Goal: Task Accomplishment & Management: Use online tool/utility

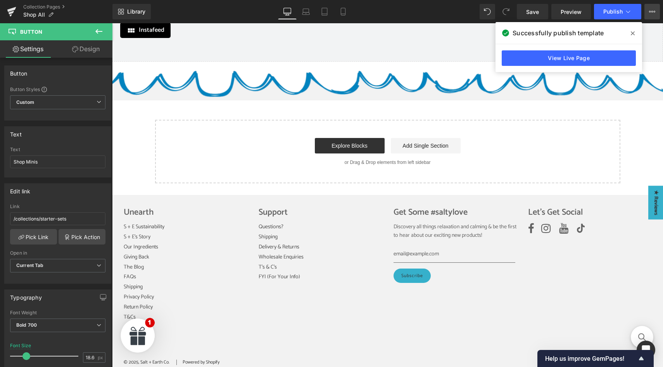
click at [647, 10] on button "View Live Page View with current Template Save Template to Library Schedule Pub…" at bounding box center [652, 12] width 16 height 16
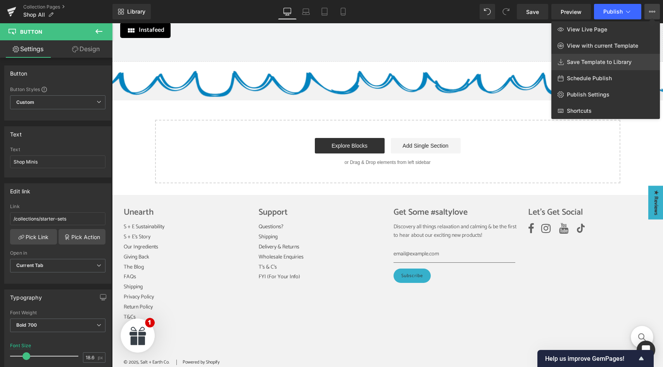
click at [596, 63] on span "Save Template to Library" at bounding box center [599, 62] width 65 height 7
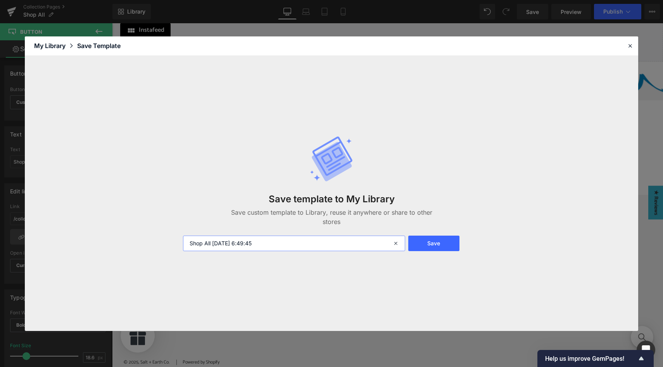
drag, startPoint x: 274, startPoint y: 239, endPoint x: 160, endPoint y: 234, distance: 114.5
click at [160, 234] on div "Save template to My Library Save custom template to Library, reuse it anywhere …" at bounding box center [331, 193] width 613 height 275
type input "Collections Page"
click at [428, 242] on button "Save" at bounding box center [433, 244] width 51 height 16
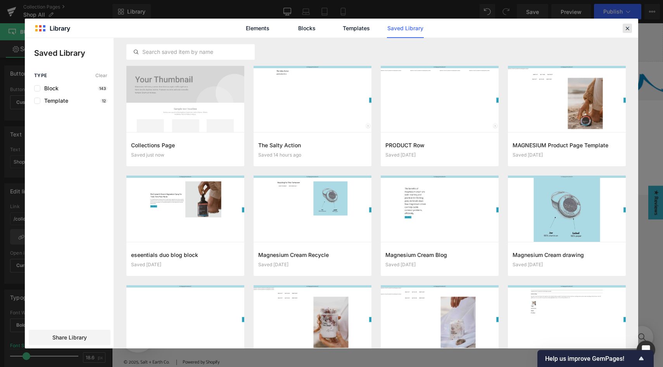
click at [627, 30] on icon at bounding box center [627, 28] width 7 height 7
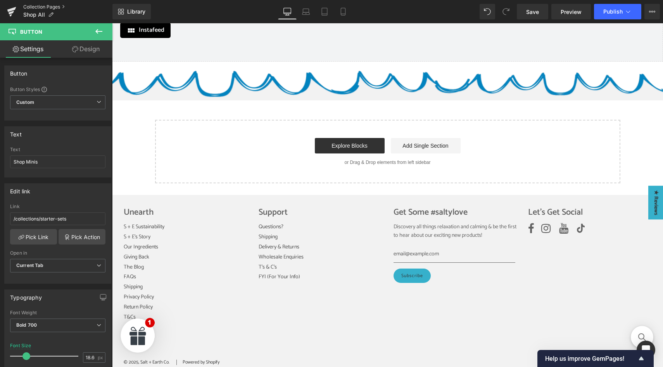
click at [53, 7] on link "Collection Pages" at bounding box center [67, 7] width 89 height 6
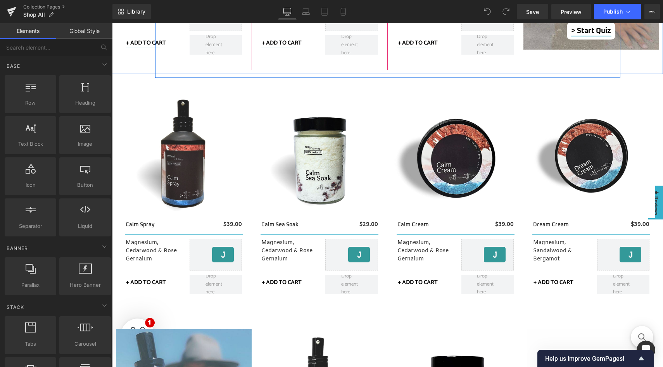
scroll to position [497, 0]
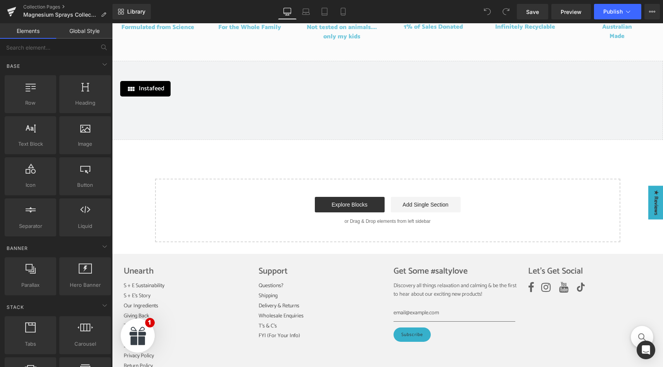
scroll to position [804, 0]
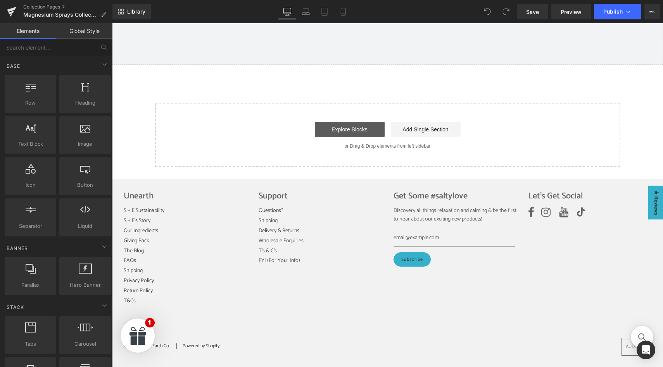
click at [344, 131] on link "Explore Blocks" at bounding box center [350, 130] width 70 height 16
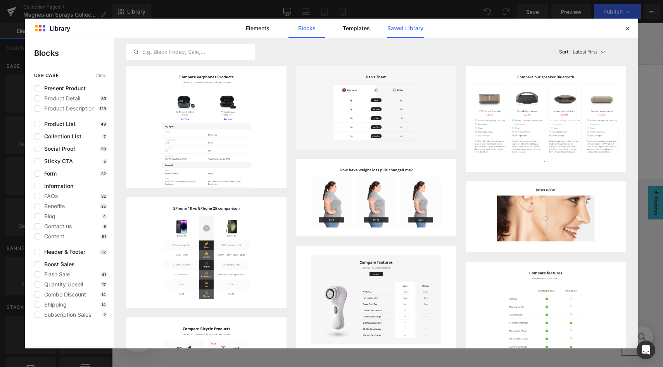
click at [408, 27] on link "Saved Library" at bounding box center [405, 28] width 37 height 19
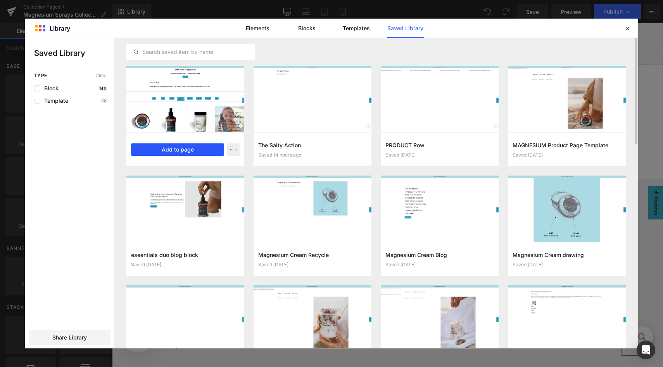
click at [195, 150] on button "Add to page" at bounding box center [177, 149] width 93 height 12
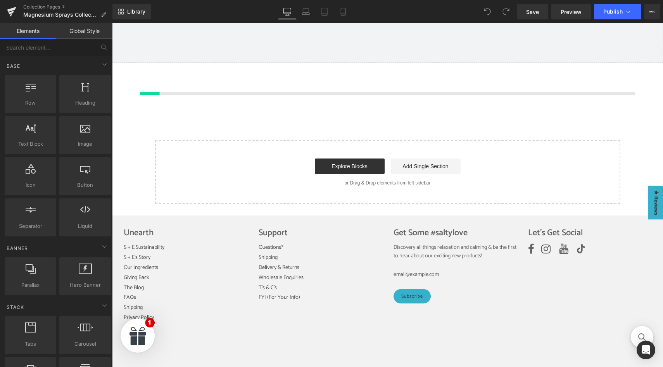
scroll to position [807, 0]
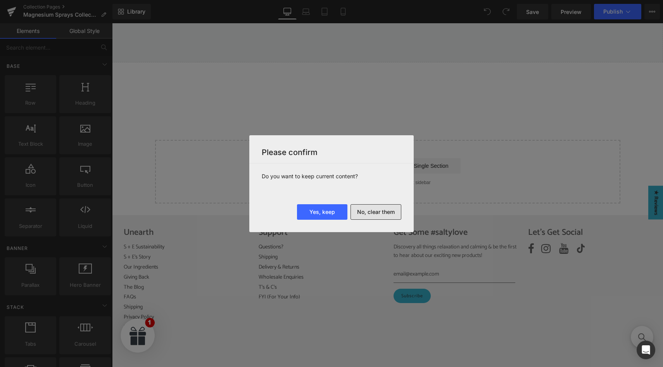
click at [383, 211] on button "No, clear them" at bounding box center [375, 212] width 51 height 16
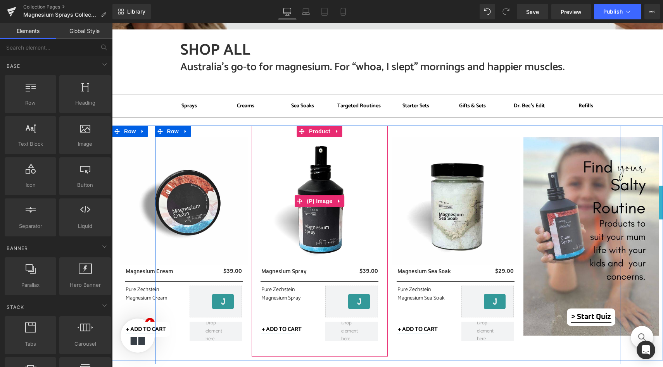
scroll to position [150, 0]
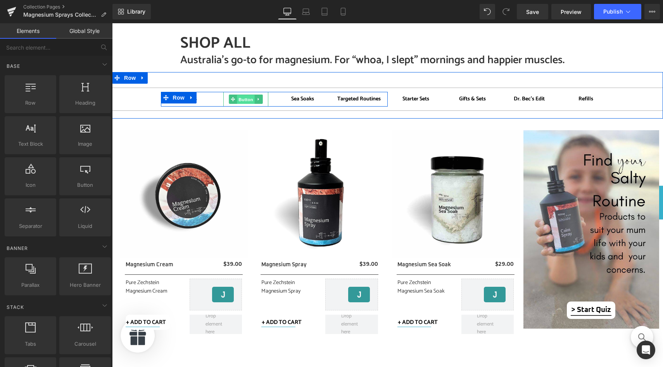
click at [243, 101] on span "Button" at bounding box center [246, 99] width 18 height 9
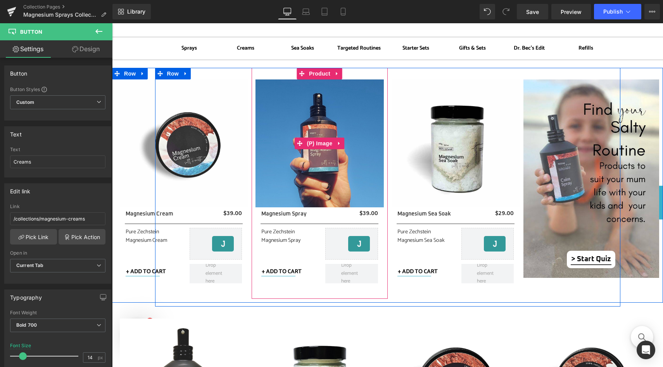
scroll to position [41, 0]
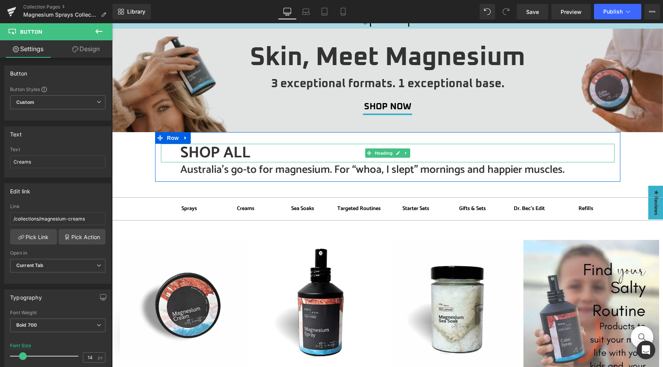
click at [230, 151] on h1 "SHOP ALL" at bounding box center [397, 153] width 434 height 19
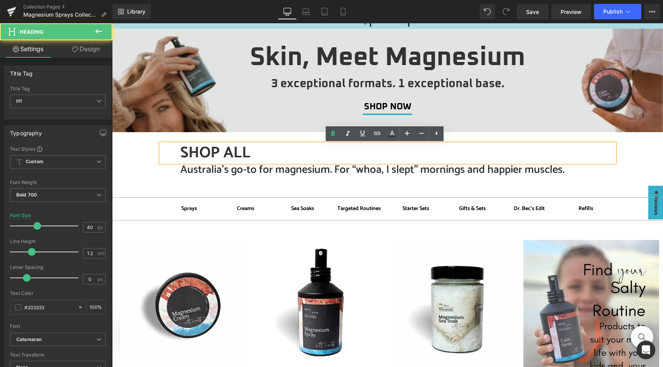
click at [252, 151] on h1 "SHOP ALL" at bounding box center [397, 153] width 434 height 19
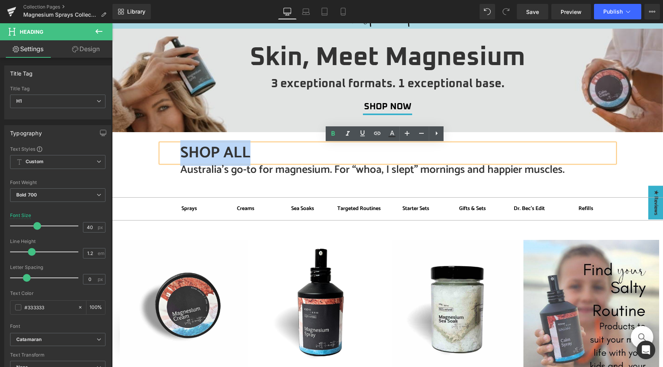
drag, startPoint x: 252, startPoint y: 151, endPoint x: 173, endPoint y: 153, distance: 78.7
click at [173, 153] on div "SHOP ALL" at bounding box center [388, 153] width 454 height 19
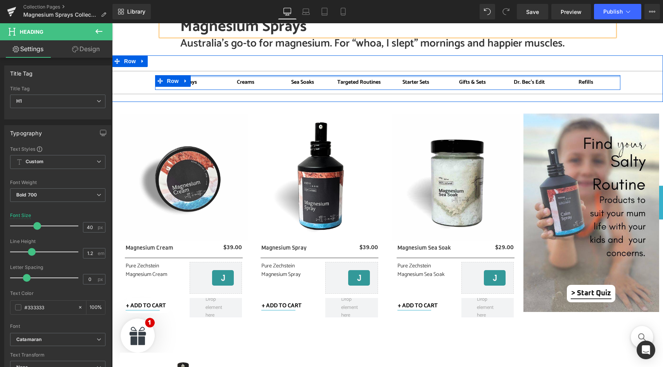
scroll to position [198, 0]
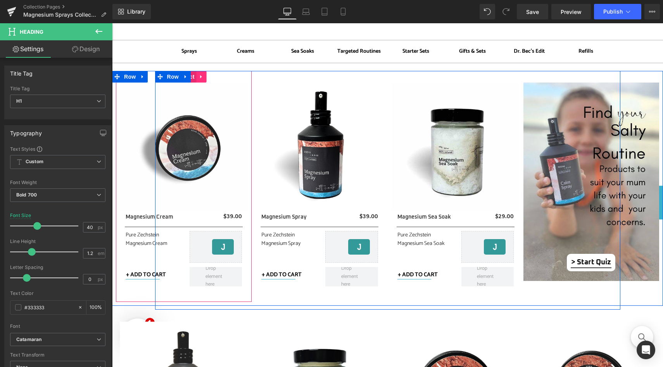
click at [199, 79] on icon at bounding box center [201, 77] width 5 height 6
click at [204, 78] on icon at bounding box center [206, 76] width 5 height 5
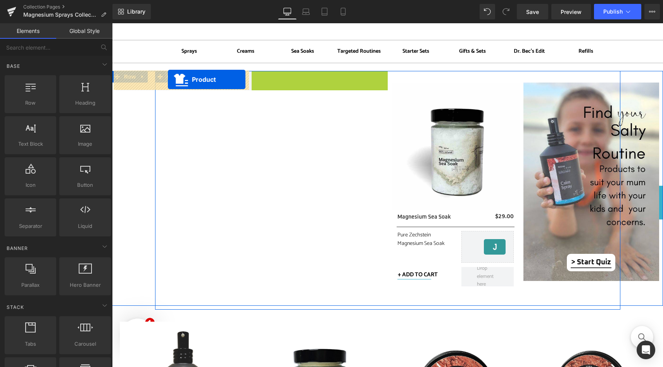
drag, startPoint x: 297, startPoint y: 77, endPoint x: 168, endPoint y: 79, distance: 129.1
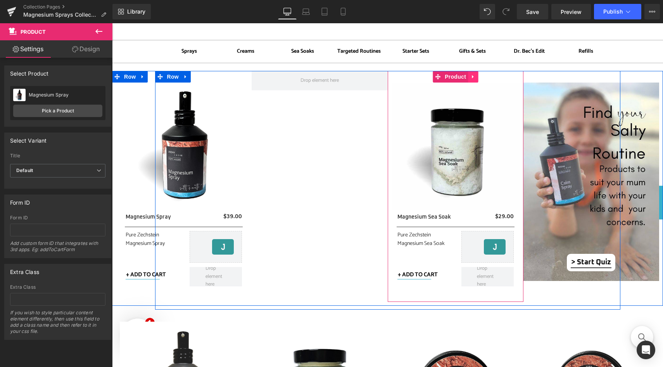
click at [471, 74] on icon at bounding box center [472, 77] width 5 height 6
click at [475, 76] on icon at bounding box center [477, 77] width 5 height 6
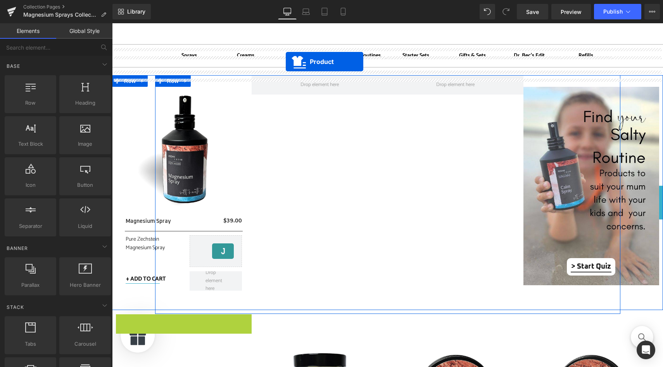
scroll to position [186, 0]
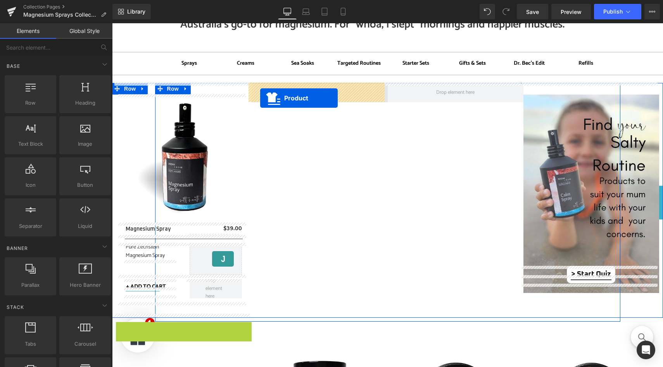
drag, startPoint x: 189, startPoint y: 158, endPoint x: 260, endPoint y: 98, distance: 93.0
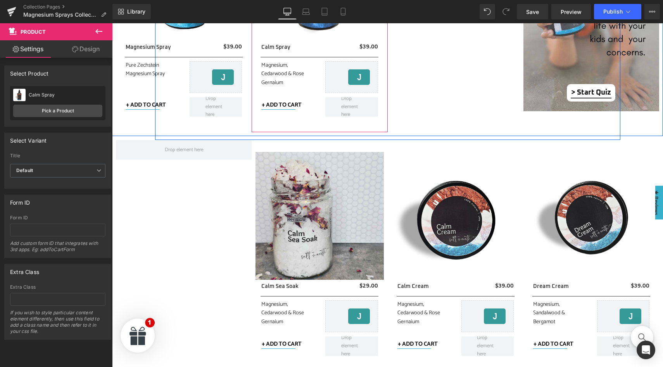
scroll to position [373, 0]
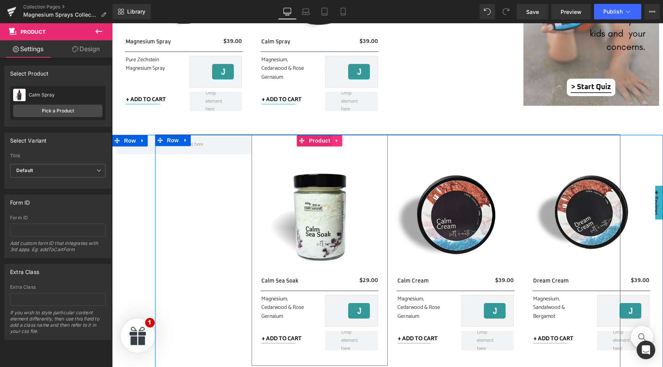
click at [335, 139] on icon at bounding box center [337, 141] width 5 height 6
click at [340, 142] on icon at bounding box center [342, 141] width 5 height 6
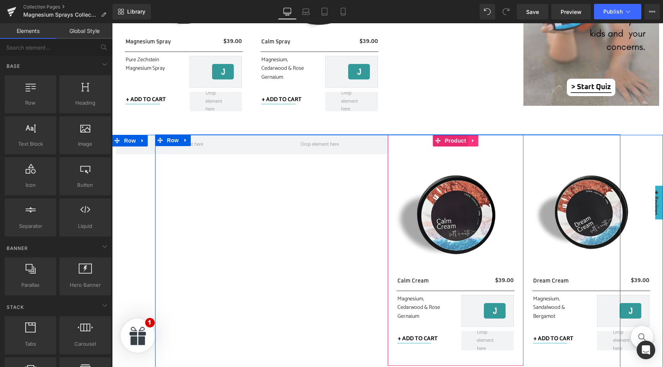
click at [472, 141] on icon at bounding box center [473, 140] width 2 height 3
click at [476, 141] on icon at bounding box center [477, 140] width 5 height 5
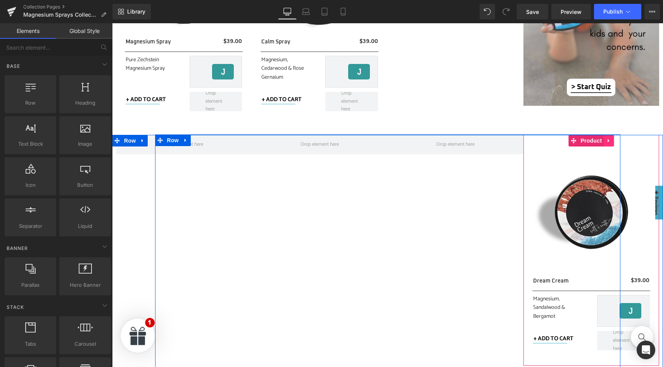
click at [607, 140] on icon at bounding box center [608, 141] width 5 height 6
click at [611, 141] on icon at bounding box center [613, 141] width 5 height 6
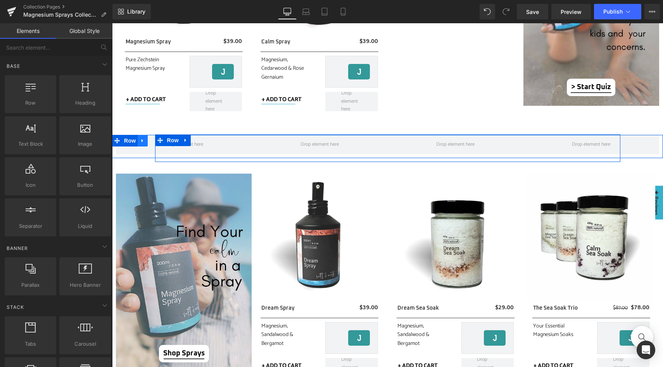
click at [140, 138] on icon at bounding box center [142, 141] width 5 height 6
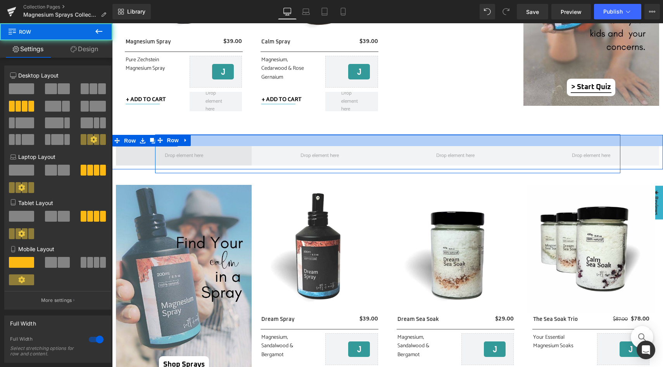
drag, startPoint x: 205, startPoint y: 136, endPoint x: 203, endPoint y: 147, distance: 11.3
click at [203, 147] on div "Row" at bounding box center [387, 152] width 551 height 35
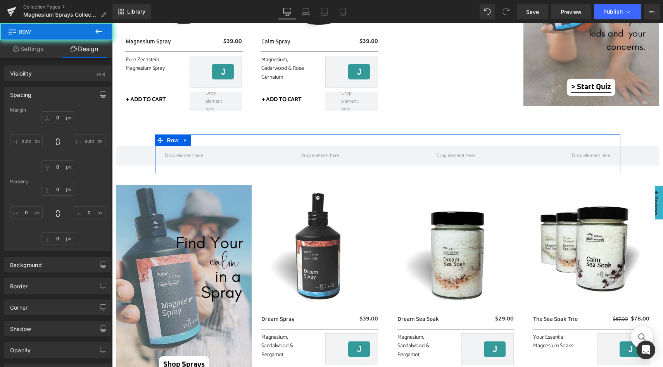
type input "0"
type input "29"
type input "10"
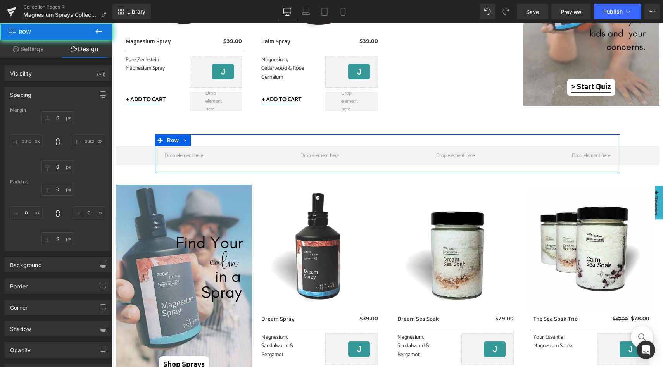
type input "10"
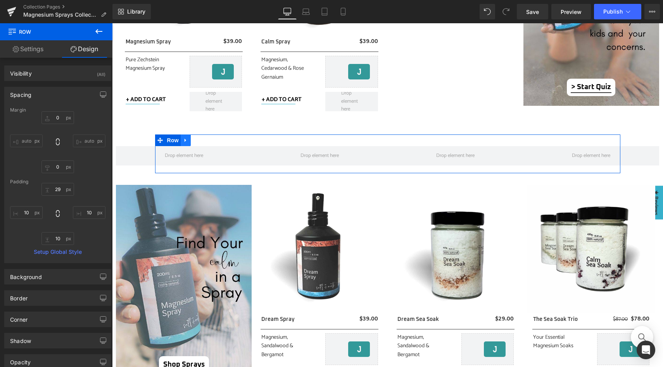
click at [183, 139] on icon at bounding box center [185, 140] width 5 height 6
click at [204, 140] on icon at bounding box center [205, 140] width 5 height 5
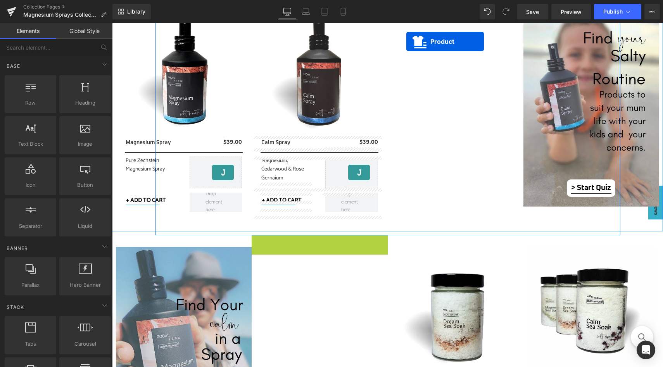
scroll to position [218, 0]
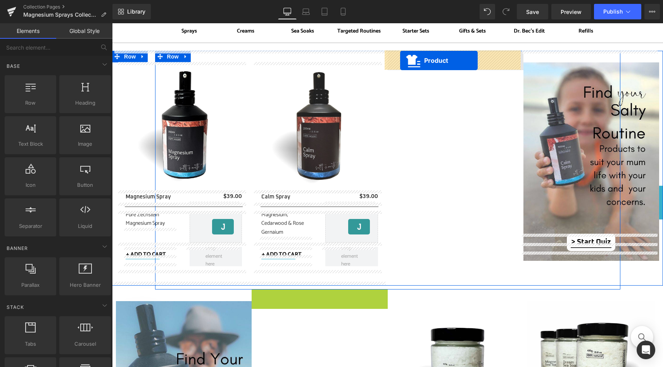
drag, startPoint x: 298, startPoint y: 140, endPoint x: 400, endPoint y: 60, distance: 129.3
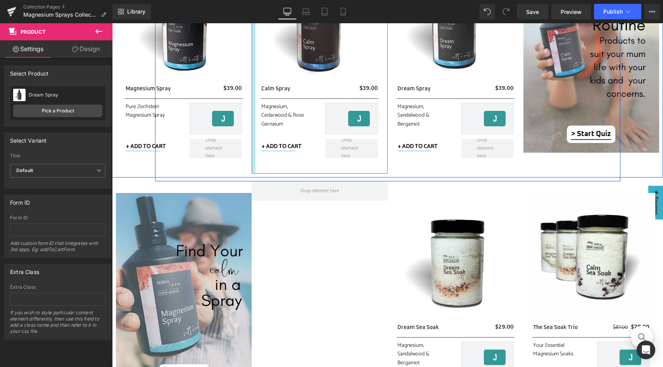
scroll to position [327, 0]
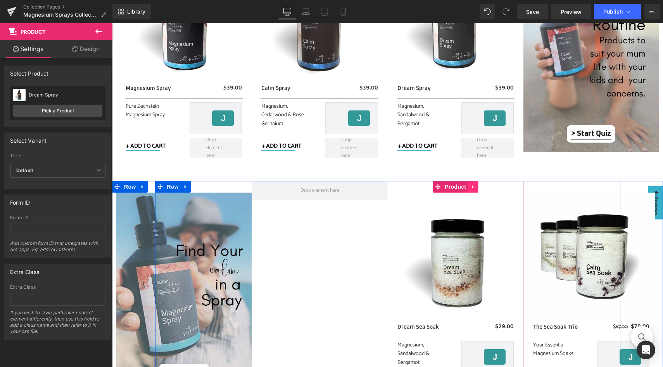
click at [472, 187] on icon at bounding box center [473, 186] width 2 height 3
click at [477, 186] on icon at bounding box center [477, 186] width 5 height 5
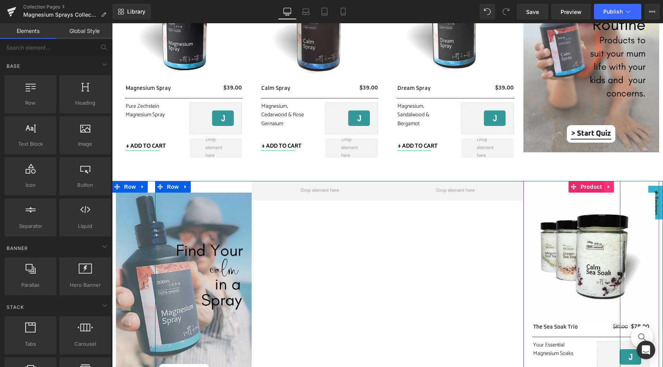
click at [608, 189] on icon at bounding box center [608, 187] width 5 height 6
click at [611, 188] on icon at bounding box center [613, 186] width 5 height 5
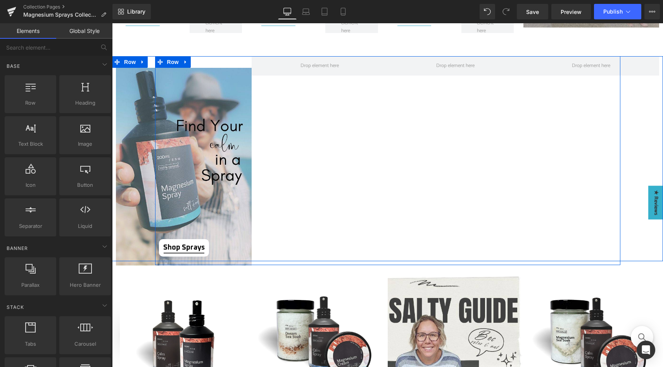
scroll to position [450, 0]
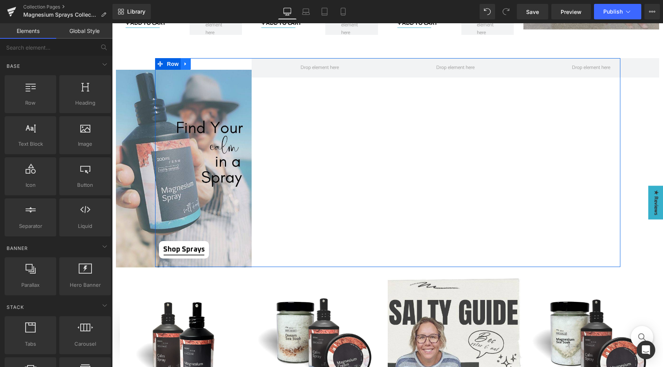
click at [183, 65] on icon at bounding box center [185, 64] width 5 height 6
click at [203, 65] on icon at bounding box center [205, 63] width 5 height 5
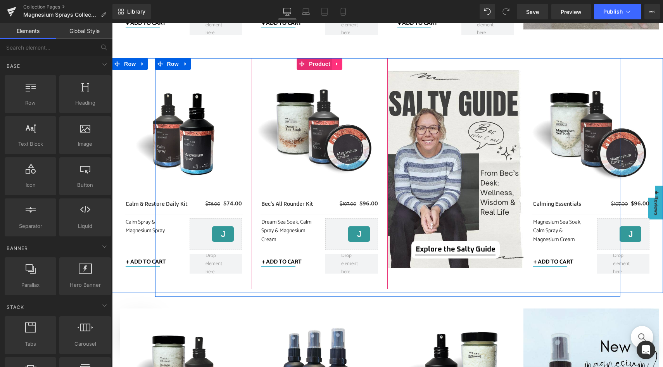
click at [335, 66] on icon at bounding box center [337, 64] width 5 height 6
click at [340, 66] on icon at bounding box center [342, 63] width 5 height 5
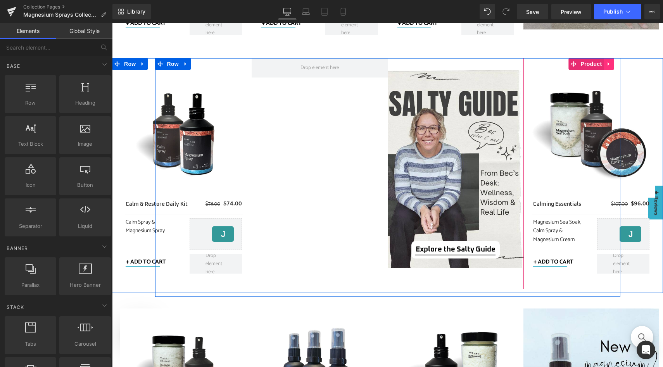
click at [607, 65] on icon at bounding box center [608, 64] width 5 height 6
click at [611, 64] on icon at bounding box center [613, 63] width 5 height 5
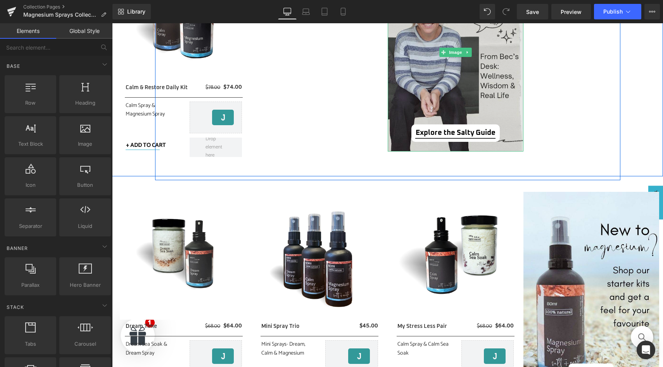
scroll to position [573, 0]
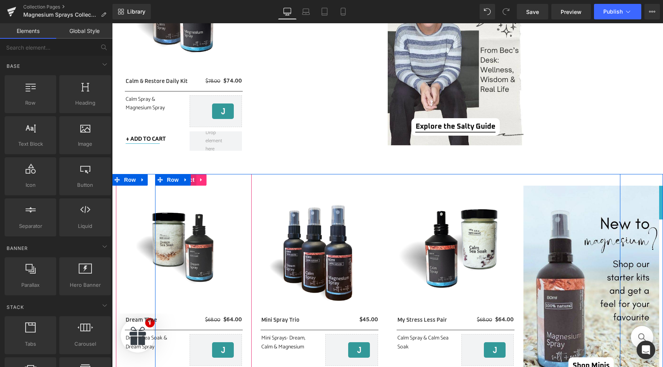
click at [199, 181] on icon at bounding box center [201, 180] width 5 height 6
click at [204, 181] on icon at bounding box center [206, 179] width 5 height 5
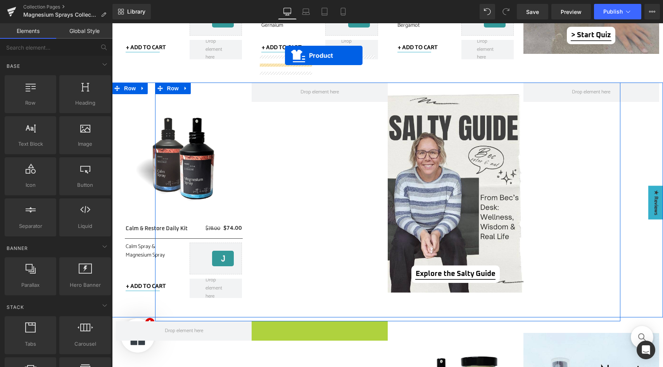
scroll to position [410, 0]
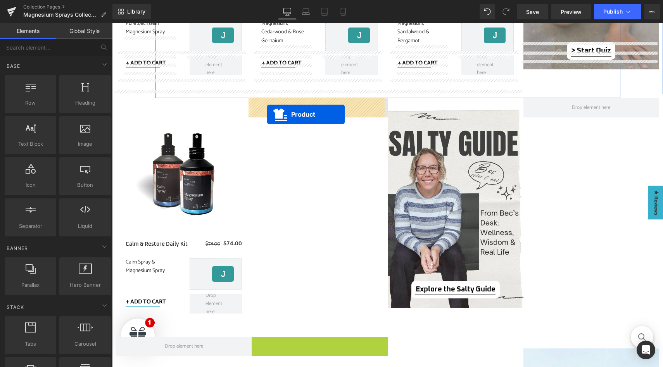
drag, startPoint x: 300, startPoint y: 178, endPoint x: 267, endPoint y: 114, distance: 71.8
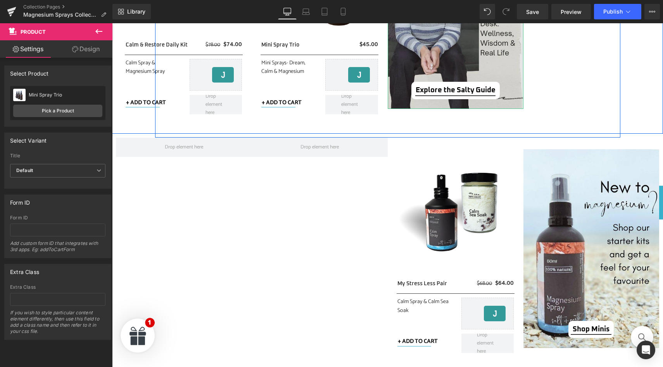
scroll to position [630, 0]
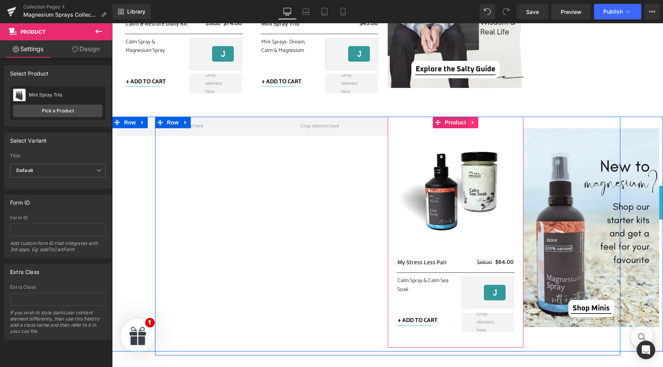
click at [471, 124] on icon at bounding box center [472, 123] width 5 height 6
click at [476, 124] on icon at bounding box center [477, 122] width 5 height 5
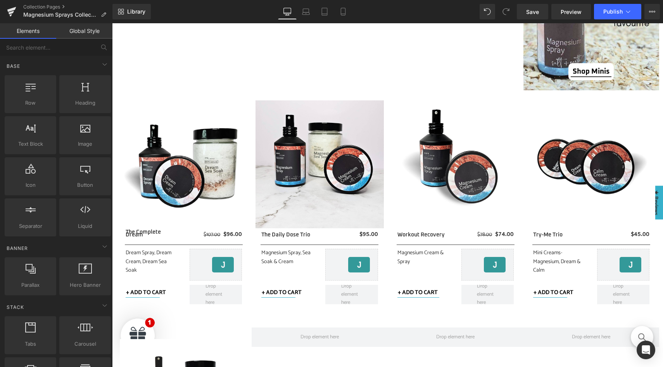
scroll to position [889, 0]
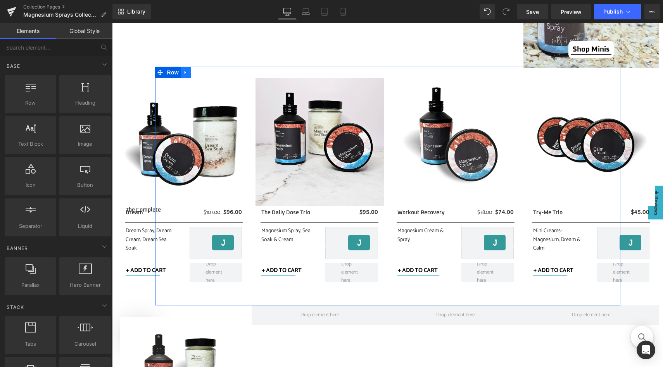
click at [184, 74] on icon at bounding box center [185, 73] width 5 height 6
click at [203, 73] on icon at bounding box center [205, 72] width 5 height 5
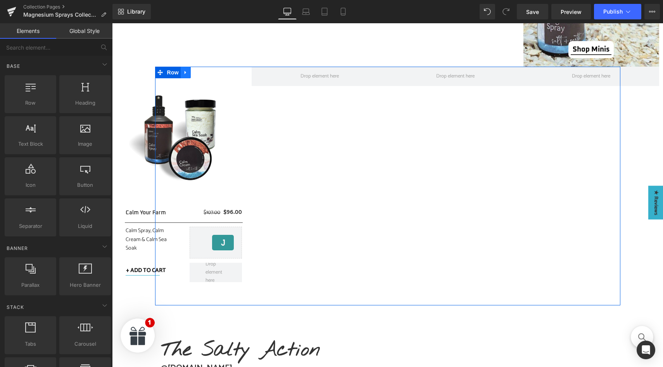
click at [184, 71] on icon at bounding box center [185, 73] width 5 height 6
click at [203, 74] on icon at bounding box center [205, 72] width 5 height 5
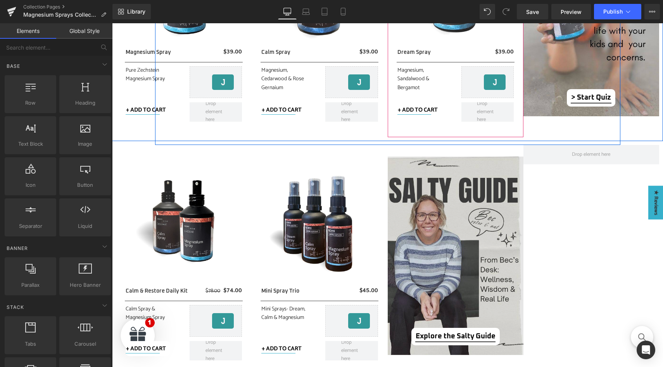
scroll to position [453, 0]
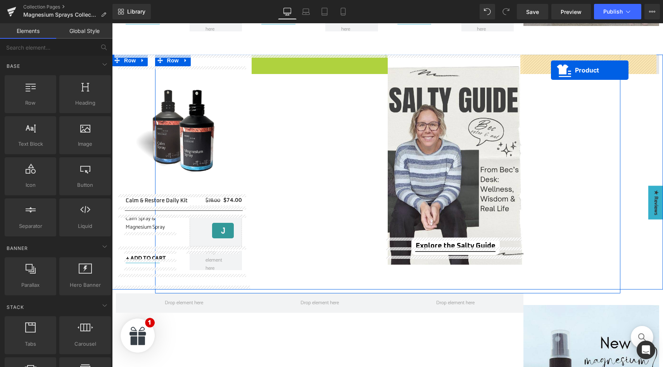
drag, startPoint x: 318, startPoint y: 60, endPoint x: 551, endPoint y: 70, distance: 233.2
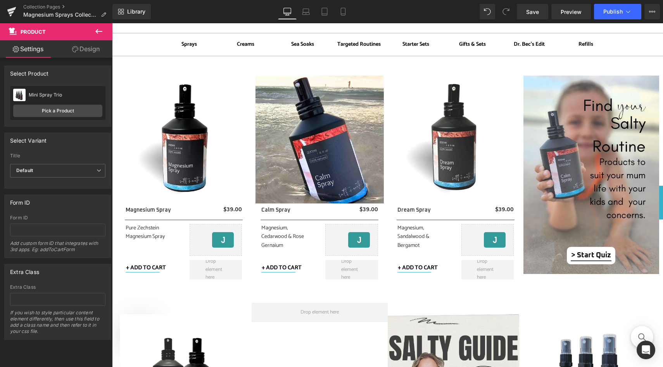
scroll to position [205, 0]
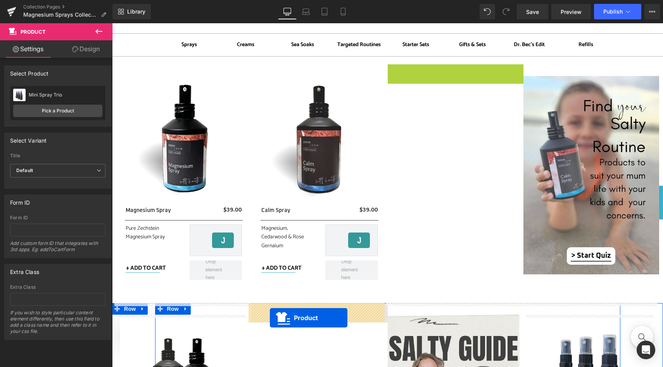
drag, startPoint x: 450, startPoint y: 72, endPoint x: 270, endPoint y: 318, distance: 304.8
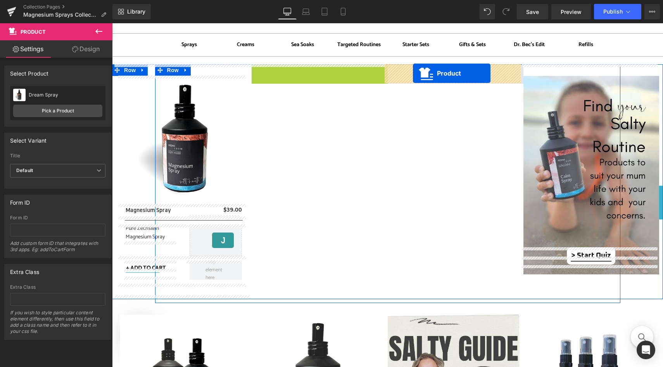
drag, startPoint x: 318, startPoint y: 69, endPoint x: 413, endPoint y: 73, distance: 95.1
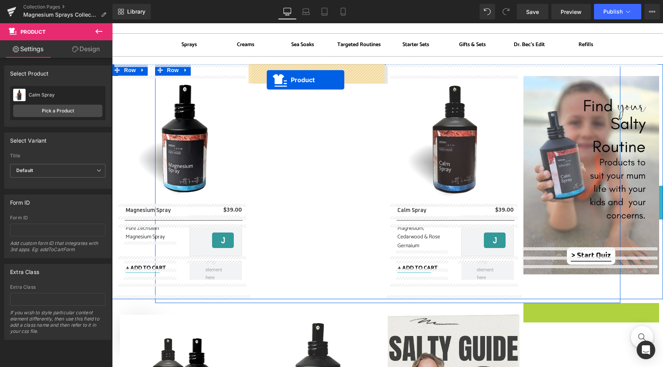
drag, startPoint x: 591, startPoint y: 309, endPoint x: 267, endPoint y: 80, distance: 396.7
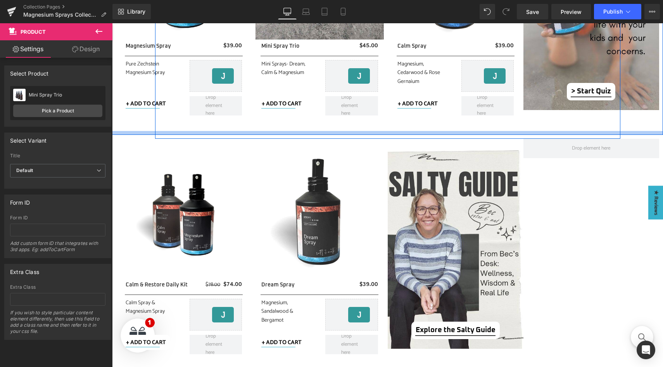
scroll to position [370, 0]
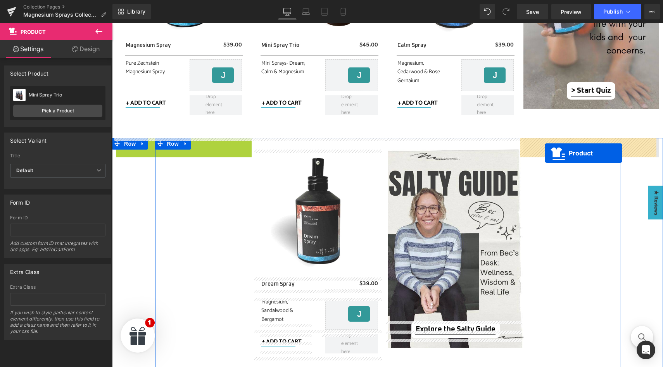
drag, startPoint x: 191, startPoint y: 145, endPoint x: 545, endPoint y: 153, distance: 353.7
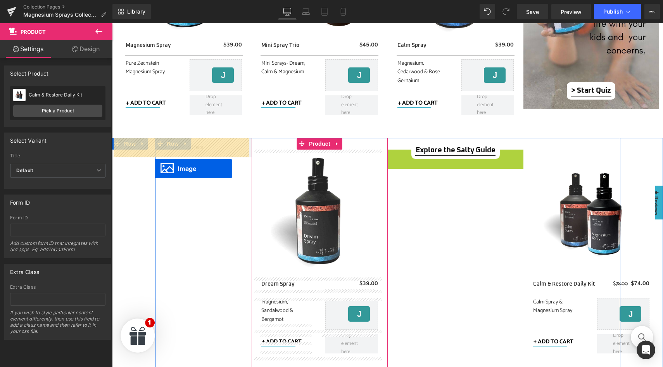
drag, startPoint x: 449, startPoint y: 250, endPoint x: 155, endPoint y: 168, distance: 305.7
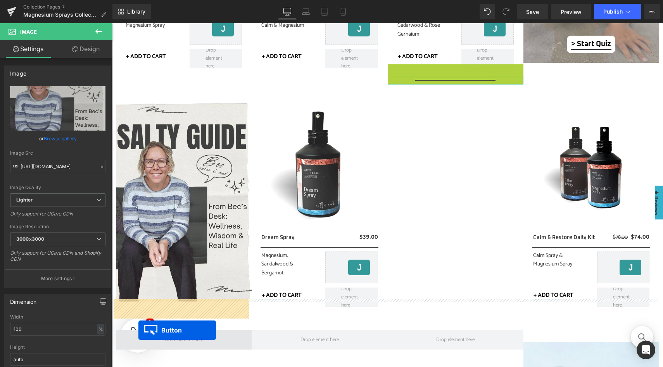
scroll to position [447, 0]
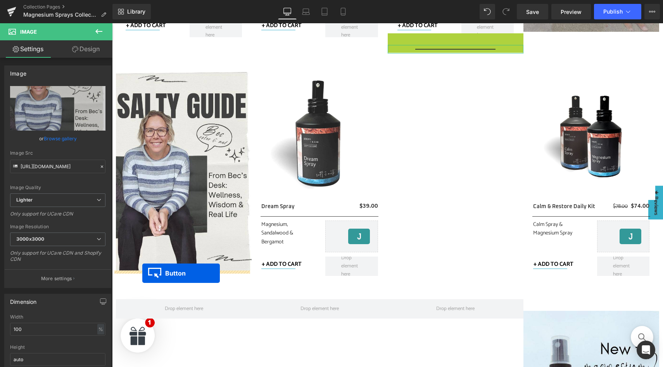
drag, startPoint x: 451, startPoint y: 119, endPoint x: 142, endPoint y: 273, distance: 345.2
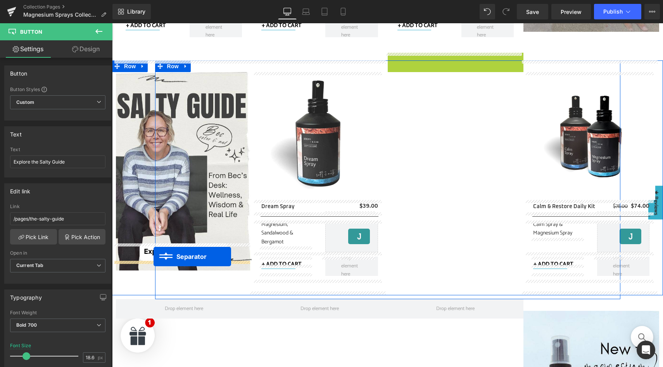
drag, startPoint x: 451, startPoint y: 55, endPoint x: 154, endPoint y: 257, distance: 359.0
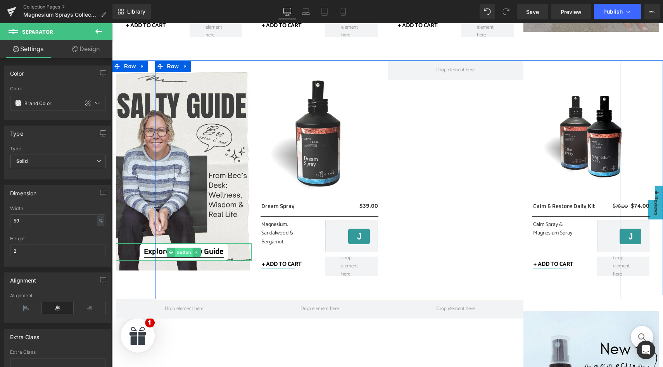
click at [183, 251] on span "Button" at bounding box center [184, 252] width 18 height 9
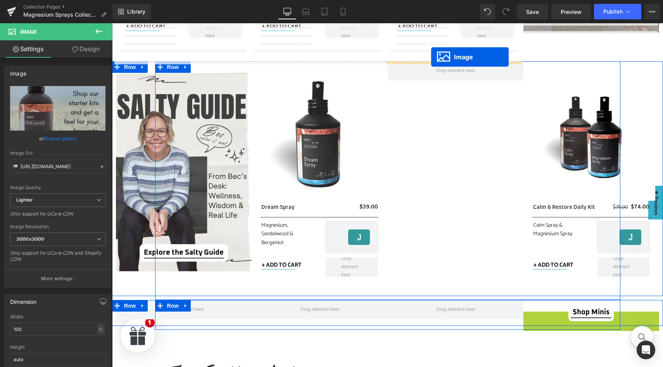
scroll to position [439, 0]
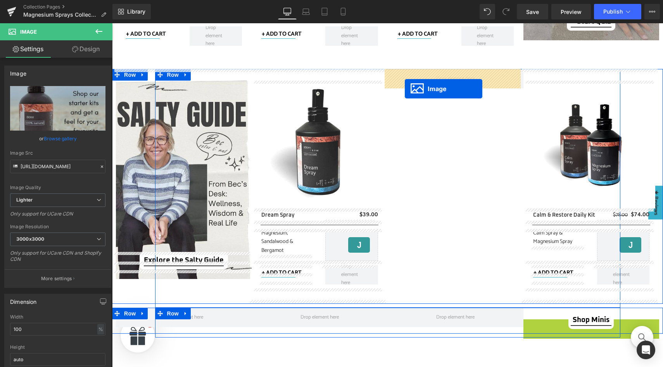
drag, startPoint x: 586, startPoint y: 273, endPoint x: 405, endPoint y: 88, distance: 258.5
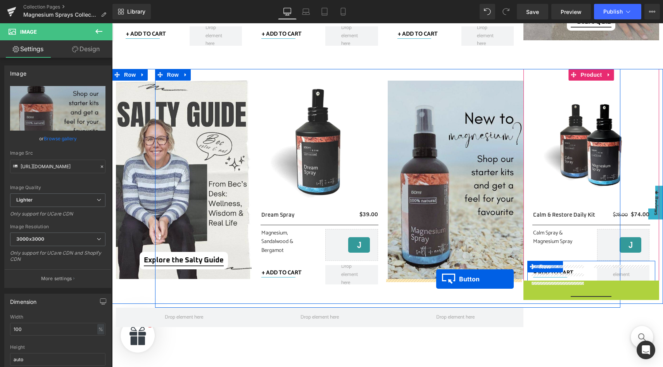
drag, startPoint x: 587, startPoint y: 287, endPoint x: 436, endPoint y: 279, distance: 150.6
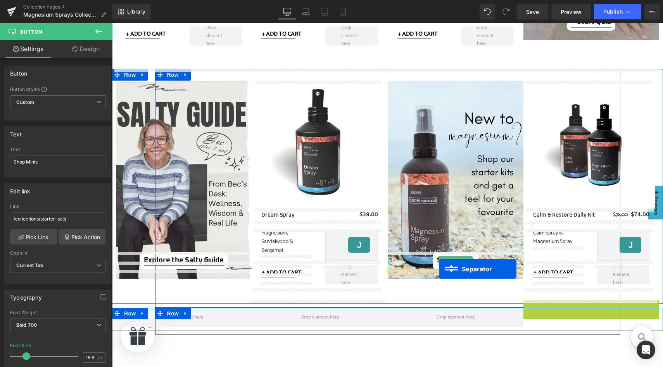
drag, startPoint x: 589, startPoint y: 303, endPoint x: 439, endPoint y: 269, distance: 153.5
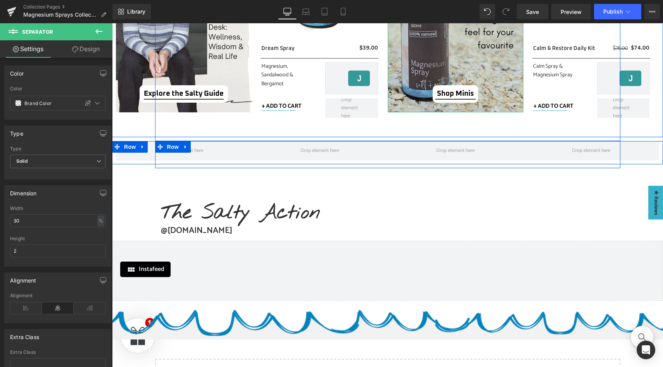
scroll to position [607, 0]
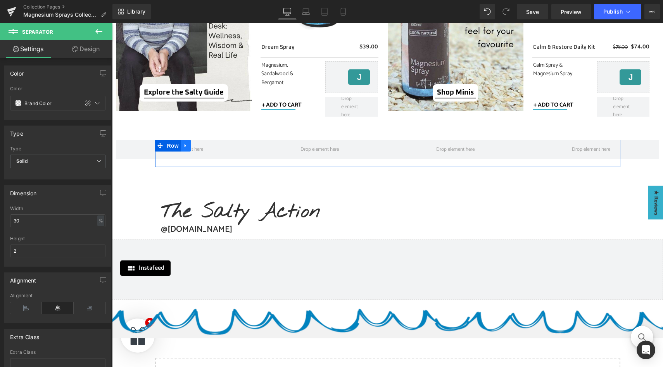
click at [184, 146] on icon at bounding box center [185, 146] width 5 height 6
click at [205, 147] on icon at bounding box center [205, 145] width 5 height 5
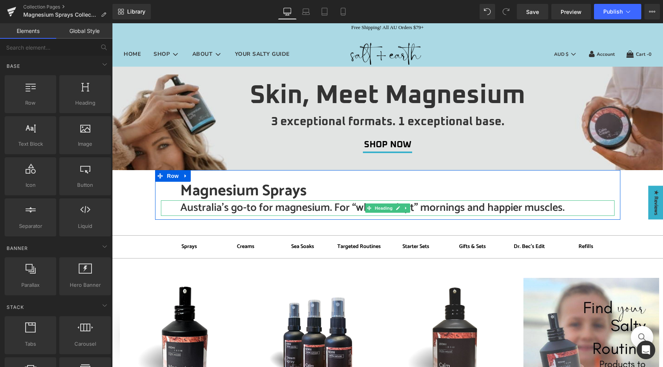
scroll to position [0, 0]
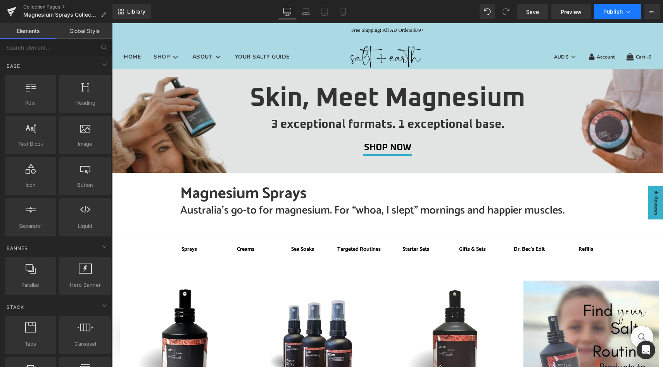
click at [629, 9] on icon at bounding box center [628, 12] width 8 height 8
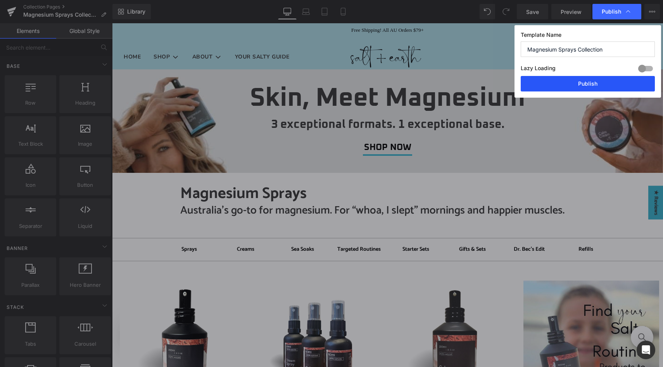
click at [596, 85] on button "Publish" at bounding box center [588, 84] width 134 height 16
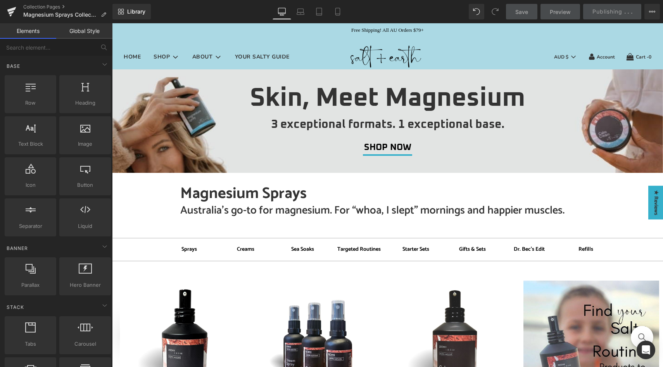
click at [596, 85] on div "Skin, Meet Magnesium Heading" at bounding box center [387, 98] width 551 height 31
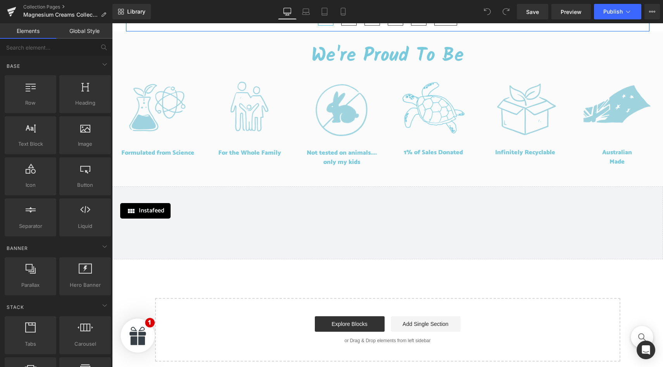
scroll to position [647, 0]
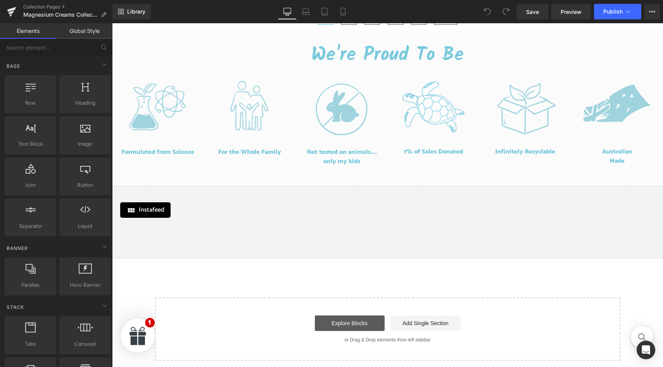
click at [355, 324] on link "Explore Blocks" at bounding box center [350, 324] width 70 height 16
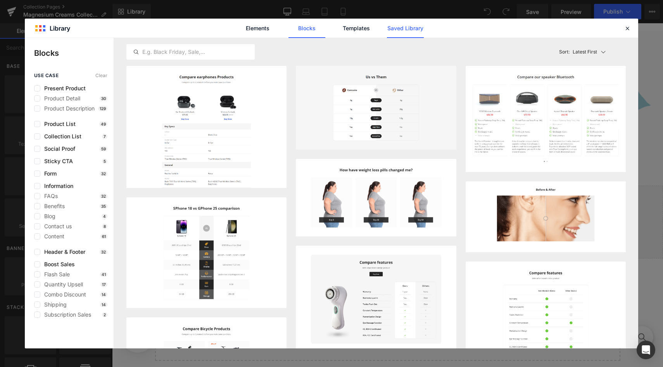
click at [406, 26] on link "Saved Library" at bounding box center [405, 28] width 37 height 19
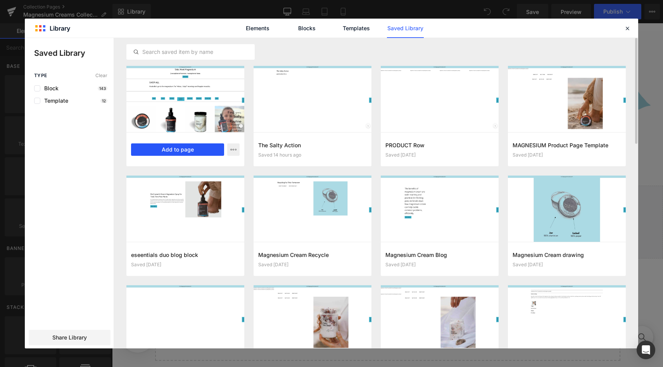
click at [180, 147] on button "Add to page" at bounding box center [177, 149] width 93 height 12
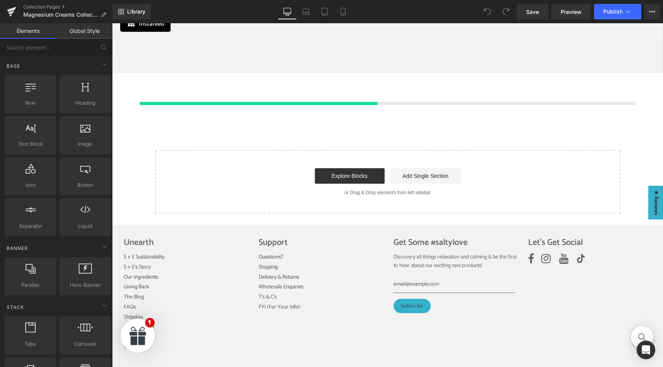
scroll to position [843, 0]
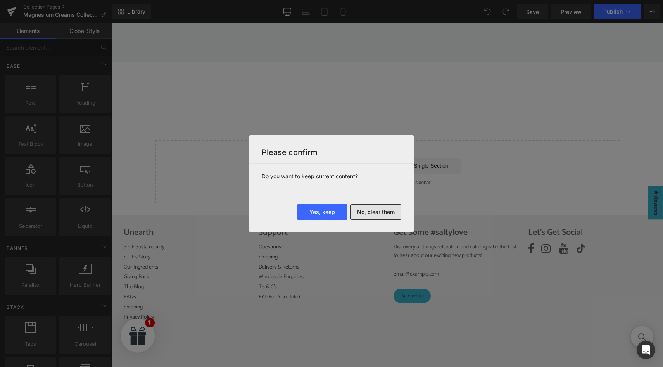
click at [378, 217] on button "No, clear them" at bounding box center [375, 212] width 51 height 16
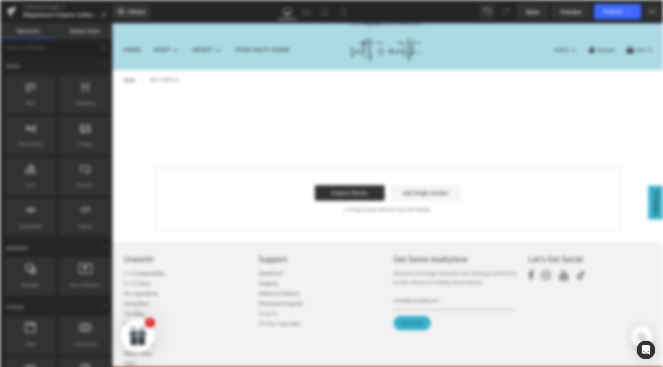
scroll to position [0, 0]
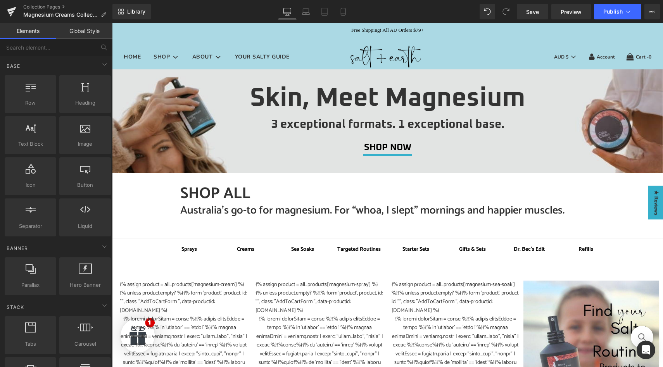
click at [238, 190] on h1 "SHOP ALL" at bounding box center [397, 194] width 434 height 19
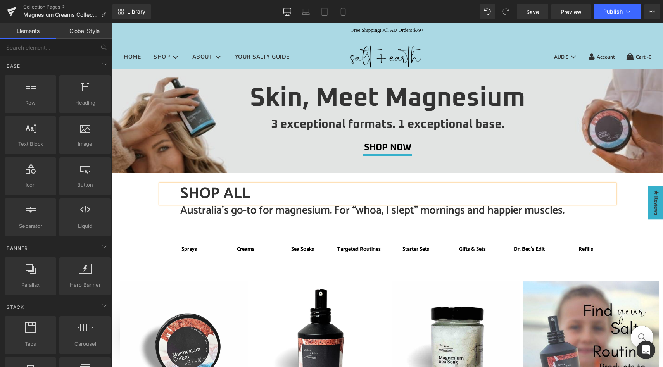
click at [244, 192] on h1 "SHOP ALL" at bounding box center [397, 194] width 434 height 19
click at [249, 193] on h1 "SHOP ALL" at bounding box center [397, 194] width 434 height 19
drag, startPoint x: 249, startPoint y: 193, endPoint x: 178, endPoint y: 193, distance: 70.6
click at [180, 193] on h1 "SHOP ALL" at bounding box center [397, 194] width 434 height 19
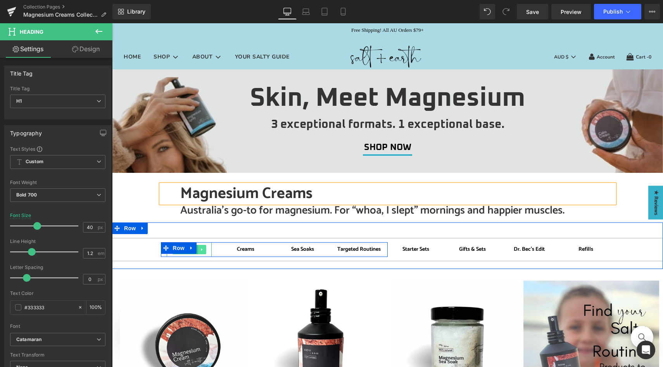
click at [198, 251] on link at bounding box center [202, 249] width 8 height 9
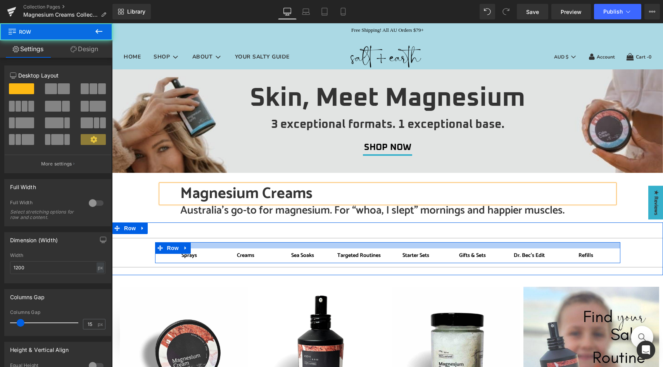
drag, startPoint x: 204, startPoint y: 243, endPoint x: 204, endPoint y: 250, distance: 7.0
click at [204, 250] on div "Sprays Button Creams Button Sea Soaks Button Targeted Routines Button Row Start…" at bounding box center [387, 252] width 465 height 21
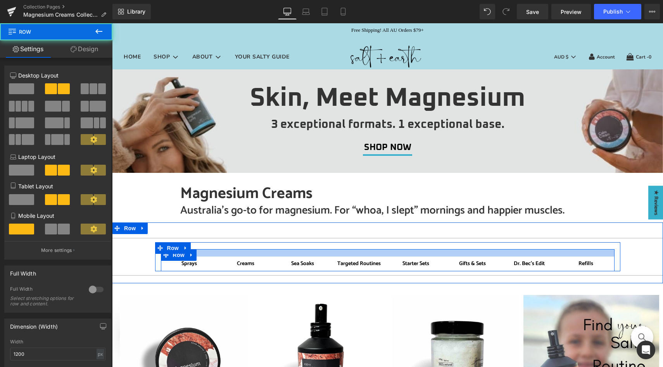
drag, startPoint x: 199, startPoint y: 250, endPoint x: 199, endPoint y: 259, distance: 8.9
click at [199, 259] on div "Sprays Button Creams Button Sea Soaks Button Targeted Routines Button Row Start…" at bounding box center [388, 260] width 454 height 22
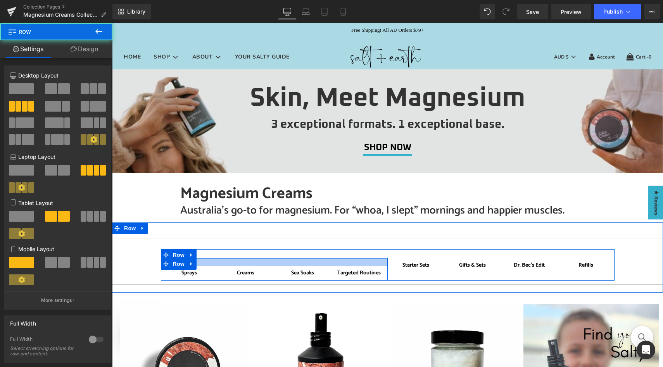
drag, startPoint x: 198, startPoint y: 259, endPoint x: 198, endPoint y: 267, distance: 7.8
click at [198, 267] on div "Sprays Button Creams Button Sea Soaks Button Targeted Routines Button Row" at bounding box center [274, 269] width 227 height 22
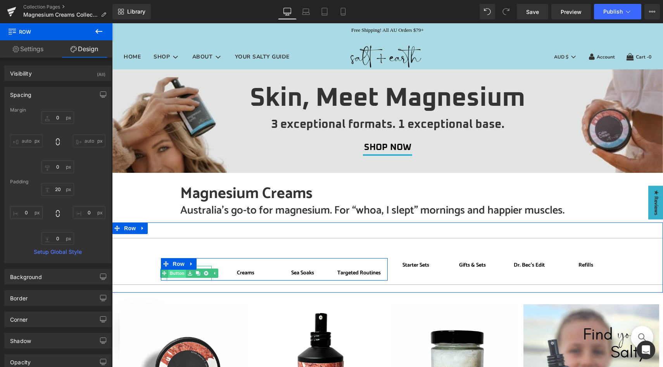
click at [177, 274] on span "Button" at bounding box center [177, 273] width 18 height 9
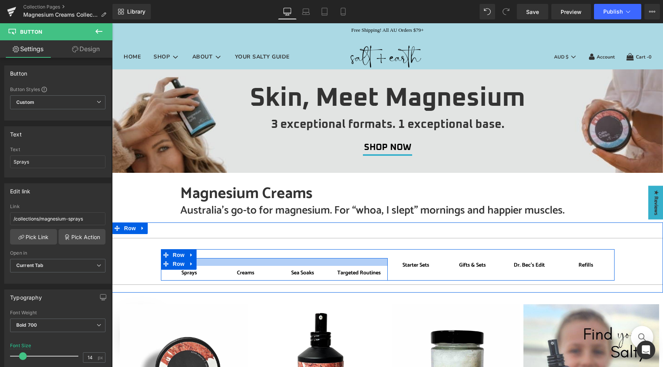
drag, startPoint x: 211, startPoint y: 265, endPoint x: 212, endPoint y: 260, distance: 5.2
click at [212, 264] on div at bounding box center [274, 262] width 227 height 8
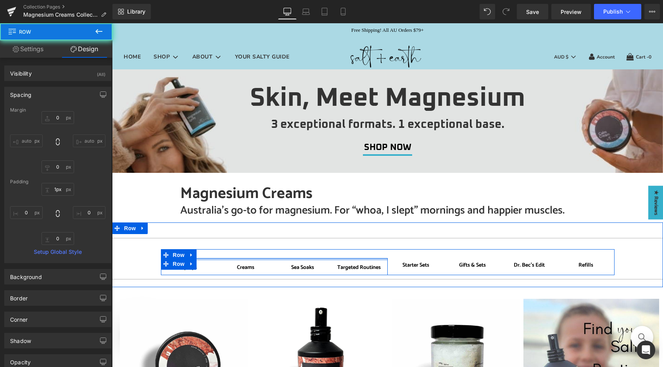
type input "0px"
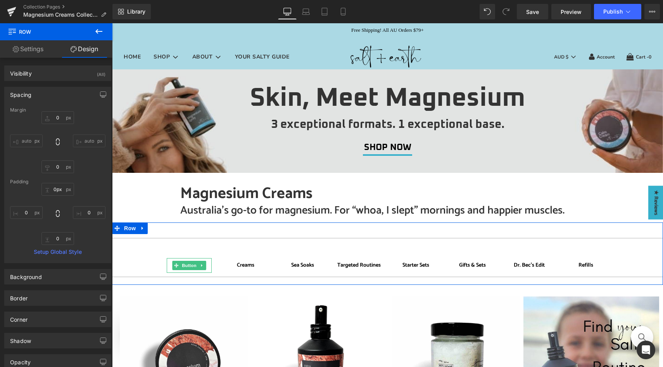
drag, startPoint x: 212, startPoint y: 259, endPoint x: 212, endPoint y: 249, distance: 9.7
click at [212, 249] on div "Sprays Button Creams Button Sea Soaks Button Targeted Routines Button Row Start…" at bounding box center [387, 257] width 465 height 31
type input "0"
type input "14"
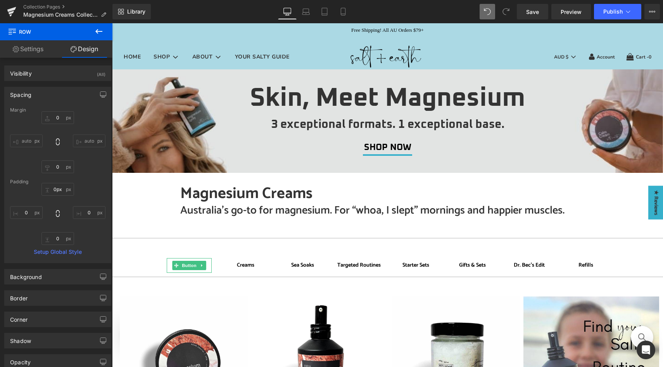
type input "0"
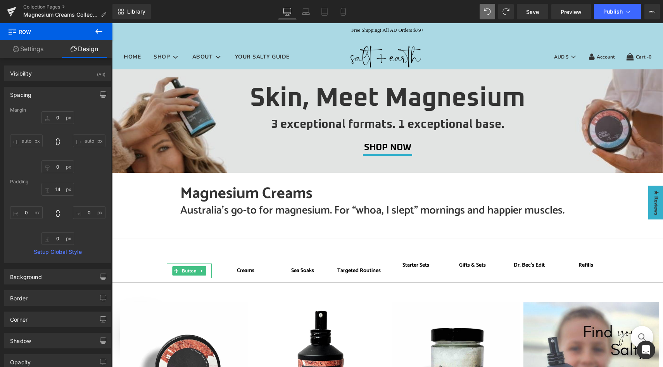
type input "0"
type input "19"
type input "0"
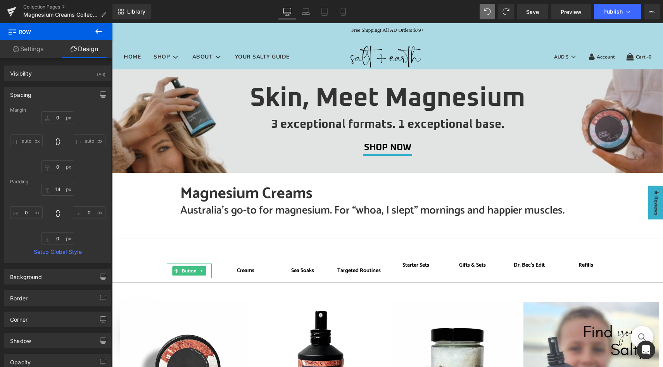
type input "0"
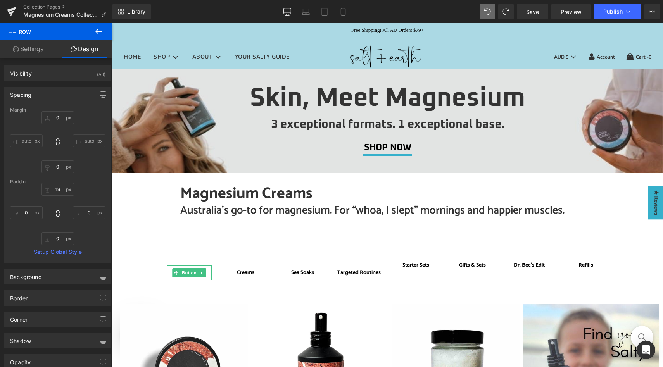
type input "0"
type input "1"
type input "0"
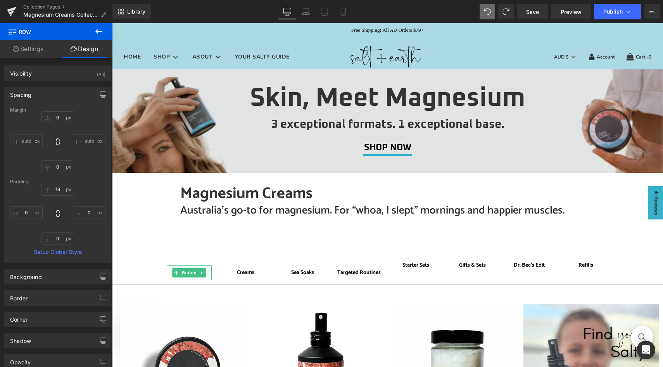
type input "0"
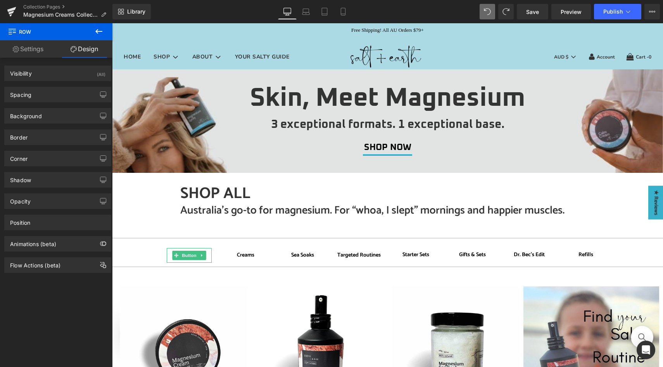
click at [241, 204] on div "Australia’s go-to for magnesium. For “whoa, I slept” mornings and happier muscl…" at bounding box center [388, 210] width 454 height 15
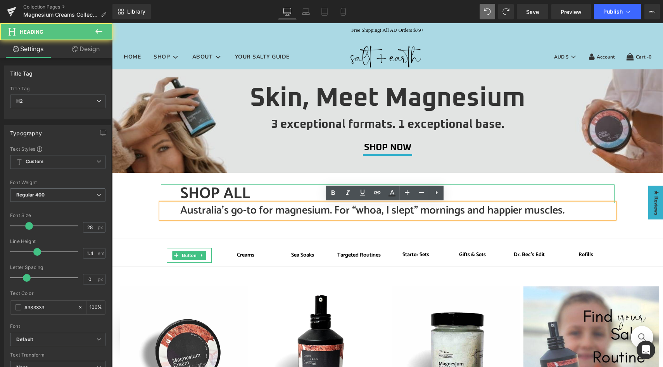
click at [248, 192] on h1 "SHOP ALL" at bounding box center [397, 194] width 434 height 19
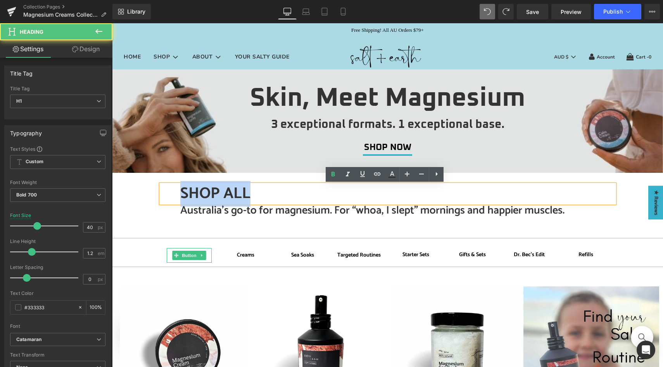
drag, startPoint x: 255, startPoint y: 192, endPoint x: 166, endPoint y: 189, distance: 88.8
click at [166, 189] on div "SHOP ALL" at bounding box center [388, 194] width 454 height 19
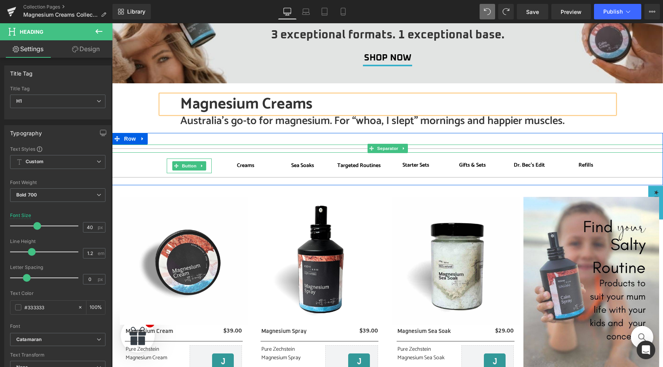
scroll to position [104, 0]
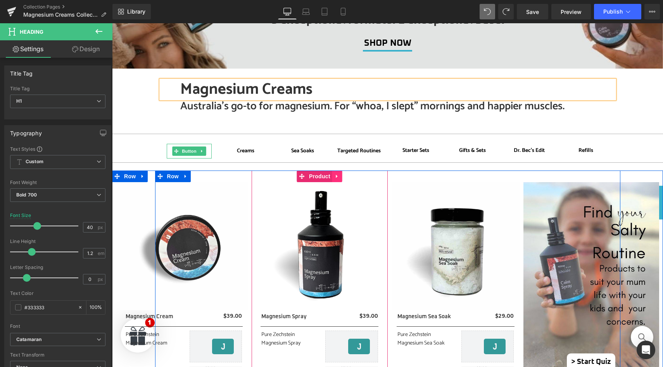
click at [336, 177] on icon at bounding box center [337, 175] width 2 height 3
click at [340, 178] on icon at bounding box center [342, 176] width 5 height 5
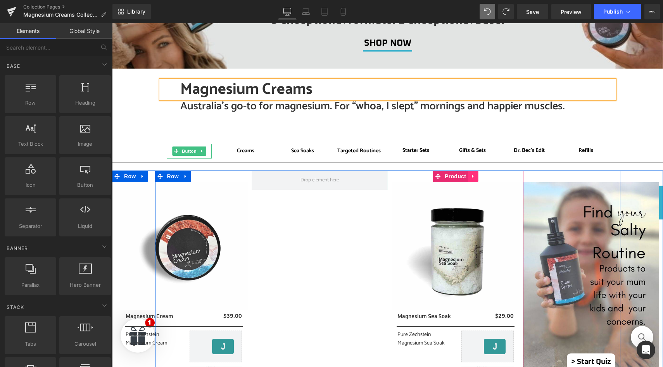
click at [470, 178] on icon at bounding box center [472, 176] width 5 height 6
click at [475, 177] on icon at bounding box center [477, 176] width 5 height 6
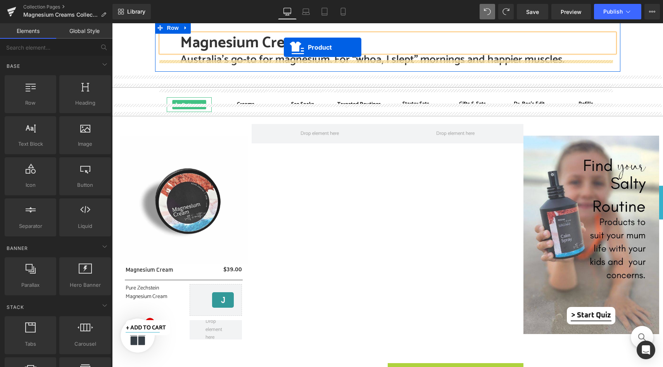
scroll to position [128, 0]
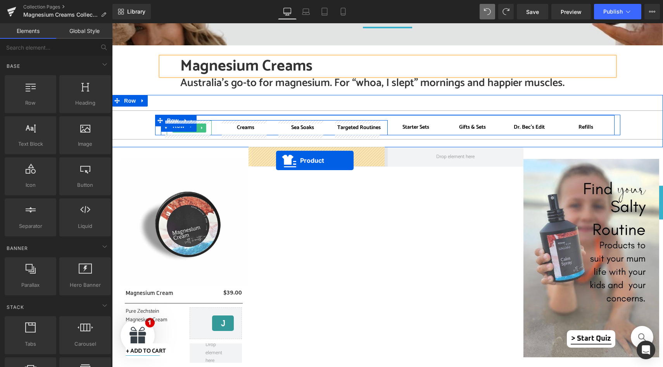
drag, startPoint x: 447, startPoint y: 161, endPoint x: 276, endPoint y: 160, distance: 171.0
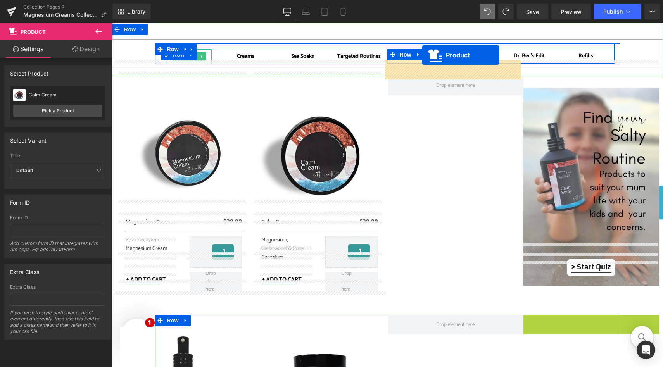
scroll to position [183, 0]
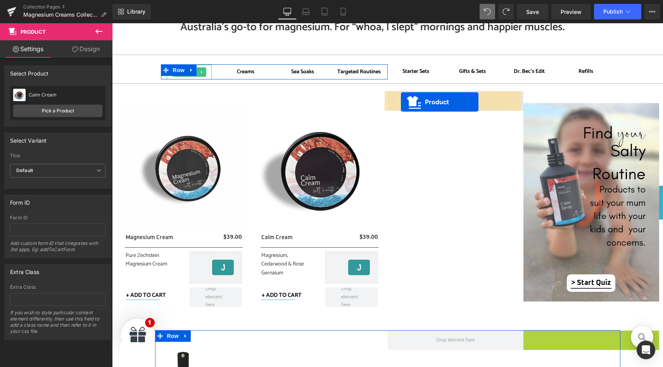
drag, startPoint x: 580, startPoint y: 197, endPoint x: 401, endPoint y: 102, distance: 203.3
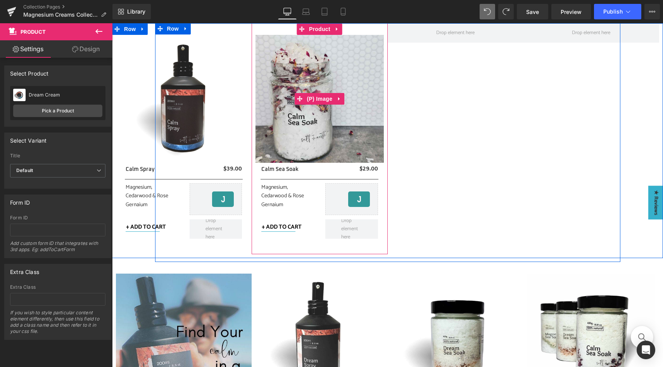
scroll to position [445, 0]
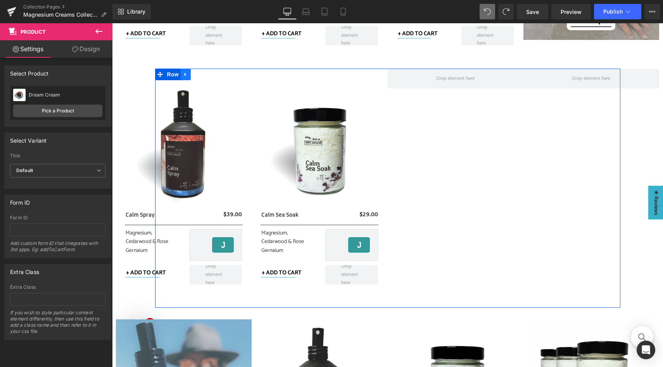
click at [185, 75] on icon at bounding box center [186, 73] width 2 height 3
click at [203, 76] on icon at bounding box center [205, 74] width 5 height 5
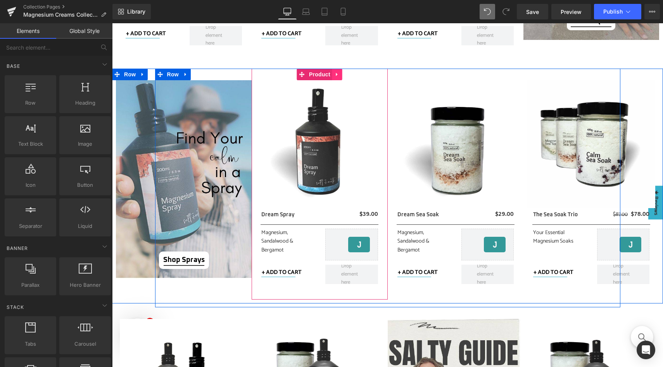
click at [336, 74] on icon at bounding box center [337, 73] width 2 height 3
click at [340, 74] on icon at bounding box center [342, 74] width 5 height 5
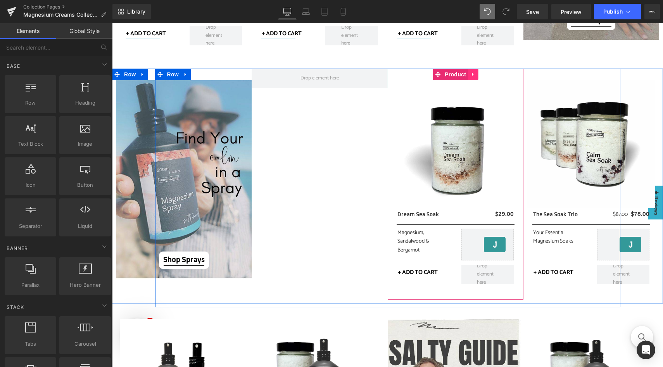
click at [470, 76] on icon at bounding box center [472, 74] width 5 height 6
click at [475, 77] on icon at bounding box center [477, 74] width 5 height 5
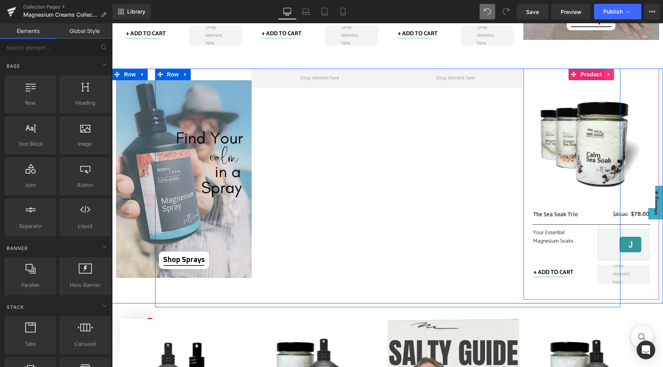
click at [608, 75] on icon at bounding box center [608, 74] width 5 height 6
click at [611, 75] on icon at bounding box center [613, 74] width 5 height 6
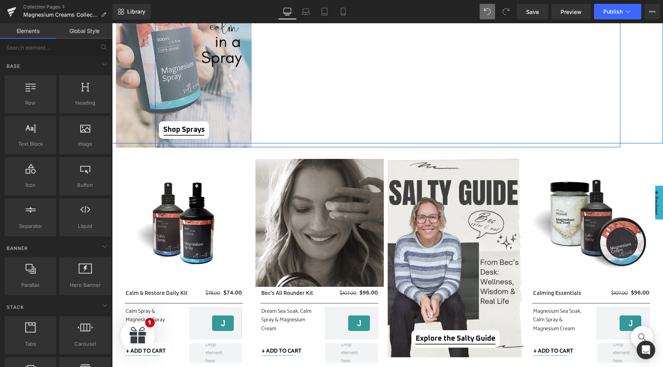
scroll to position [587, 0]
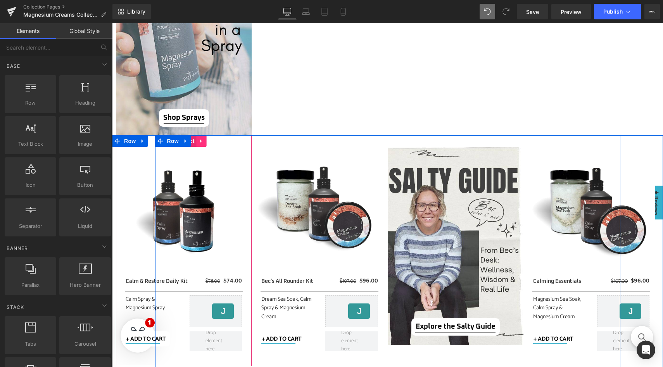
click at [199, 142] on icon at bounding box center [201, 141] width 5 height 6
click at [204, 141] on icon at bounding box center [206, 140] width 5 height 5
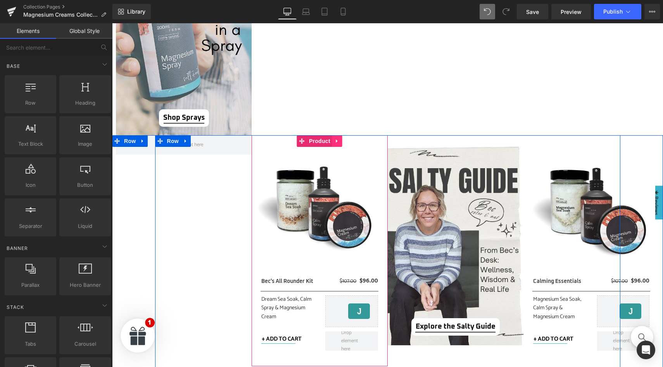
click at [336, 142] on icon at bounding box center [337, 141] width 5 height 6
click at [342, 142] on link at bounding box center [342, 141] width 10 height 12
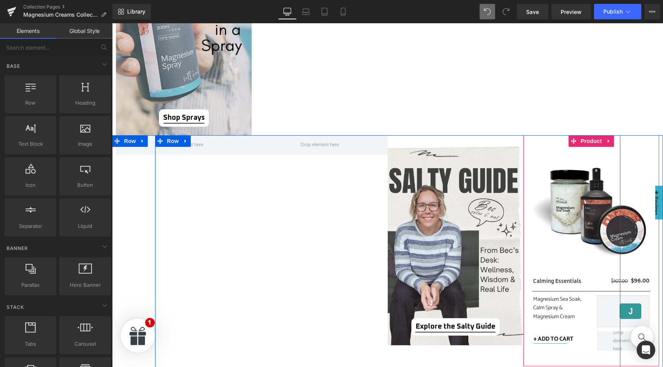
click at [608, 142] on icon at bounding box center [609, 140] width 2 height 3
click at [611, 141] on icon at bounding box center [613, 140] width 5 height 5
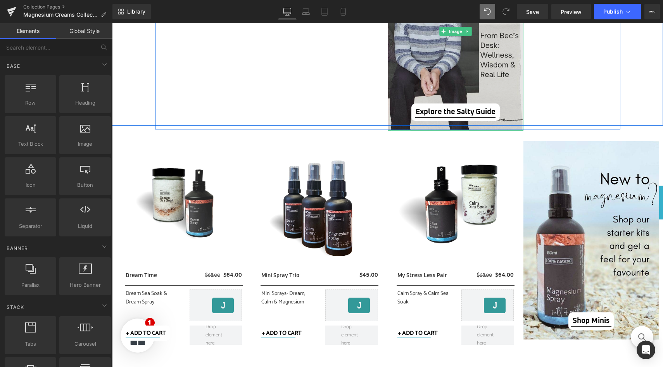
scroll to position [816, 0]
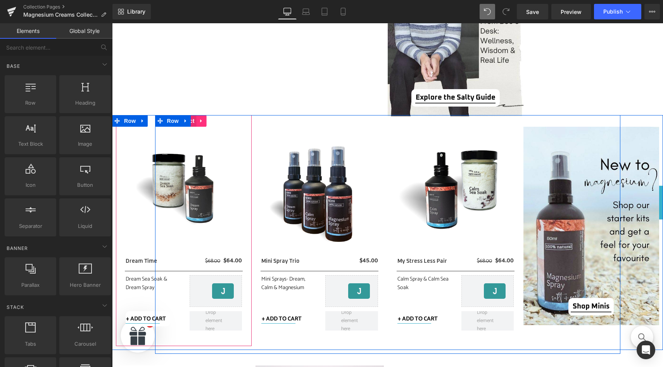
click at [200, 120] on icon at bounding box center [201, 120] width 2 height 3
click at [204, 120] on icon at bounding box center [206, 121] width 5 height 6
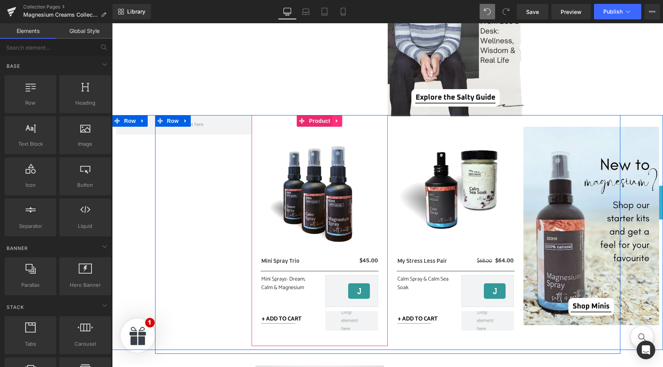
click at [336, 121] on icon at bounding box center [337, 120] width 2 height 3
click at [342, 121] on link at bounding box center [342, 121] width 10 height 12
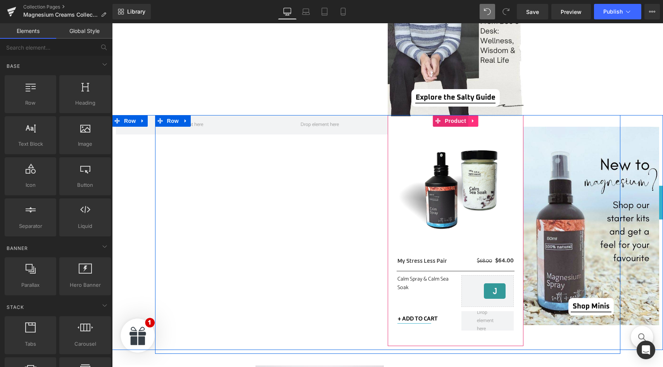
click at [470, 123] on icon at bounding box center [472, 121] width 5 height 6
click at [475, 122] on icon at bounding box center [477, 120] width 5 height 5
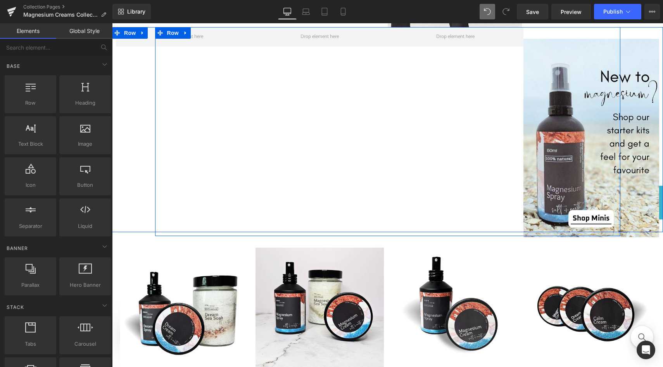
scroll to position [868, 0]
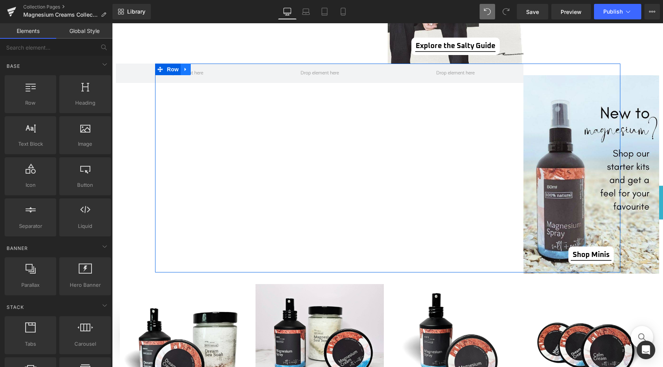
click at [185, 70] on icon at bounding box center [186, 68] width 2 height 3
click at [204, 69] on icon at bounding box center [205, 69] width 5 height 5
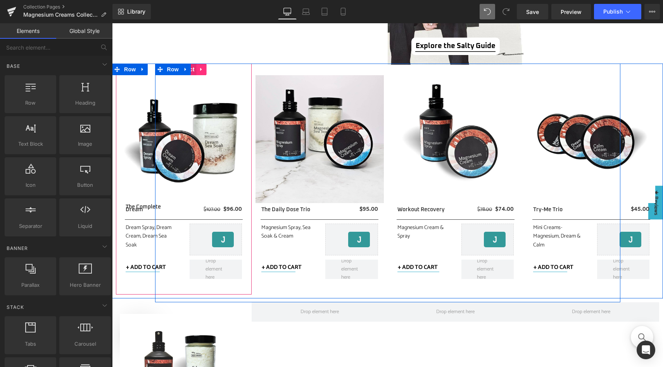
click at [199, 71] on icon at bounding box center [201, 69] width 5 height 6
click at [204, 70] on icon at bounding box center [206, 69] width 5 height 5
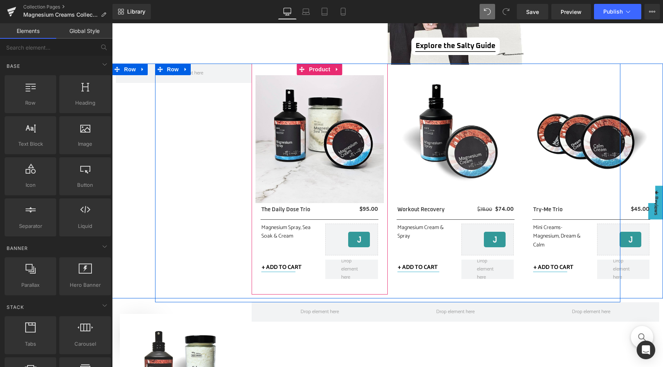
click at [335, 71] on icon at bounding box center [337, 69] width 5 height 6
click at [343, 71] on link at bounding box center [342, 70] width 10 height 12
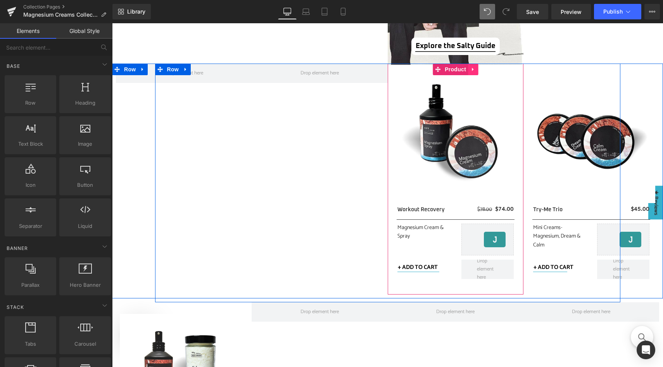
click at [470, 72] on icon at bounding box center [472, 69] width 5 height 6
click at [477, 72] on icon at bounding box center [477, 69] width 5 height 6
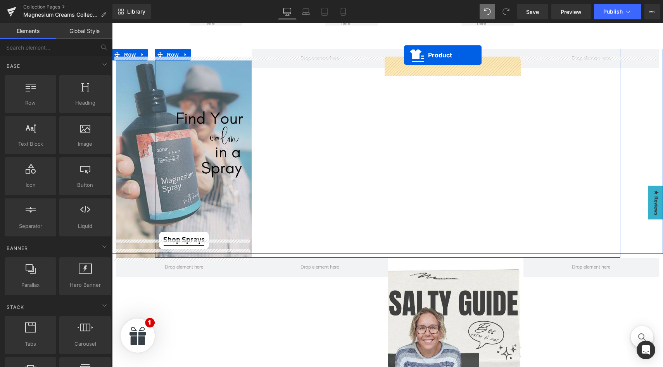
scroll to position [457, 0]
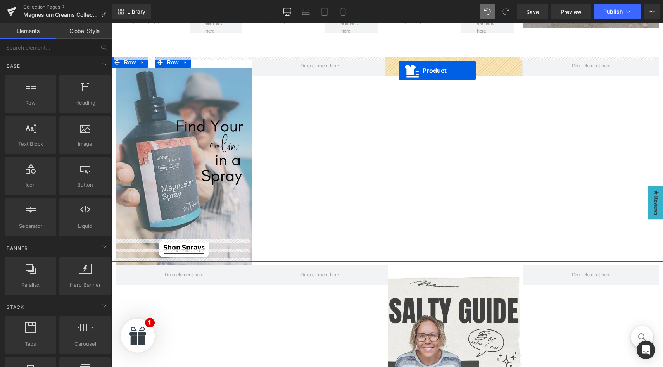
drag, startPoint x: 584, startPoint y: 71, endPoint x: 399, endPoint y: 70, distance: 185.7
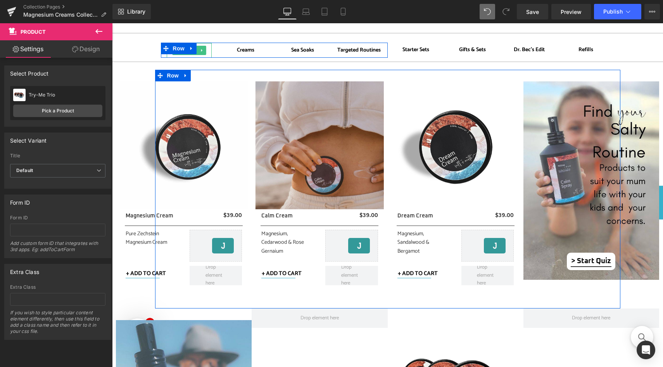
scroll to position [206, 0]
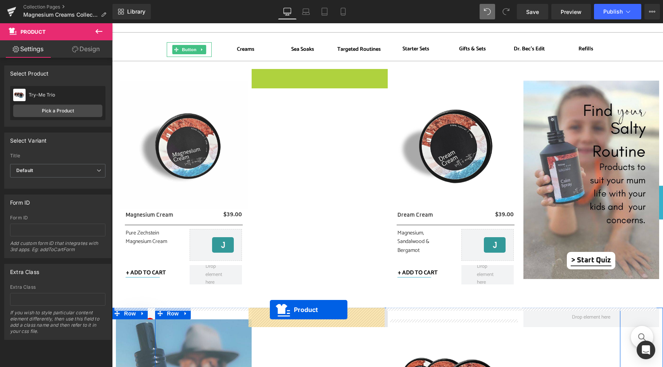
drag, startPoint x: 314, startPoint y: 74, endPoint x: 270, endPoint y: 310, distance: 239.4
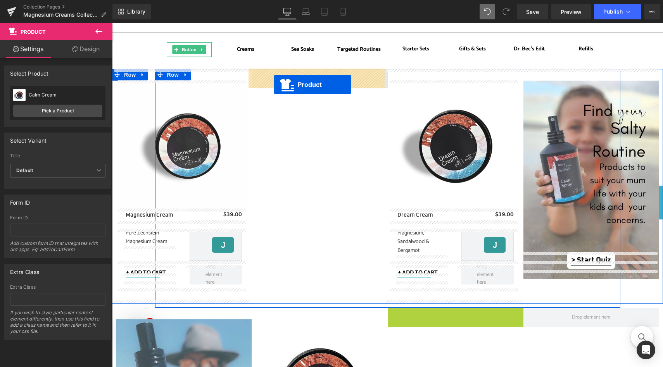
drag, startPoint x: 447, startPoint y: 314, endPoint x: 273, endPoint y: 84, distance: 288.1
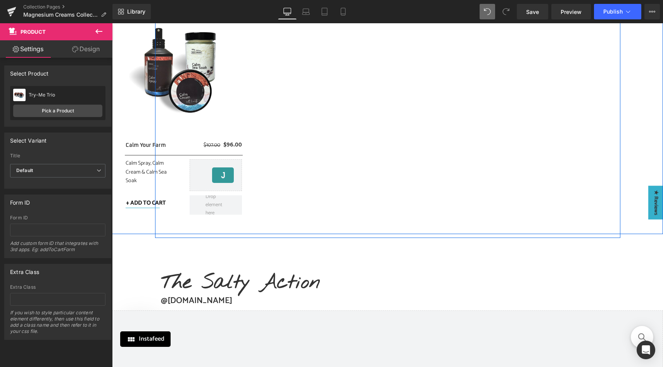
scroll to position [886, 0]
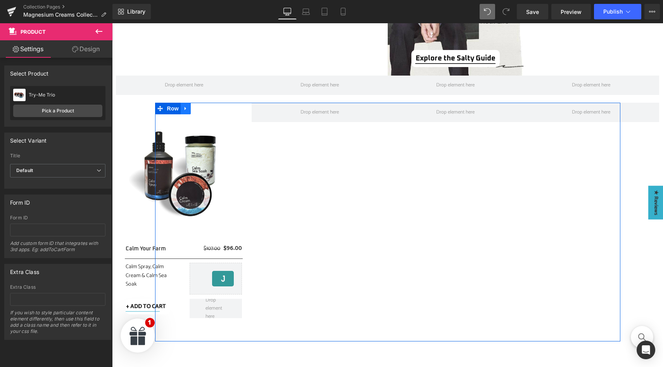
click at [185, 109] on icon at bounding box center [186, 108] width 2 height 3
click at [204, 108] on icon at bounding box center [205, 108] width 5 height 5
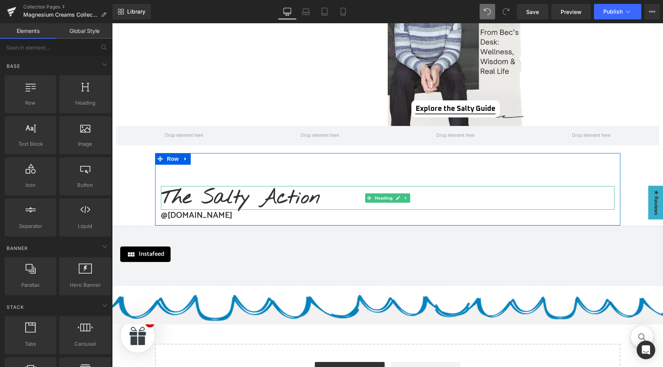
scroll to position [834, 0]
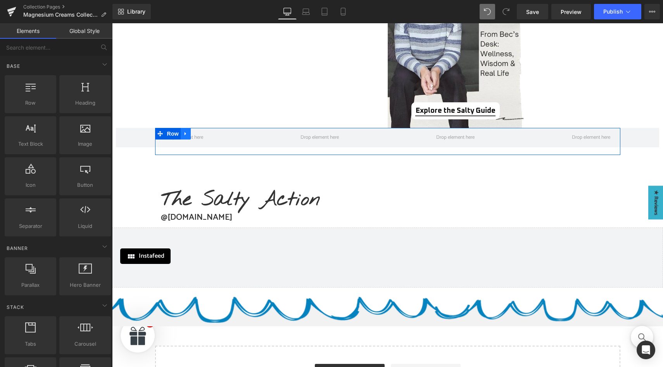
click at [184, 133] on icon at bounding box center [185, 134] width 5 height 6
click at [203, 133] on icon at bounding box center [205, 134] width 5 height 6
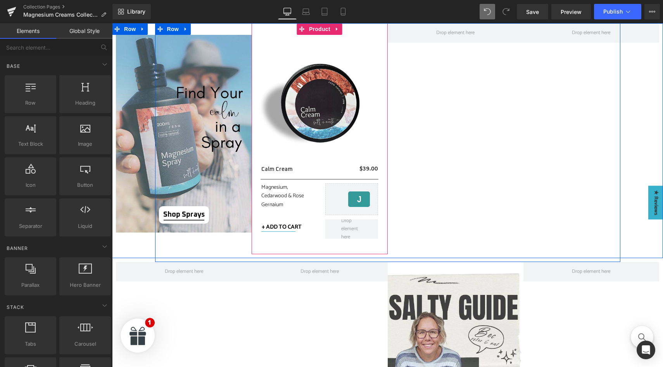
scroll to position [444, 0]
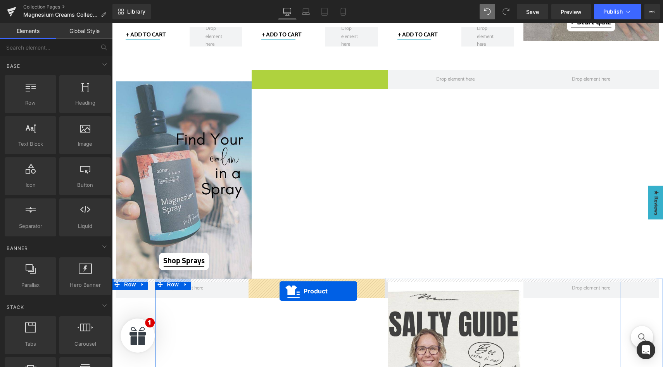
drag, startPoint x: 315, startPoint y: 29, endPoint x: 280, endPoint y: 291, distance: 264.4
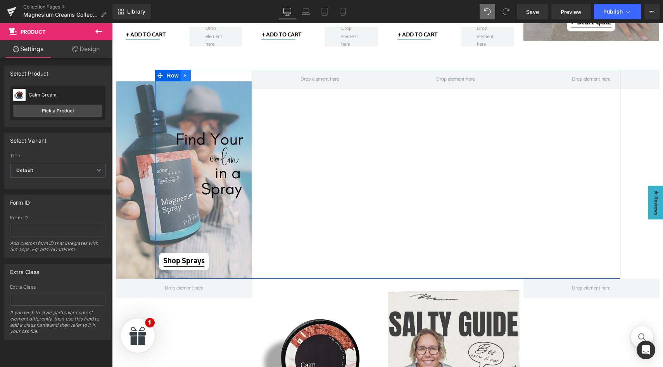
click at [185, 75] on icon at bounding box center [186, 75] width 2 height 3
click at [203, 77] on icon at bounding box center [205, 75] width 5 height 5
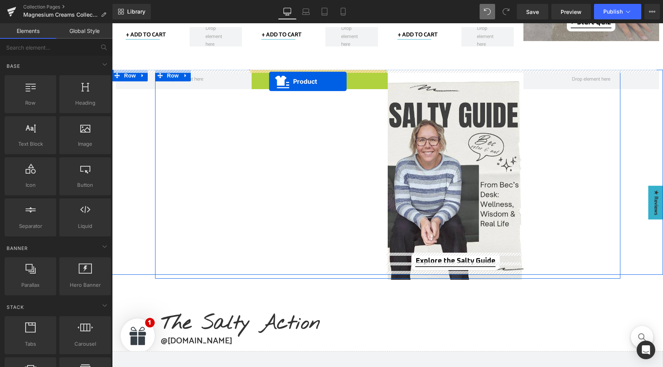
drag, startPoint x: 317, startPoint y: 76, endPoint x: 269, endPoint y: 81, distance: 48.0
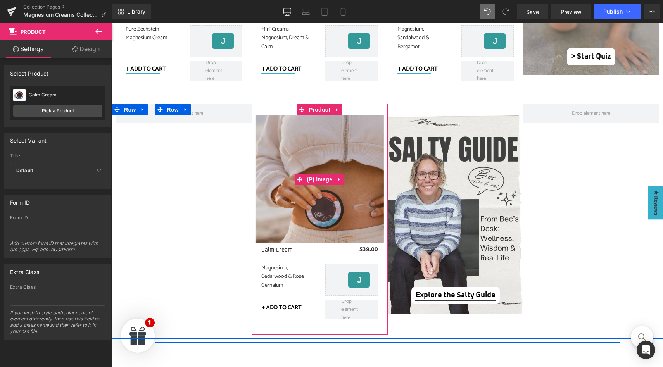
scroll to position [407, 0]
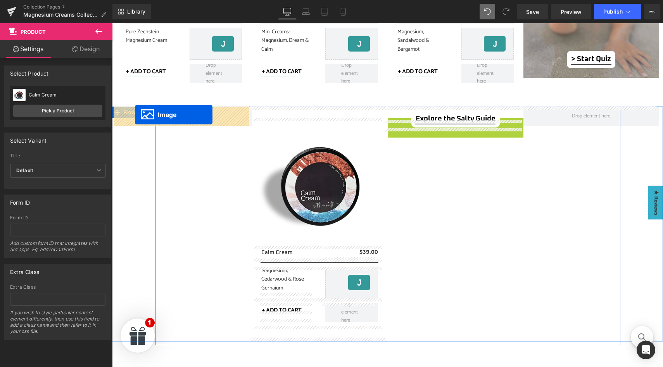
drag, startPoint x: 439, startPoint y: 217, endPoint x: 135, endPoint y: 115, distance: 320.8
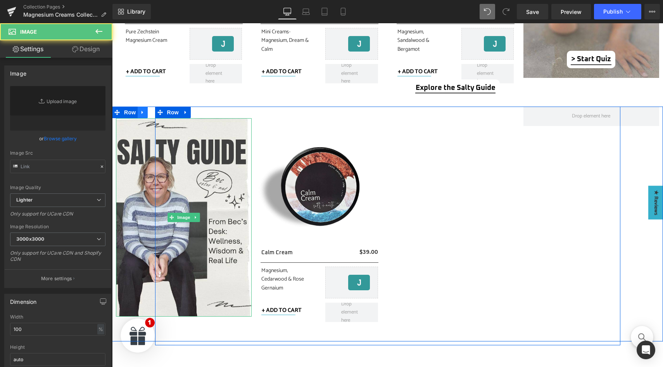
type input "[URL][DOMAIN_NAME]"
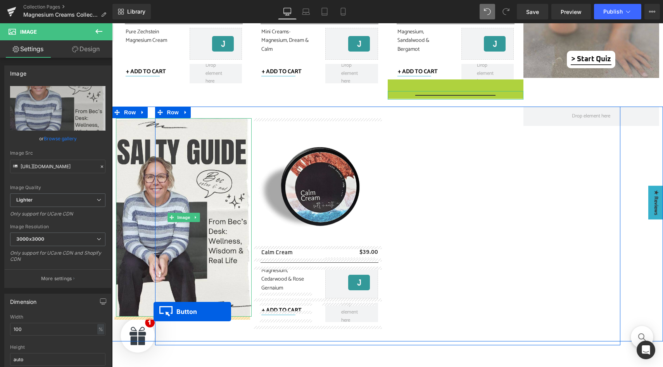
drag, startPoint x: 451, startPoint y: 87, endPoint x: 153, endPoint y: 313, distance: 374.7
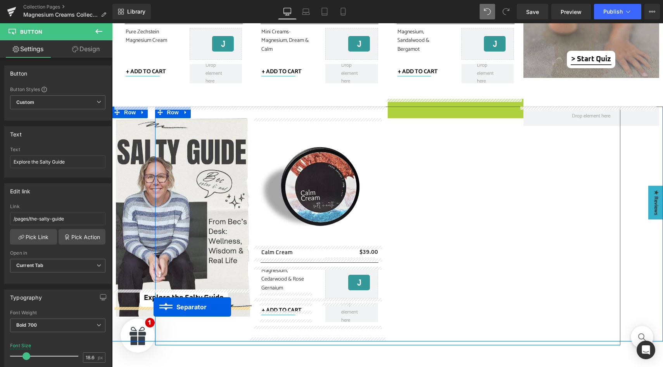
drag, startPoint x: 452, startPoint y: 103, endPoint x: 154, endPoint y: 307, distance: 361.2
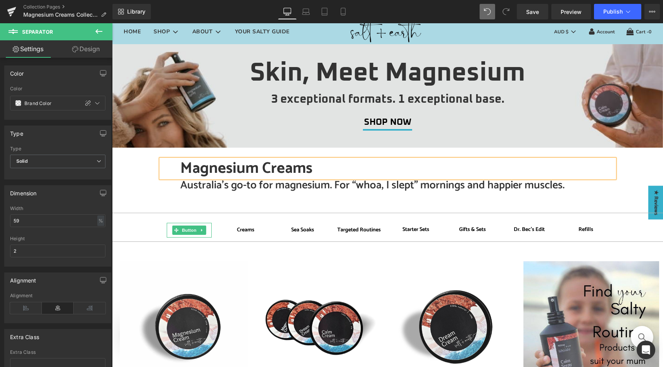
scroll to position [0, 0]
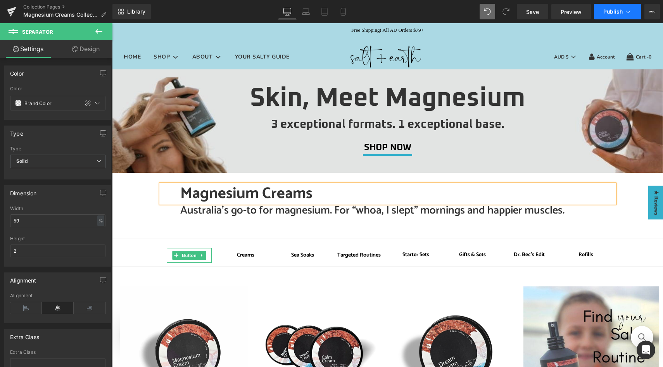
click at [612, 11] on span "Publish" at bounding box center [612, 12] width 19 height 6
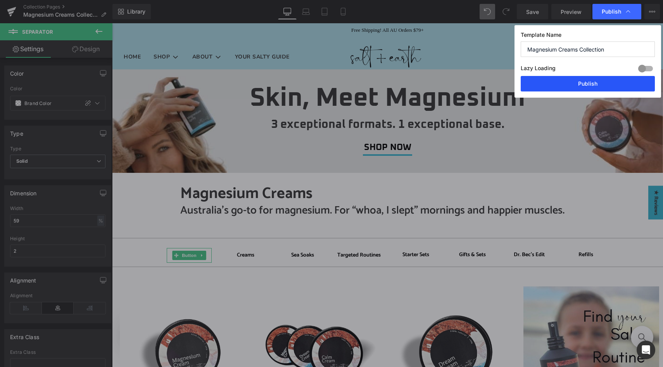
click at [585, 86] on button "Publish" at bounding box center [588, 84] width 134 height 16
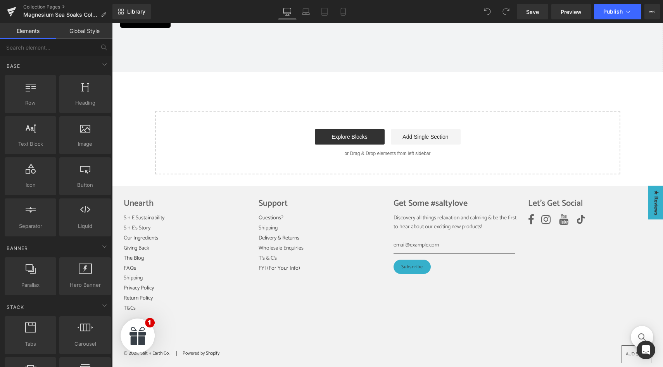
scroll to position [618, 0]
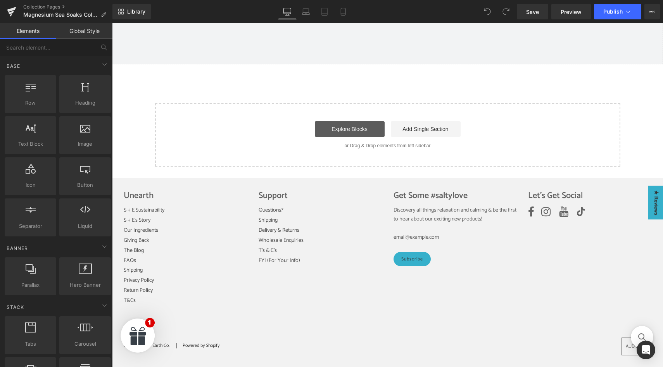
click at [358, 126] on link "Explore Blocks" at bounding box center [350, 129] width 70 height 16
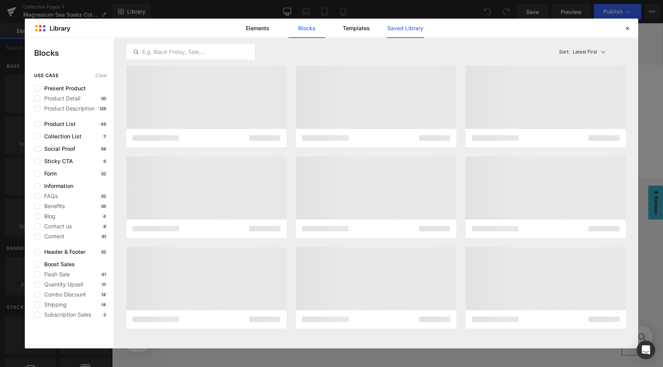
click at [406, 30] on link "Saved Library" at bounding box center [405, 28] width 37 height 19
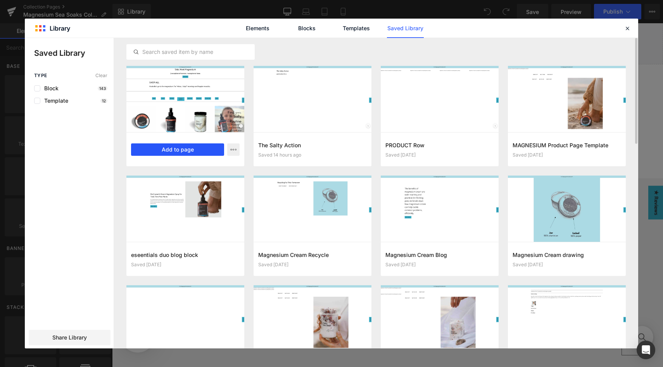
click at [177, 147] on button "Add to page" at bounding box center [177, 149] width 93 height 12
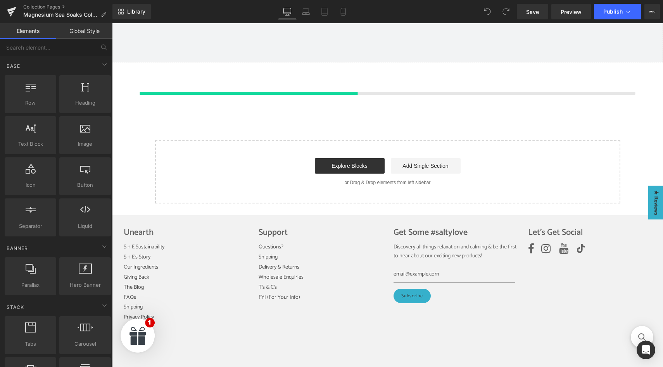
scroll to position [621, 0]
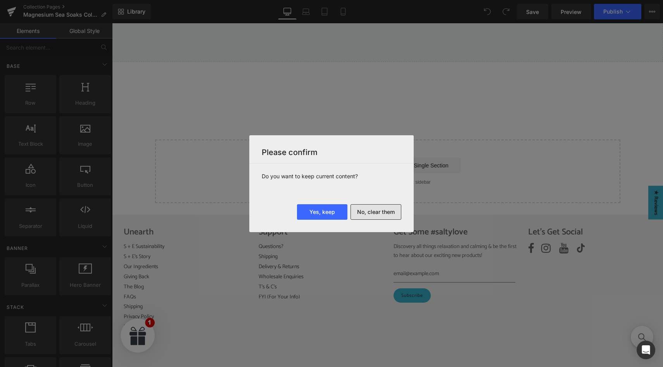
click at [381, 215] on button "No, clear them" at bounding box center [375, 212] width 51 height 16
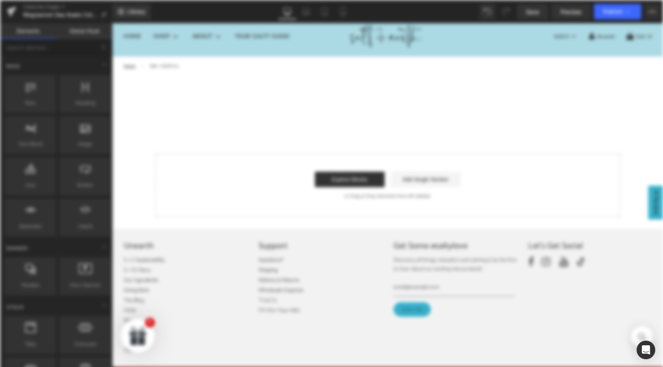
scroll to position [0, 0]
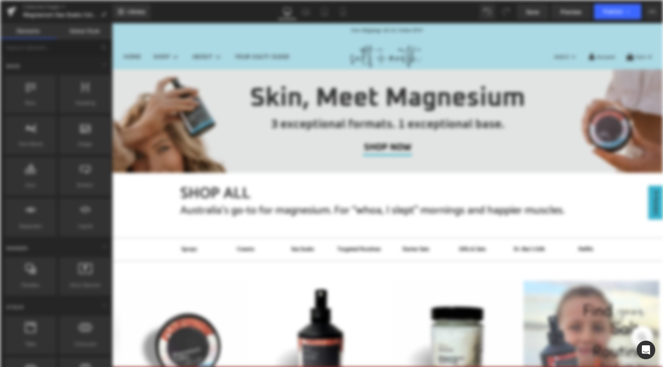
click at [226, 189] on h1 "SHOP ALL" at bounding box center [397, 194] width 434 height 19
click at [225, 193] on h1 "SHOP ALL" at bounding box center [397, 194] width 434 height 19
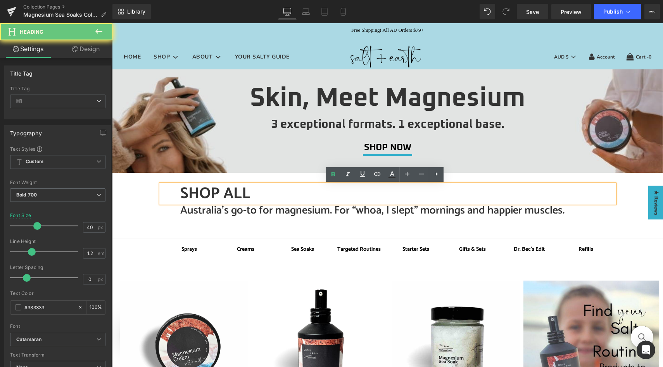
click at [249, 198] on h1 "SHOP ALL" at bounding box center [397, 194] width 434 height 19
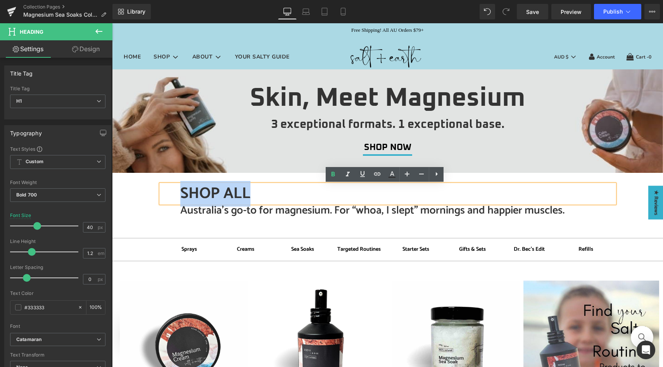
drag, startPoint x: 249, startPoint y: 197, endPoint x: 176, endPoint y: 193, distance: 73.0
click at [176, 193] on div "SHOP ALL" at bounding box center [388, 194] width 454 height 19
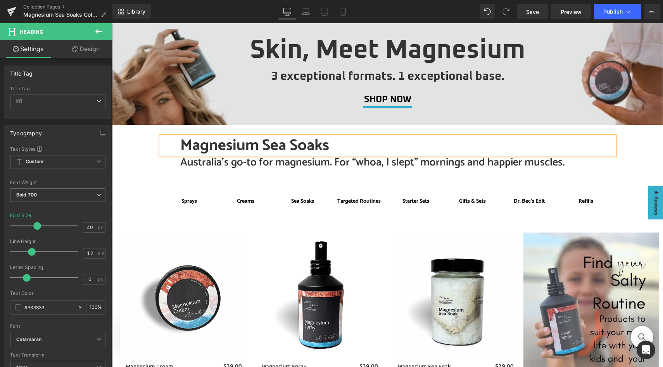
scroll to position [158, 0]
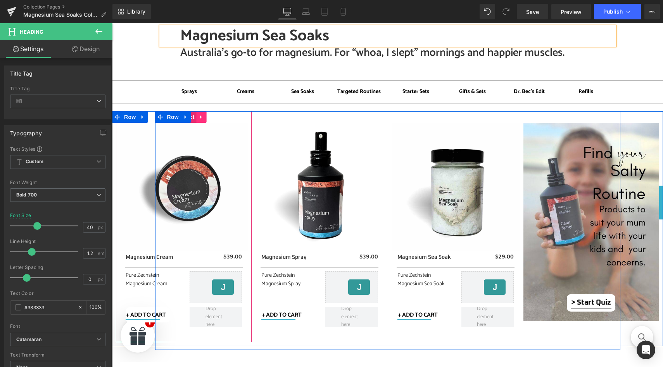
click at [197, 120] on link at bounding box center [202, 117] width 10 height 12
click at [204, 117] on icon at bounding box center [206, 116] width 5 height 5
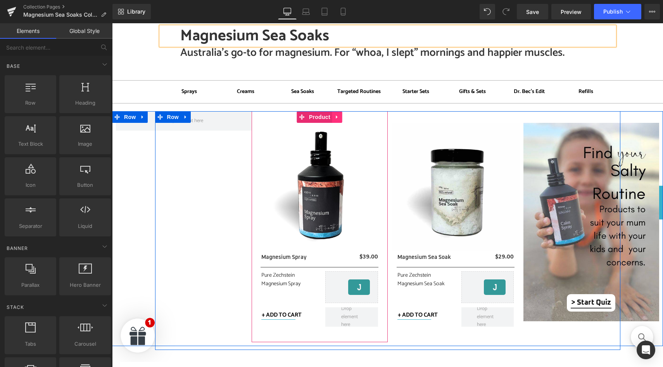
click at [336, 117] on icon at bounding box center [337, 116] width 2 height 3
click at [340, 118] on icon at bounding box center [342, 117] width 5 height 6
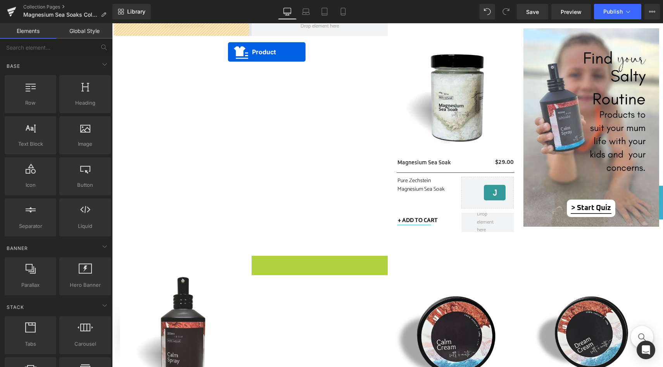
scroll to position [214, 0]
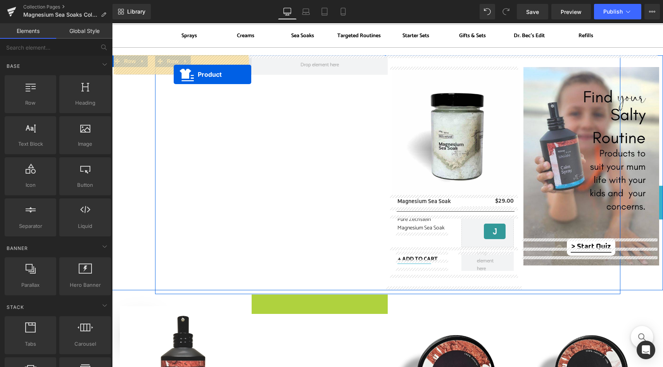
drag, startPoint x: 315, startPoint y: 138, endPoint x: 174, endPoint y: 74, distance: 155.5
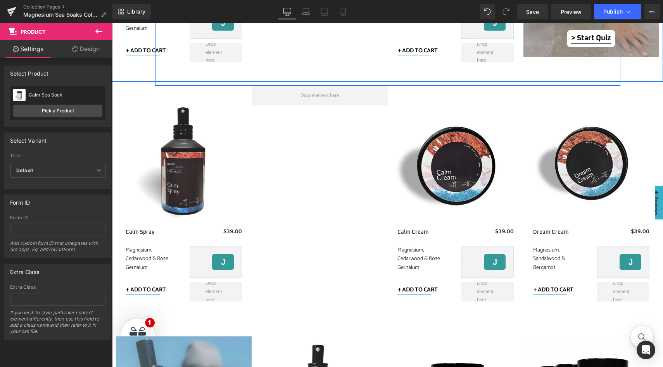
scroll to position [437, 0]
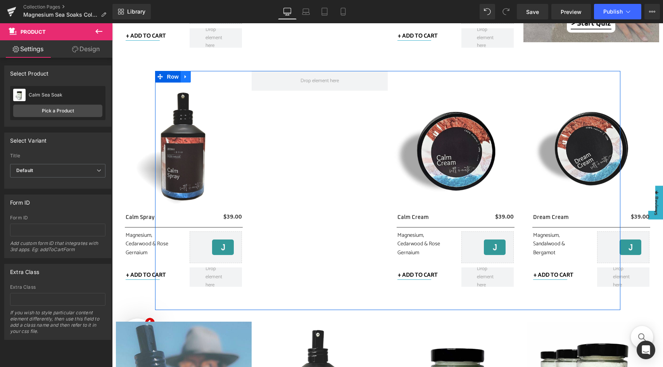
click at [183, 78] on icon at bounding box center [185, 77] width 5 height 6
click at [205, 77] on icon at bounding box center [205, 76] width 5 height 5
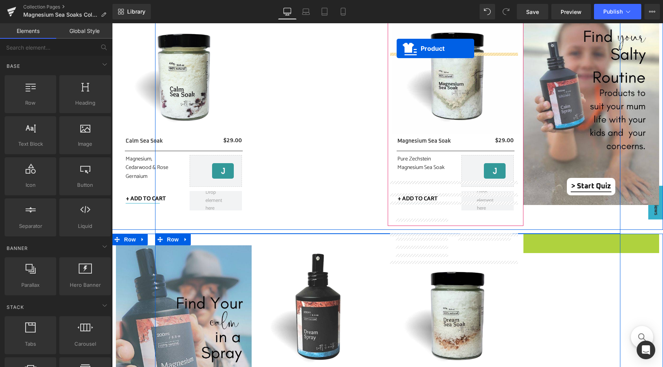
scroll to position [166, 0]
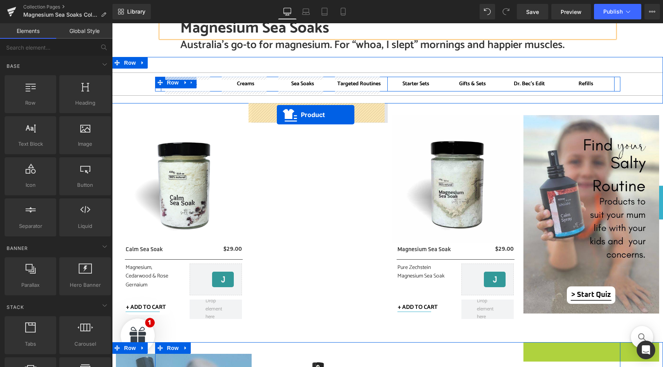
drag, startPoint x: 589, startPoint y: 78, endPoint x: 277, endPoint y: 115, distance: 314.3
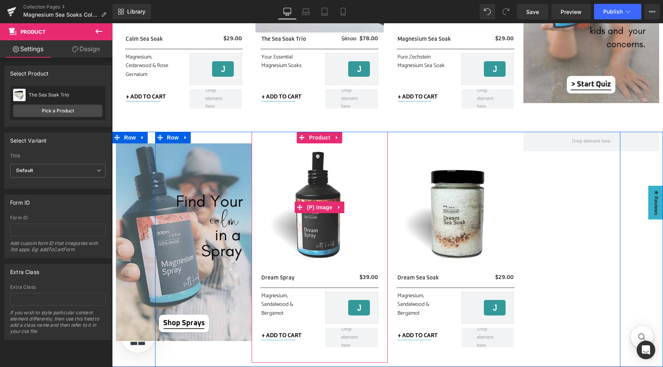
scroll to position [376, 0]
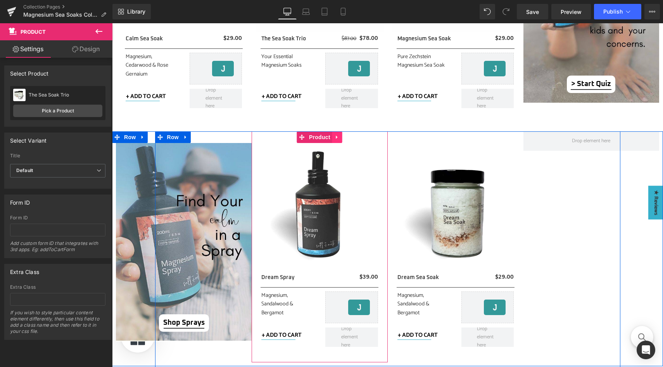
click at [336, 138] on icon at bounding box center [337, 137] width 5 height 6
click at [341, 138] on icon at bounding box center [342, 137] width 5 height 5
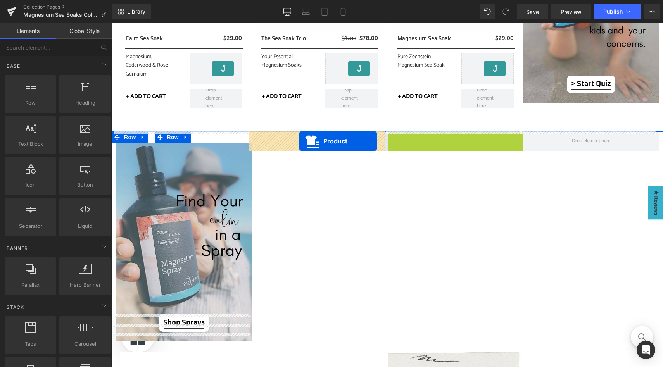
drag, startPoint x: 453, startPoint y: 138, endPoint x: 299, endPoint y: 141, distance: 153.6
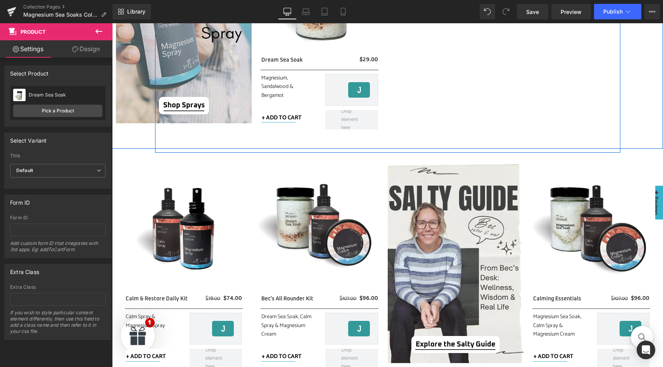
scroll to position [618, 0]
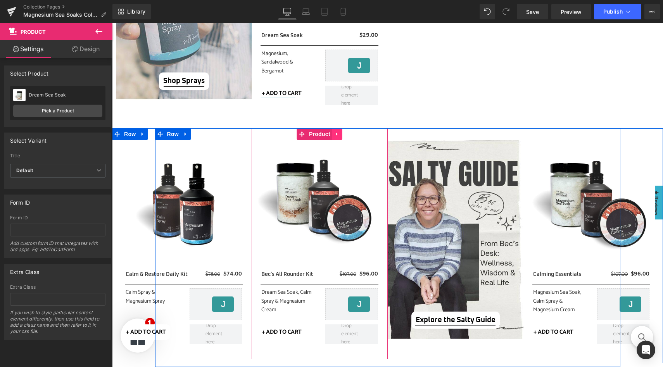
click at [335, 135] on icon at bounding box center [337, 134] width 5 height 6
click at [340, 135] on icon at bounding box center [342, 134] width 5 height 6
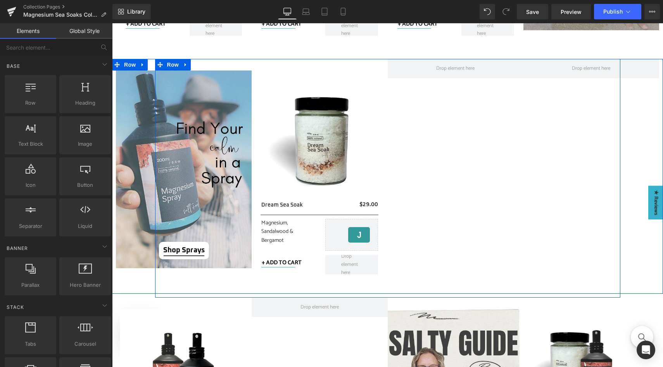
scroll to position [443, 0]
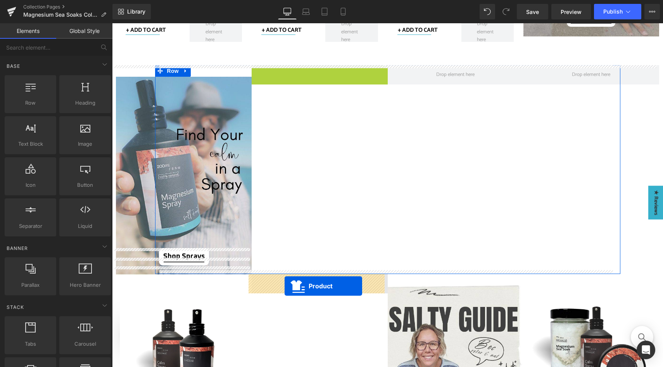
drag, startPoint x: 311, startPoint y: 71, endPoint x: 285, endPoint y: 286, distance: 216.8
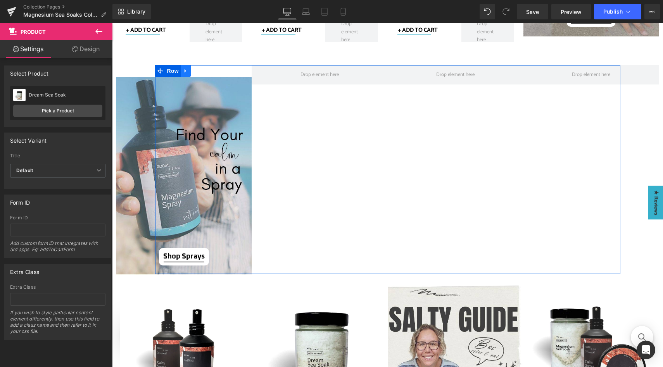
click at [185, 71] on icon at bounding box center [186, 70] width 2 height 3
click at [203, 71] on icon at bounding box center [205, 71] width 5 height 6
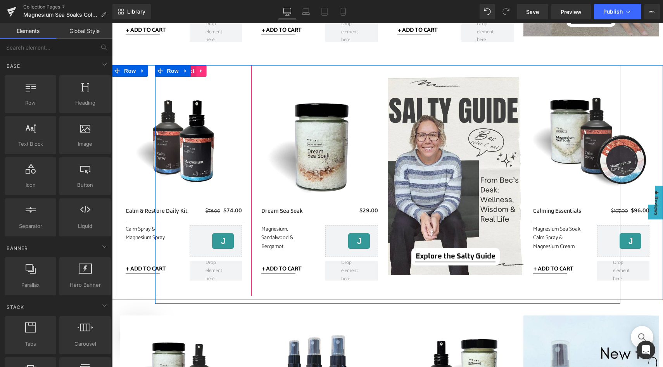
click at [200, 72] on icon at bounding box center [201, 71] width 5 height 6
click at [205, 72] on icon at bounding box center [206, 70] width 5 height 5
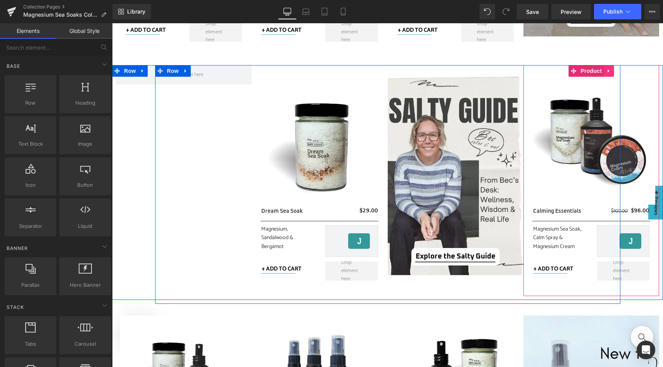
click at [607, 72] on icon at bounding box center [608, 71] width 5 height 6
click at [611, 72] on icon at bounding box center [613, 70] width 5 height 5
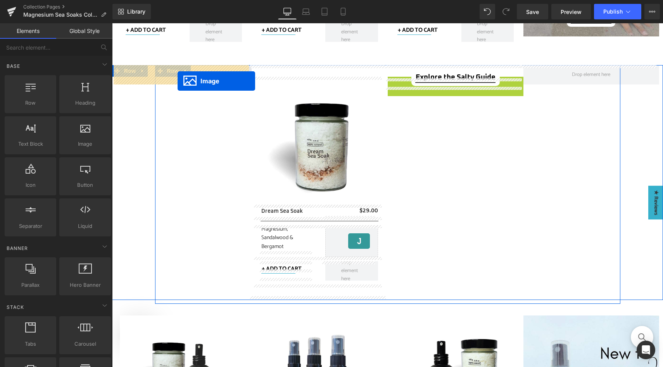
drag, startPoint x: 438, startPoint y: 173, endPoint x: 177, endPoint y: 81, distance: 276.9
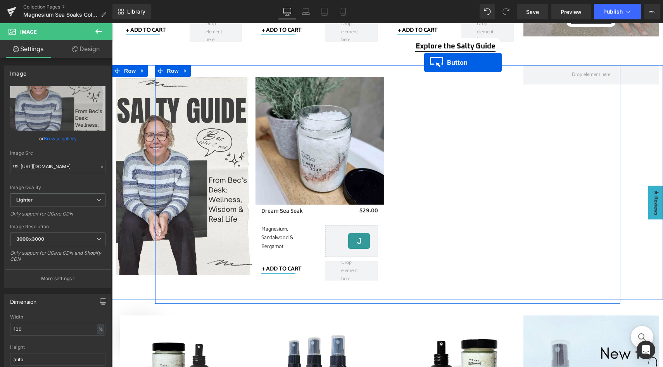
scroll to position [435, 0]
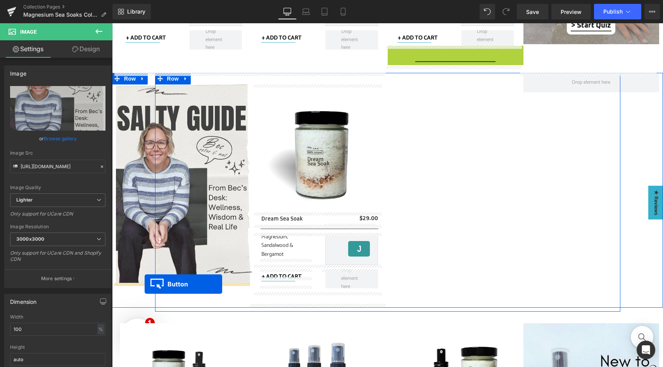
drag, startPoint x: 451, startPoint y: 46, endPoint x: 145, endPoint y: 284, distance: 387.9
click at [145, 284] on div "Image Sale Off (P) Image Dream Sea Soak (P) Title $0 $29.00 (P) Price Row Separ…" at bounding box center [387, 190] width 551 height 235
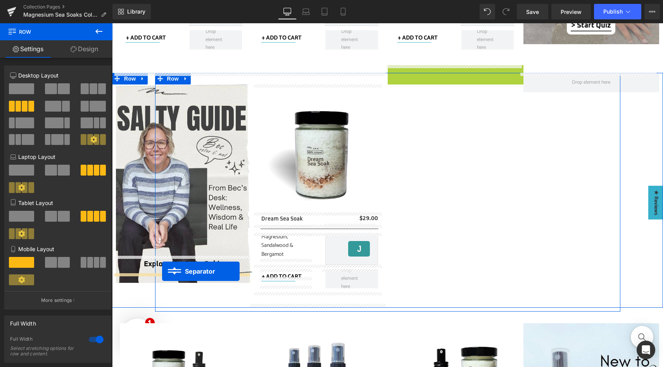
drag, startPoint x: 450, startPoint y: 68, endPoint x: 162, endPoint y: 271, distance: 352.3
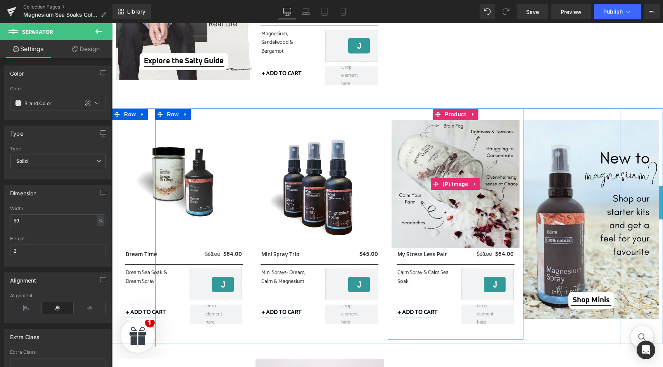
scroll to position [647, 0]
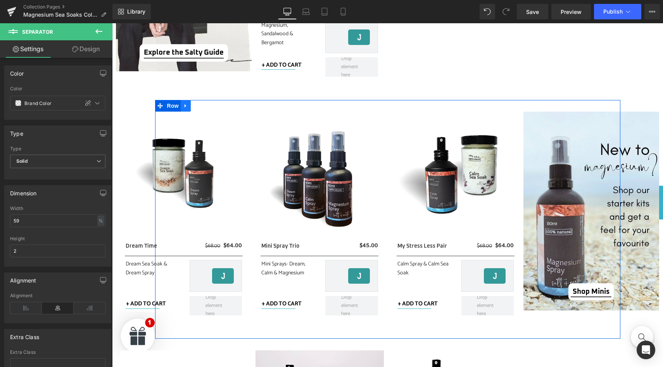
click at [183, 104] on icon at bounding box center [185, 106] width 5 height 6
click at [203, 105] on icon at bounding box center [205, 106] width 5 height 6
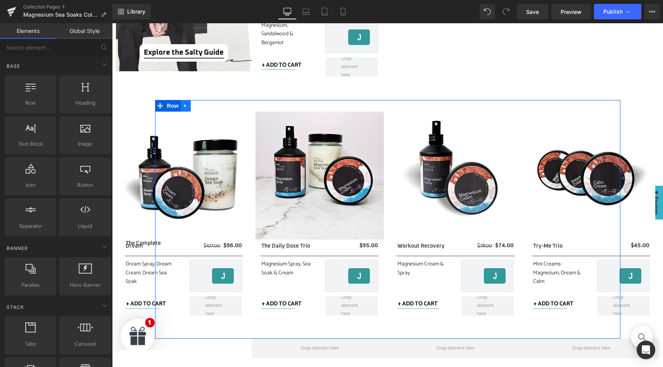
click at [185, 106] on icon at bounding box center [186, 105] width 2 height 3
click at [203, 108] on icon at bounding box center [205, 105] width 5 height 5
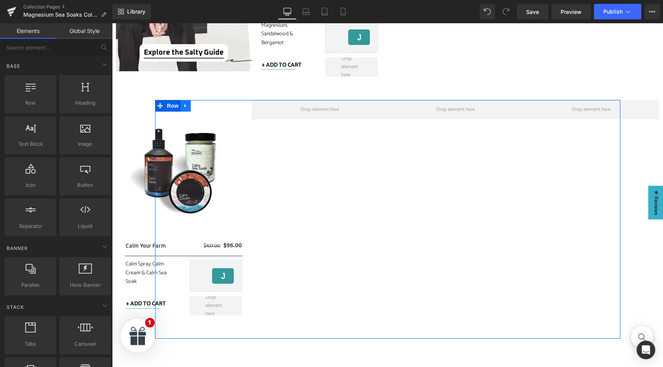
click at [184, 107] on icon at bounding box center [185, 106] width 5 height 6
click at [203, 108] on icon at bounding box center [205, 106] width 5 height 6
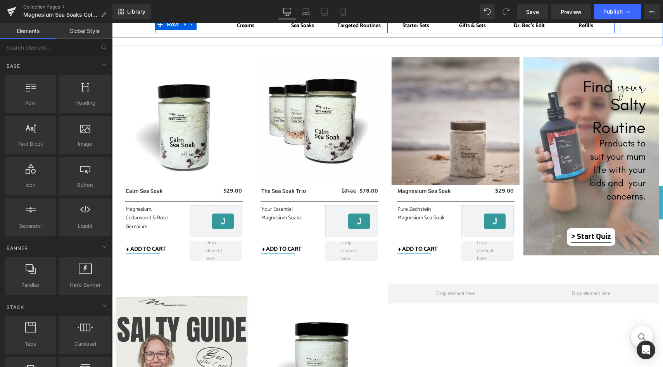
scroll to position [0, 0]
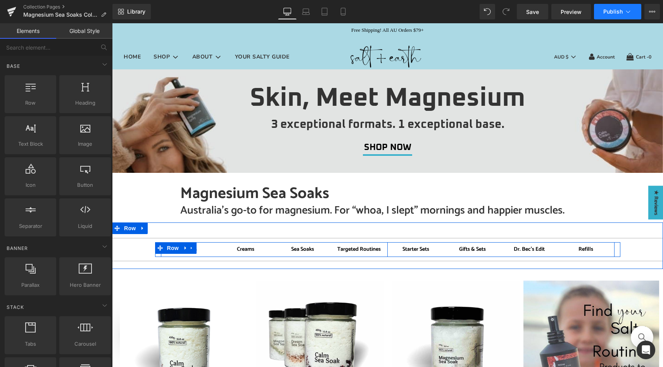
click at [621, 14] on span "Publish" at bounding box center [612, 12] width 19 height 6
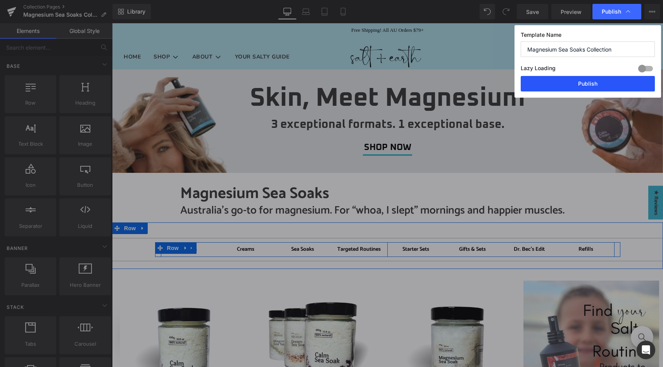
click at [591, 82] on button "Publish" at bounding box center [588, 84] width 134 height 16
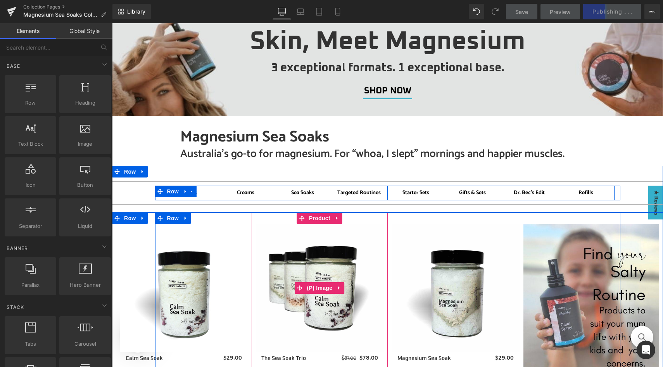
scroll to position [45, 0]
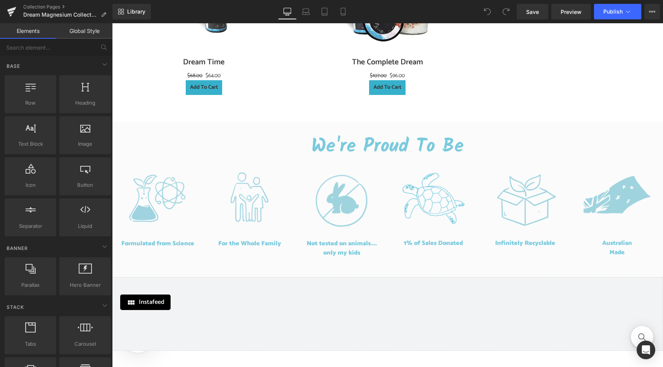
scroll to position [523, 0]
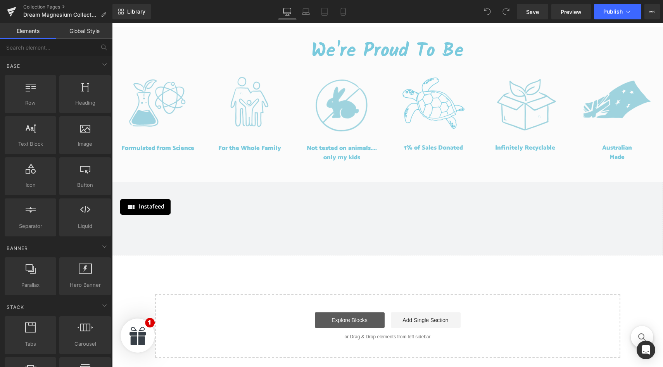
click at [359, 328] on link "Explore Blocks" at bounding box center [350, 320] width 70 height 16
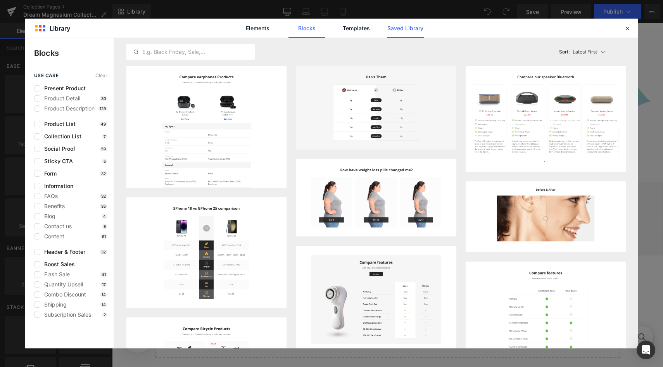
click at [399, 23] on link "Saved Library" at bounding box center [405, 28] width 37 height 19
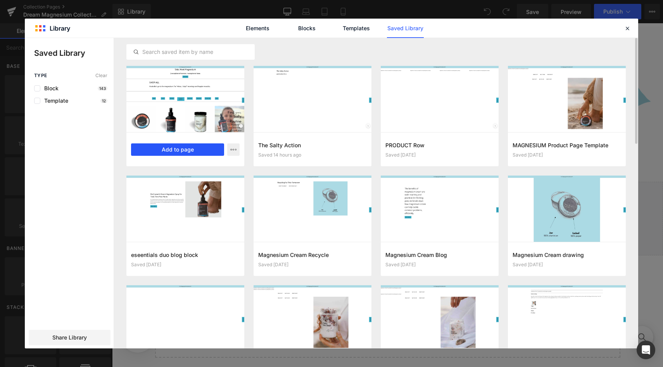
click at [172, 153] on button "Add to page" at bounding box center [177, 149] width 93 height 12
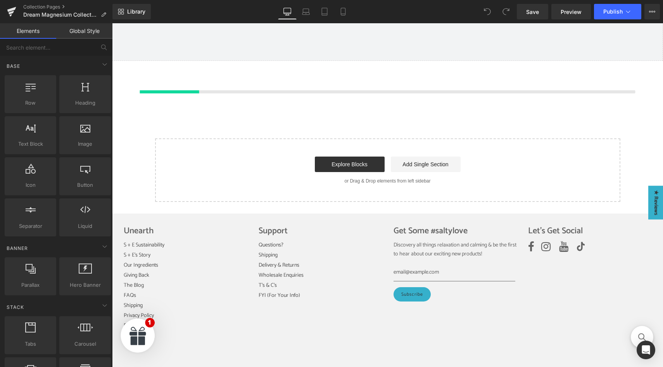
scroll to position [725, 0]
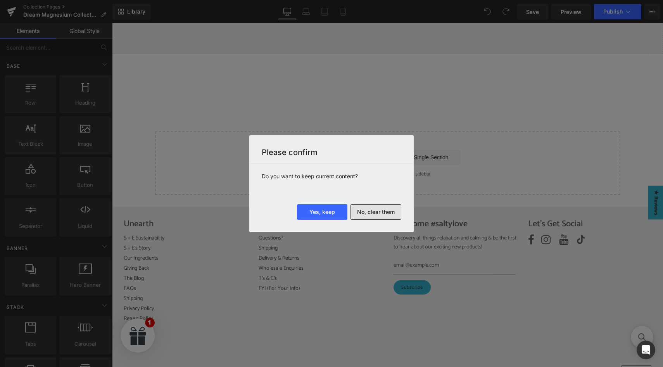
click at [384, 210] on button "No, clear them" at bounding box center [375, 212] width 51 height 16
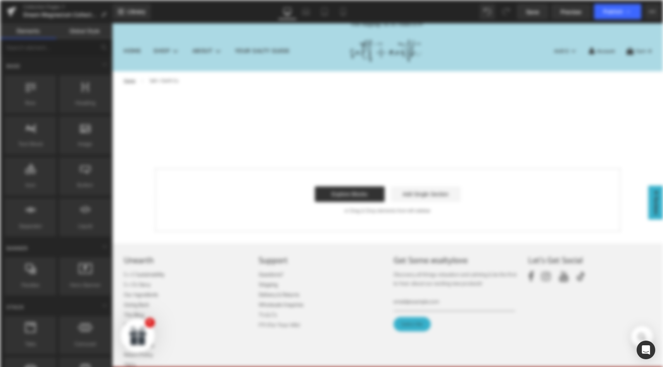
scroll to position [0, 0]
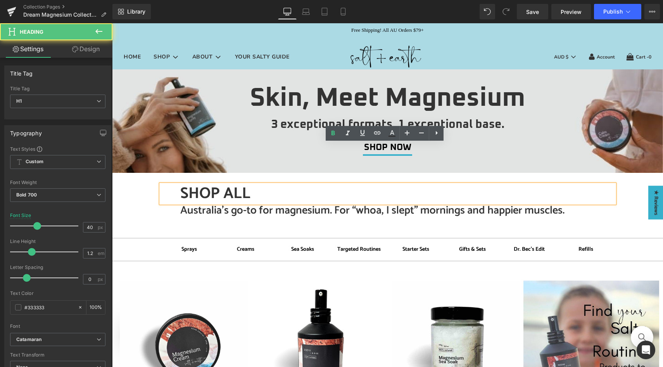
click at [214, 185] on h1 "SHOP ALL" at bounding box center [397, 194] width 434 height 19
click at [260, 185] on h1 "SHOP ALL" at bounding box center [397, 194] width 434 height 19
drag, startPoint x: 260, startPoint y: 150, endPoint x: 174, endPoint y: 150, distance: 86.1
click at [174, 185] on div "SHOP ALL" at bounding box center [388, 194] width 454 height 19
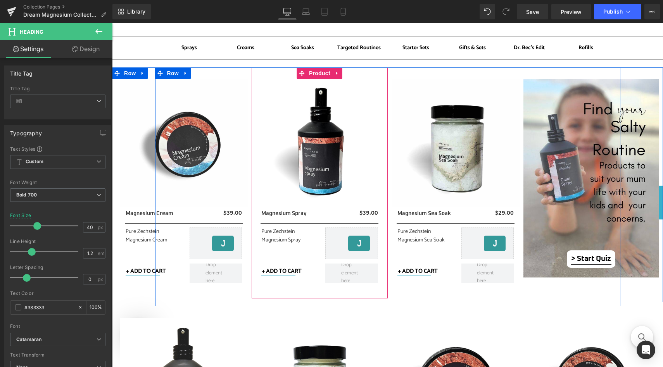
scroll to position [207, 0]
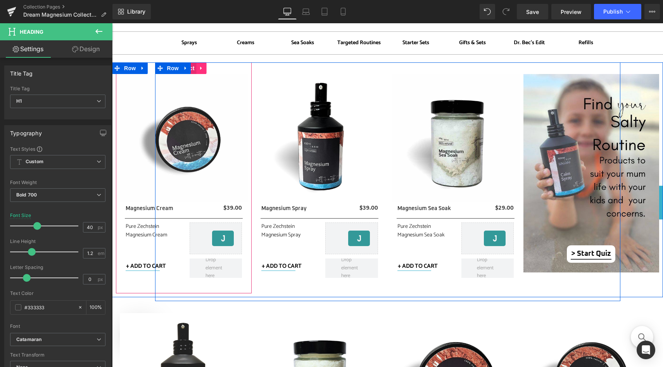
click at [199, 69] on icon at bounding box center [201, 68] width 5 height 6
click at [204, 69] on icon at bounding box center [206, 68] width 5 height 5
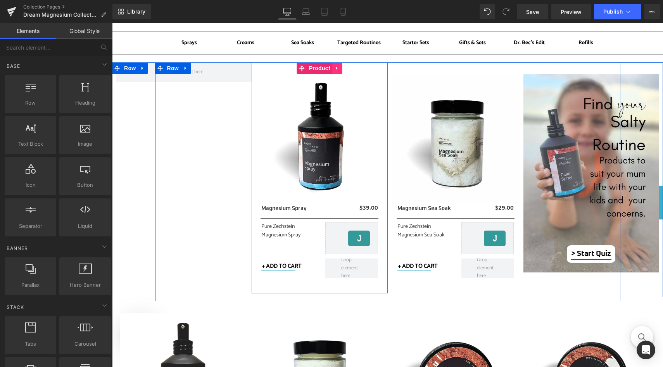
click at [335, 68] on icon at bounding box center [337, 68] width 5 height 6
click at [340, 68] on icon at bounding box center [342, 68] width 5 height 5
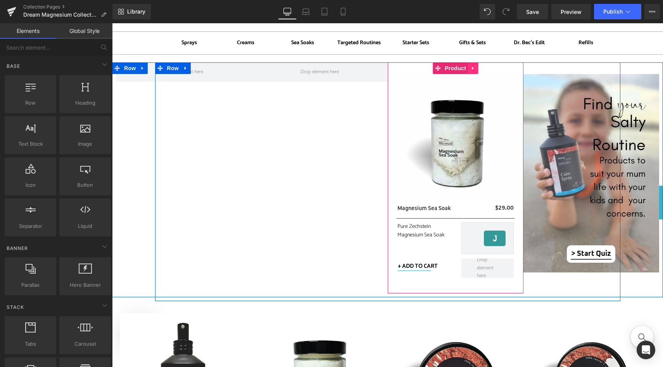
click at [472, 69] on icon at bounding box center [473, 67] width 2 height 3
click at [476, 69] on icon at bounding box center [477, 68] width 5 height 5
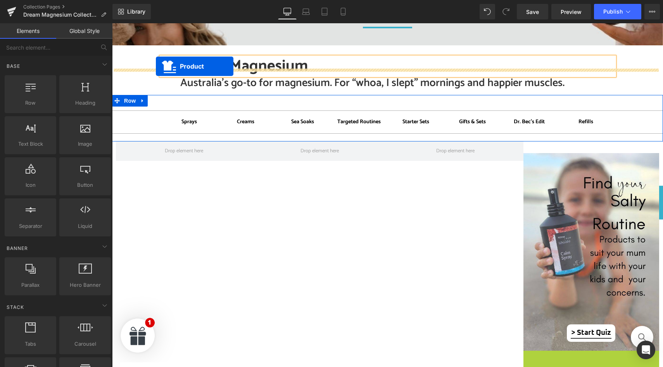
scroll to position [104, 0]
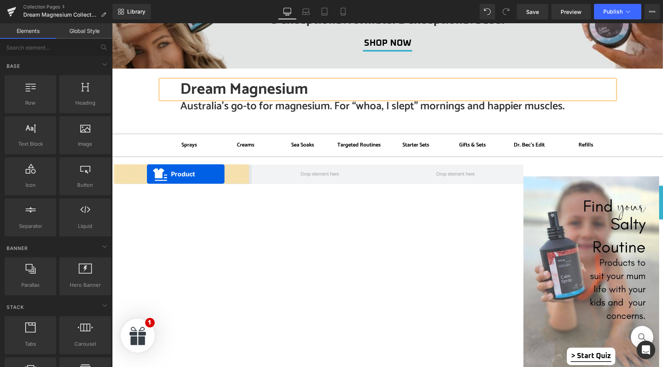
drag, startPoint x: 589, startPoint y: 202, endPoint x: 147, endPoint y: 174, distance: 442.5
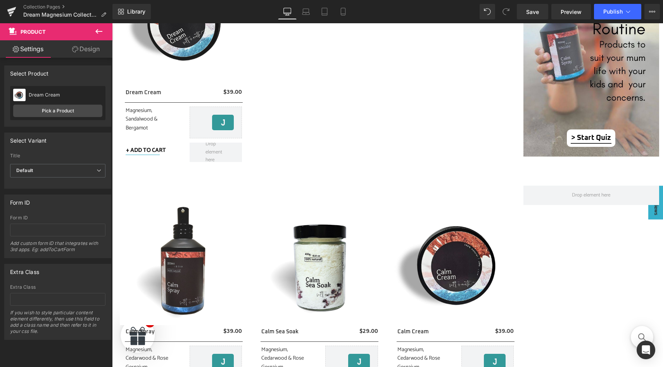
scroll to position [323, 0]
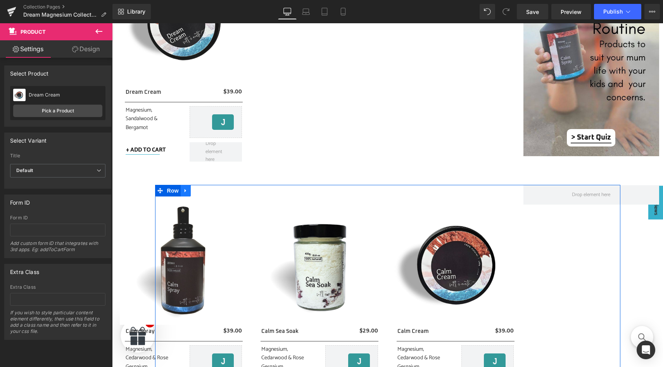
click at [185, 192] on icon at bounding box center [186, 190] width 2 height 3
click at [193, 192] on icon at bounding box center [195, 190] width 5 height 5
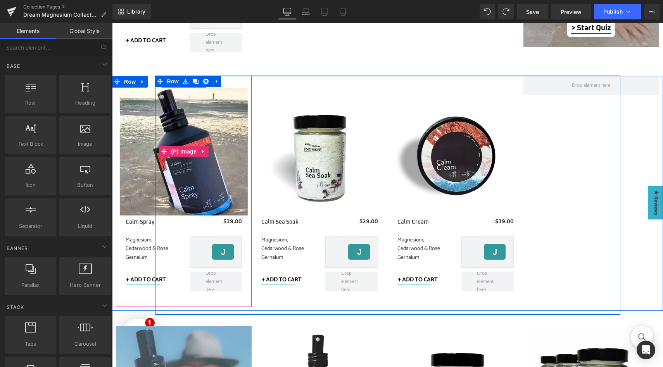
scroll to position [394, 0]
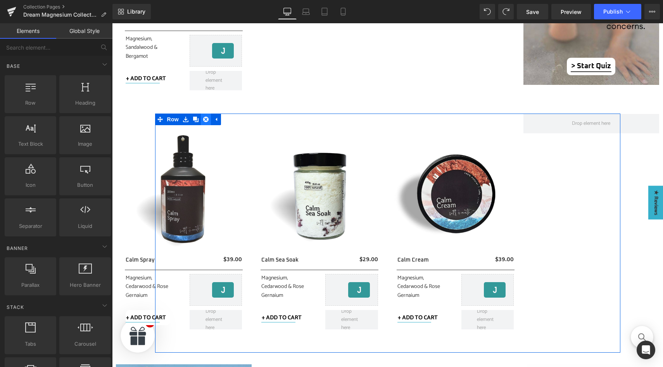
click at [204, 121] on icon at bounding box center [205, 119] width 5 height 5
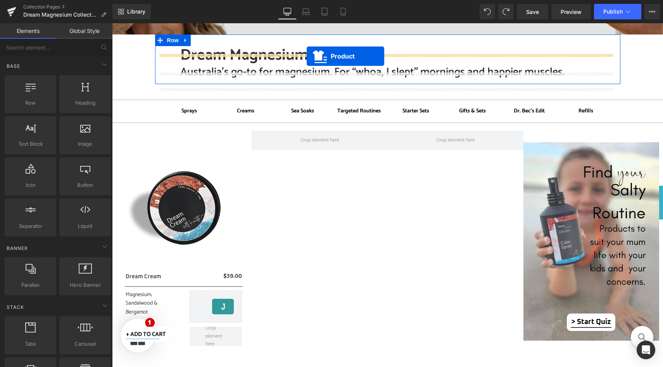
scroll to position [123, 0]
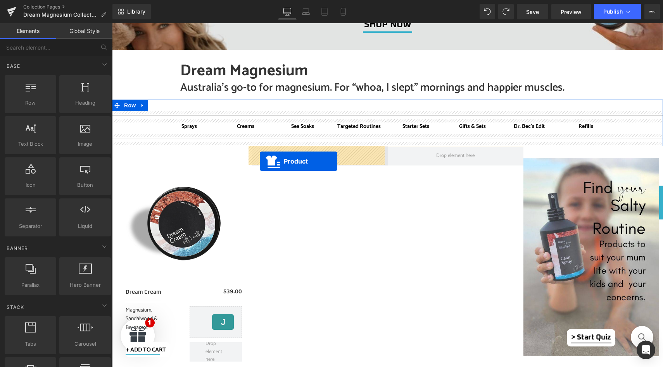
drag, startPoint x: 312, startPoint y: 121, endPoint x: 260, endPoint y: 161, distance: 66.6
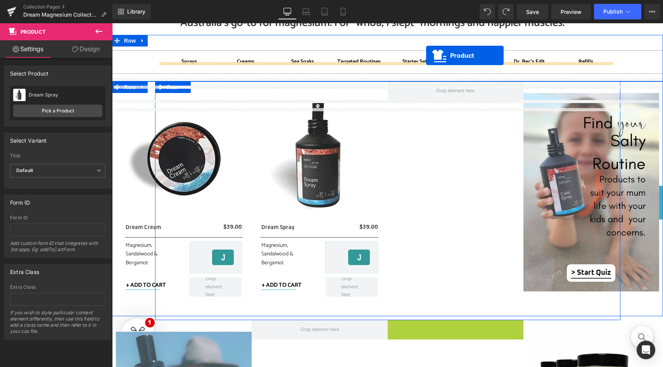
scroll to position [157, 0]
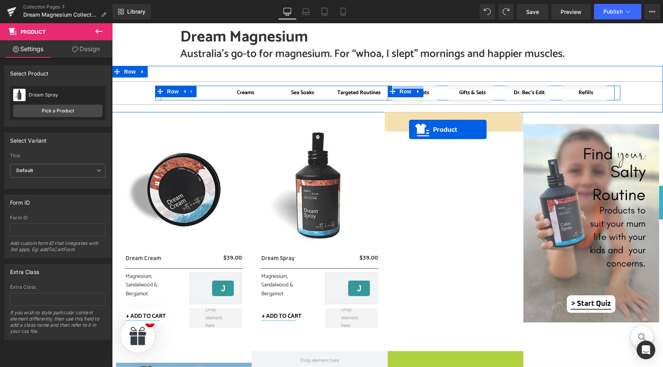
drag, startPoint x: 456, startPoint y: 226, endPoint x: 409, endPoint y: 129, distance: 107.2
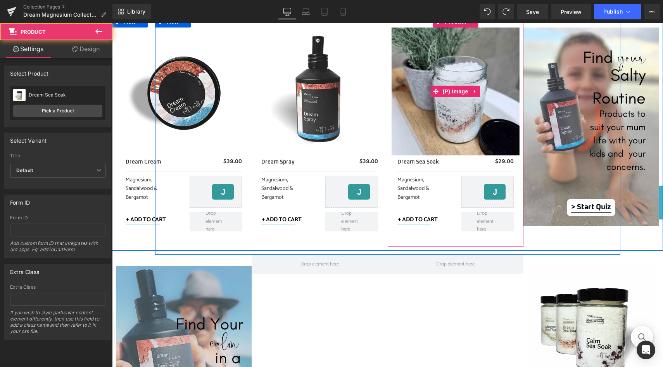
scroll to position [397, 0]
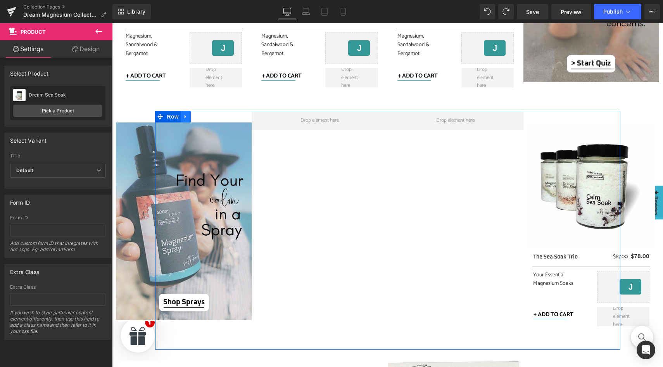
click at [183, 114] on icon at bounding box center [185, 117] width 5 height 6
click at [203, 117] on icon at bounding box center [205, 117] width 5 height 6
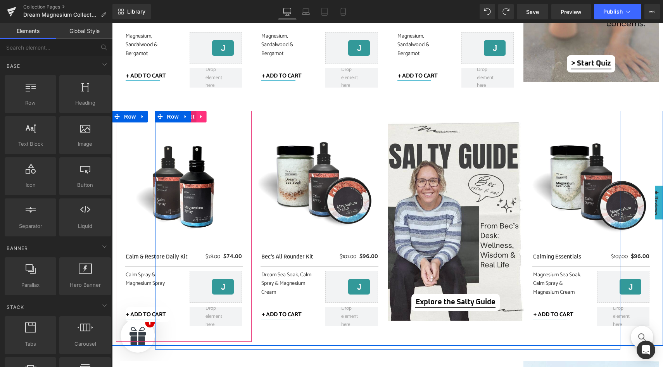
click at [200, 117] on icon at bounding box center [201, 117] width 5 height 6
click at [207, 117] on link at bounding box center [207, 117] width 10 height 12
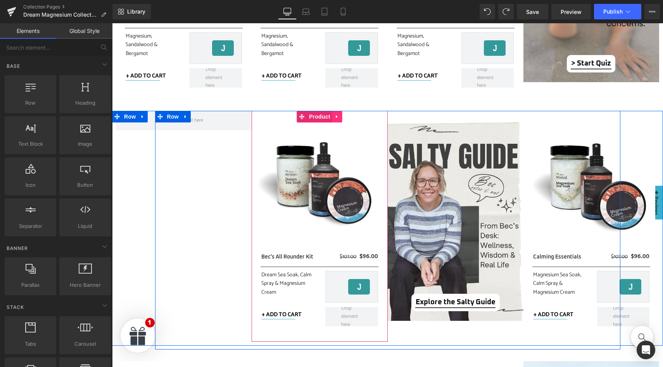
click at [336, 117] on icon at bounding box center [337, 117] width 5 height 6
click at [337, 117] on link at bounding box center [342, 117] width 10 height 12
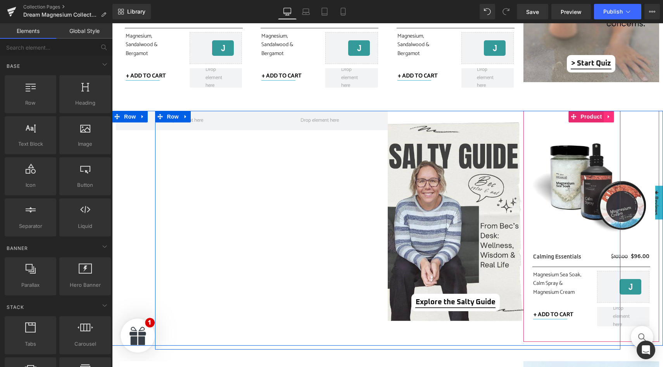
click at [606, 118] on icon at bounding box center [608, 117] width 5 height 6
click at [609, 117] on link at bounding box center [614, 117] width 10 height 12
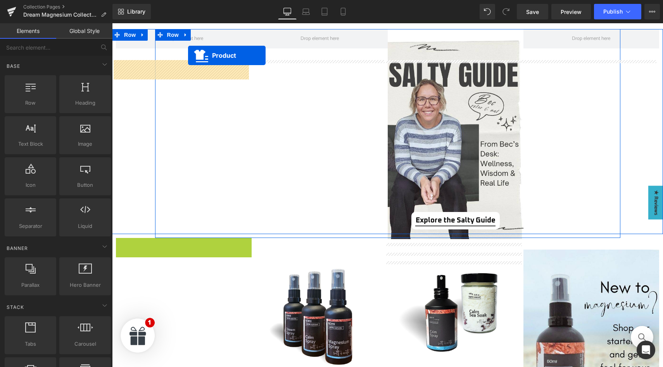
scroll to position [425, 0]
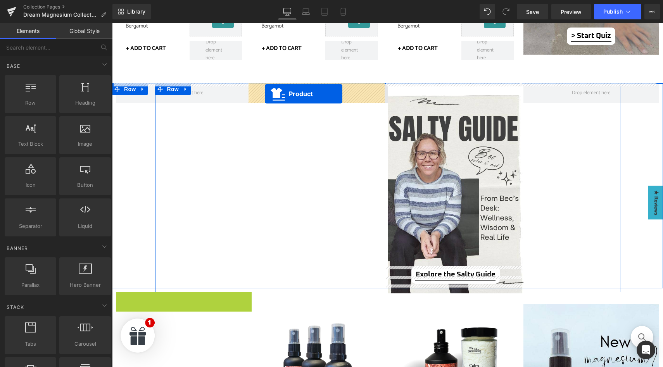
drag, startPoint x: 190, startPoint y: 137, endPoint x: 265, endPoint y: 93, distance: 86.8
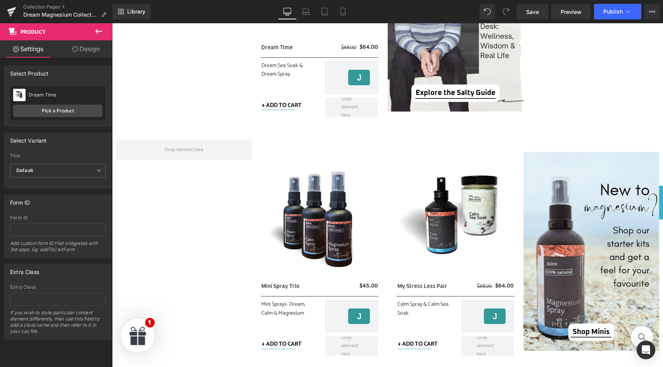
scroll to position [627, 0]
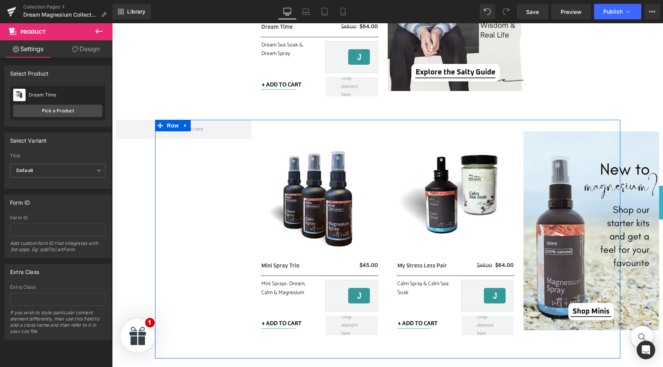
click at [183, 124] on icon at bounding box center [185, 126] width 5 height 6
click at [205, 126] on icon at bounding box center [205, 125] width 5 height 5
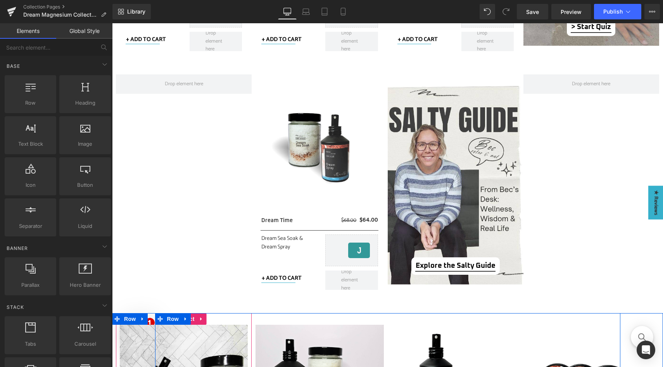
scroll to position [417, 0]
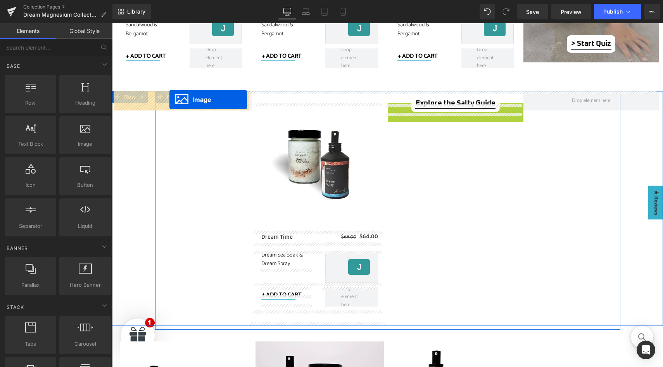
drag, startPoint x: 440, startPoint y: 201, endPoint x: 169, endPoint y: 100, distance: 288.9
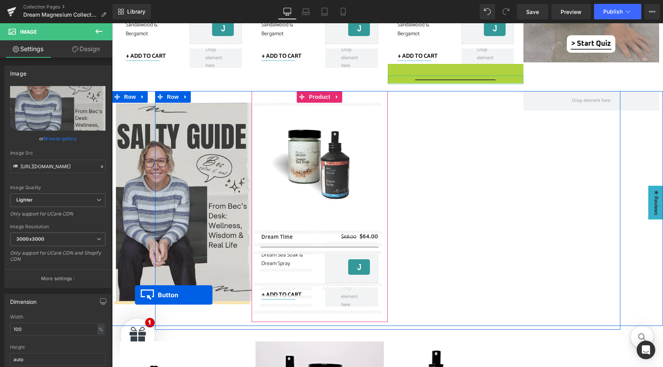
drag, startPoint x: 454, startPoint y: 71, endPoint x: 135, endPoint y: 295, distance: 389.6
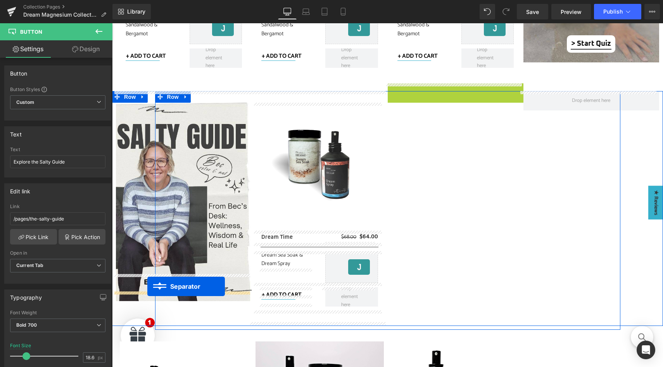
drag, startPoint x: 452, startPoint y: 87, endPoint x: 147, endPoint y: 287, distance: 364.4
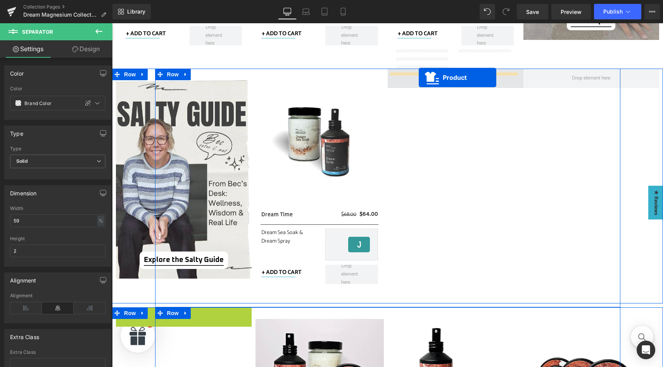
scroll to position [416, 0]
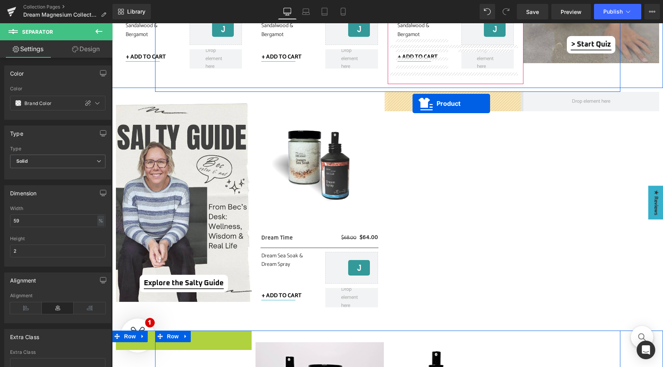
drag, startPoint x: 189, startPoint y: 213, endPoint x: 413, endPoint y: 104, distance: 249.2
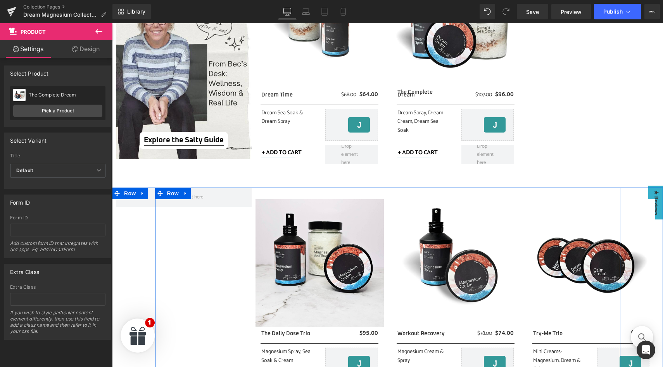
scroll to position [646, 0]
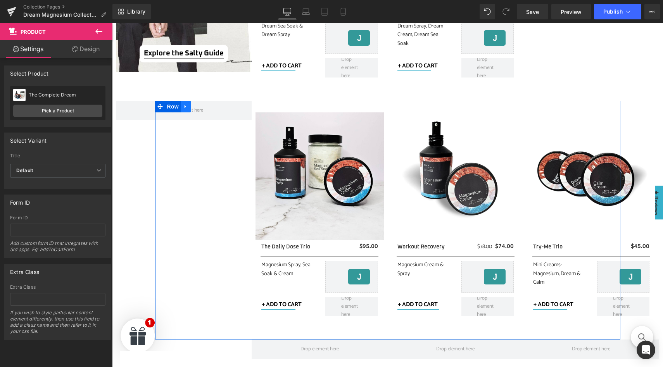
click at [185, 107] on icon at bounding box center [186, 106] width 2 height 3
click at [203, 107] on icon at bounding box center [205, 106] width 5 height 5
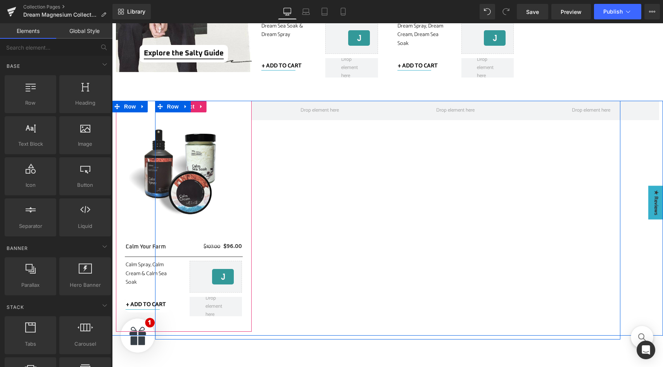
click at [199, 107] on icon at bounding box center [201, 107] width 5 height 6
click at [204, 106] on icon at bounding box center [206, 106] width 5 height 5
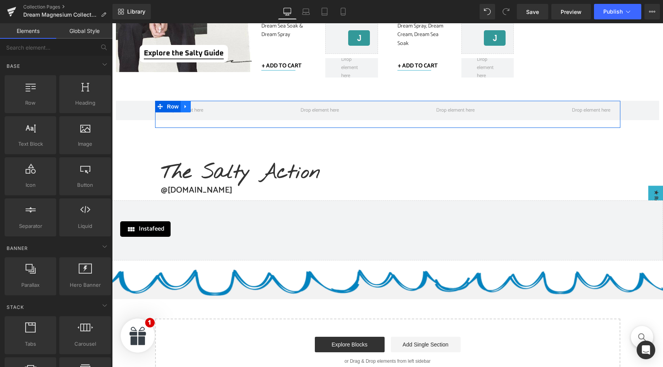
click at [183, 106] on icon at bounding box center [185, 107] width 5 height 6
click at [204, 107] on icon at bounding box center [205, 106] width 5 height 5
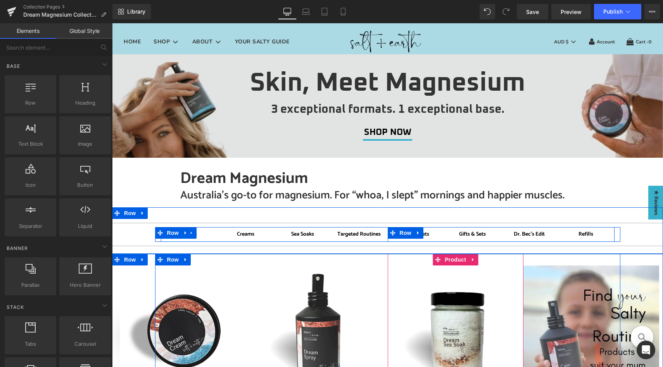
scroll to position [0, 0]
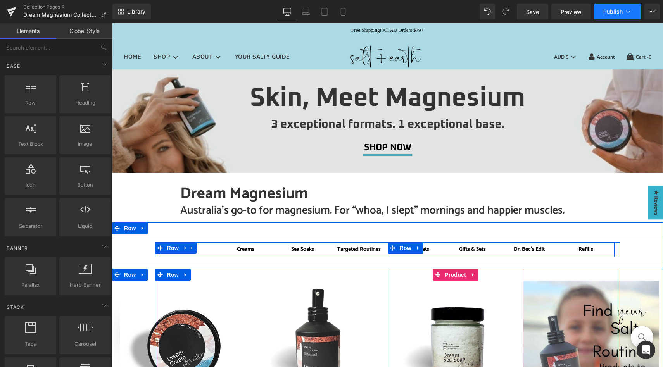
click at [608, 18] on button "Publish" at bounding box center [617, 12] width 47 height 16
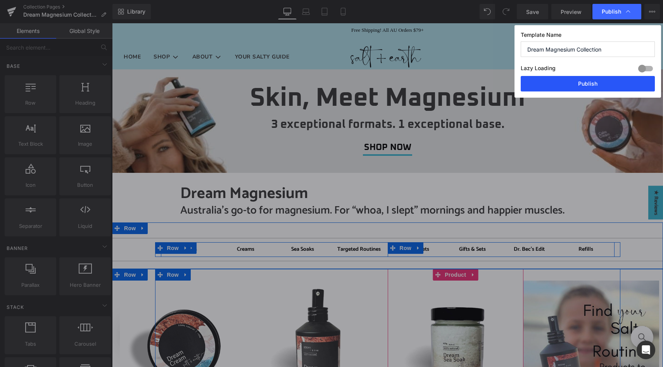
click at [589, 86] on button "Publish" at bounding box center [588, 84] width 134 height 16
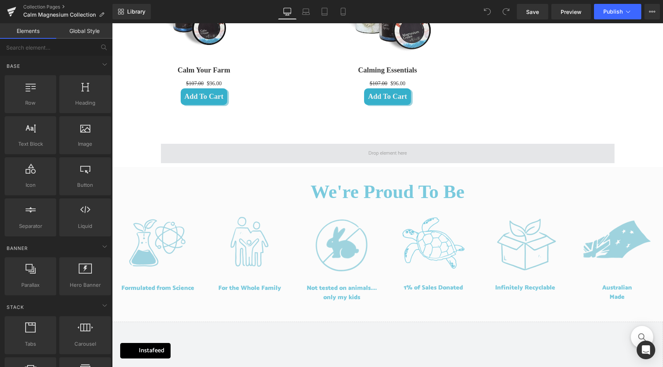
scroll to position [555, 0]
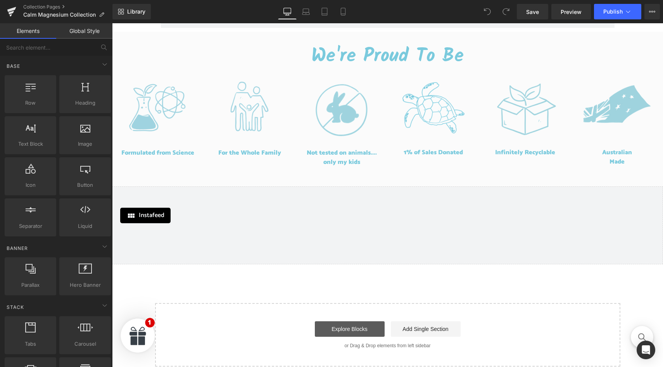
click at [361, 332] on link "Explore Blocks" at bounding box center [350, 329] width 70 height 16
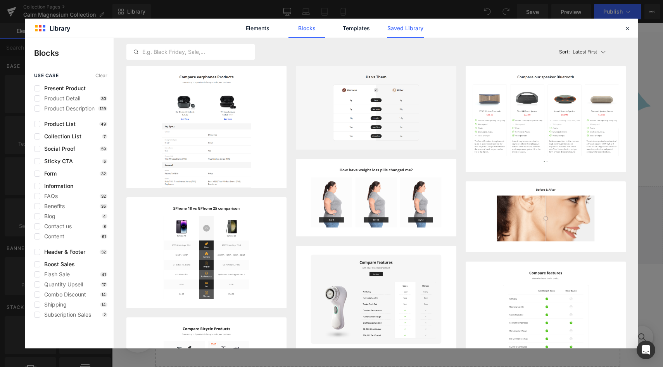
click at [397, 26] on link "Saved Library" at bounding box center [405, 28] width 37 height 19
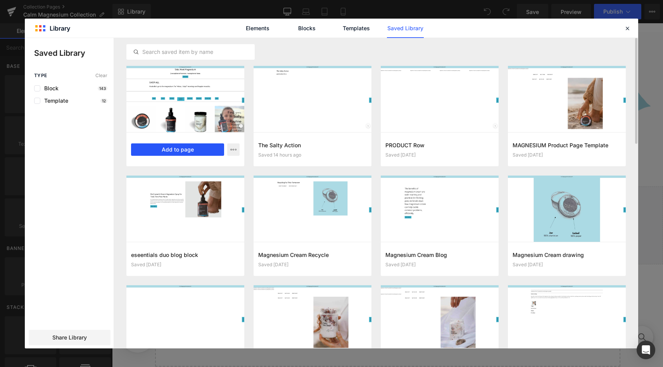
click at [172, 150] on button "Add to page" at bounding box center [177, 149] width 93 height 12
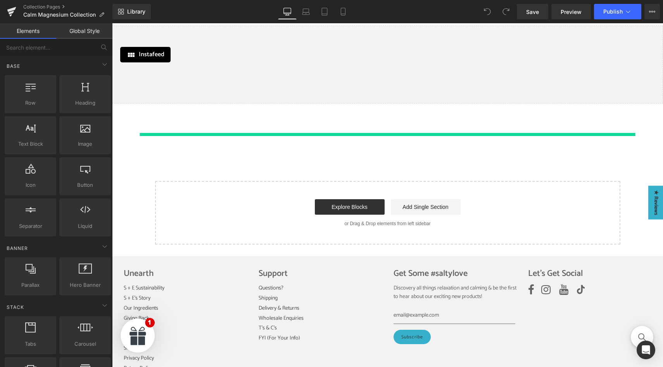
scroll to position [758, 0]
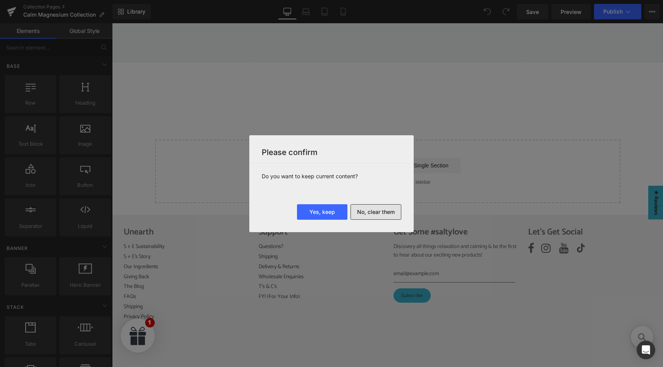
click at [377, 214] on button "No, clear them" at bounding box center [375, 212] width 51 height 16
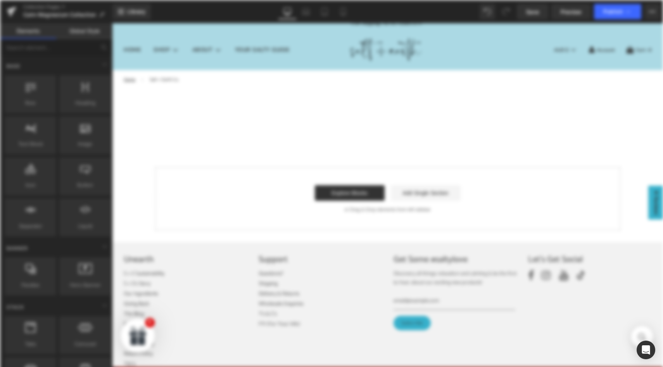
scroll to position [0, 0]
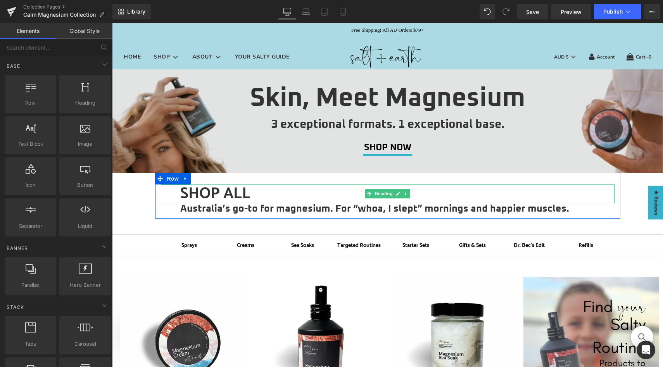
click at [254, 193] on h1 "SHOP ALL" at bounding box center [397, 194] width 434 height 19
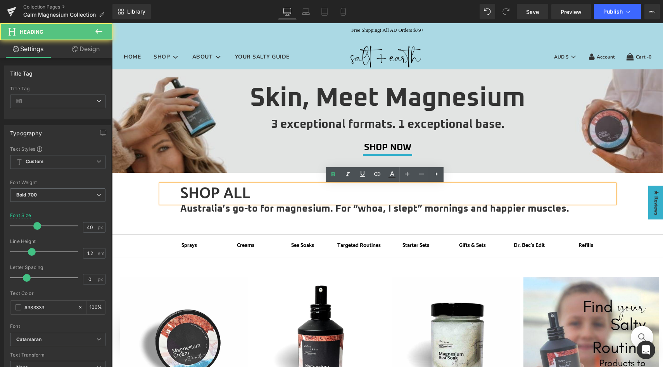
click at [254, 195] on h1 "SHOP ALL" at bounding box center [397, 194] width 434 height 19
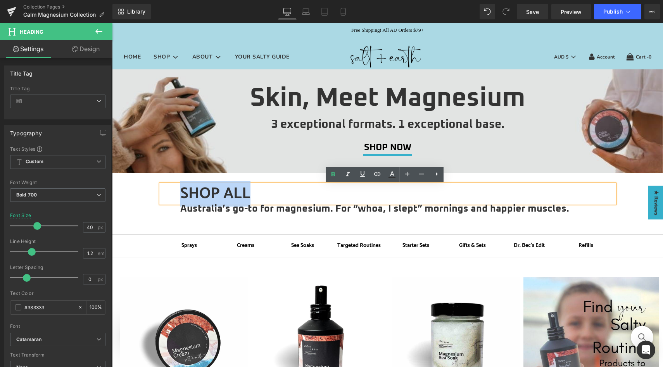
drag, startPoint x: 245, startPoint y: 197, endPoint x: 164, endPoint y: 192, distance: 81.2
click at [164, 192] on div "SHOP ALL" at bounding box center [388, 194] width 454 height 19
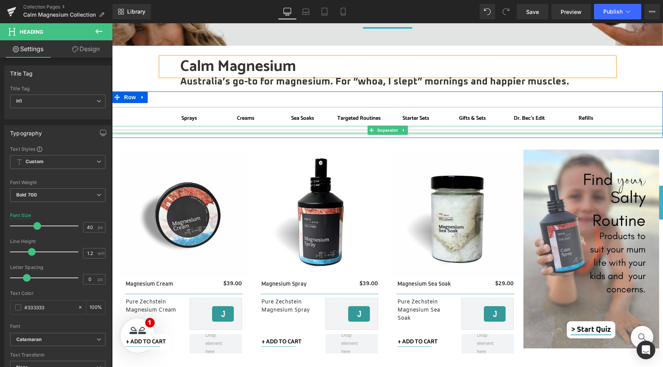
scroll to position [129, 0]
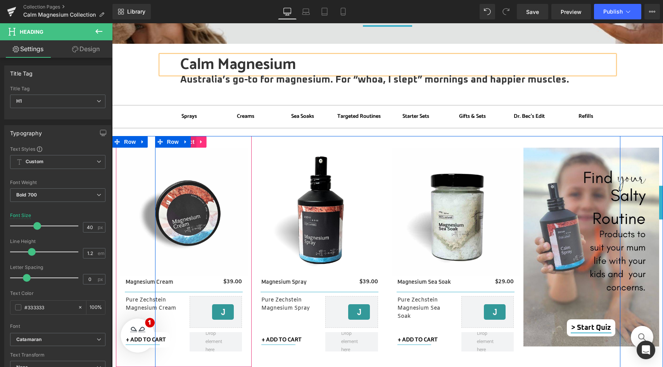
click at [199, 143] on icon at bounding box center [201, 142] width 5 height 6
click at [202, 143] on link at bounding box center [207, 142] width 10 height 12
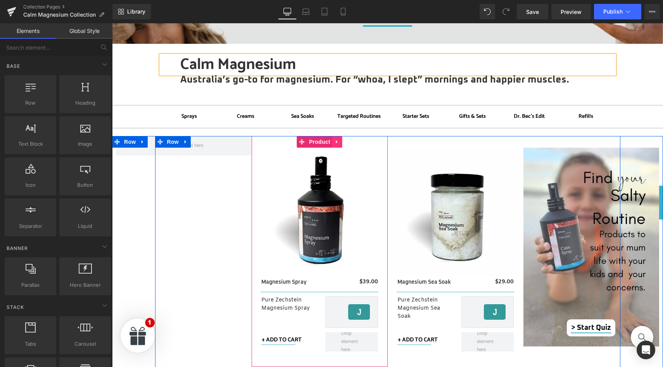
click at [335, 145] on icon at bounding box center [337, 142] width 5 height 6
click at [340, 142] on icon at bounding box center [342, 142] width 5 height 6
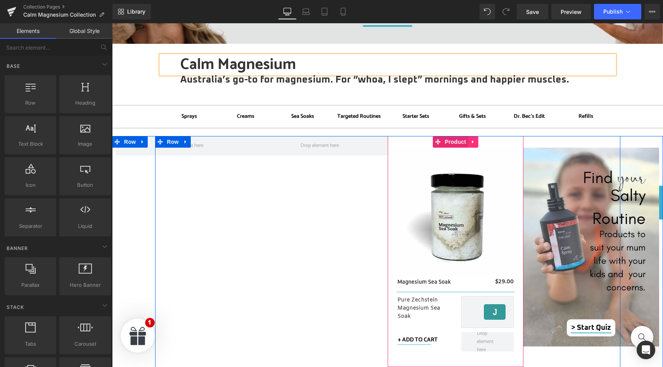
click at [471, 143] on icon at bounding box center [472, 142] width 5 height 6
click at [477, 141] on link at bounding box center [478, 142] width 10 height 12
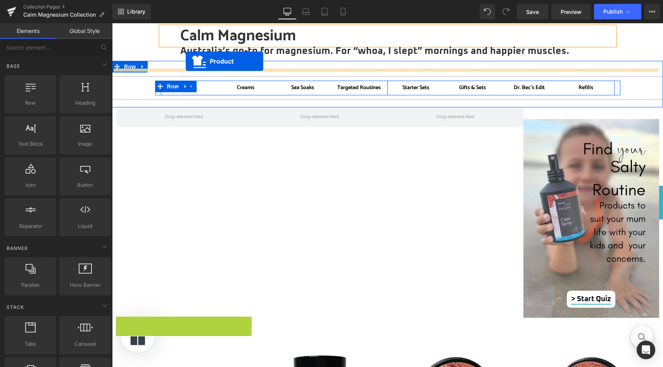
scroll to position [150, 0]
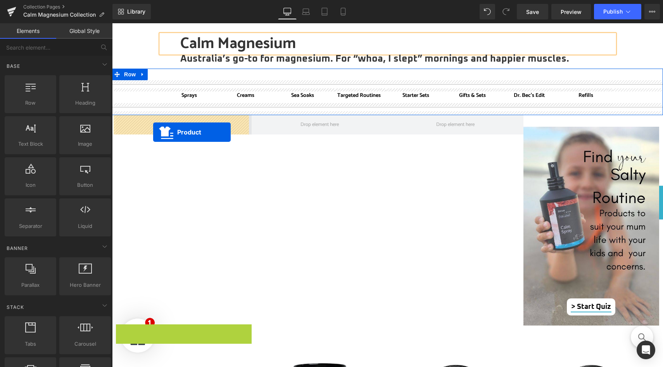
drag, startPoint x: 191, startPoint y: 93, endPoint x: 153, endPoint y: 132, distance: 54.6
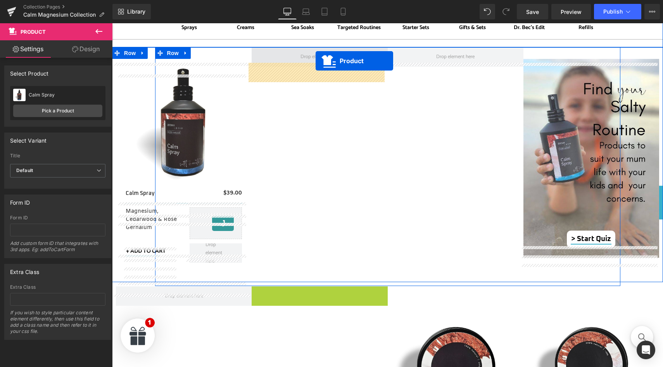
scroll to position [202, 0]
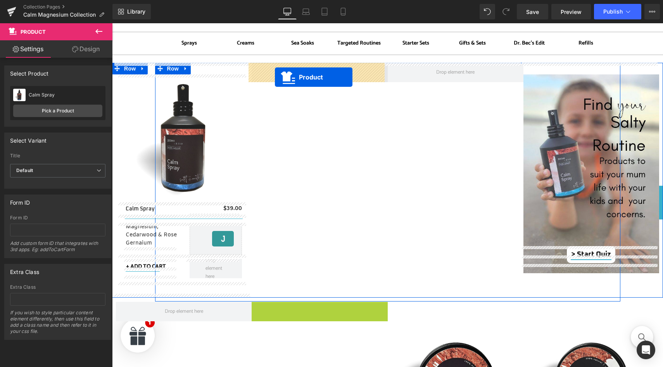
drag, startPoint x: 314, startPoint y: 161, endPoint x: 275, endPoint y: 77, distance: 93.0
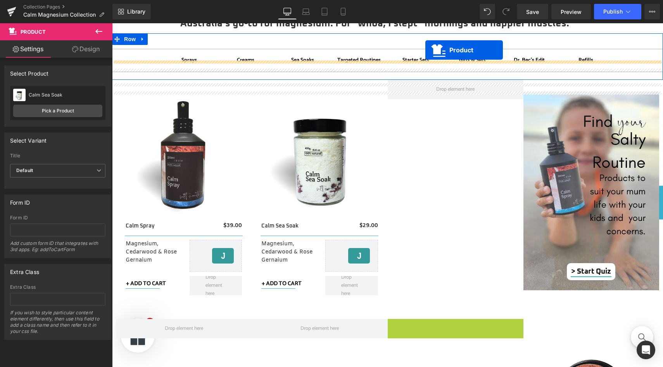
scroll to position [154, 0]
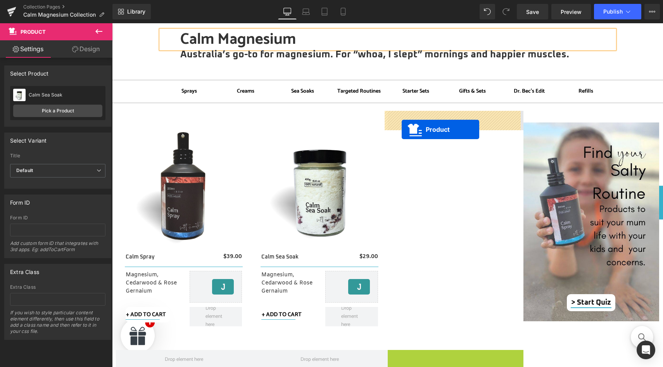
drag, startPoint x: 449, startPoint y: 200, endPoint x: 402, endPoint y: 129, distance: 85.2
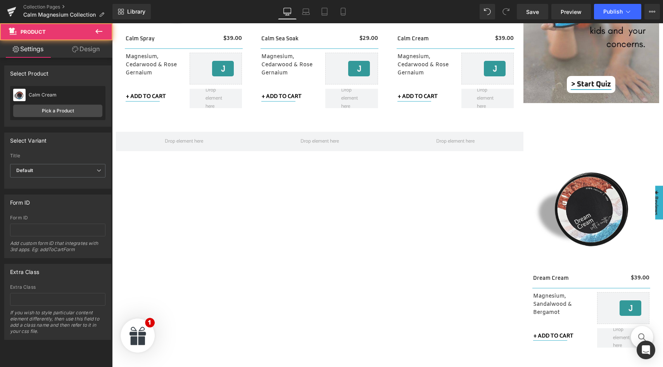
scroll to position [375, 0]
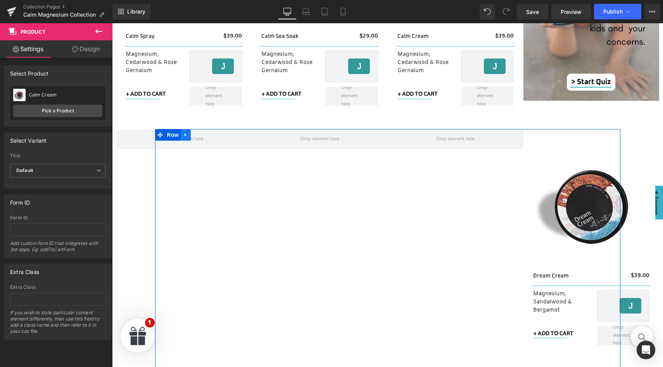
click at [183, 135] on icon at bounding box center [185, 135] width 5 height 6
click at [203, 136] on icon at bounding box center [205, 134] width 5 height 5
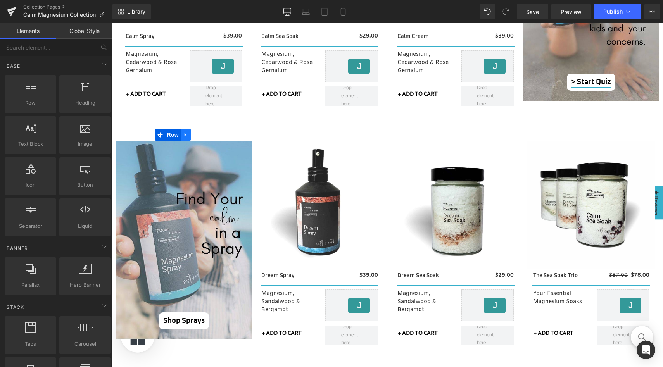
click at [185, 135] on icon at bounding box center [186, 134] width 2 height 3
click at [203, 137] on icon at bounding box center [205, 134] width 5 height 5
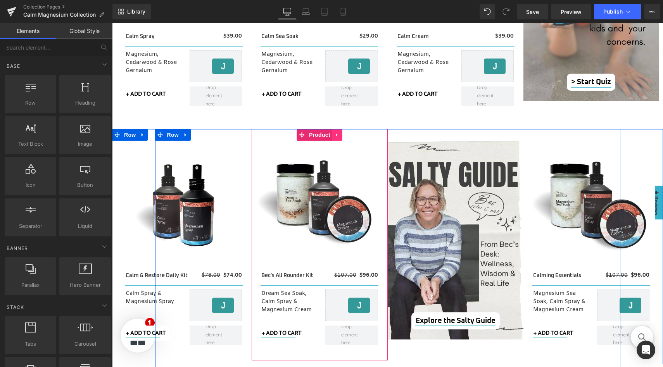
click at [335, 136] on icon at bounding box center [337, 135] width 5 height 6
click at [340, 136] on icon at bounding box center [342, 134] width 5 height 5
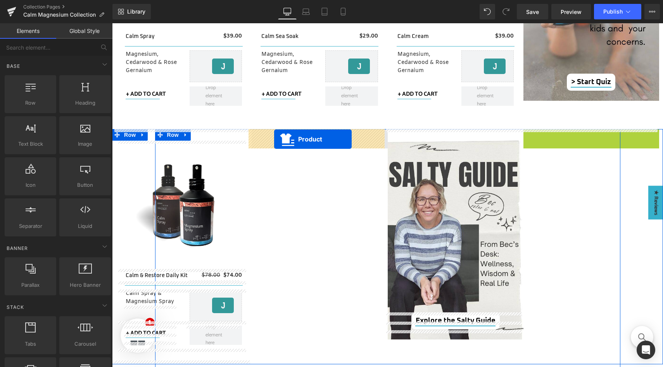
drag, startPoint x: 584, startPoint y: 134, endPoint x: 274, endPoint y: 139, distance: 310.2
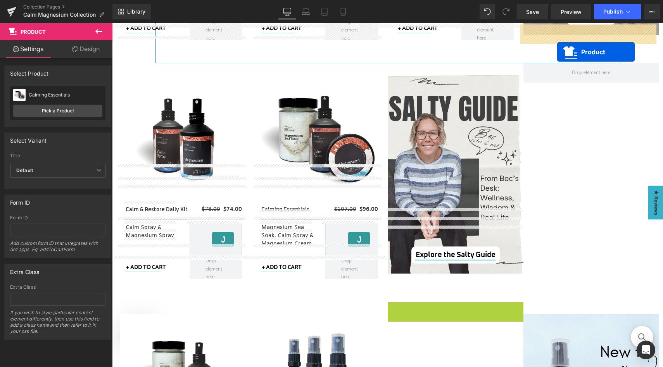
scroll to position [394, 0]
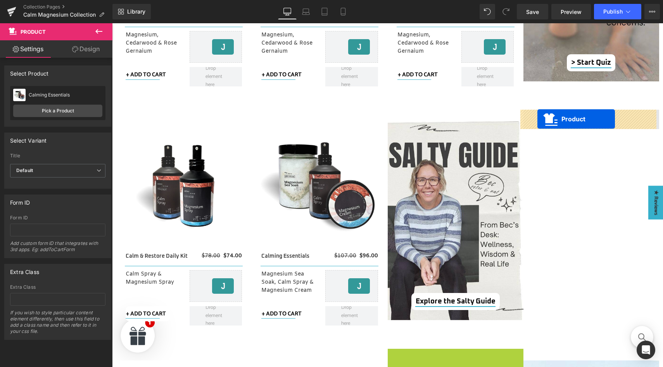
drag, startPoint x: 453, startPoint y: 176, endPoint x: 537, endPoint y: 119, distance: 101.9
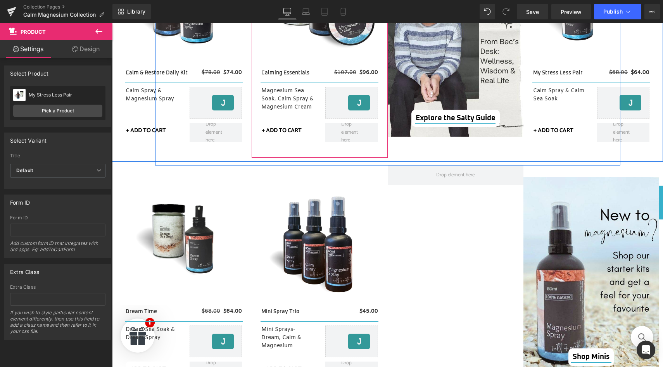
scroll to position [618, 0]
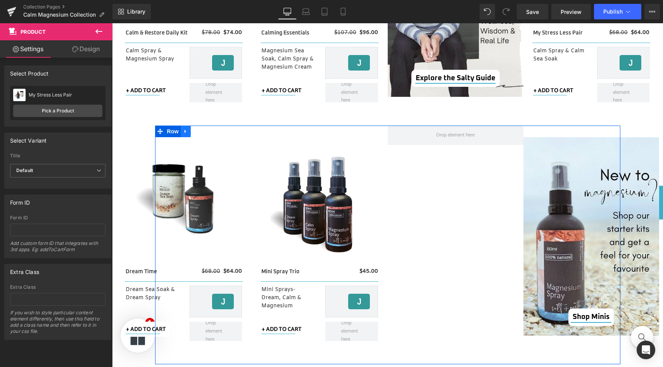
click at [184, 132] on icon at bounding box center [185, 131] width 5 height 6
click at [203, 132] on icon at bounding box center [205, 131] width 5 height 5
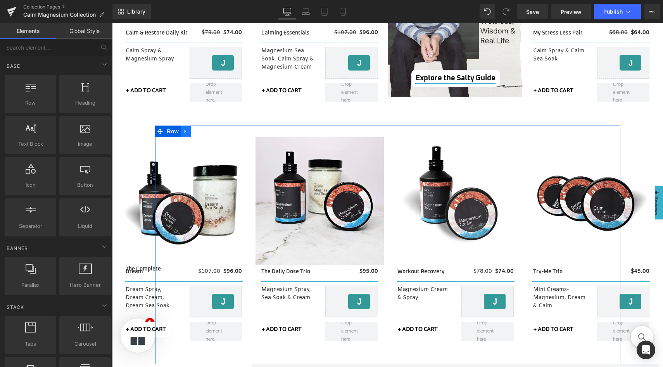
click at [186, 131] on link at bounding box center [186, 132] width 10 height 12
click at [203, 132] on icon at bounding box center [205, 131] width 5 height 6
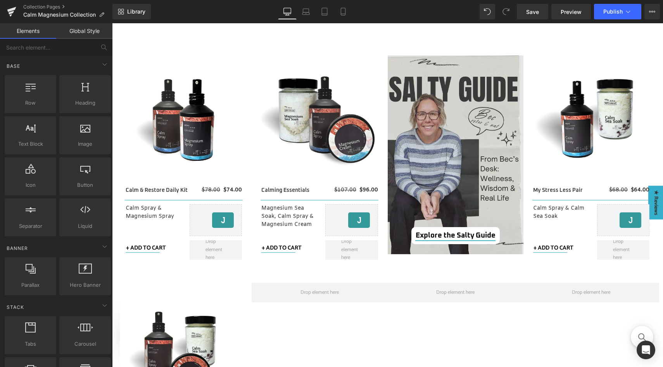
scroll to position [442, 0]
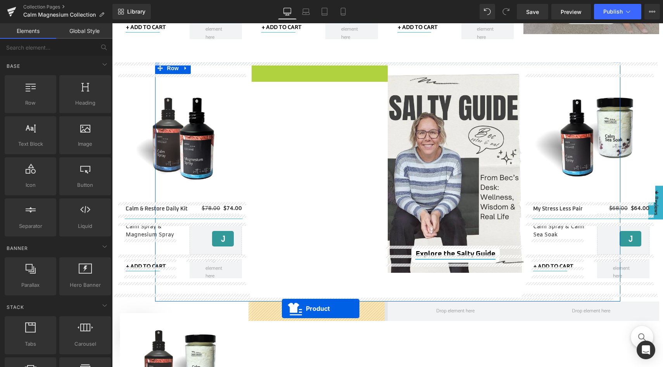
drag, startPoint x: 314, startPoint y: 69, endPoint x: 282, endPoint y: 309, distance: 241.4
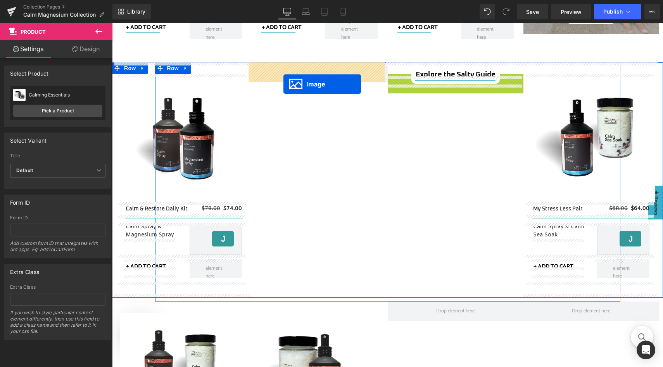
drag, startPoint x: 439, startPoint y: 172, endPoint x: 283, endPoint y: 84, distance: 178.8
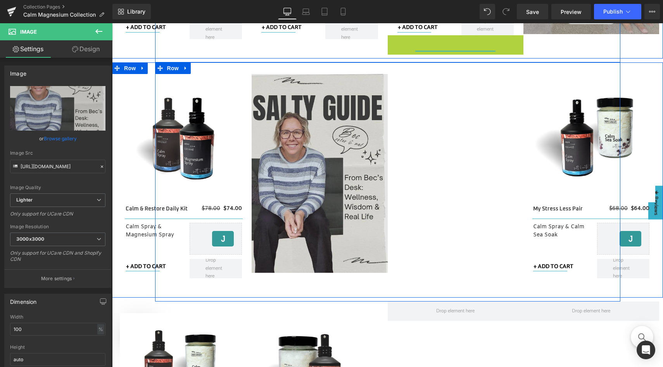
scroll to position [434, 0]
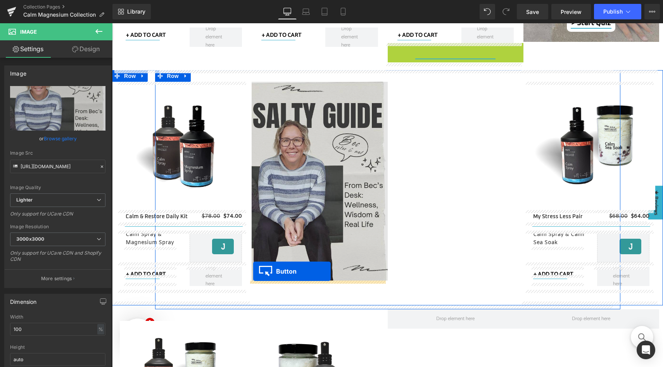
drag, startPoint x: 449, startPoint y: 43, endPoint x: 253, endPoint y: 271, distance: 301.0
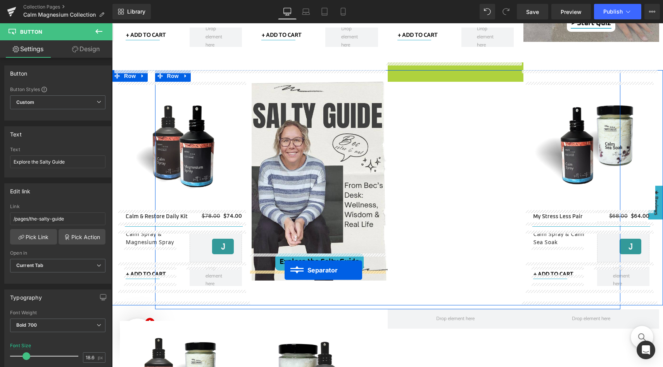
drag, startPoint x: 446, startPoint y: 65, endPoint x: 285, endPoint y: 270, distance: 261.2
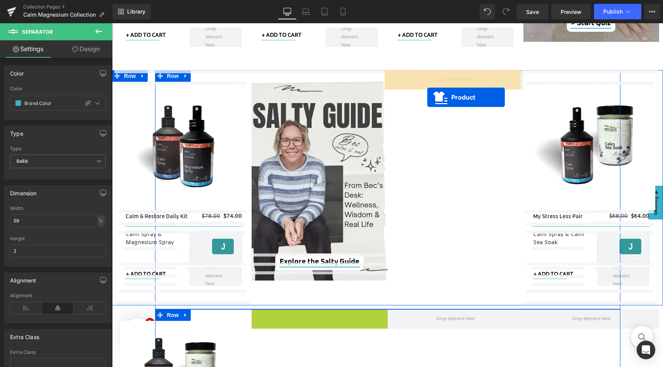
drag, startPoint x: 314, startPoint y: 314, endPoint x: 427, endPoint y: 97, distance: 244.9
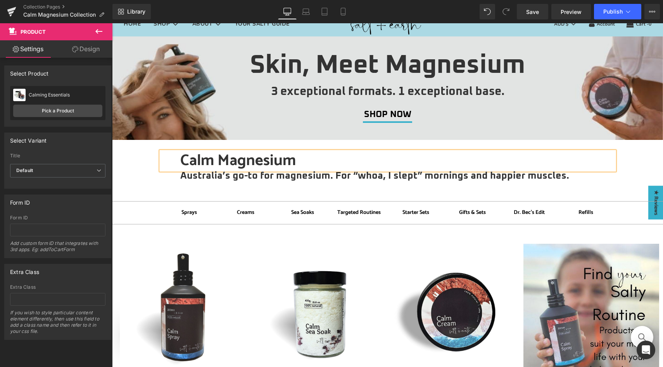
scroll to position [0, 0]
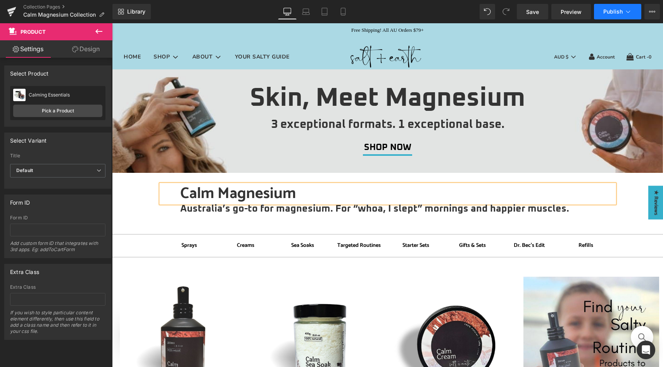
click at [614, 17] on button "Publish" at bounding box center [617, 12] width 47 height 16
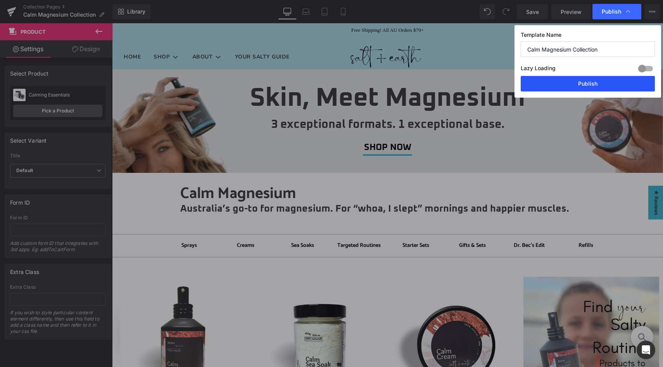
click at [605, 88] on button "Publish" at bounding box center [588, 84] width 134 height 16
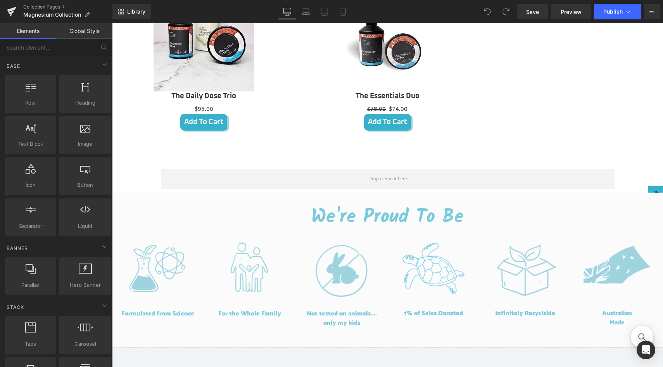
scroll to position [767, 0]
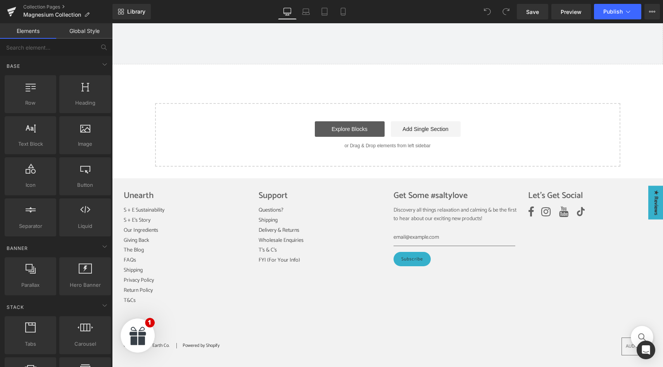
click at [357, 128] on link "Explore Blocks" at bounding box center [350, 129] width 70 height 16
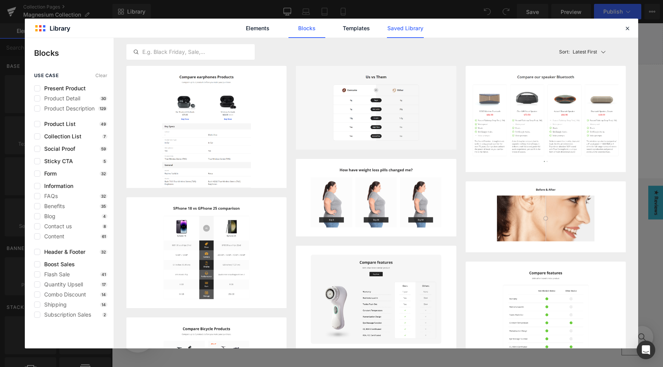
click at [404, 30] on link "Saved Library" at bounding box center [405, 28] width 37 height 19
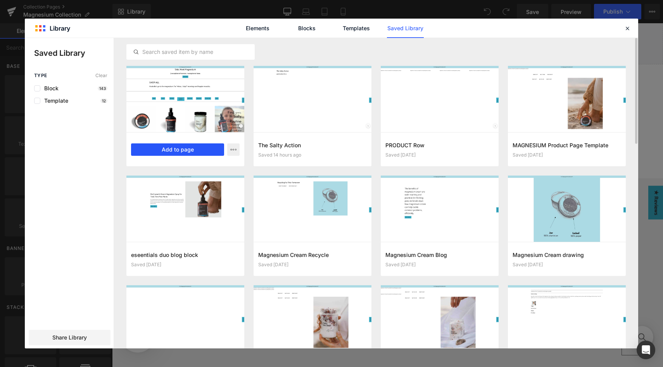
click at [179, 150] on button "Add to page" at bounding box center [177, 149] width 93 height 12
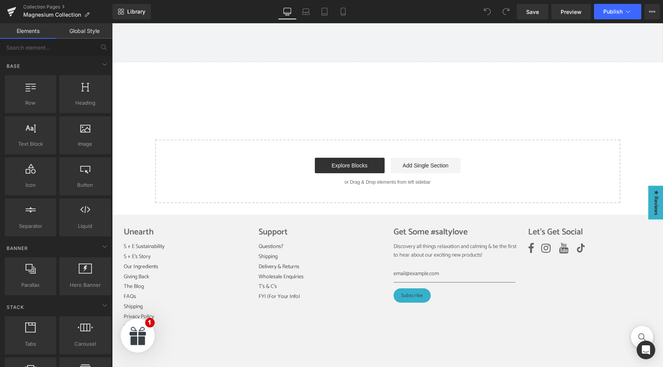
scroll to position [769, 0]
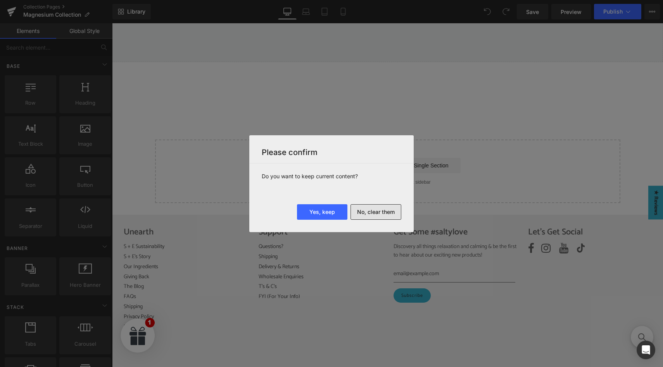
click at [373, 214] on button "No, clear them" at bounding box center [375, 212] width 51 height 16
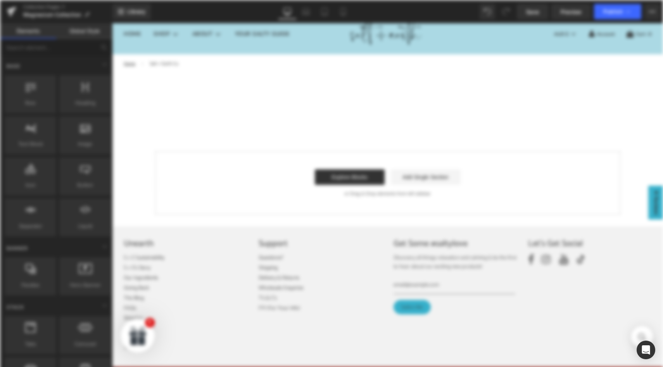
scroll to position [0, 0]
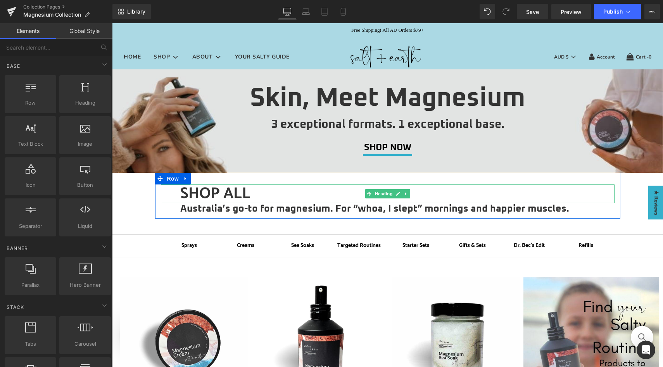
click at [241, 192] on h1 "SHOP ALL" at bounding box center [397, 194] width 434 height 19
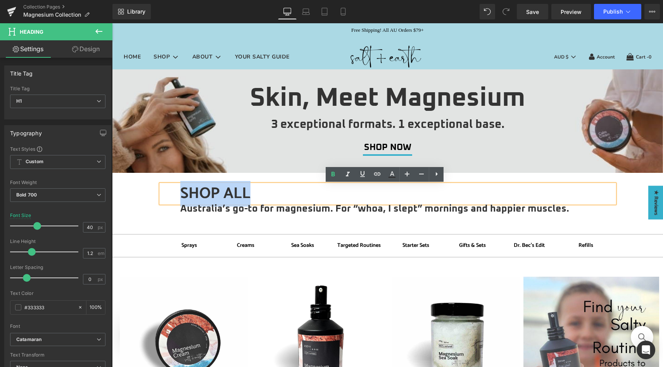
drag, startPoint x: 249, startPoint y: 192, endPoint x: 173, endPoint y: 191, distance: 76.4
click at [173, 191] on div "SHOP ALL" at bounding box center [388, 194] width 454 height 19
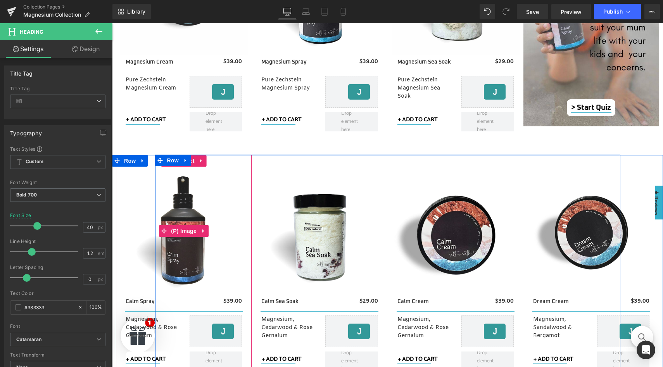
scroll to position [354, 0]
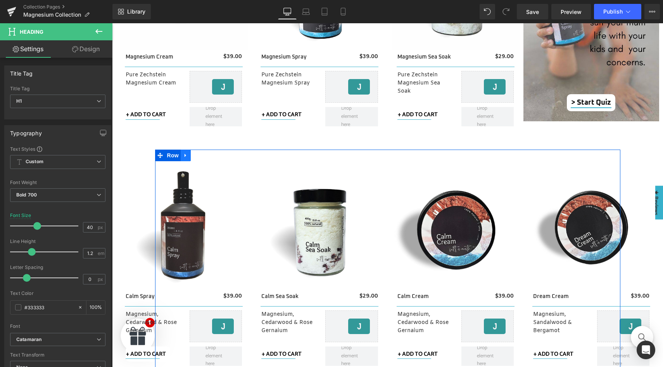
click at [185, 157] on icon at bounding box center [185, 156] width 5 height 6
click at [203, 157] on icon at bounding box center [205, 155] width 5 height 5
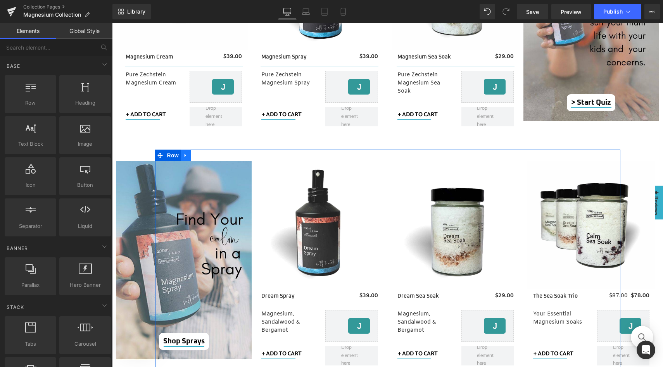
click at [185, 154] on icon at bounding box center [185, 156] width 5 height 6
click at [201, 155] on link at bounding box center [206, 156] width 10 height 12
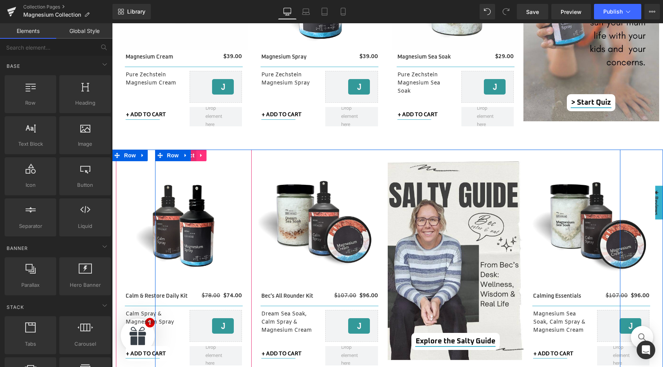
click at [199, 157] on icon at bounding box center [201, 156] width 5 height 6
click at [204, 157] on icon at bounding box center [206, 155] width 5 height 5
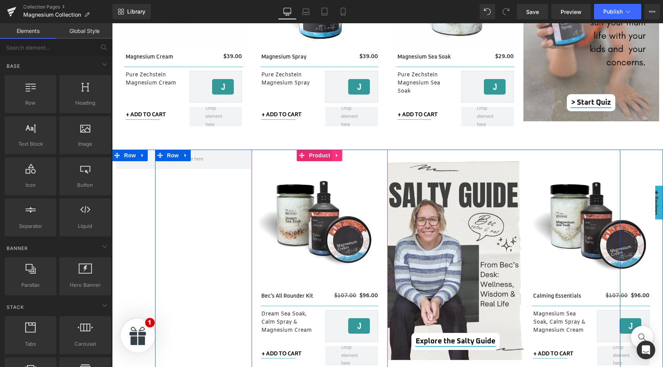
click at [336, 157] on icon at bounding box center [337, 156] width 5 height 6
click at [340, 157] on icon at bounding box center [342, 155] width 5 height 5
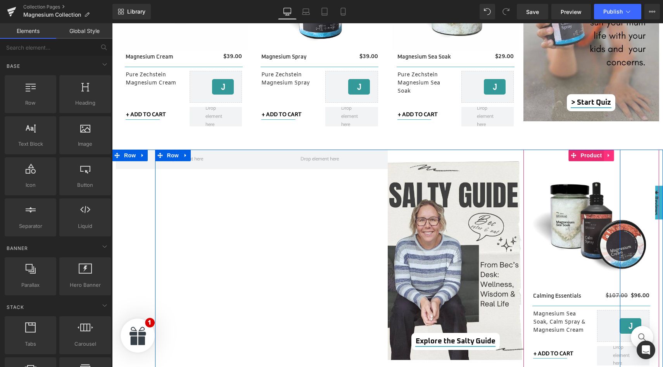
click at [608, 154] on icon at bounding box center [609, 155] width 2 height 3
click at [613, 157] on icon at bounding box center [613, 155] width 5 height 5
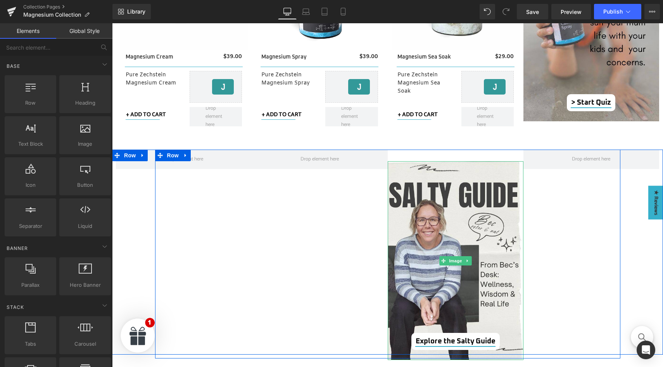
drag, startPoint x: 438, startPoint y: 261, endPoint x: 379, endPoint y: 247, distance: 61.4
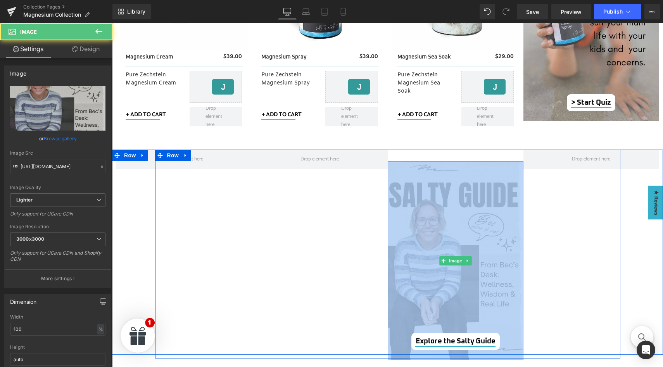
click at [327, 226] on div "Image Explore the Salty Guide Button Separator Row" at bounding box center [387, 252] width 551 height 205
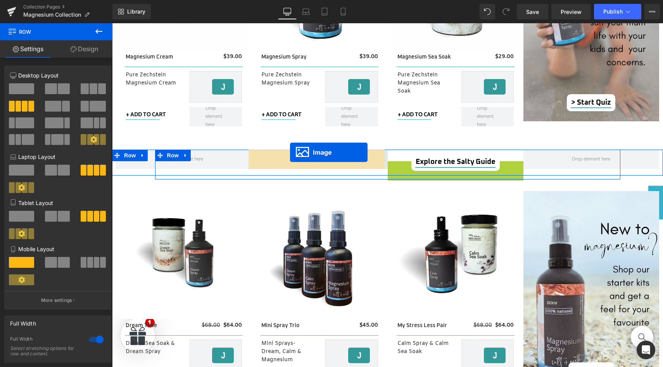
drag, startPoint x: 449, startPoint y: 260, endPoint x: 290, endPoint y: 152, distance: 191.9
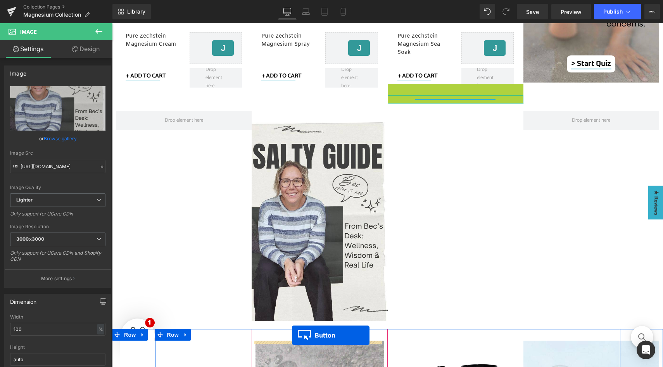
scroll to position [416, 0]
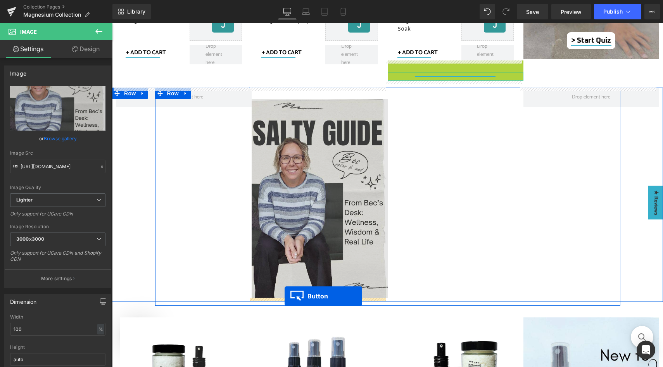
drag, startPoint x: 452, startPoint y: 129, endPoint x: 285, endPoint y: 296, distance: 236.9
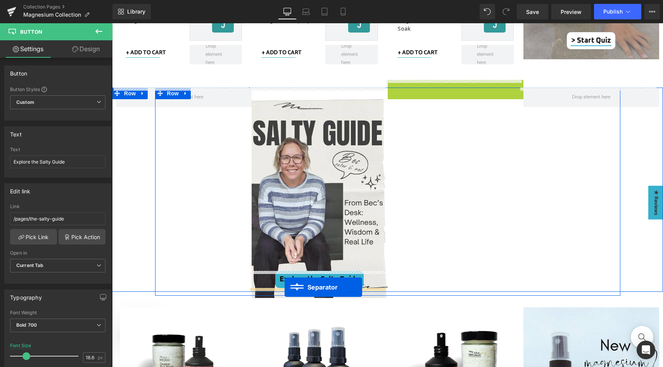
drag, startPoint x: 457, startPoint y: 85, endPoint x: 285, endPoint y: 287, distance: 265.4
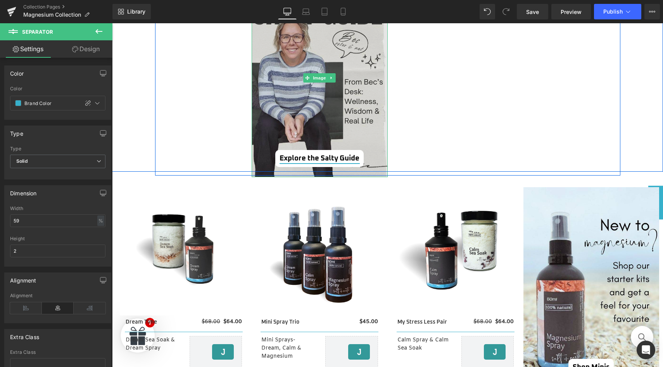
scroll to position [560, 0]
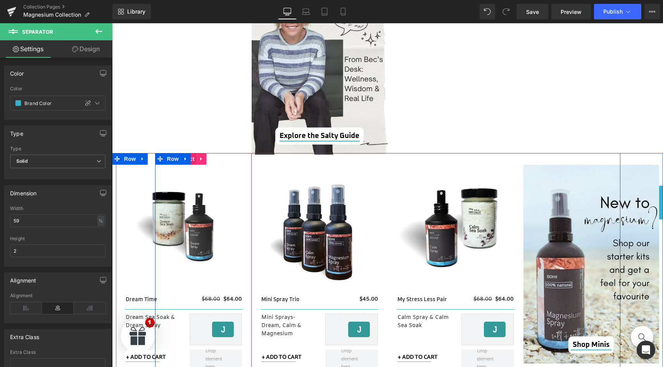
click at [200, 159] on icon at bounding box center [201, 159] width 5 height 6
click at [204, 159] on icon at bounding box center [206, 158] width 5 height 5
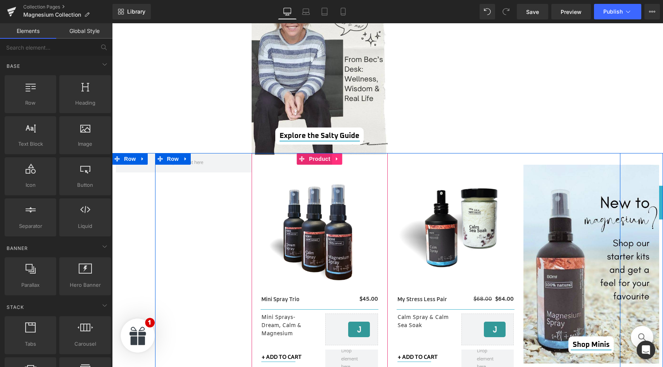
click at [335, 160] on icon at bounding box center [337, 159] width 5 height 6
click at [341, 161] on icon at bounding box center [342, 158] width 5 height 5
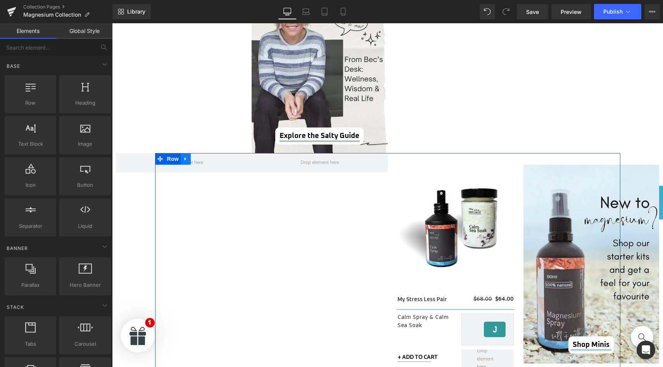
click at [185, 159] on icon at bounding box center [186, 158] width 2 height 3
click at [203, 159] on icon at bounding box center [205, 158] width 5 height 5
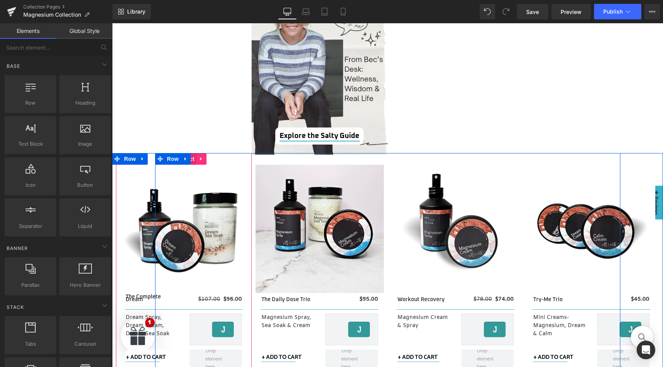
click at [200, 160] on icon at bounding box center [201, 159] width 5 height 6
click at [204, 160] on icon at bounding box center [206, 158] width 5 height 5
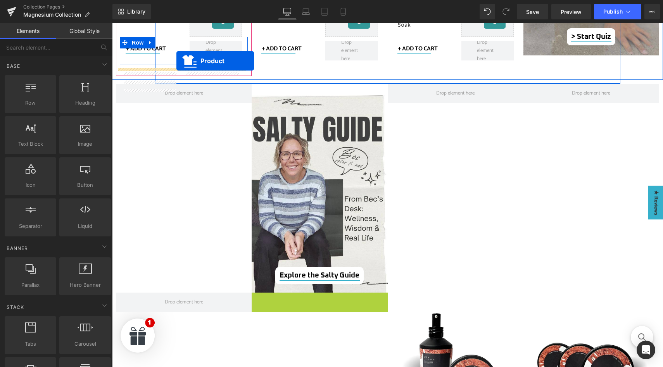
scroll to position [389, 0]
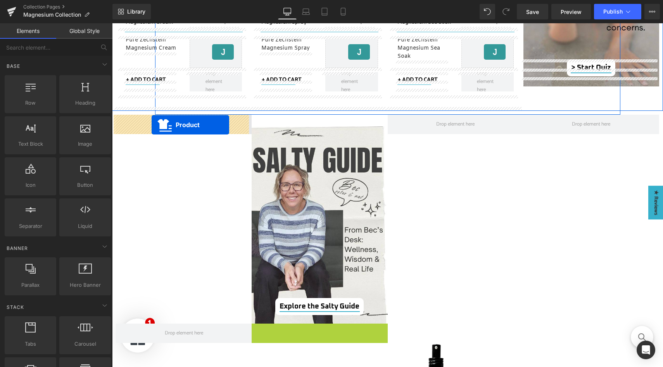
drag, startPoint x: 318, startPoint y: 161, endPoint x: 152, endPoint y: 125, distance: 170.5
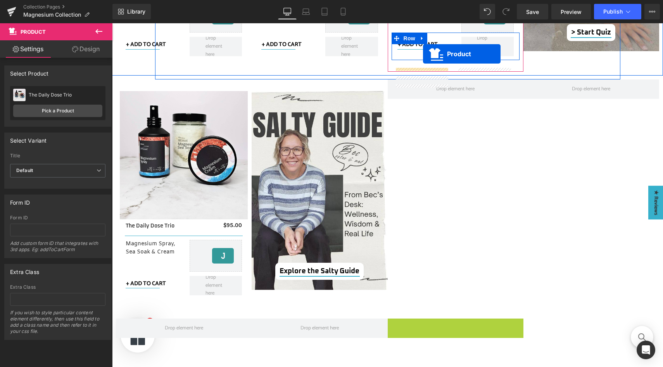
scroll to position [386, 0]
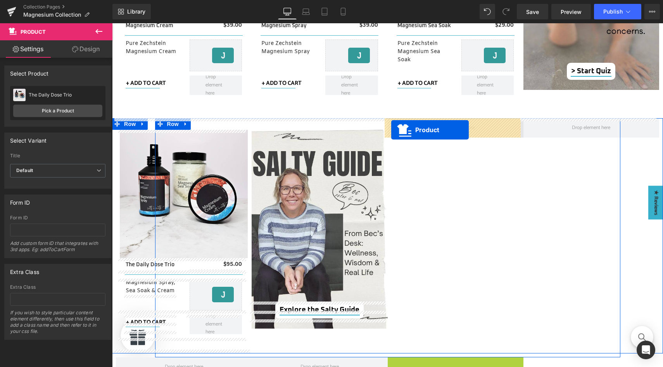
drag, startPoint x: 452, startPoint y: 225, endPoint x: 391, endPoint y: 129, distance: 113.7
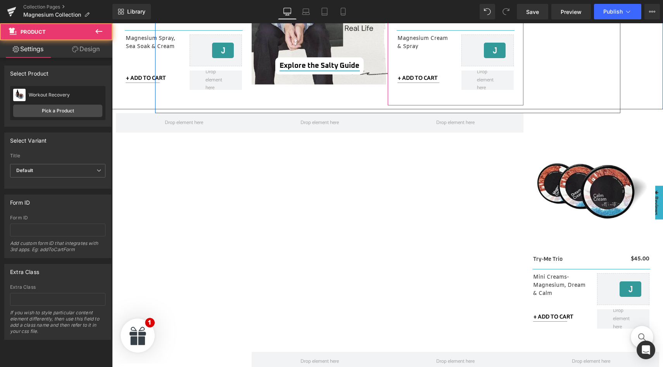
scroll to position [651, 0]
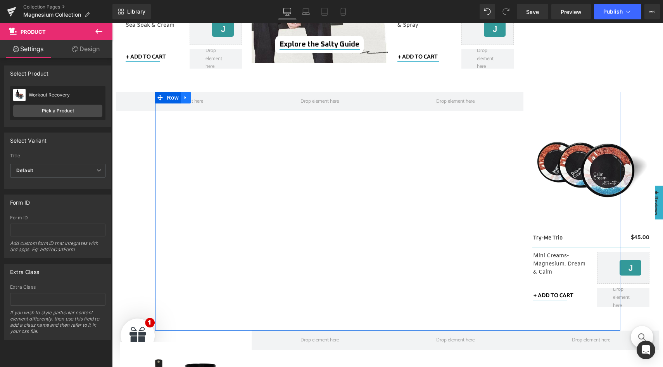
click at [183, 99] on icon at bounding box center [185, 98] width 5 height 6
click at [203, 99] on icon at bounding box center [205, 97] width 5 height 5
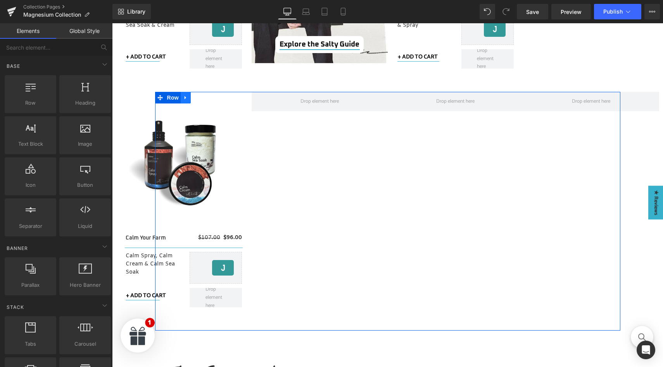
click at [185, 97] on icon at bounding box center [185, 98] width 5 height 6
click at [204, 100] on icon at bounding box center [205, 97] width 5 height 5
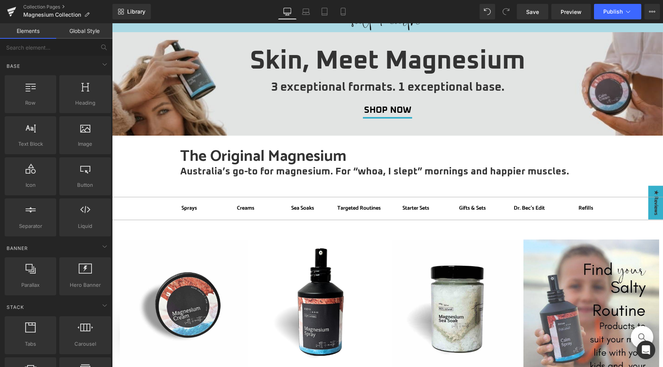
scroll to position [0, 0]
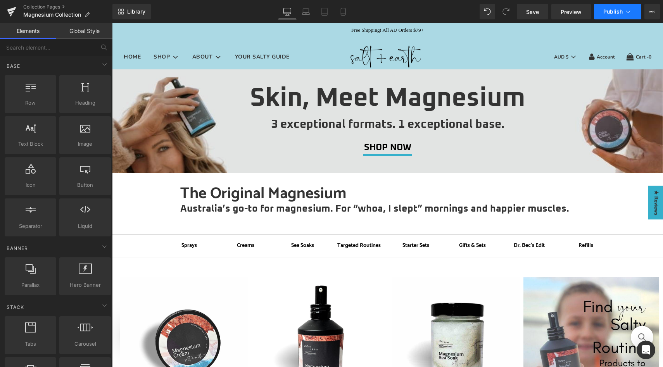
click at [608, 12] on span "Publish" at bounding box center [612, 12] width 19 height 6
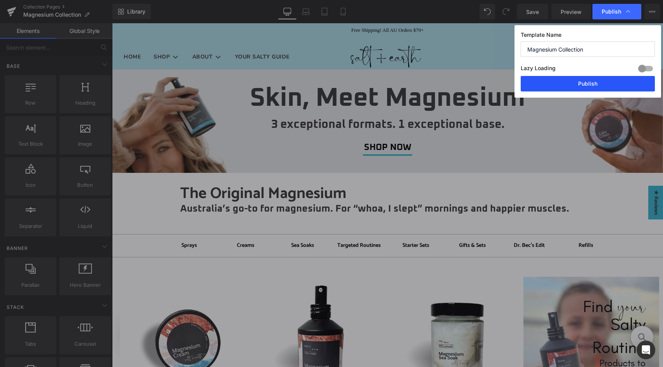
click at [579, 85] on button "Publish" at bounding box center [588, 84] width 134 height 16
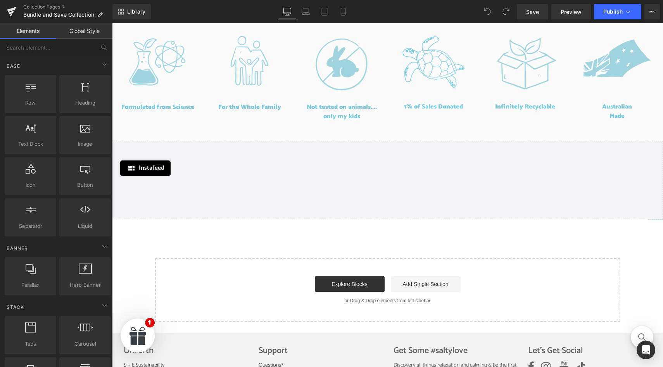
scroll to position [1106, 0]
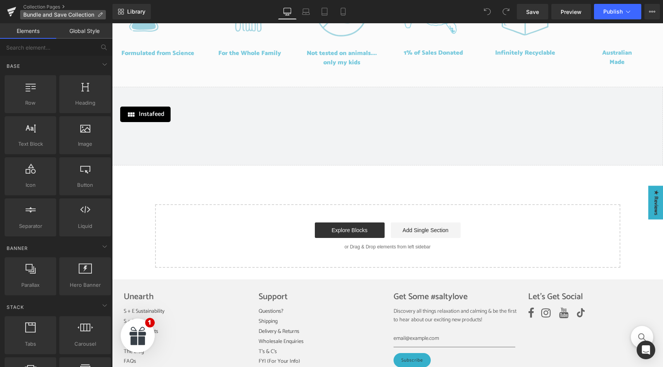
click at [98, 16] on icon at bounding box center [99, 14] width 5 height 5
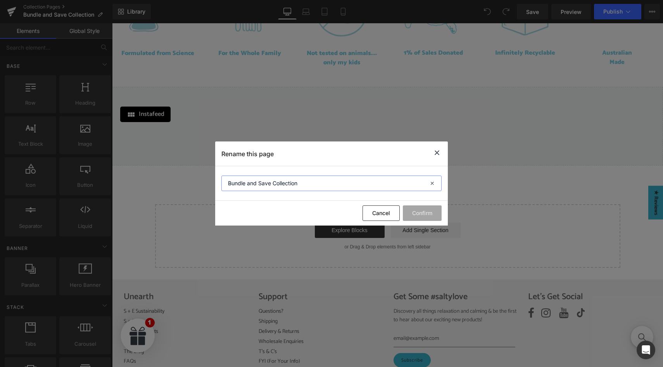
drag, startPoint x: 306, startPoint y: 185, endPoint x: 217, endPoint y: 186, distance: 88.8
click at [217, 186] on section "Bundle and Save Collection" at bounding box center [331, 183] width 233 height 35
type input "BYO Build Your Own Bundle"
click at [423, 215] on button "Confirm" at bounding box center [422, 213] width 39 height 16
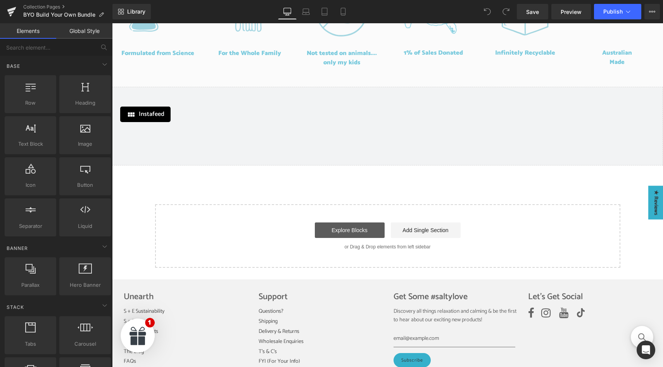
click at [360, 230] on link "Explore Blocks" at bounding box center [350, 231] width 70 height 16
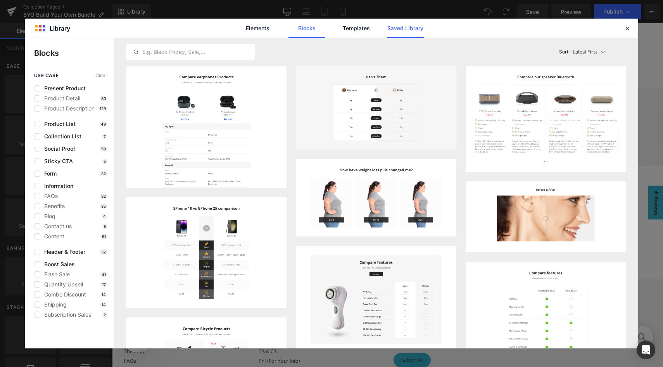
click at [402, 29] on link "Saved Library" at bounding box center [405, 28] width 37 height 19
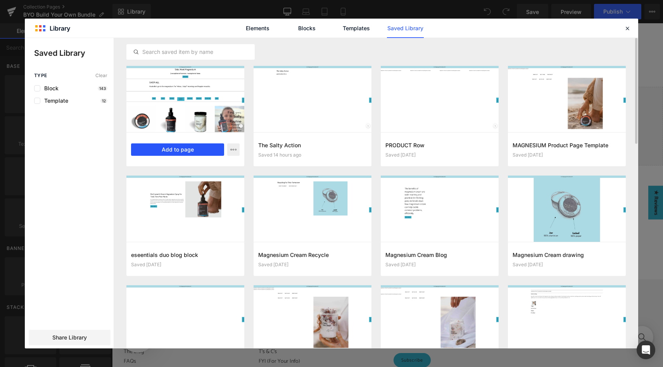
click at [187, 148] on button "Add to page" at bounding box center [177, 149] width 93 height 12
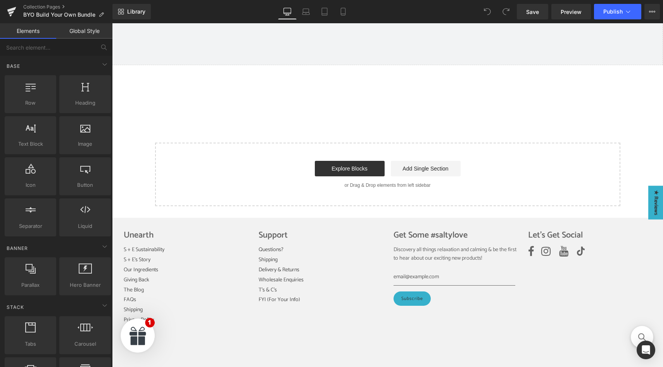
scroll to position [1208, 0]
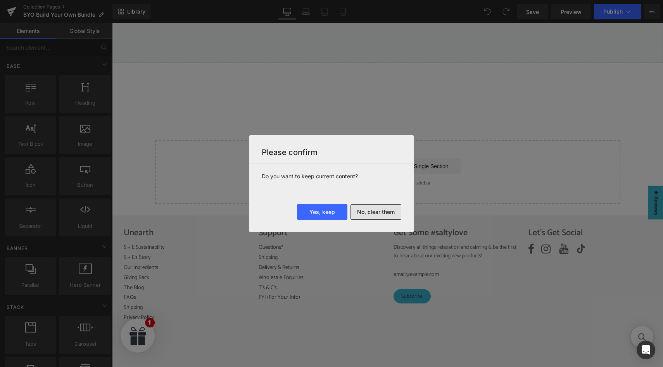
click at [373, 211] on button "No, clear them" at bounding box center [375, 212] width 51 height 16
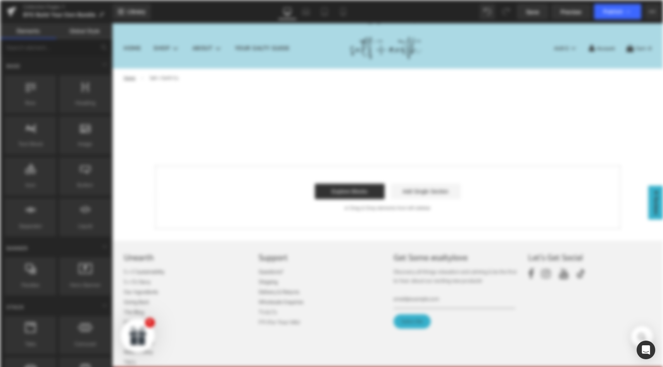
scroll to position [0, 0]
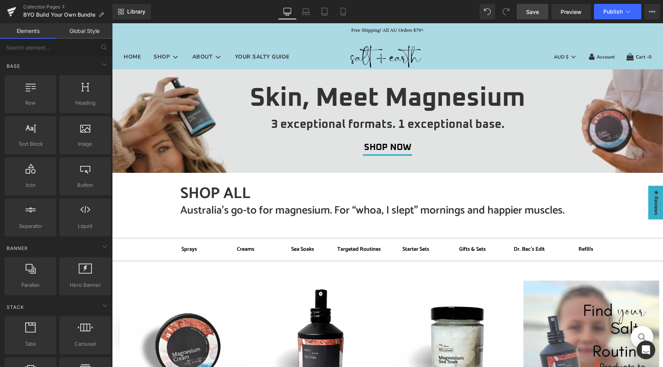
click at [530, 10] on span "Save" at bounding box center [532, 12] width 13 height 8
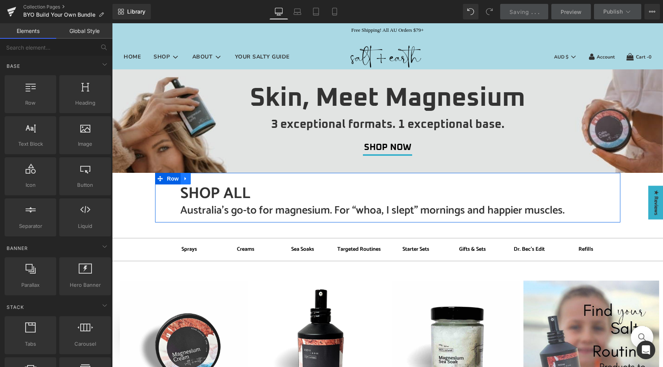
click at [183, 179] on icon at bounding box center [185, 179] width 5 height 6
click at [204, 180] on icon at bounding box center [205, 178] width 5 height 5
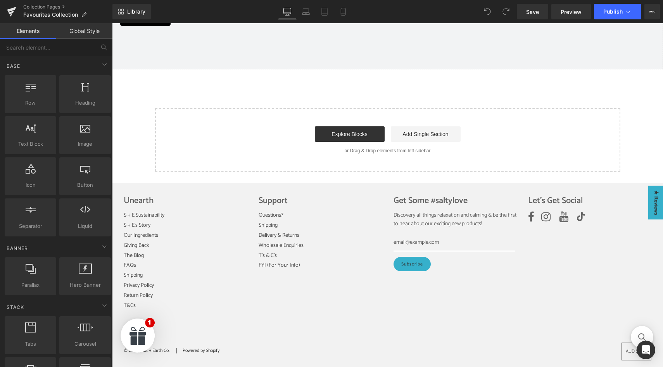
scroll to position [1206, 0]
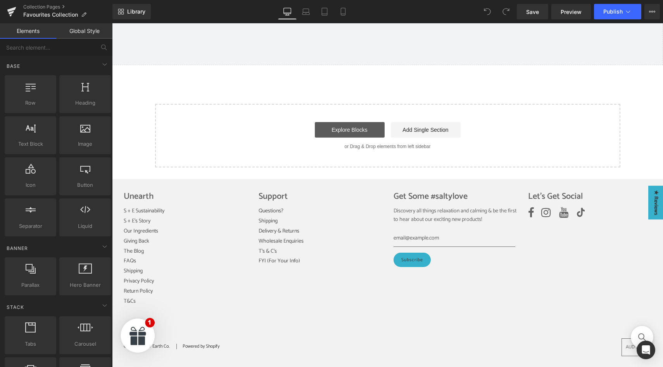
click at [343, 124] on link "Explore Blocks" at bounding box center [350, 130] width 70 height 16
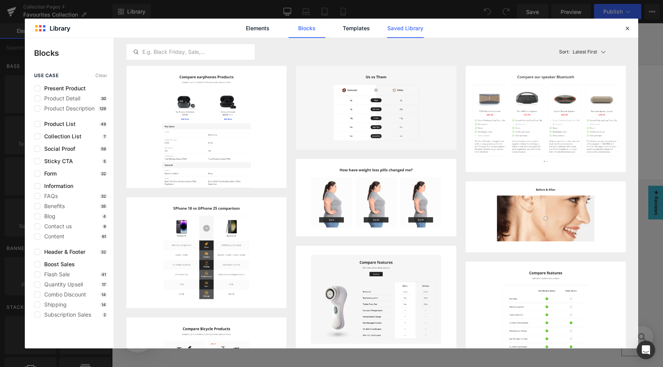
click at [399, 29] on link "Saved Library" at bounding box center [405, 28] width 37 height 19
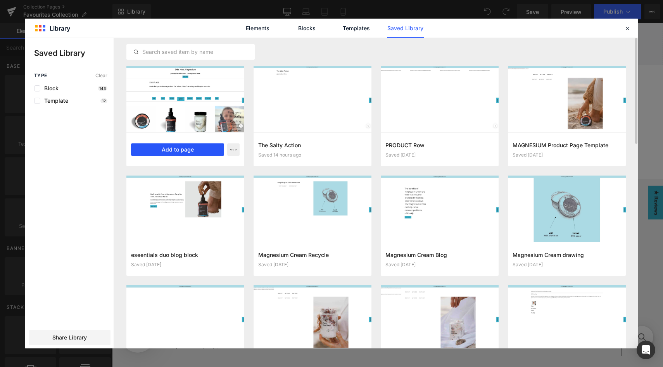
click at [182, 152] on button "Add to page" at bounding box center [177, 149] width 93 height 12
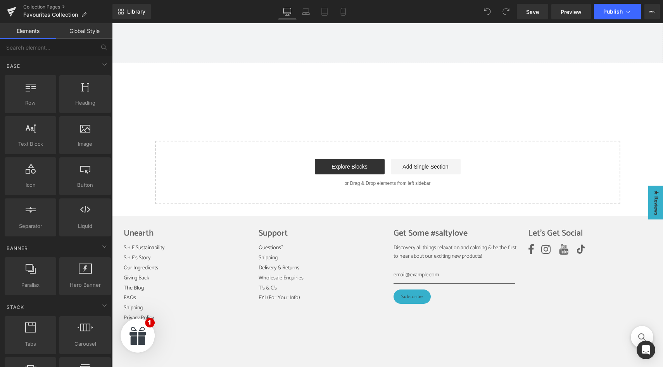
scroll to position [1208, 0]
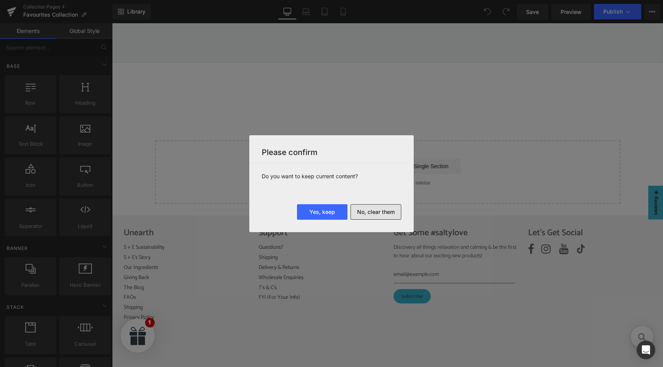
click at [366, 214] on button "No, clear them" at bounding box center [375, 212] width 51 height 16
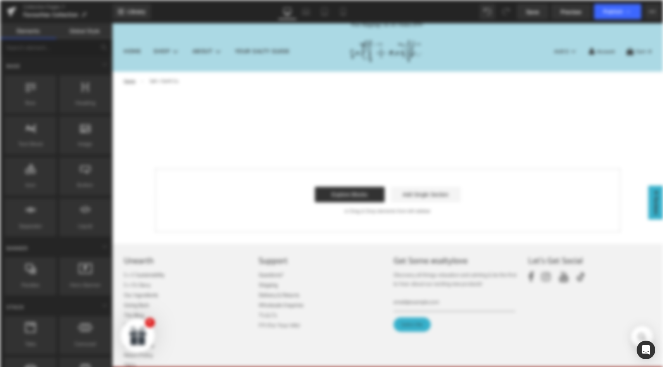
scroll to position [0, 0]
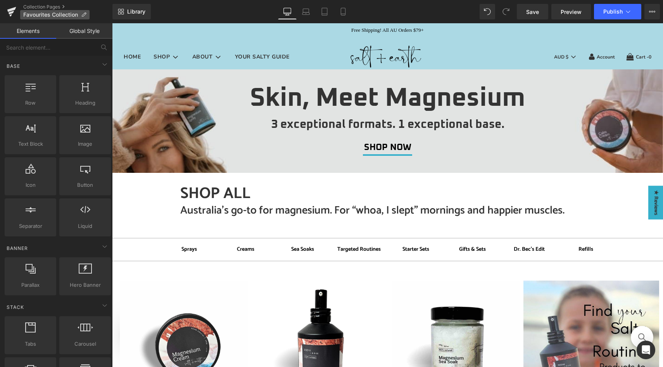
click at [87, 15] on p "Favourites Collection" at bounding box center [54, 14] width 69 height 9
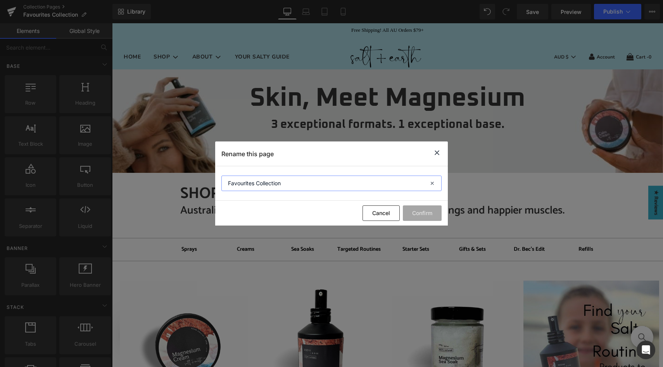
drag, startPoint x: 291, startPoint y: 185, endPoint x: 214, endPoint y: 185, distance: 76.4
click at [214, 185] on div "Rename this page Favourites Collection Cancel Confirm" at bounding box center [331, 183] width 663 height 367
type input "Targeted Routines"
click at [426, 214] on button "Confirm" at bounding box center [422, 213] width 39 height 16
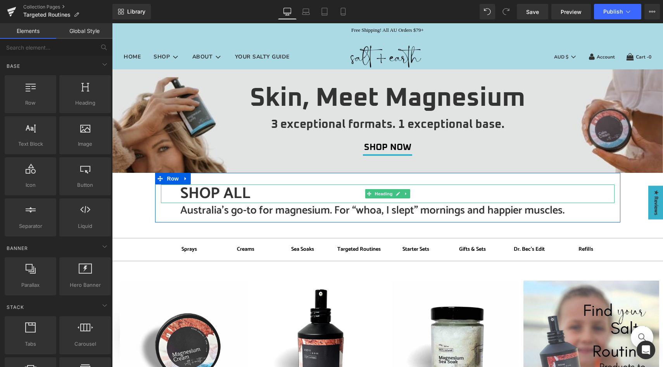
click at [257, 190] on h1 "SHOP ALL" at bounding box center [397, 194] width 434 height 19
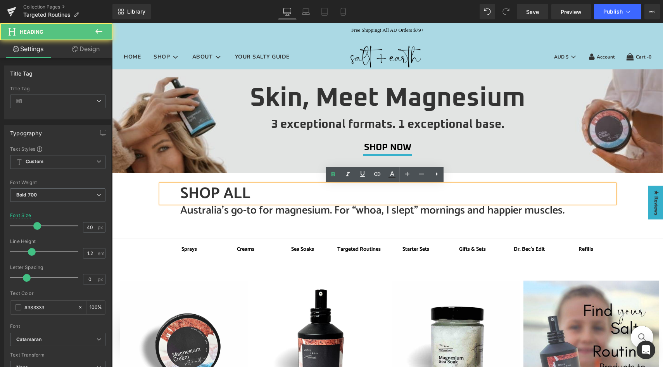
click at [256, 192] on h1 "SHOP ALL" at bounding box center [397, 194] width 434 height 19
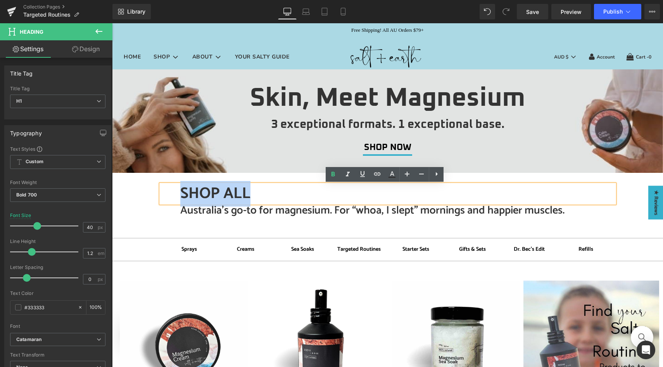
drag, startPoint x: 257, startPoint y: 192, endPoint x: 173, endPoint y: 194, distance: 83.4
click at [173, 194] on div "SHOP ALL" at bounding box center [388, 194] width 454 height 19
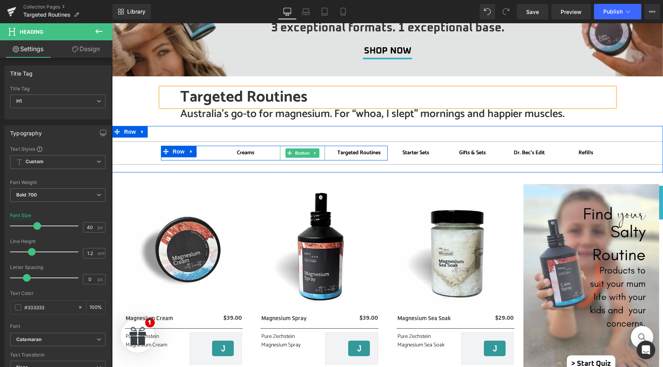
scroll to position [113, 0]
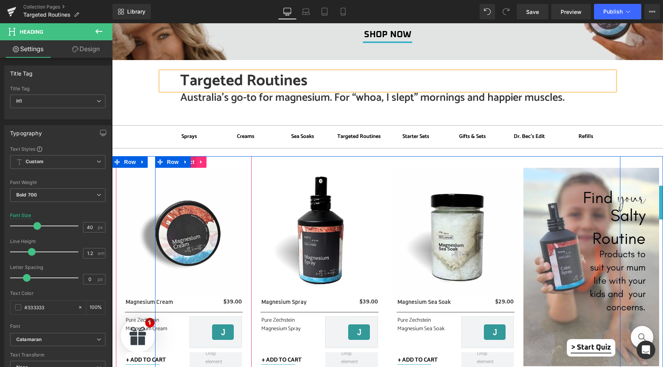
click at [200, 164] on icon at bounding box center [201, 162] width 5 height 6
click at [204, 165] on link at bounding box center [207, 162] width 10 height 12
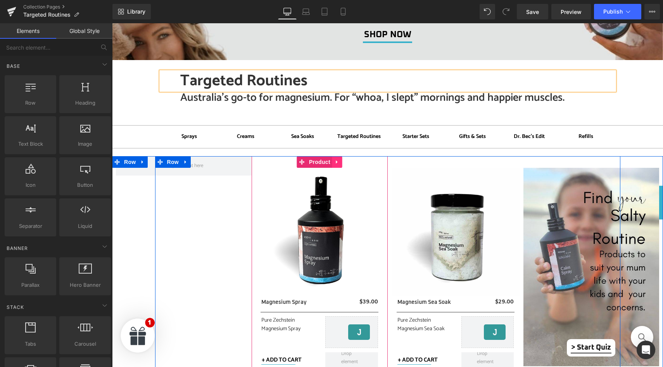
click at [334, 165] on link at bounding box center [337, 162] width 10 height 12
click at [340, 163] on icon at bounding box center [342, 161] width 5 height 5
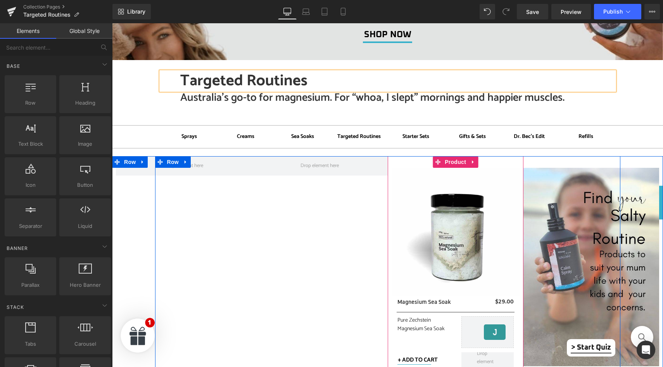
click at [472, 163] on icon at bounding box center [473, 161] width 2 height 3
click at [475, 162] on icon at bounding box center [477, 161] width 5 height 5
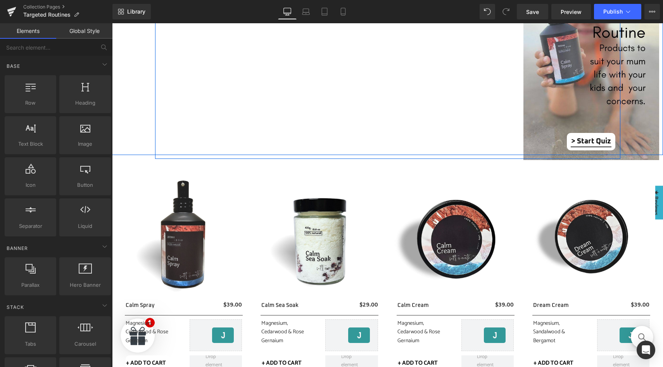
scroll to position [351, 0]
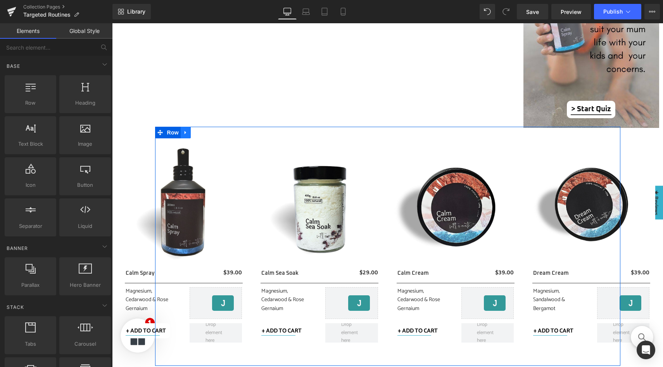
click at [183, 133] on icon at bounding box center [185, 132] width 5 height 6
click at [208, 133] on link at bounding box center [206, 133] width 10 height 12
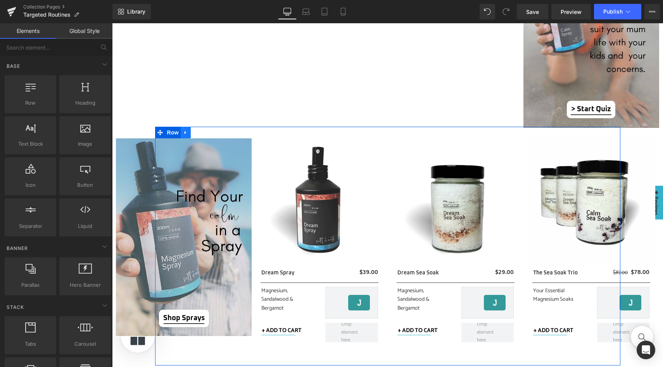
click at [184, 133] on icon at bounding box center [185, 132] width 5 height 6
click at [201, 132] on link at bounding box center [206, 133] width 10 height 12
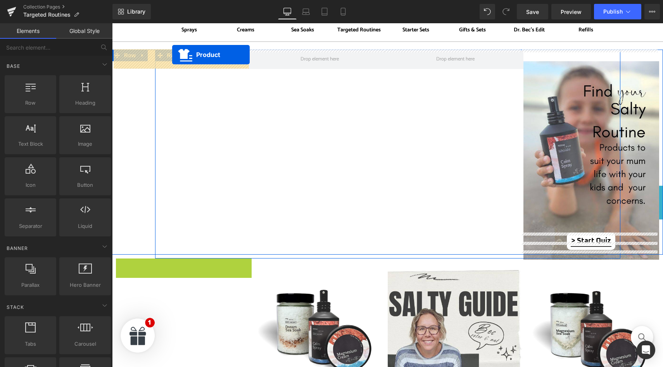
scroll to position [188, 0]
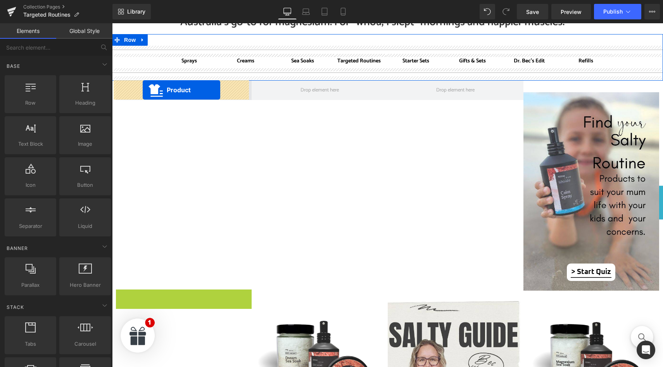
drag, startPoint x: 191, startPoint y: 135, endPoint x: 143, endPoint y: 90, distance: 66.1
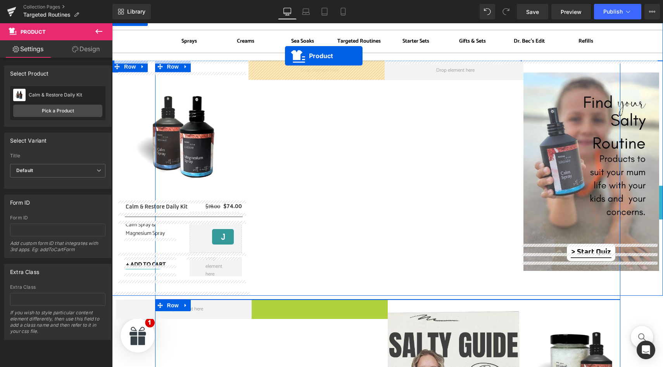
scroll to position [177, 0]
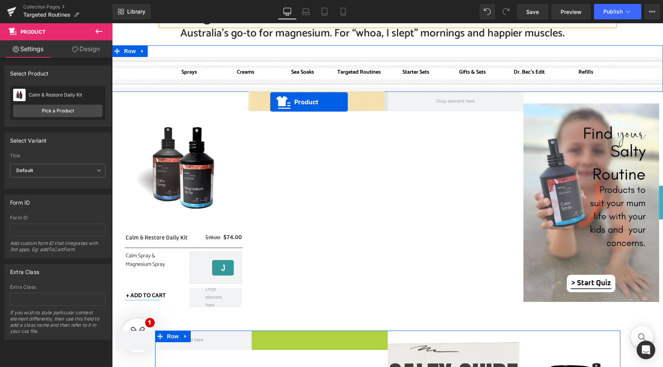
drag, startPoint x: 314, startPoint y: 205, endPoint x: 270, endPoint y: 102, distance: 111.8
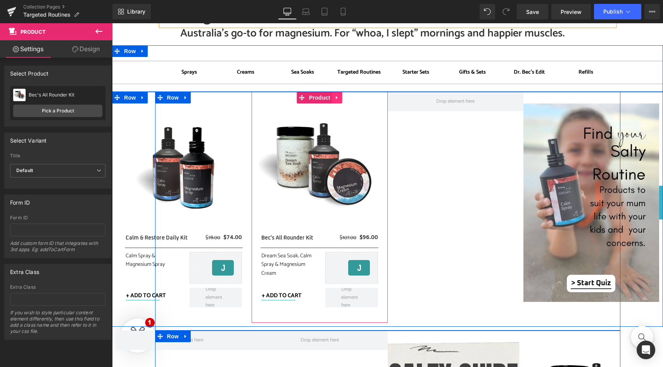
click at [336, 98] on icon at bounding box center [337, 97] width 2 height 3
click at [340, 98] on icon at bounding box center [342, 98] width 5 height 6
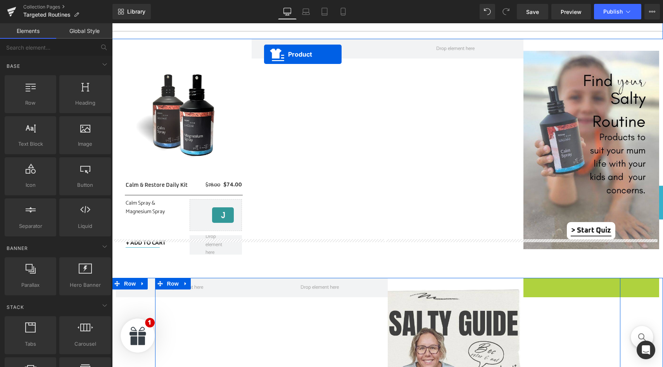
scroll to position [191, 0]
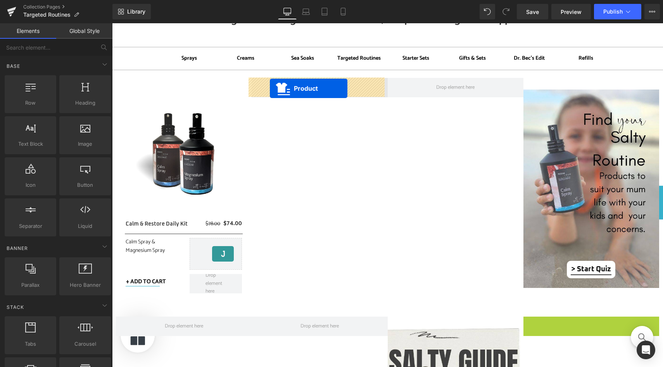
drag, startPoint x: 584, startPoint y: 114, endPoint x: 270, endPoint y: 88, distance: 315.5
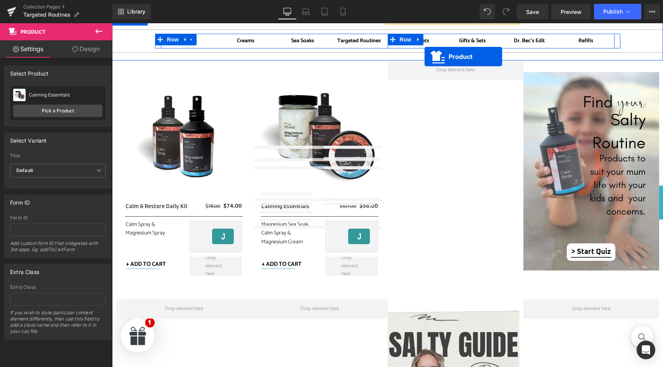
scroll to position [162, 0]
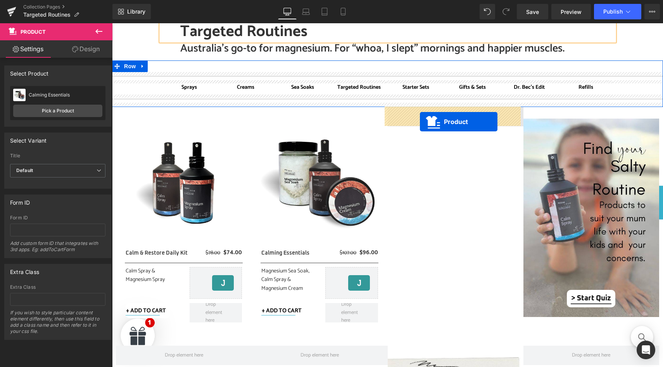
drag, startPoint x: 191, startPoint y: 151, endPoint x: 420, endPoint y: 121, distance: 231.0
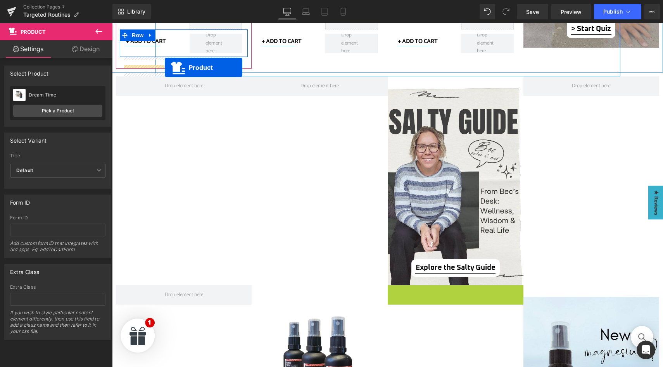
scroll to position [408, 0]
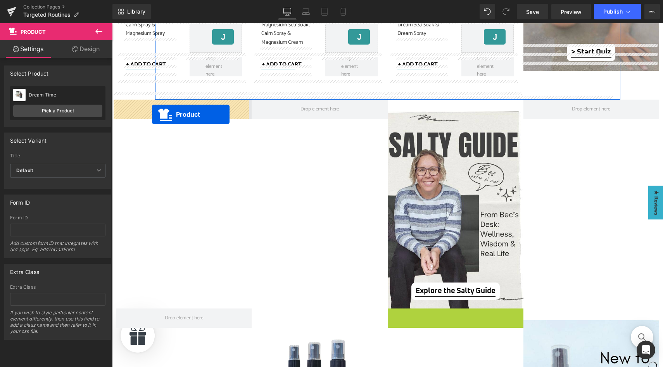
drag, startPoint x: 449, startPoint y: 174, endPoint x: 152, endPoint y: 114, distance: 302.8
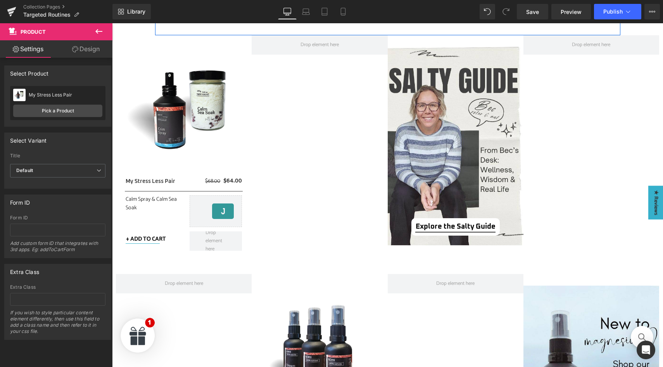
scroll to position [458, 0]
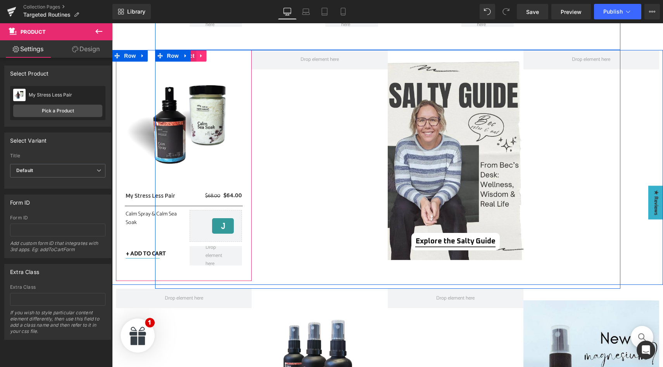
click at [200, 56] on icon at bounding box center [201, 55] width 2 height 3
click at [204, 56] on icon at bounding box center [206, 56] width 5 height 6
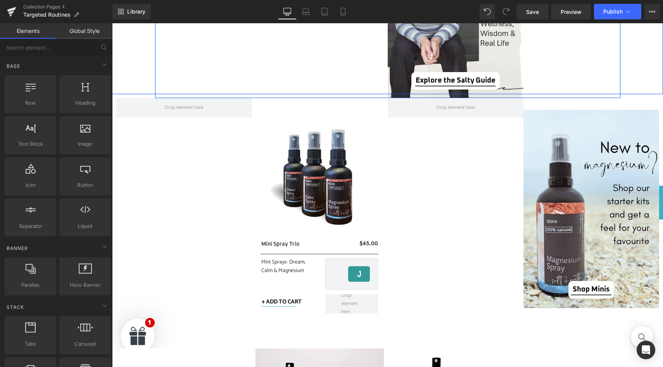
scroll to position [619, 0]
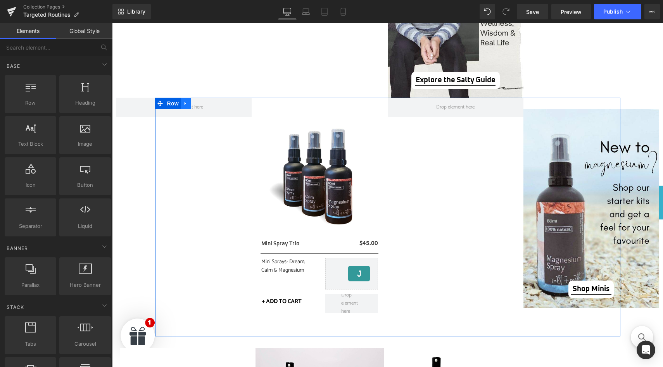
click at [183, 101] on icon at bounding box center [185, 103] width 5 height 6
click at [205, 104] on icon at bounding box center [205, 103] width 5 height 5
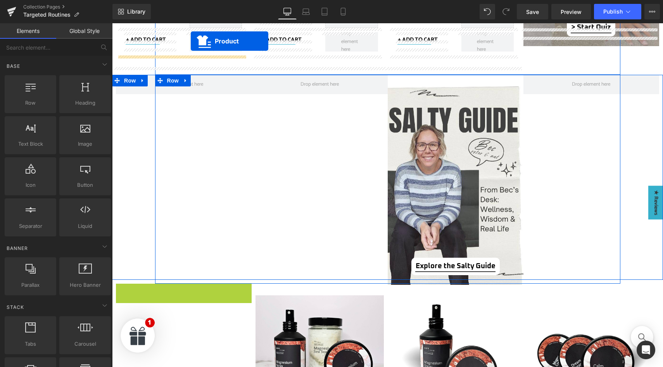
scroll to position [394, 0]
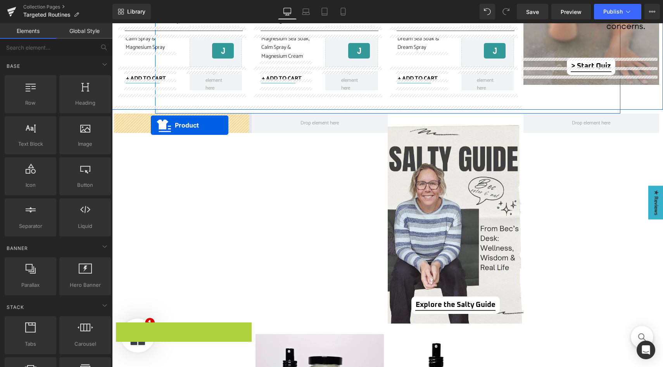
drag, startPoint x: 190, startPoint y: 105, endPoint x: 151, endPoint y: 125, distance: 43.9
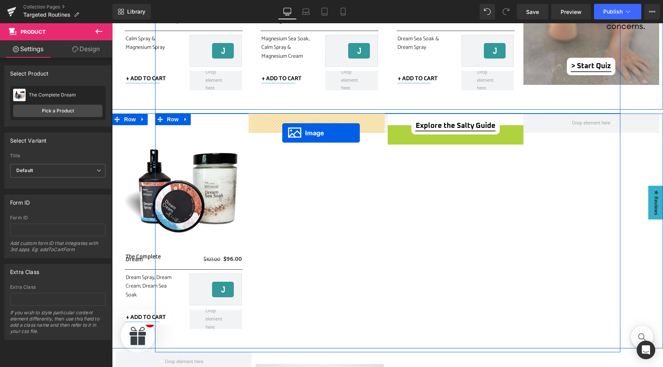
drag, startPoint x: 442, startPoint y: 224, endPoint x: 282, endPoint y: 133, distance: 183.7
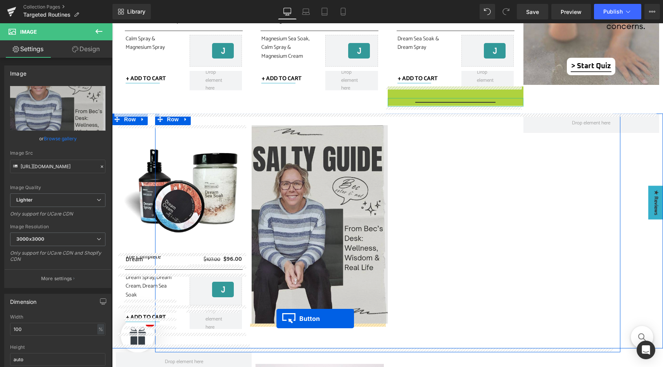
drag, startPoint x: 448, startPoint y: 93, endPoint x: 276, endPoint y: 319, distance: 283.0
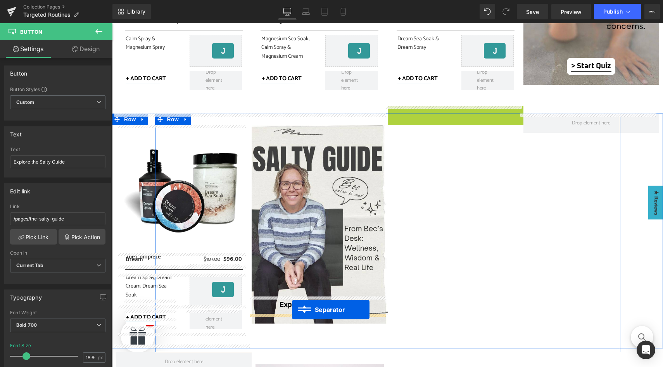
drag, startPoint x: 452, startPoint y: 109, endPoint x: 292, endPoint y: 310, distance: 256.8
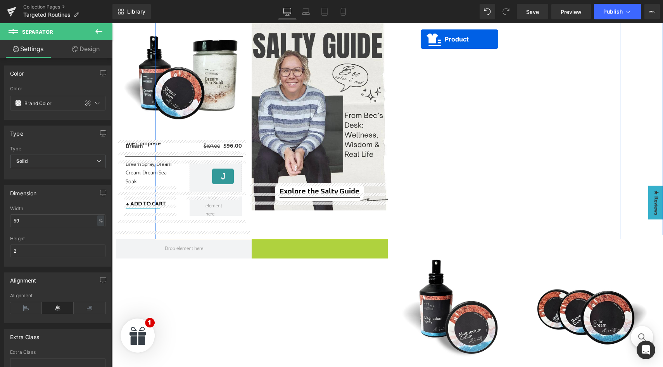
scroll to position [469, 0]
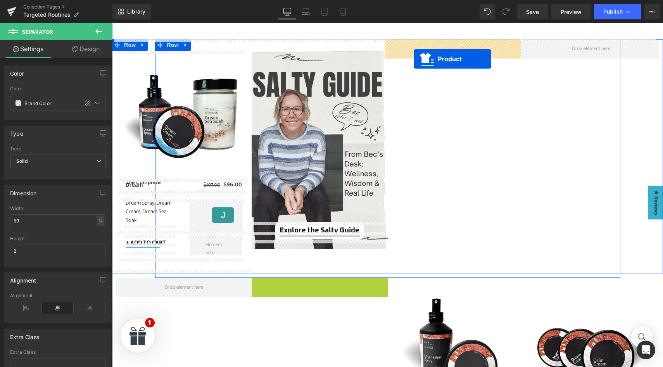
drag, startPoint x: 317, startPoint y: 162, endPoint x: 414, endPoint y: 59, distance: 141.3
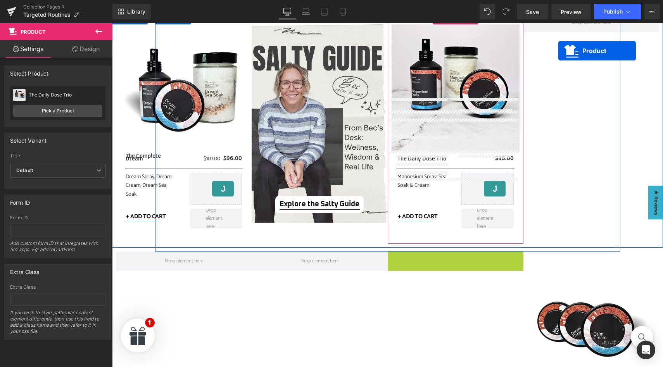
scroll to position [441, 0]
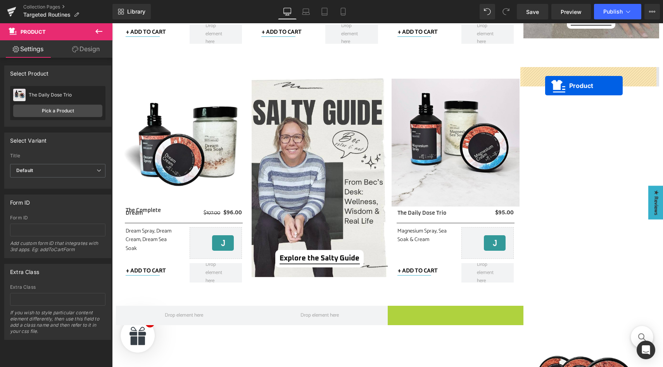
drag, startPoint x: 451, startPoint y: 164, endPoint x: 545, endPoint y: 86, distance: 122.5
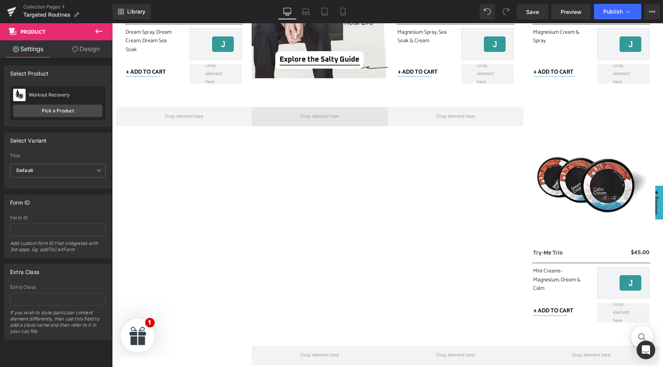
scroll to position [618, 0]
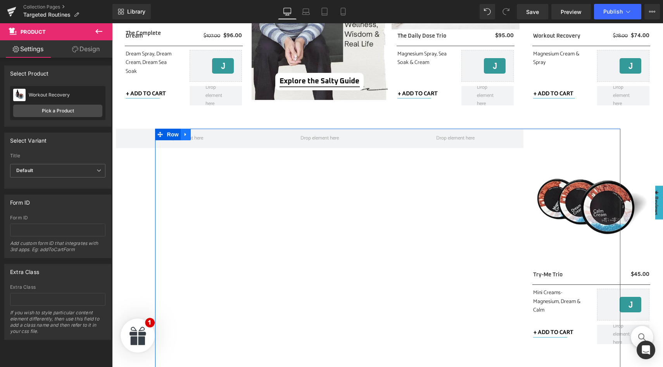
click at [185, 135] on icon at bounding box center [186, 134] width 2 height 3
click at [203, 135] on icon at bounding box center [205, 134] width 5 height 5
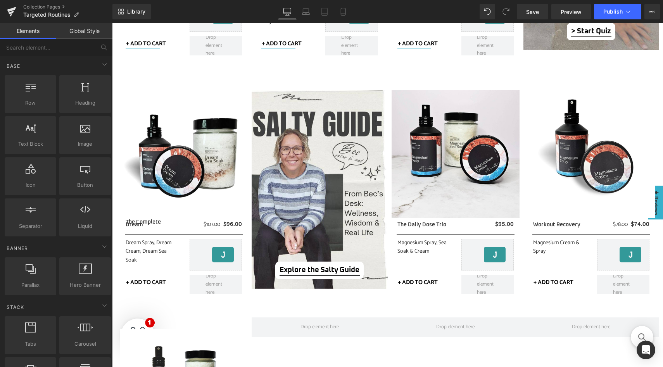
scroll to position [454, 0]
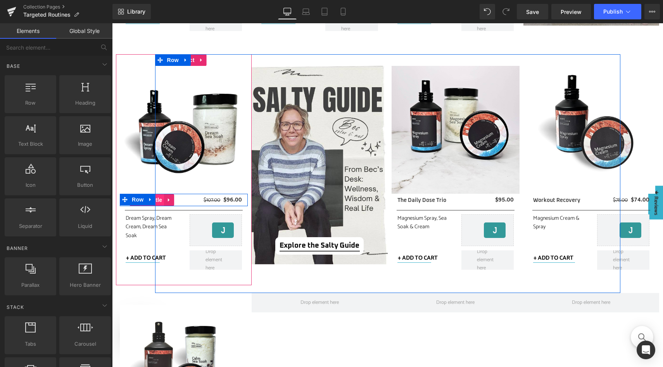
click at [155, 200] on span "(P) Title" at bounding box center [152, 200] width 25 height 12
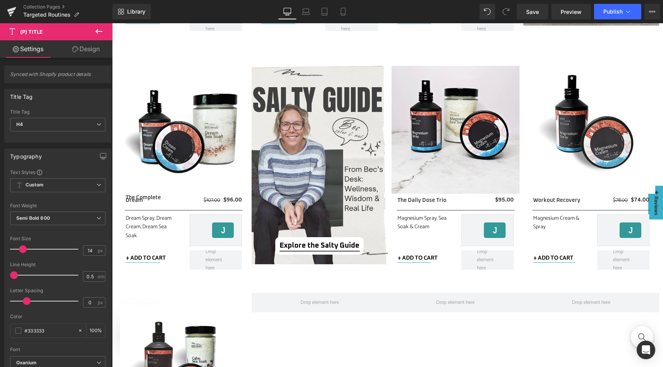
click at [92, 53] on link "Design" at bounding box center [86, 48] width 56 height 17
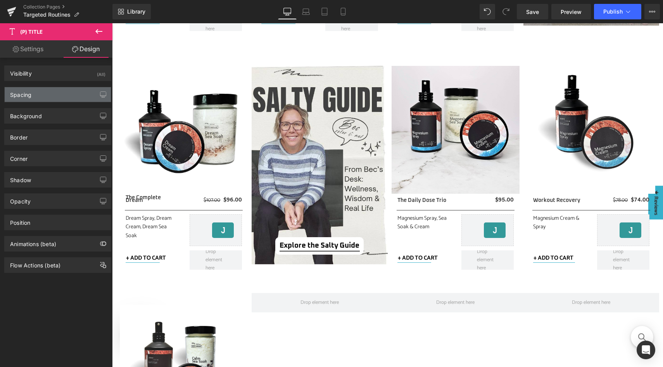
click at [76, 92] on div "Spacing" at bounding box center [58, 94] width 106 height 15
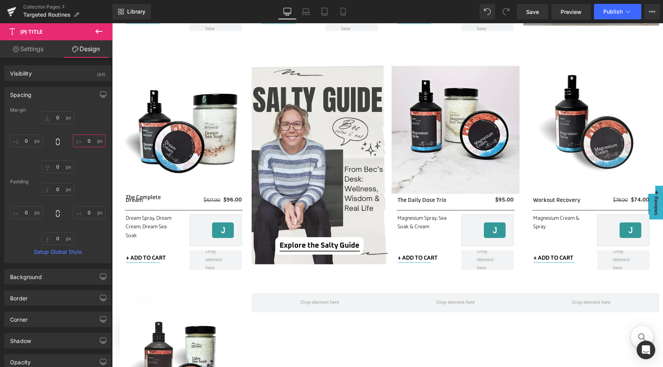
click at [90, 140] on input "0" at bounding box center [89, 141] width 33 height 13
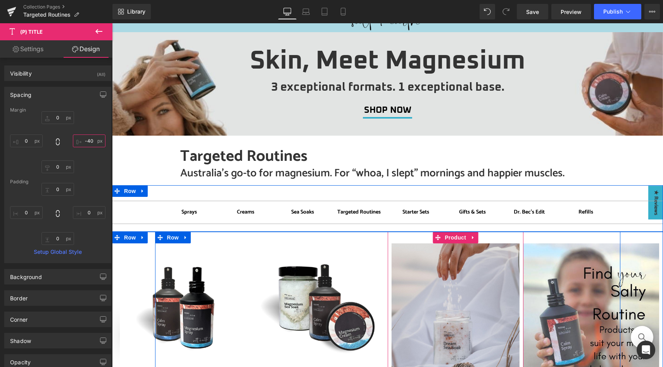
scroll to position [0, 0]
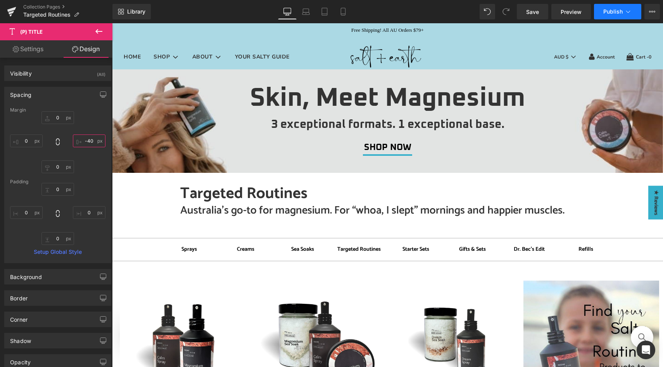
type input "-40"
click at [614, 14] on span "Publish" at bounding box center [612, 12] width 19 height 6
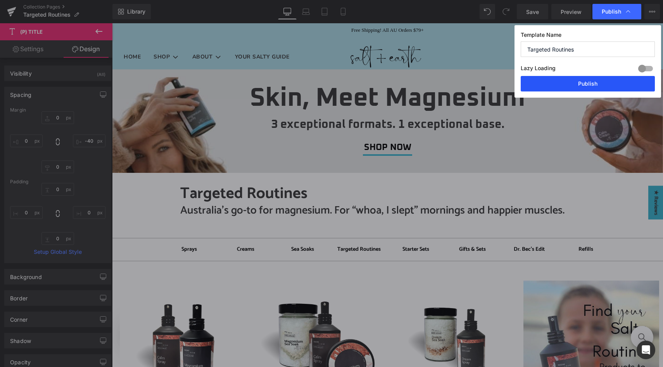
click at [588, 85] on button "Publish" at bounding box center [588, 84] width 134 height 16
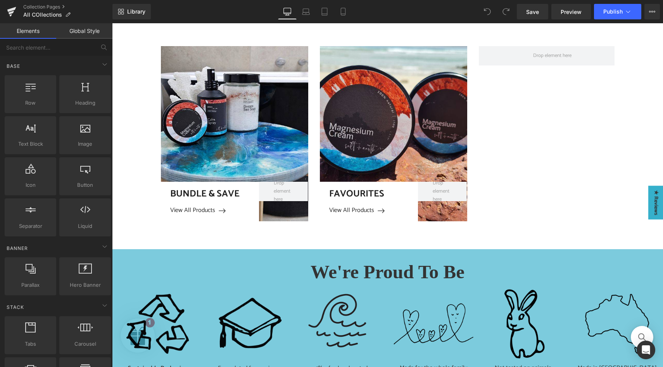
scroll to position [489, 0]
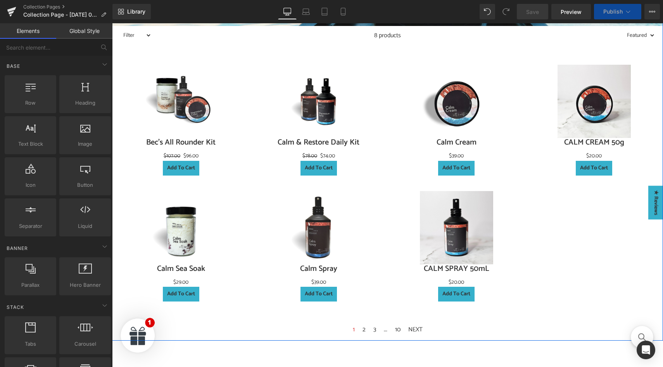
scroll to position [422, 0]
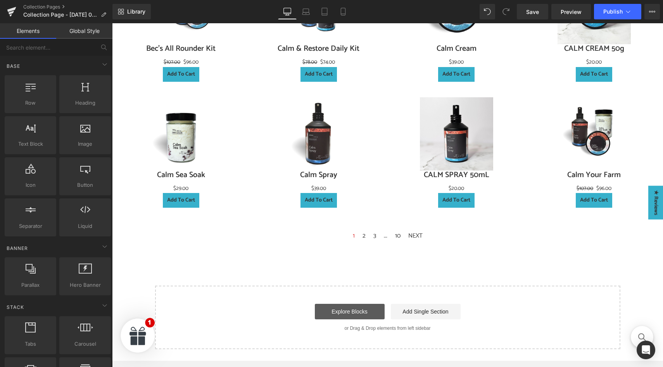
click at [351, 308] on link "Explore Blocks" at bounding box center [350, 312] width 70 height 16
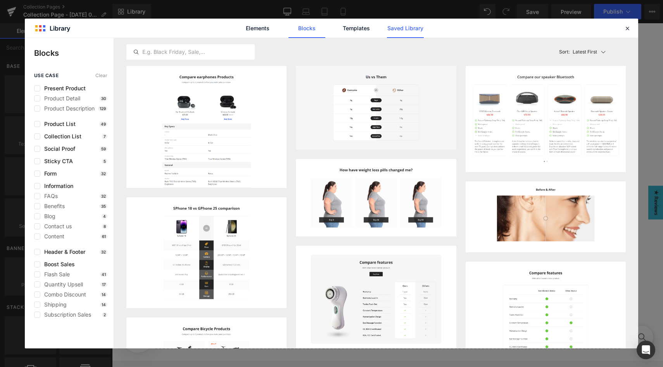
click at [403, 26] on link "Saved Library" at bounding box center [405, 28] width 37 height 19
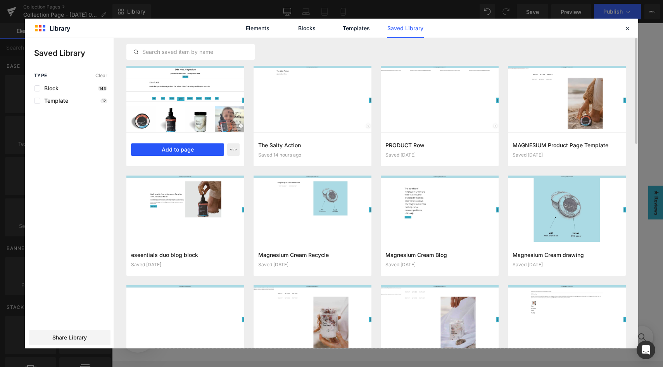
click at [175, 149] on button "Add to page" at bounding box center [177, 149] width 93 height 12
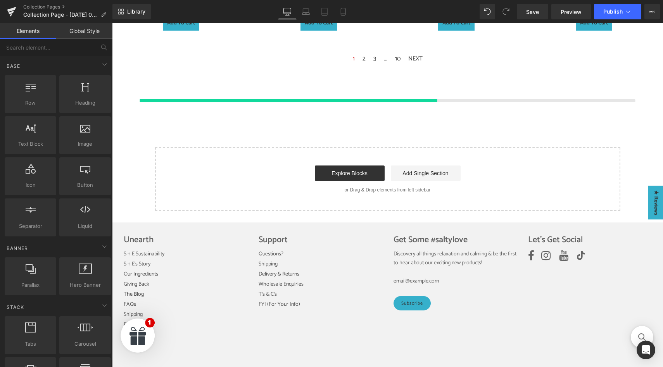
scroll to position [606, 0]
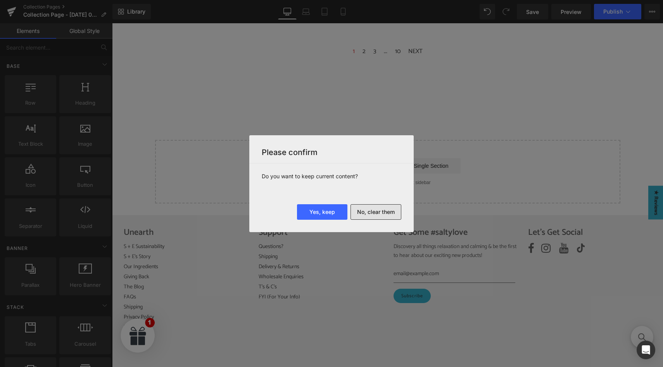
click at [371, 214] on button "No, clear them" at bounding box center [375, 212] width 51 height 16
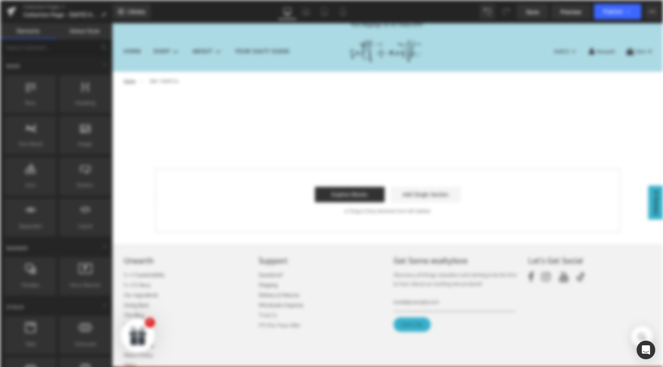
scroll to position [0, 0]
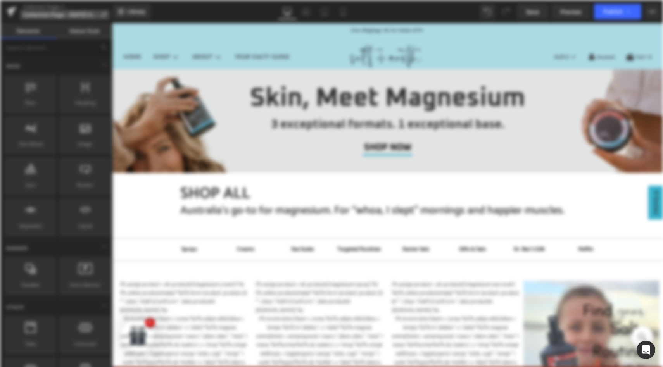
click at [104, 13] on icon at bounding box center [103, 14] width 5 height 5
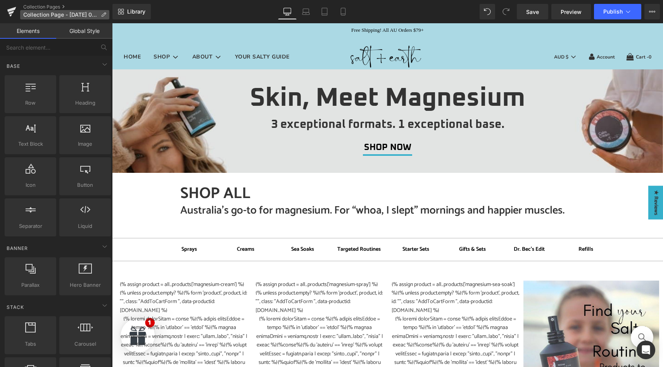
click at [104, 14] on icon at bounding box center [103, 14] width 5 height 5
click at [99, 14] on p "Collection Page - Oct 3, 07:23:52" at bounding box center [64, 14] width 89 height 9
click at [104, 15] on icon at bounding box center [103, 14] width 5 height 5
click at [238, 197] on h1 "SHOP ALL" at bounding box center [397, 194] width 434 height 19
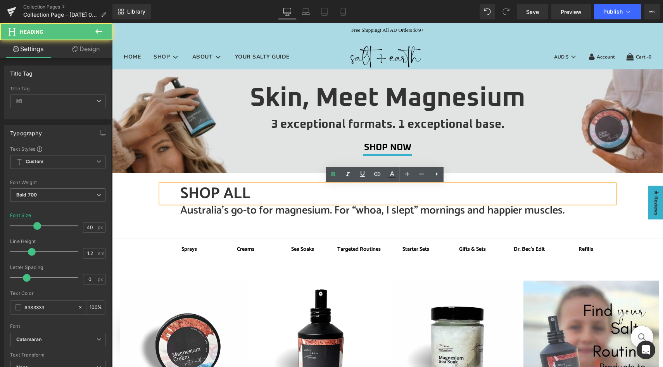
click at [242, 191] on h1 "SHOP ALL" at bounding box center [397, 194] width 434 height 19
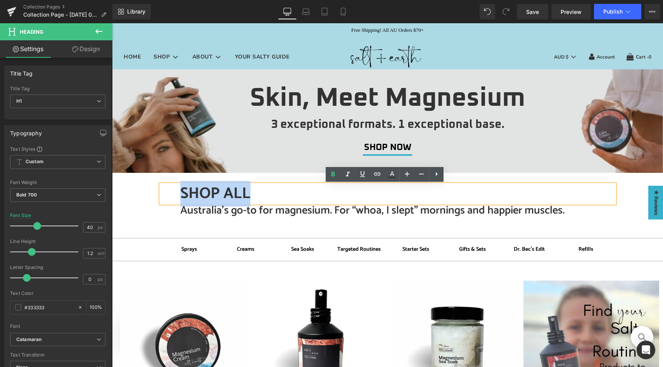
drag, startPoint x: 249, startPoint y: 190, endPoint x: 180, endPoint y: 190, distance: 69.0
click at [180, 190] on h1 "SHOP ALL" at bounding box center [397, 194] width 434 height 19
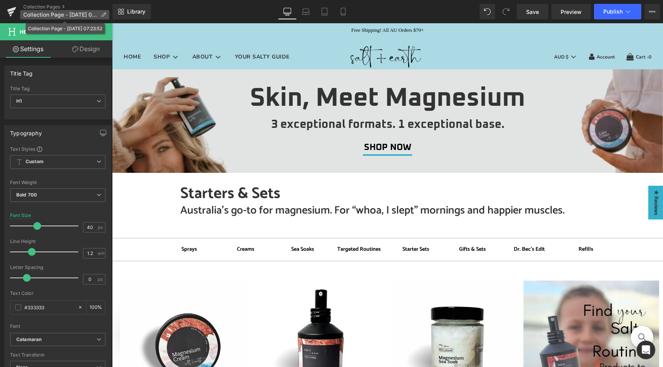
click at [104, 14] on icon at bounding box center [103, 14] width 5 height 5
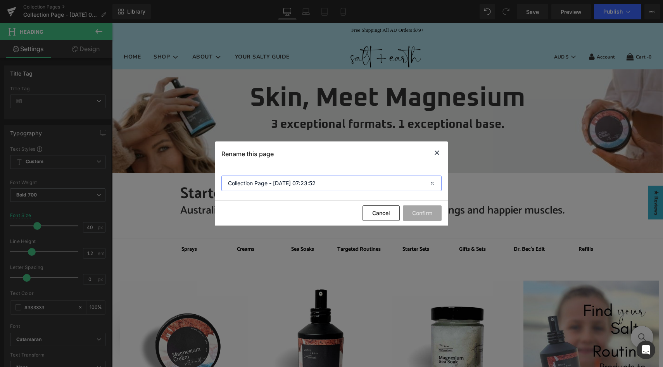
drag, startPoint x: 331, startPoint y: 181, endPoint x: 206, endPoint y: 183, distance: 125.2
click at [206, 183] on div "Rename this page Collection Page - Oct 3, 07:23:52 Cancel Confirm" at bounding box center [331, 183] width 663 height 367
type input "Starters & Sets"
click at [424, 214] on button "Confirm" at bounding box center [422, 213] width 39 height 16
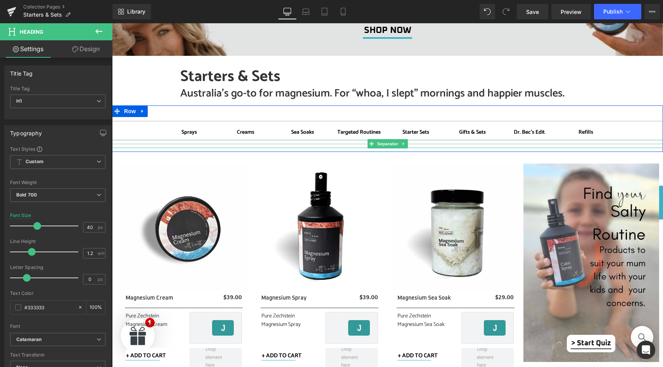
scroll to position [121, 0]
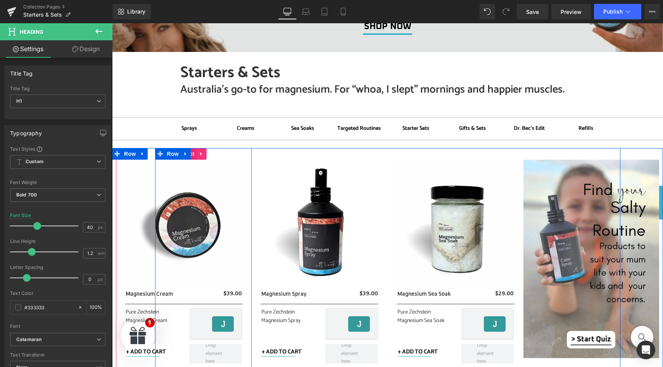
click at [199, 155] on icon at bounding box center [201, 154] width 5 height 6
click at [204, 154] on icon at bounding box center [206, 154] width 5 height 6
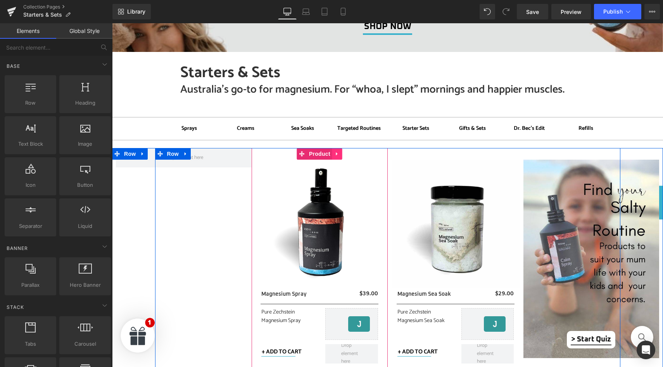
click at [336, 154] on icon at bounding box center [337, 153] width 2 height 3
click at [340, 154] on icon at bounding box center [342, 154] width 5 height 6
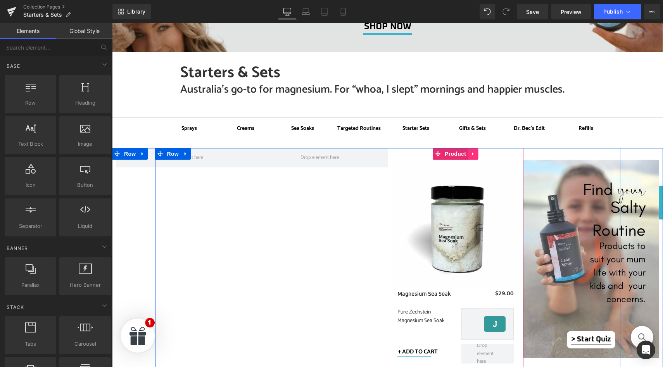
click at [471, 154] on icon at bounding box center [472, 154] width 5 height 6
click at [475, 154] on icon at bounding box center [477, 153] width 5 height 5
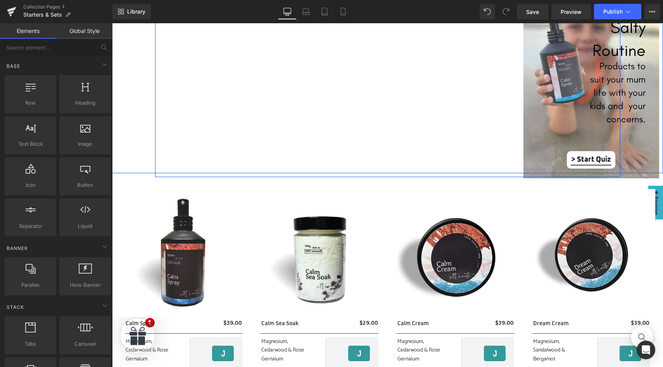
scroll to position [360, 0]
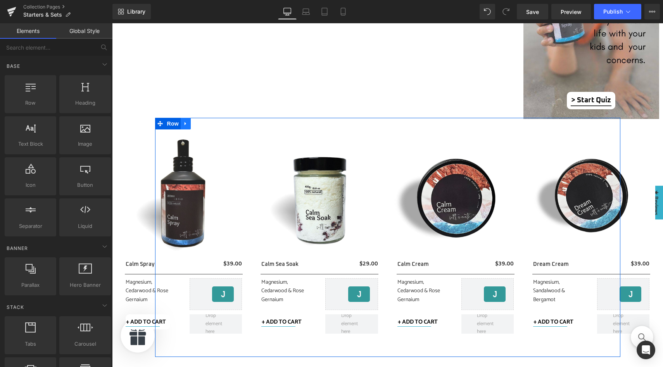
click at [185, 124] on icon at bounding box center [185, 124] width 5 height 6
click at [205, 125] on icon at bounding box center [205, 123] width 5 height 5
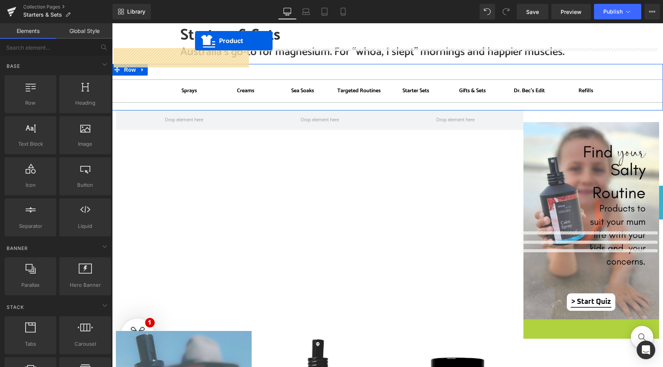
scroll to position [151, 0]
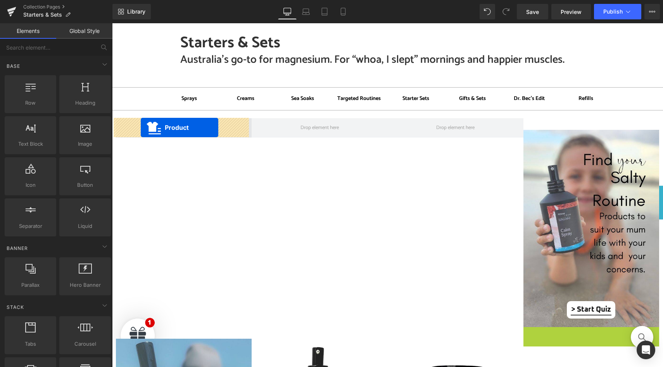
drag, startPoint x: 588, startPoint y: 123, endPoint x: 141, endPoint y: 128, distance: 447.0
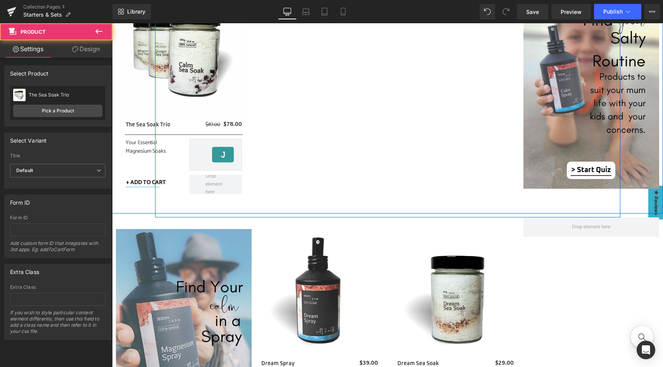
scroll to position [440, 0]
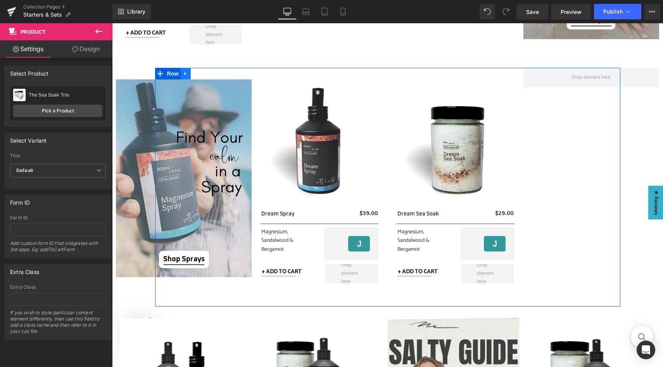
click at [185, 74] on icon at bounding box center [186, 73] width 2 height 3
click at [203, 74] on icon at bounding box center [205, 73] width 5 height 5
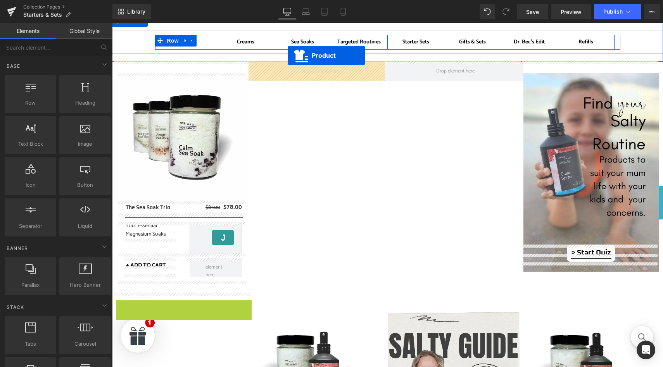
scroll to position [184, 0]
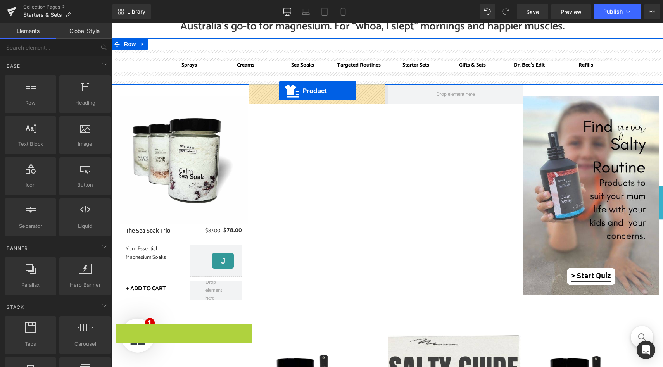
drag, startPoint x: 191, startPoint y: 76, endPoint x: 278, endPoint y: 91, distance: 89.0
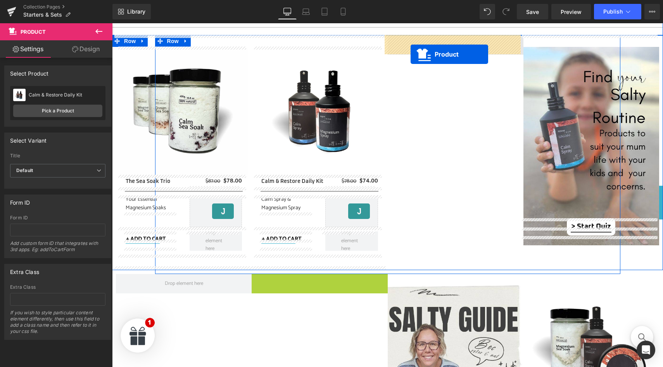
scroll to position [218, 0]
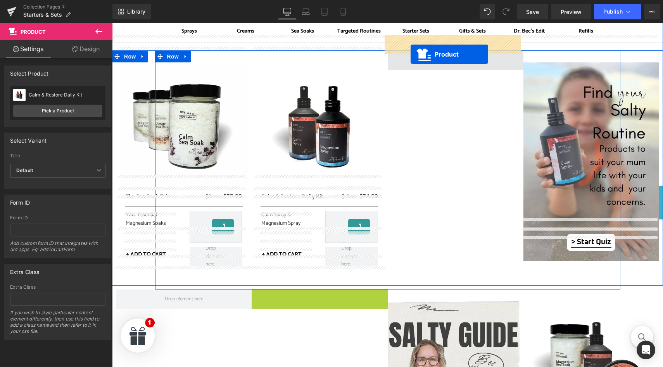
drag, startPoint x: 316, startPoint y: 72, endPoint x: 411, endPoint y: 54, distance: 96.8
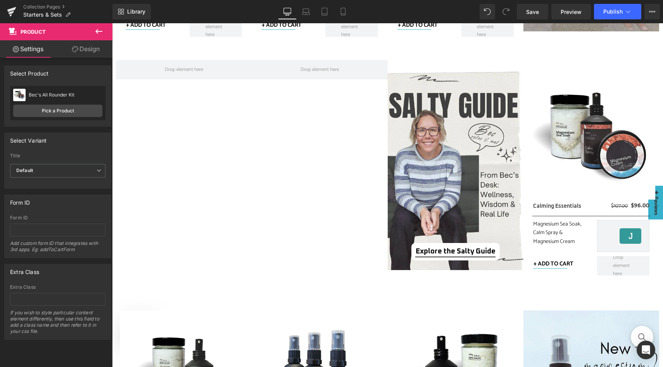
scroll to position [434, 0]
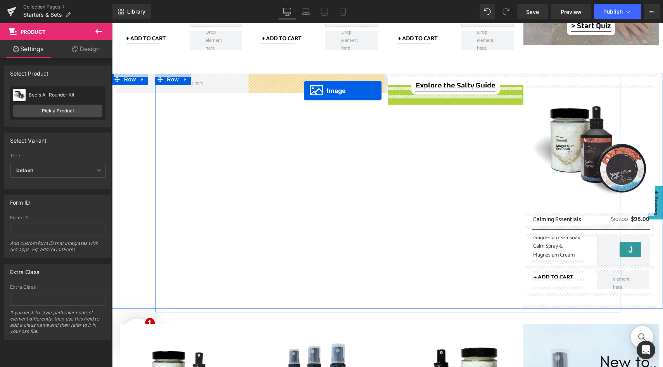
drag, startPoint x: 439, startPoint y: 186, endPoint x: 304, endPoint y: 91, distance: 165.0
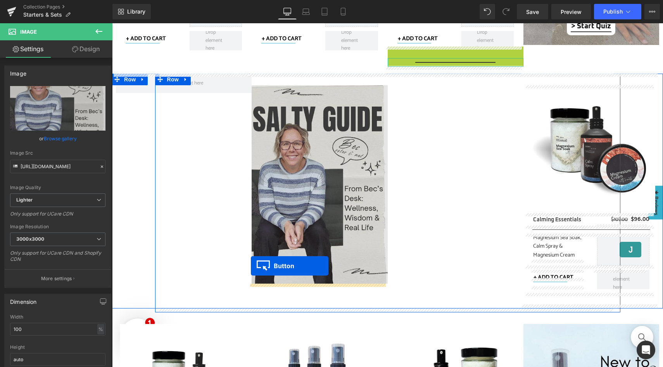
drag, startPoint x: 447, startPoint y: 53, endPoint x: 251, endPoint y: 266, distance: 289.5
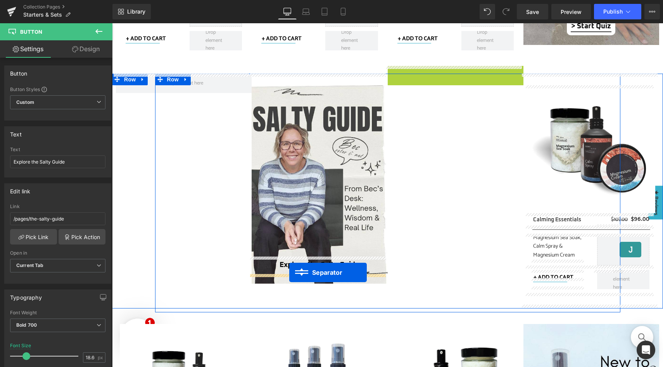
drag, startPoint x: 454, startPoint y: 69, endPoint x: 289, endPoint y: 273, distance: 262.1
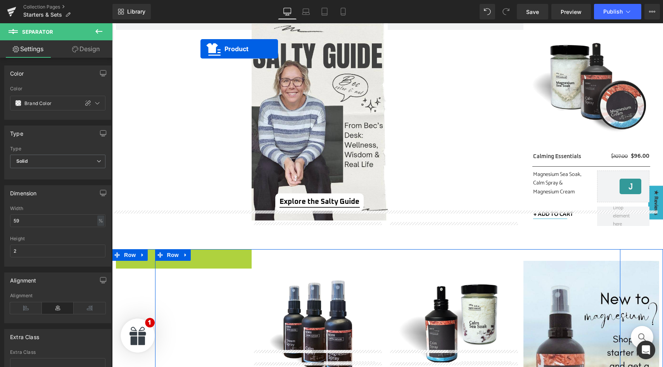
scroll to position [466, 0]
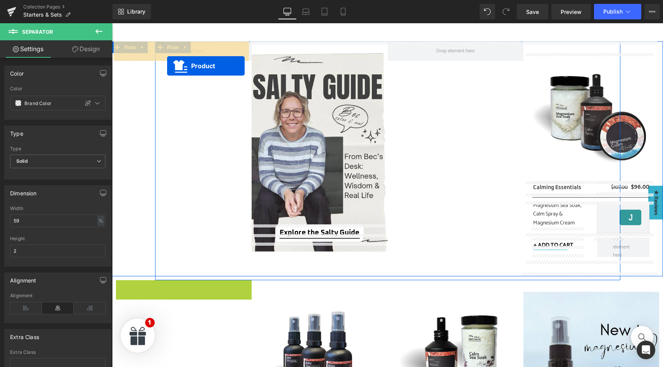
drag, startPoint x: 190, startPoint y: 140, endPoint x: 167, endPoint y: 65, distance: 78.7
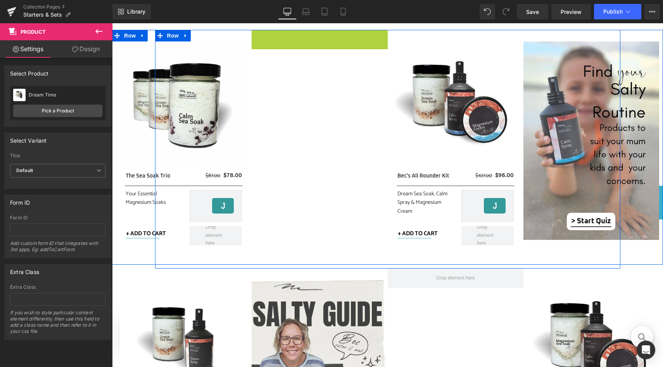
scroll to position [231, 0]
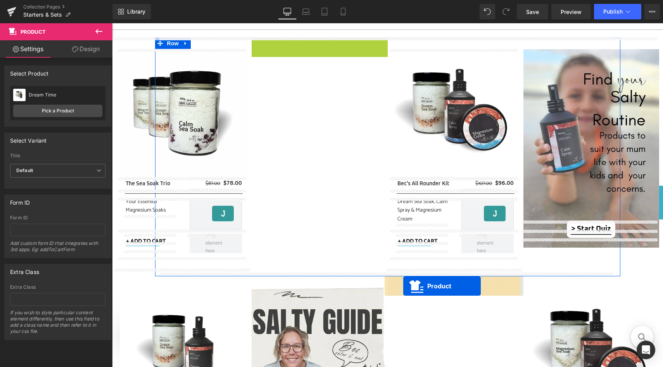
drag, startPoint x: 314, startPoint y: 38, endPoint x: 403, endPoint y: 286, distance: 263.5
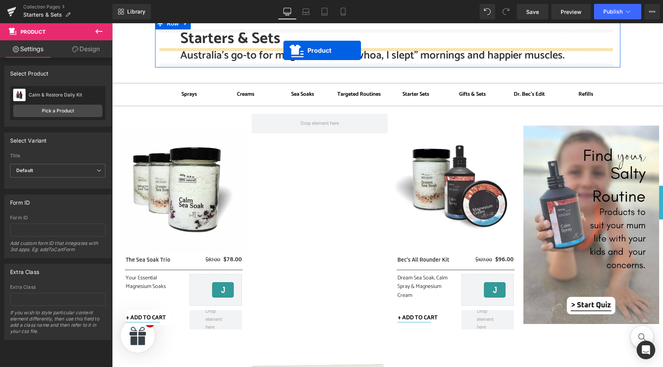
scroll to position [124, 0]
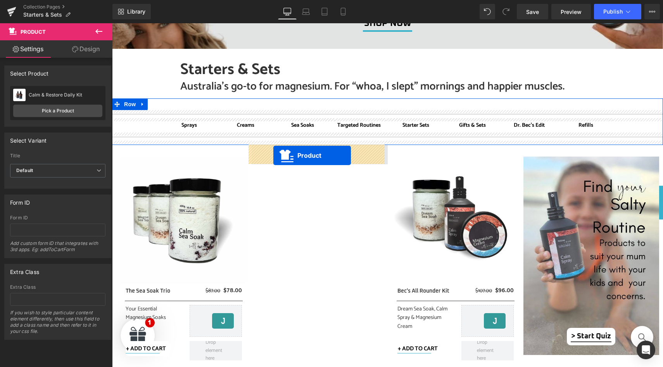
drag, startPoint x: 312, startPoint y: 233, endPoint x: 273, endPoint y: 155, distance: 87.2
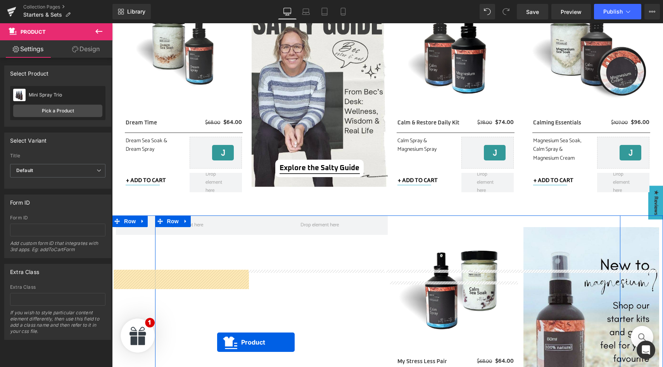
scroll to position [547, 0]
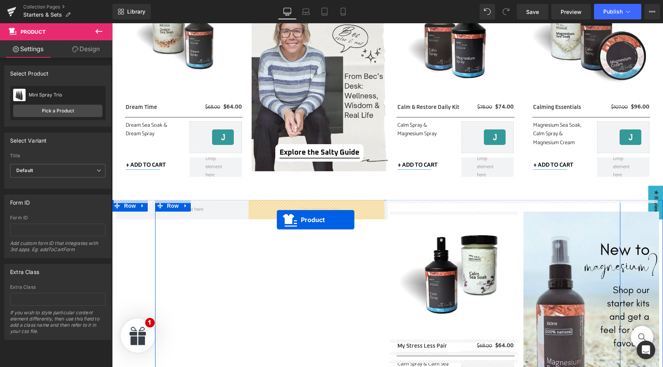
drag, startPoint x: 190, startPoint y: 124, endPoint x: 277, endPoint y: 220, distance: 129.0
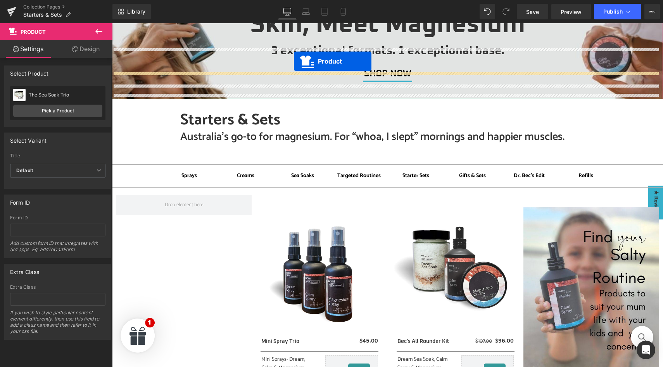
scroll to position [27, 0]
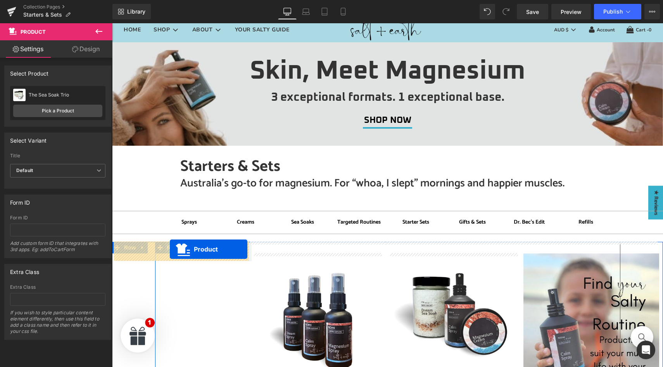
drag, startPoint x: 585, startPoint y: 183, endPoint x: 169, endPoint y: 250, distance: 421.4
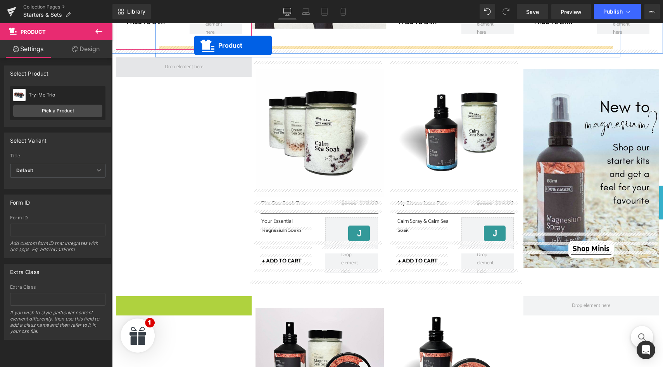
scroll to position [666, 0]
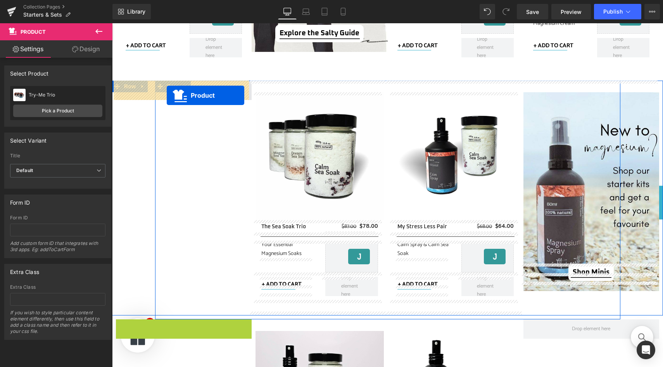
drag, startPoint x: 190, startPoint y: 171, endPoint x: 167, endPoint y: 95, distance: 79.2
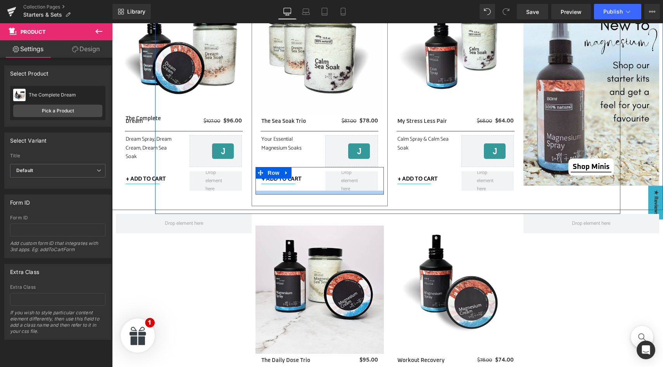
scroll to position [833, 0]
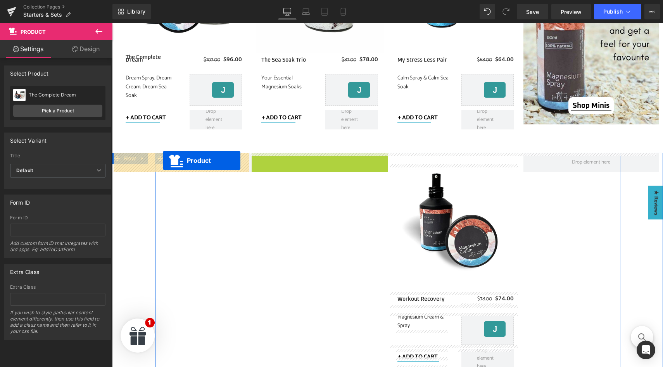
drag, startPoint x: 313, startPoint y: 158, endPoint x: 159, endPoint y: 161, distance: 154.7
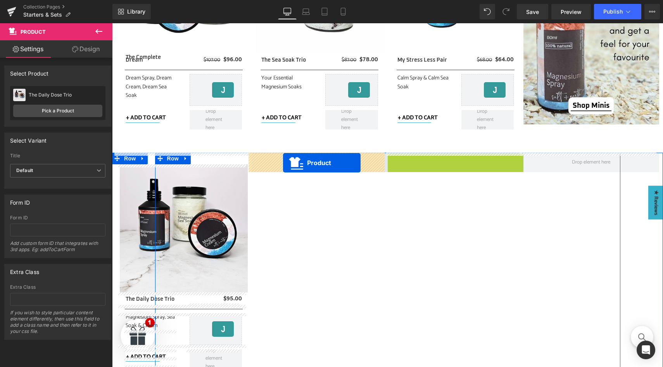
drag, startPoint x: 449, startPoint y: 159, endPoint x: 281, endPoint y: 163, distance: 168.3
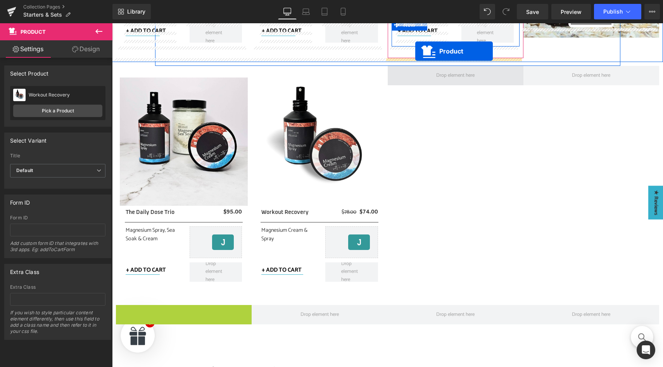
scroll to position [896, 0]
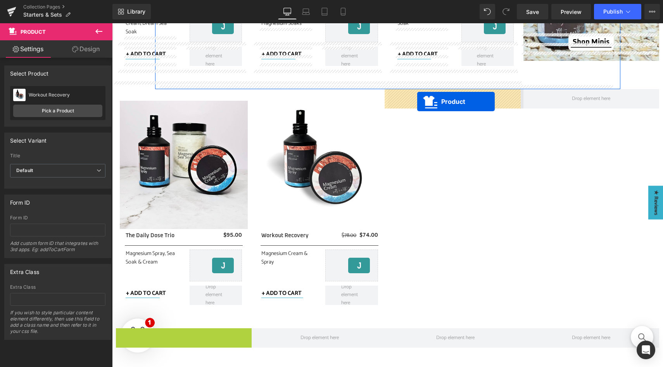
drag, startPoint x: 190, startPoint y: 182, endPoint x: 417, endPoint y: 101, distance: 241.2
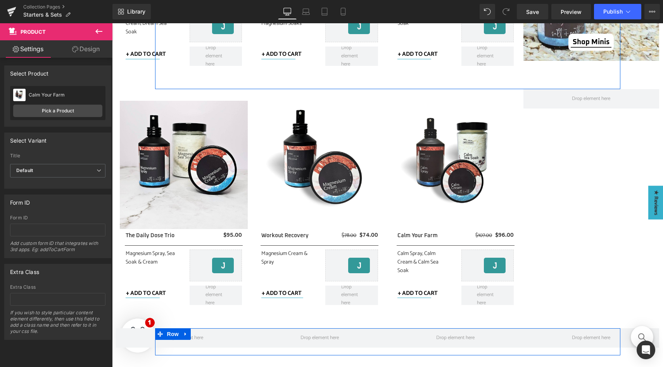
click at [183, 335] on icon at bounding box center [185, 334] width 5 height 6
click at [204, 333] on icon at bounding box center [205, 333] width 5 height 5
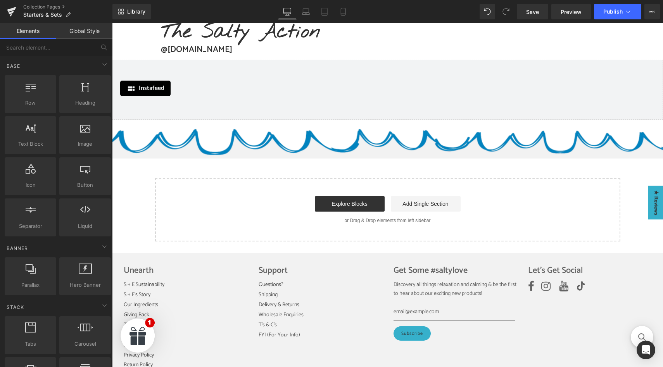
scroll to position [1238, 0]
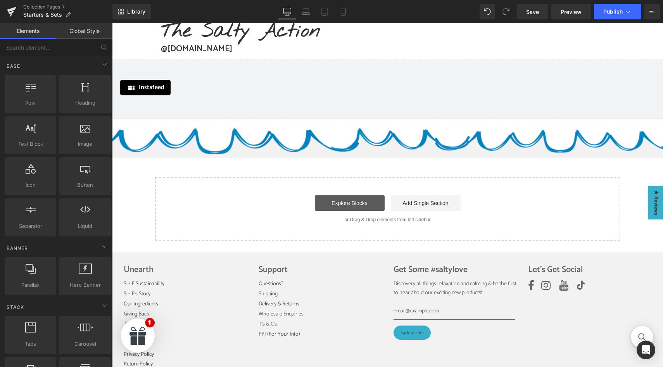
click at [345, 205] on link "Explore Blocks" at bounding box center [350, 203] width 70 height 16
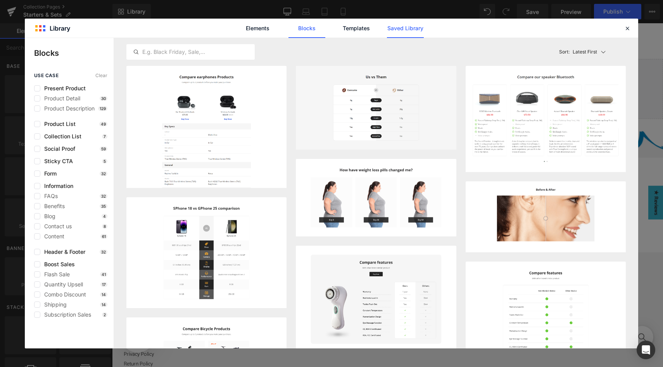
click at [395, 30] on link "Saved Library" at bounding box center [405, 28] width 37 height 19
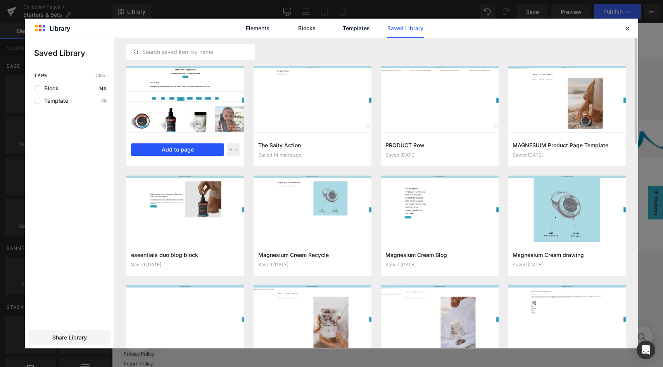
click at [171, 148] on button "Add to page" at bounding box center [177, 149] width 93 height 12
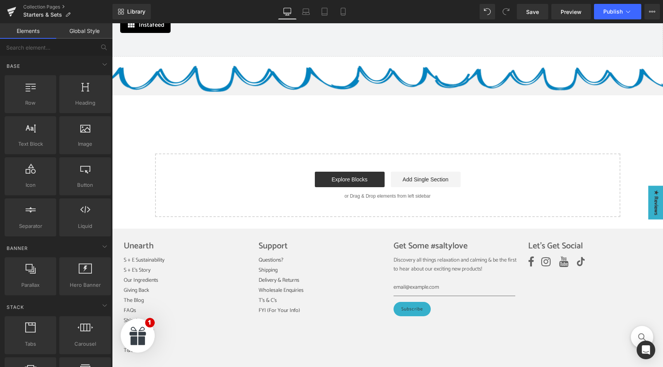
scroll to position [1315, 0]
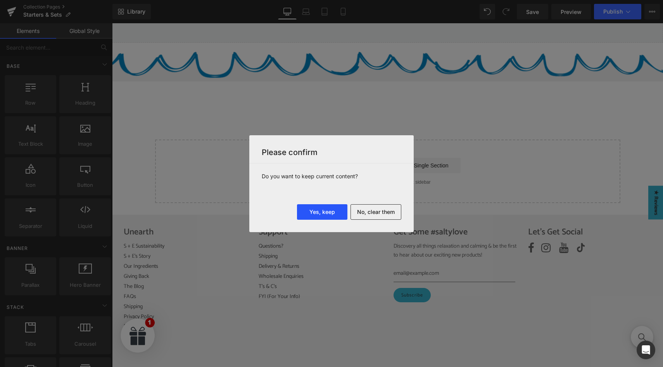
click at [326, 215] on button "Yes, keep" at bounding box center [322, 212] width 50 height 16
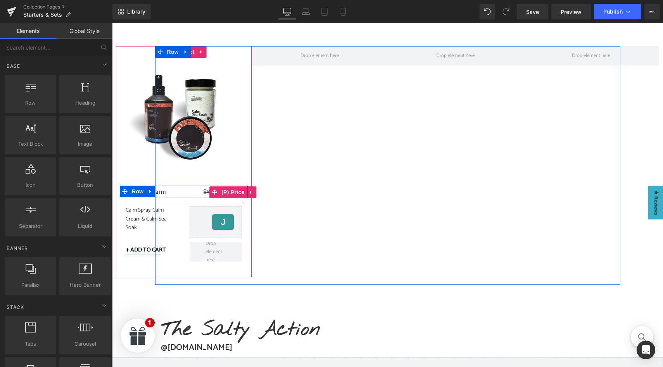
scroll to position [2831, 0]
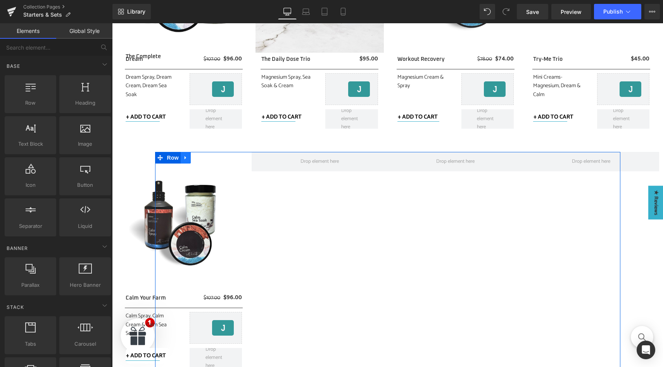
click at [185, 158] on icon at bounding box center [186, 157] width 2 height 3
click at [203, 159] on icon at bounding box center [205, 157] width 5 height 5
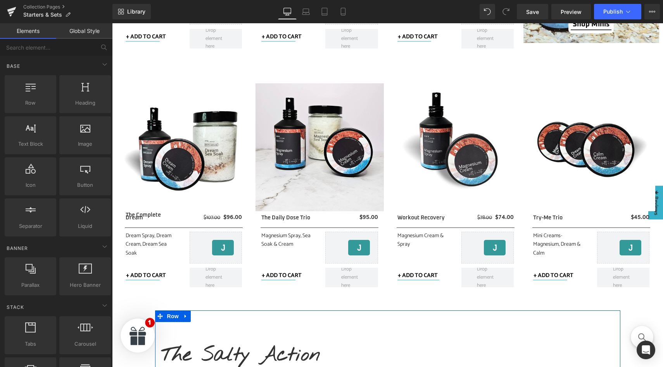
scroll to position [2656, 0]
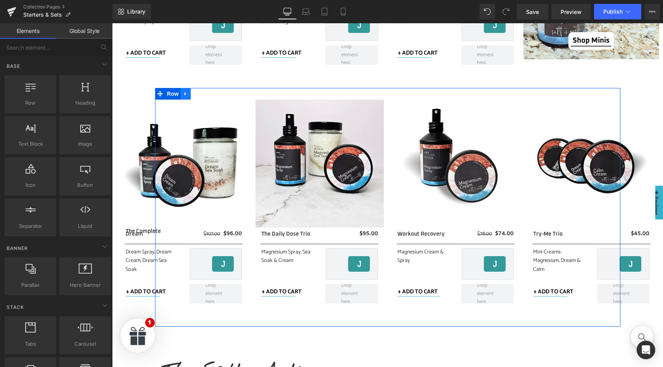
click at [185, 93] on icon at bounding box center [186, 93] width 2 height 3
click at [204, 95] on icon at bounding box center [205, 93] width 5 height 5
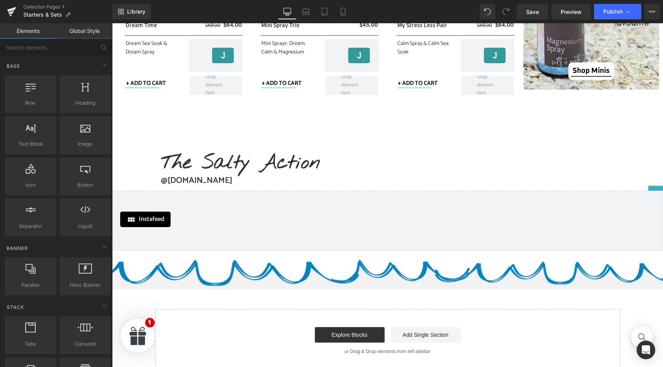
scroll to position [2636, 0]
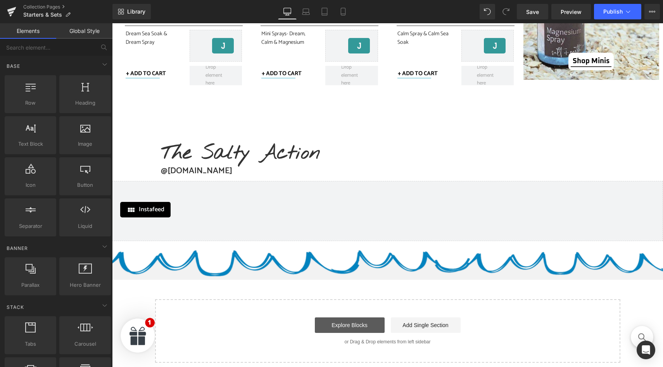
click at [341, 325] on link "Explore Blocks" at bounding box center [350, 326] width 70 height 16
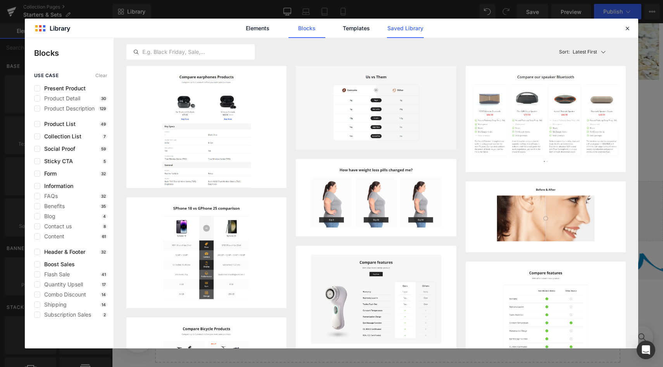
click at [402, 30] on link "Saved Library" at bounding box center [405, 28] width 37 height 19
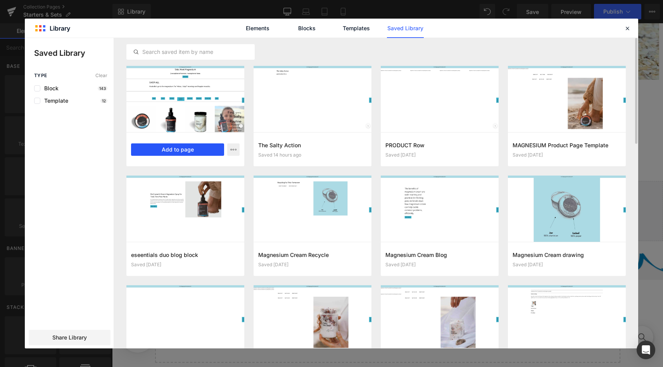
click at [181, 148] on button "Add to page" at bounding box center [177, 149] width 93 height 12
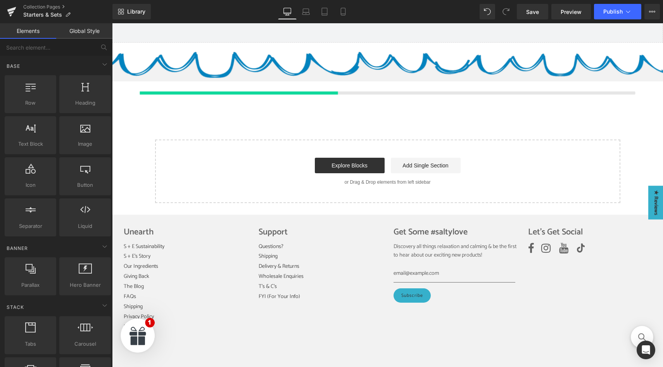
scroll to position [2834, 0]
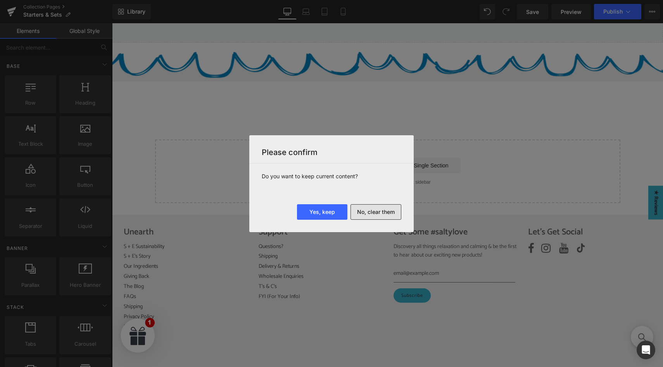
click at [368, 212] on button "No, clear them" at bounding box center [375, 212] width 51 height 16
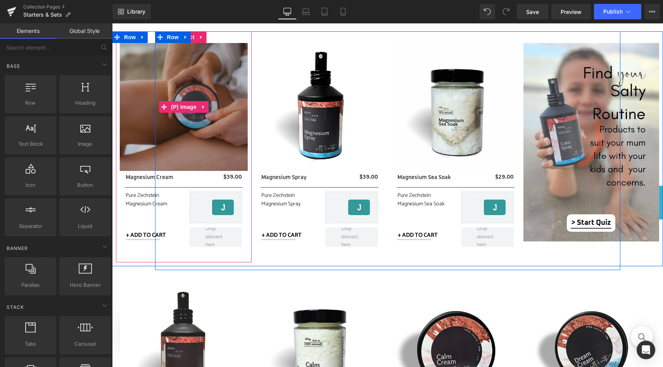
scroll to position [223, 0]
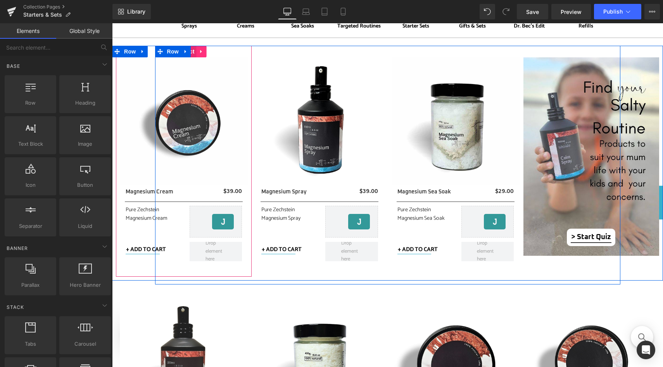
click at [200, 52] on icon at bounding box center [201, 51] width 2 height 3
click at [205, 52] on icon at bounding box center [206, 51] width 5 height 5
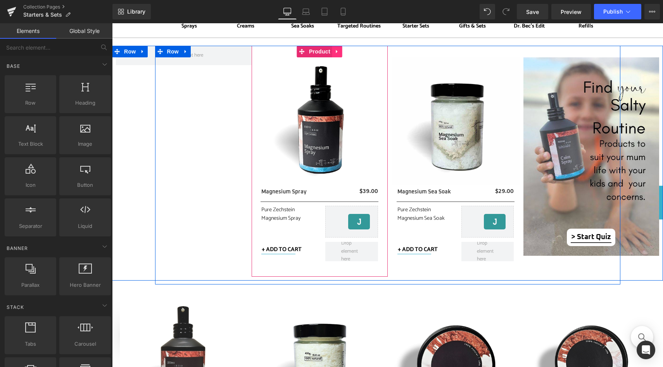
click at [336, 52] on icon at bounding box center [337, 51] width 5 height 6
click at [341, 52] on icon at bounding box center [342, 51] width 5 height 5
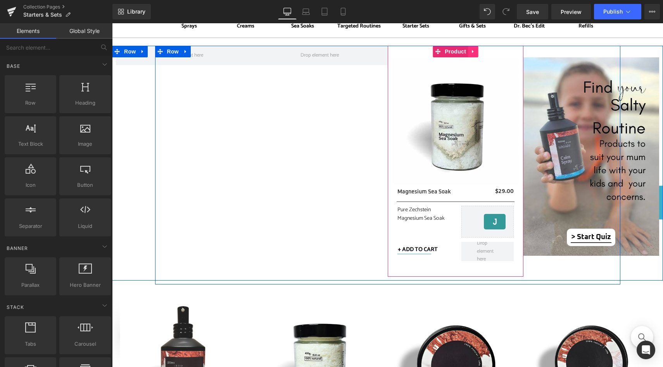
click at [473, 54] on link at bounding box center [473, 52] width 10 height 12
click at [475, 53] on icon at bounding box center [477, 51] width 5 height 5
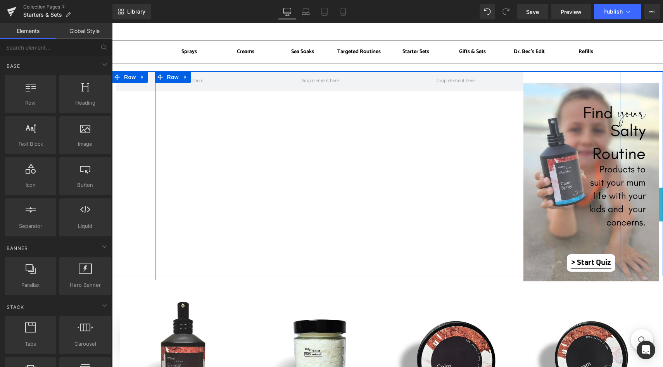
scroll to position [0, 0]
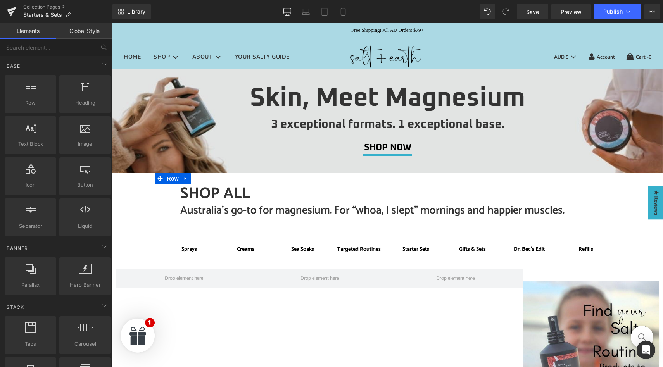
click at [222, 196] on h1 "SHOP ALL" at bounding box center [397, 194] width 434 height 19
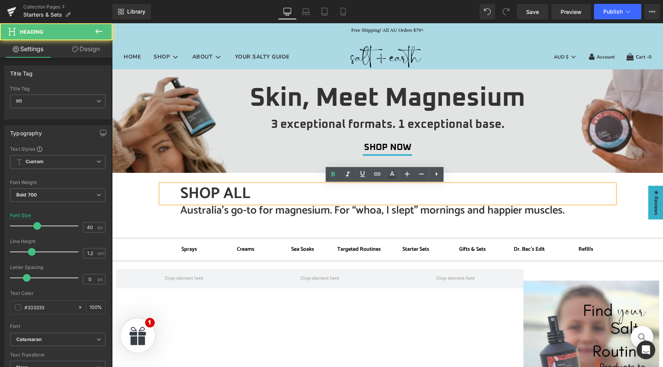
click at [258, 195] on h1 "SHOP ALL" at bounding box center [397, 194] width 434 height 19
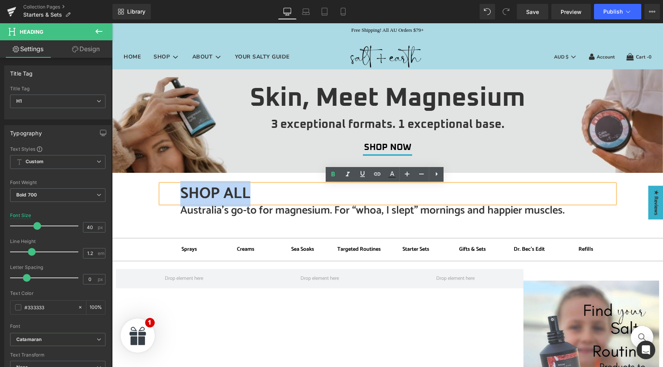
drag, startPoint x: 262, startPoint y: 195, endPoint x: 172, endPoint y: 196, distance: 90.3
click at [172, 196] on div "SHOP ALL" at bounding box center [388, 194] width 454 height 19
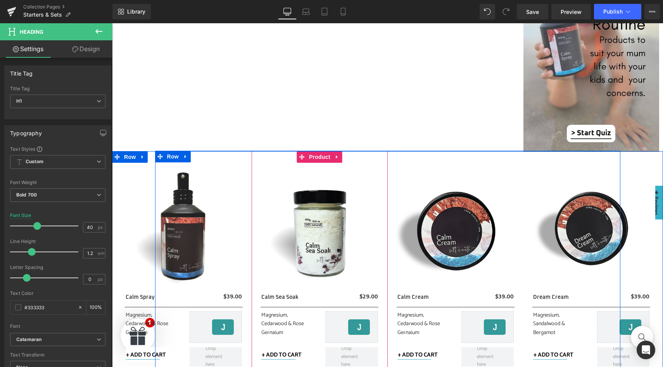
scroll to position [331, 0]
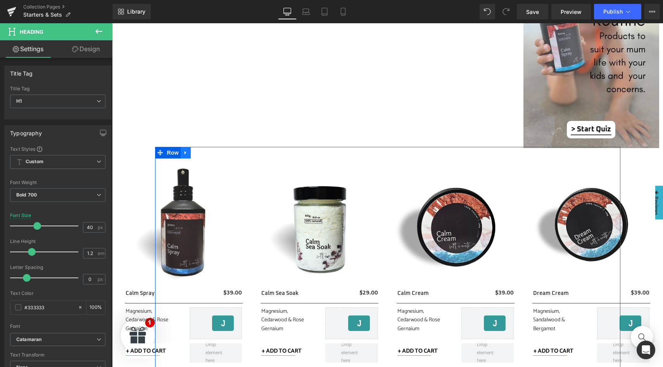
click at [184, 152] on icon at bounding box center [185, 153] width 5 height 6
click at [203, 154] on icon at bounding box center [205, 152] width 5 height 5
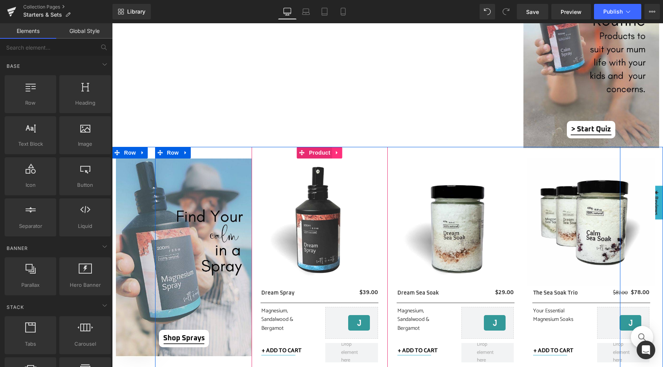
click at [335, 154] on icon at bounding box center [337, 153] width 5 height 6
drag, startPoint x: 338, startPoint y: 153, endPoint x: 351, endPoint y: 153, distance: 13.2
click at [340, 153] on icon at bounding box center [342, 152] width 5 height 5
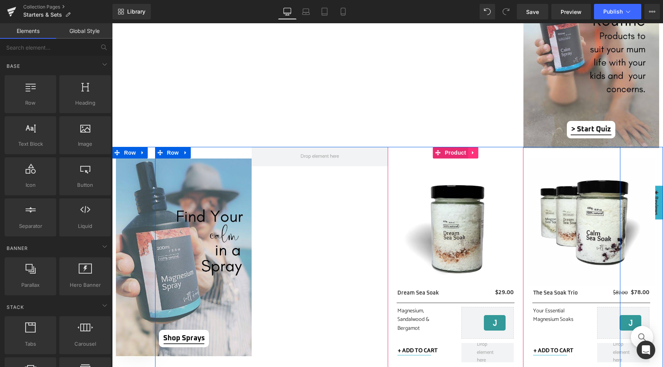
click at [470, 154] on icon at bounding box center [472, 153] width 5 height 6
click at [475, 153] on icon at bounding box center [477, 152] width 5 height 5
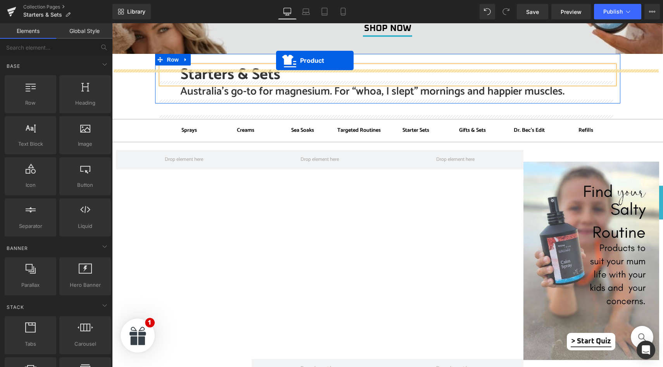
scroll to position [104, 0]
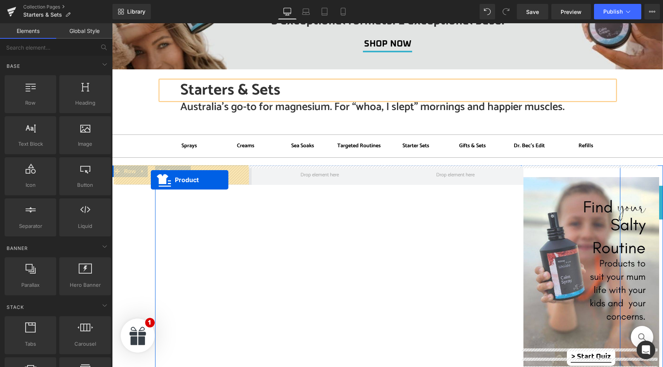
drag, startPoint x: 313, startPoint y: 207, endPoint x: 151, endPoint y: 180, distance: 164.3
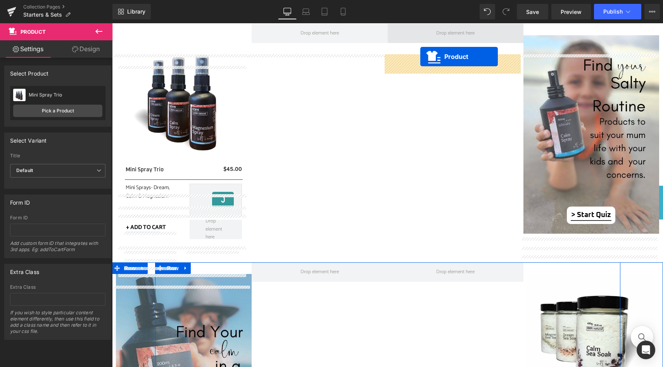
scroll to position [214, 0]
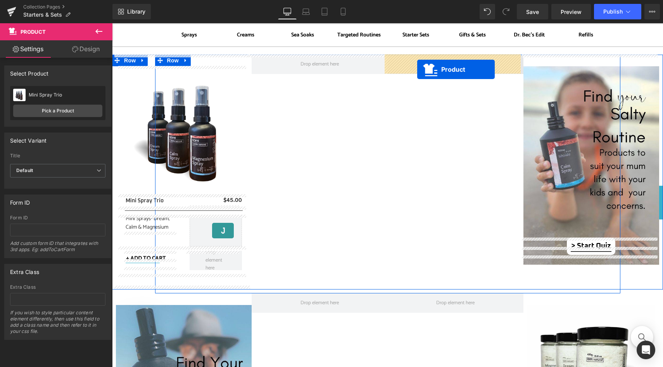
drag, startPoint x: 585, startPoint y: 226, endPoint x: 417, endPoint y: 67, distance: 230.4
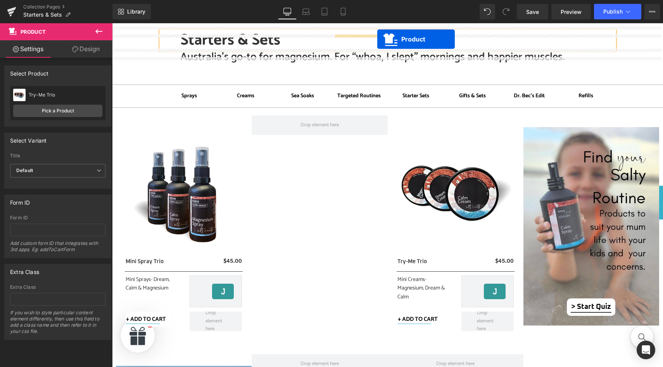
scroll to position [138, 0]
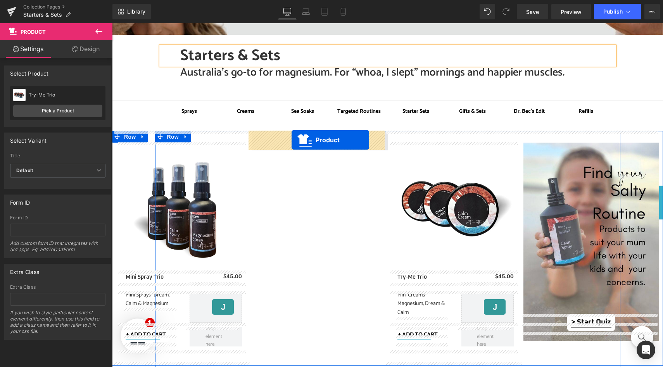
drag, startPoint x: 452, startPoint y: 124, endPoint x: 292, endPoint y: 140, distance: 160.8
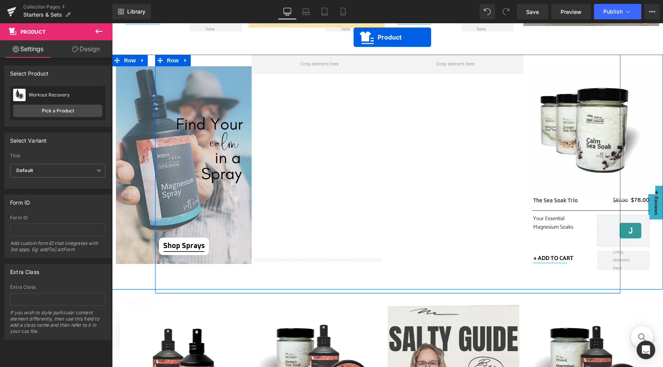
scroll to position [399, 0]
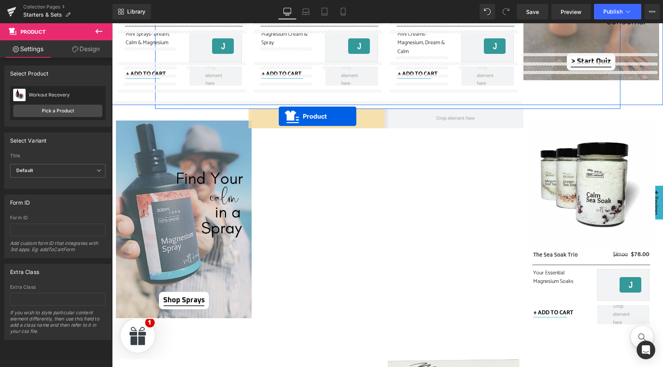
drag, startPoint x: 318, startPoint y: 198, endPoint x: 279, endPoint y: 116, distance: 90.5
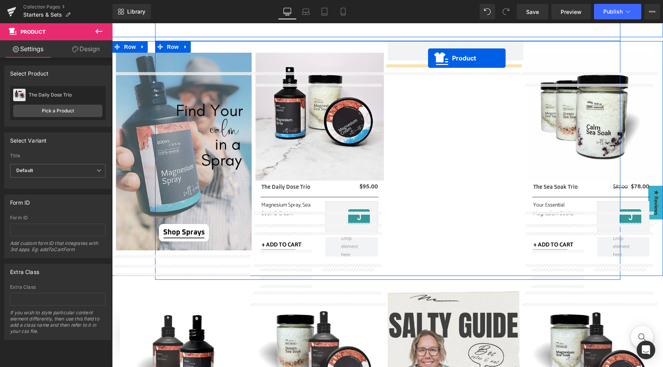
scroll to position [436, 0]
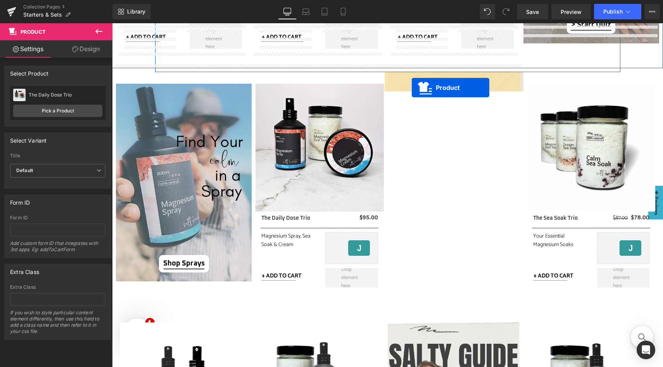
drag, startPoint x: 191, startPoint y: 207, endPoint x: 412, endPoint y: 88, distance: 251.4
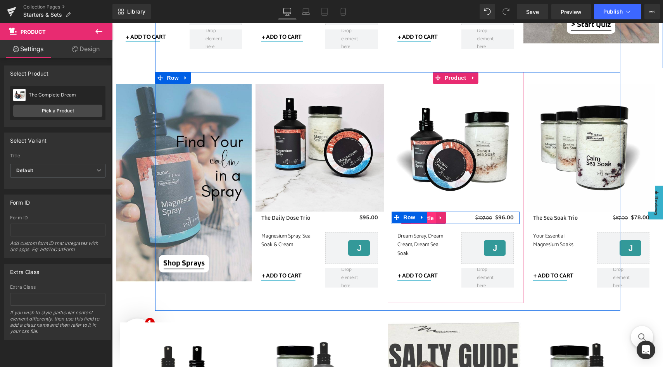
click at [428, 217] on span "(P) Title" at bounding box center [423, 218] width 25 height 12
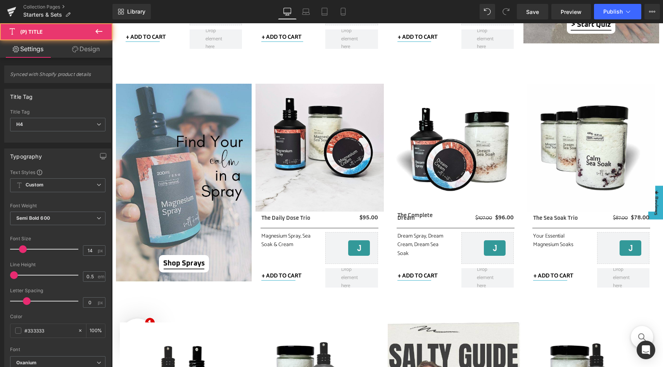
click at [87, 48] on link "Design" at bounding box center [86, 48] width 56 height 17
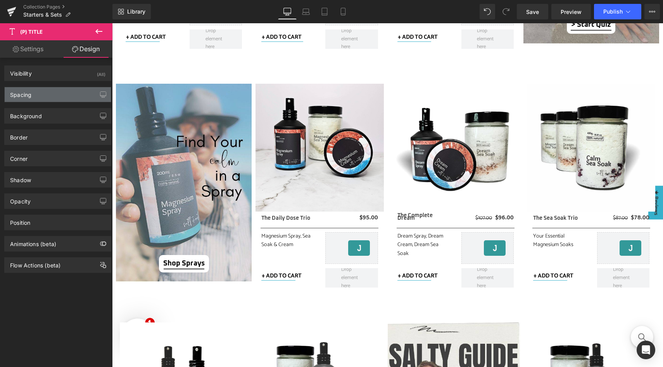
click at [74, 98] on div "Spacing" at bounding box center [58, 94] width 106 height 15
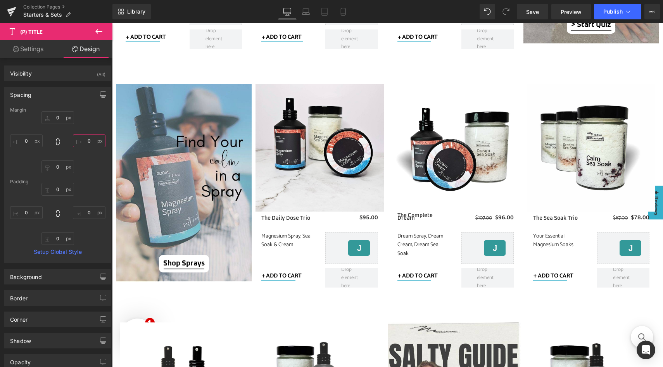
click at [90, 141] on input "0" at bounding box center [89, 141] width 33 height 13
type input "-40"
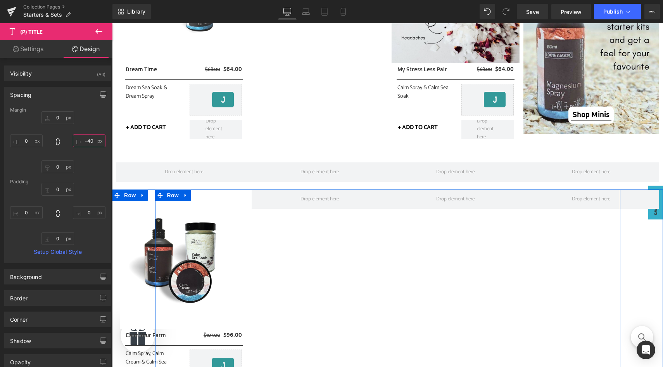
scroll to position [930, 0]
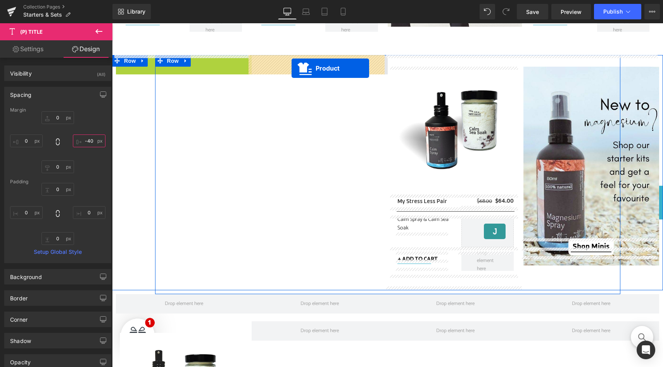
drag, startPoint x: 192, startPoint y: 62, endPoint x: 292, endPoint y: 68, distance: 100.2
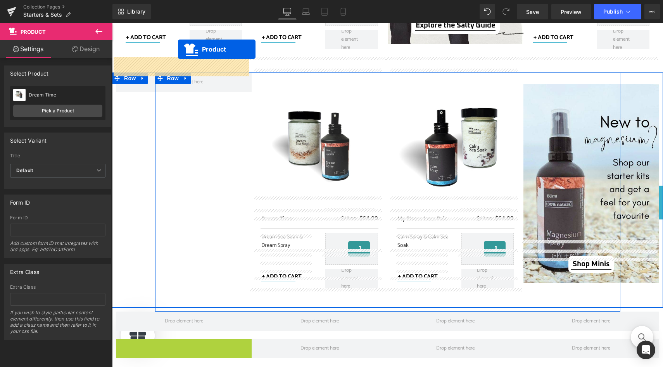
scroll to position [898, 0]
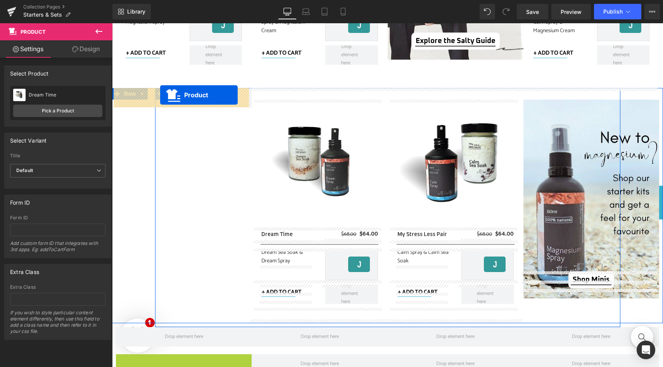
drag, startPoint x: 192, startPoint y: 200, endPoint x: 160, endPoint y: 95, distance: 110.0
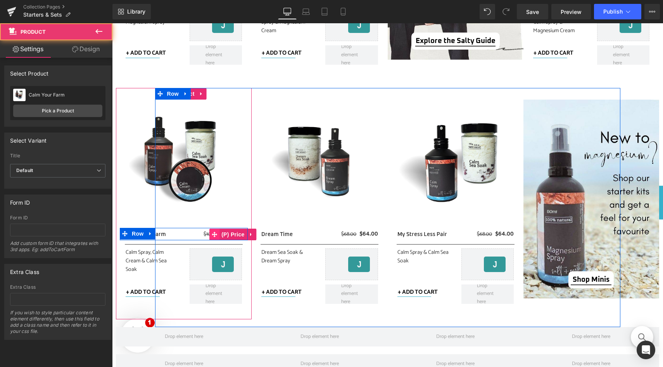
scroll to position [961, 0]
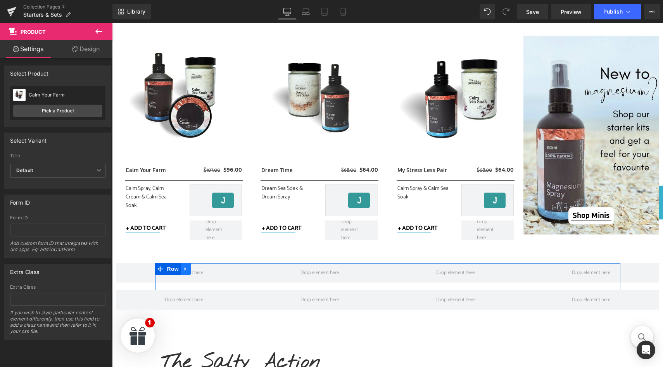
click at [183, 269] on icon at bounding box center [185, 269] width 5 height 6
click at [203, 271] on icon at bounding box center [205, 268] width 5 height 5
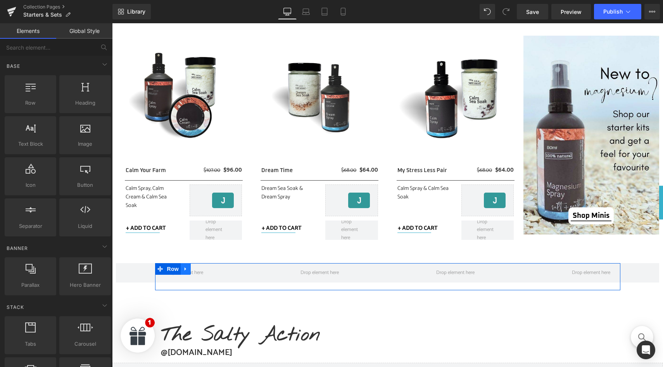
click at [183, 271] on icon at bounding box center [185, 269] width 5 height 6
click at [203, 269] on icon at bounding box center [205, 268] width 5 height 5
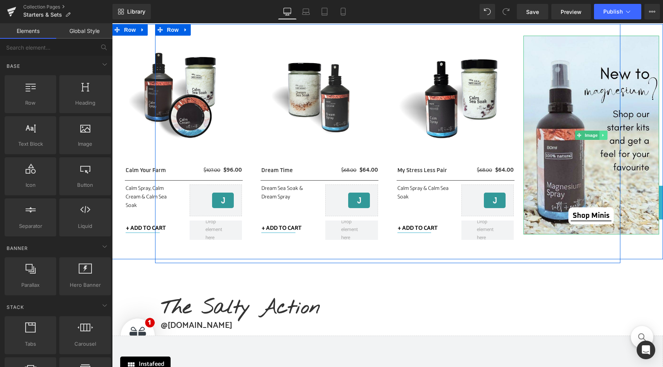
click at [601, 135] on icon at bounding box center [603, 135] width 4 height 5
click at [605, 135] on icon at bounding box center [607, 135] width 4 height 4
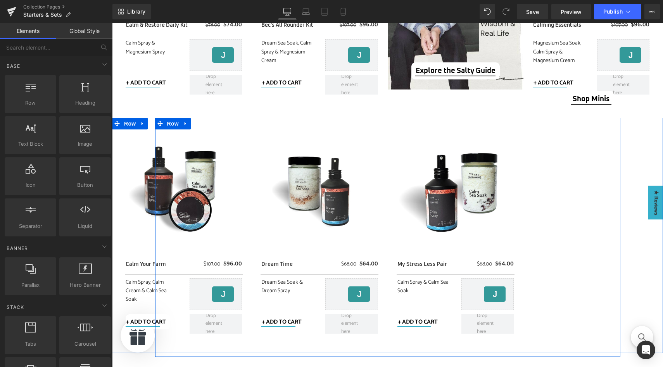
scroll to position [864, 0]
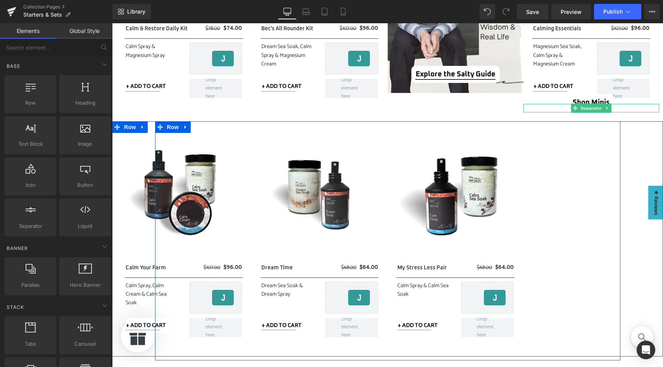
click at [603, 104] on link at bounding box center [607, 108] width 8 height 9
click at [609, 107] on icon at bounding box center [611, 108] width 4 height 4
click at [602, 103] on icon at bounding box center [604, 103] width 4 height 5
click at [606, 103] on icon at bounding box center [608, 103] width 4 height 4
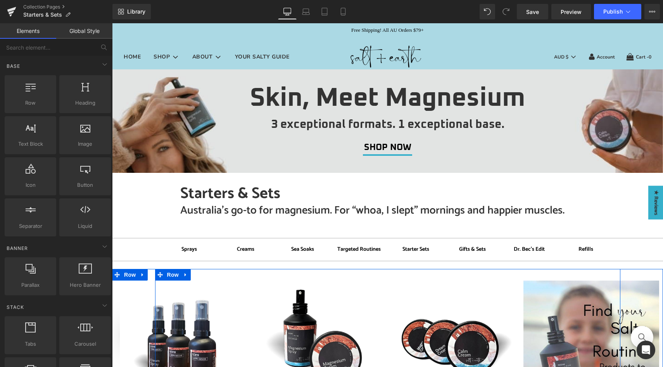
scroll to position [0, 0]
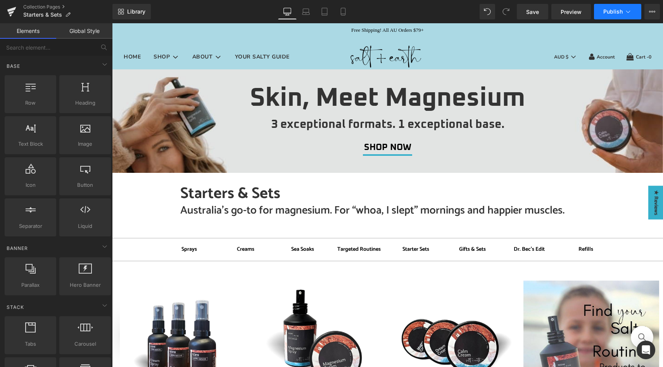
click at [609, 16] on button "Publish" at bounding box center [617, 12] width 47 height 16
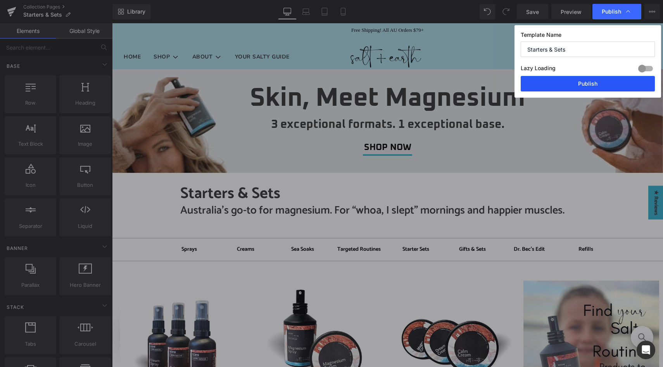
click at [596, 82] on button "Publish" at bounding box center [588, 84] width 134 height 16
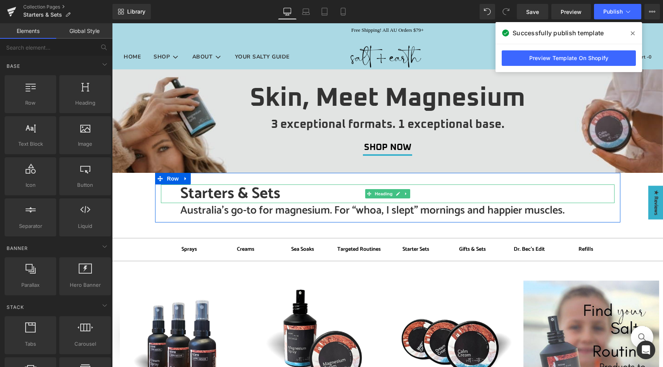
click at [248, 198] on h1 "Starters & Sets" at bounding box center [397, 194] width 434 height 19
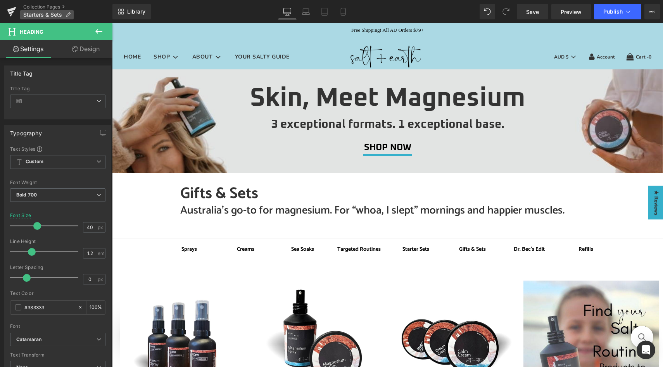
click at [69, 13] on icon at bounding box center [67, 14] width 5 height 5
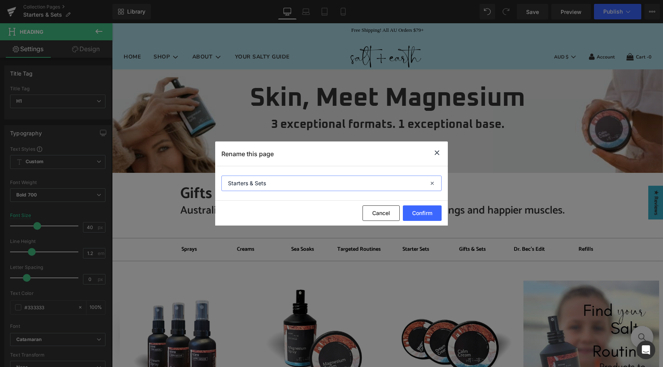
drag, startPoint x: 249, startPoint y: 184, endPoint x: 219, endPoint y: 184, distance: 29.5
click at [219, 184] on section "Starters & Sets" at bounding box center [331, 183] width 233 height 35
type input "Gifts & Sets"
click at [415, 211] on button "Confirm" at bounding box center [422, 213] width 39 height 16
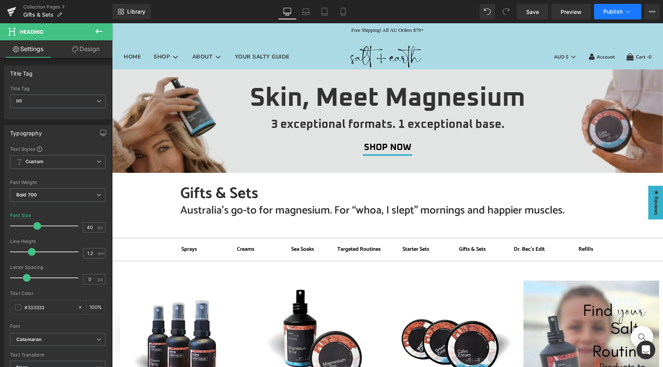
click at [626, 15] on icon at bounding box center [628, 12] width 8 height 8
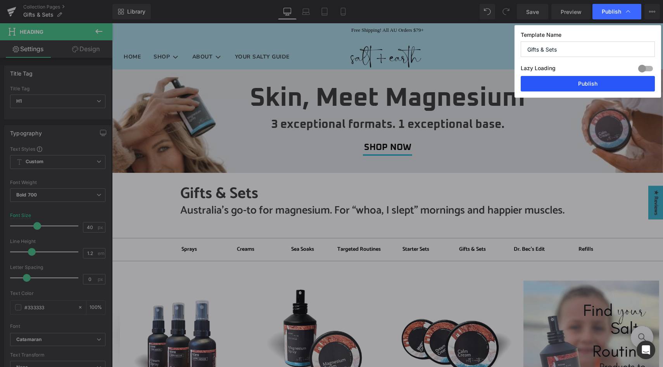
click at [592, 82] on button "Publish" at bounding box center [588, 84] width 134 height 16
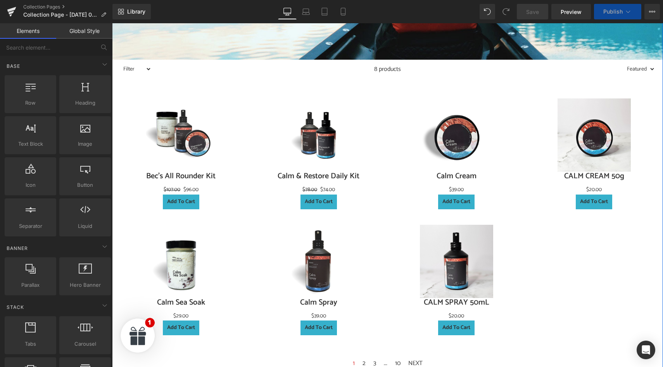
scroll to position [604, 0]
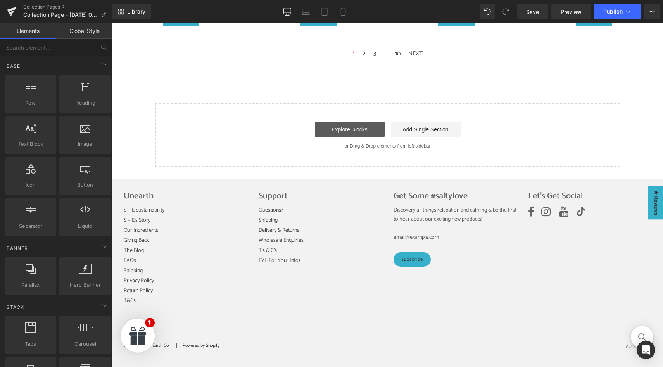
click at [348, 127] on link "Explore Blocks" at bounding box center [350, 130] width 70 height 16
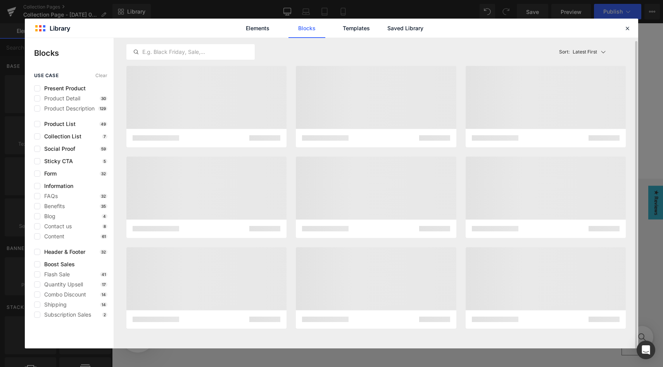
scroll to position [2, 0]
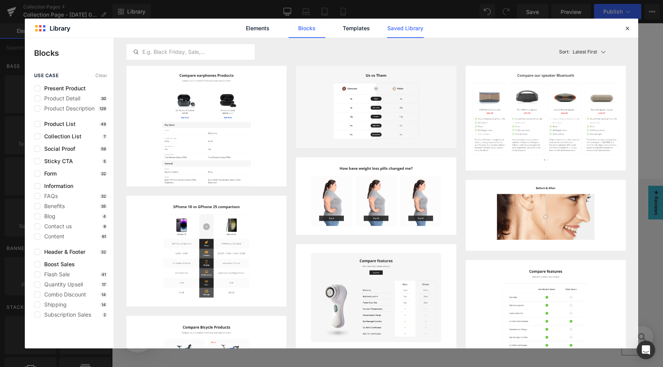
click at [407, 29] on link "Saved Library" at bounding box center [405, 28] width 37 height 19
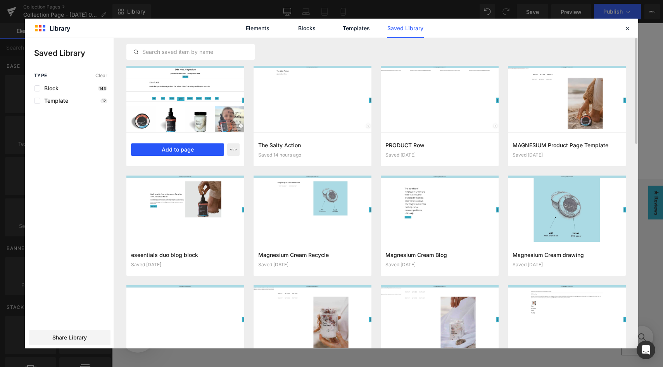
click at [189, 147] on button "Add to page" at bounding box center [177, 149] width 93 height 12
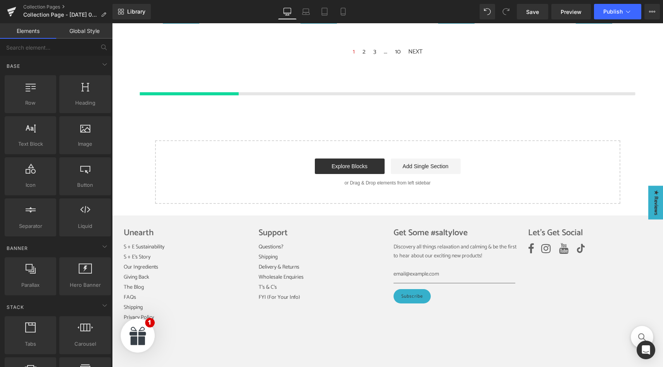
scroll to position [606, 0]
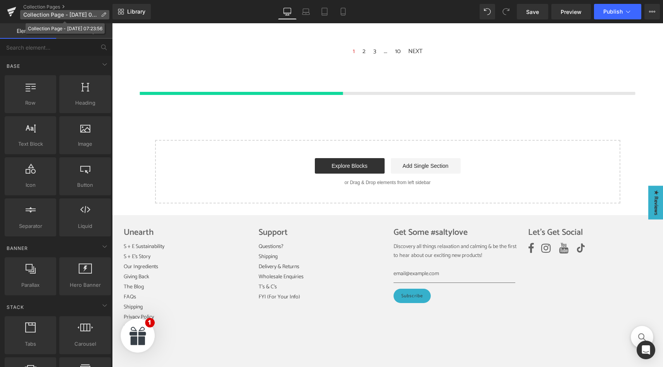
click at [104, 14] on icon at bounding box center [103, 14] width 5 height 5
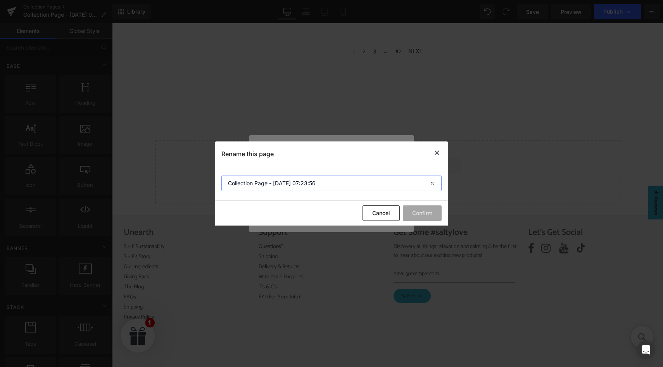
drag, startPoint x: 327, startPoint y: 180, endPoint x: 222, endPoint y: 179, distance: 105.5
click at [222, 179] on input "Collection Page - [DATE] 07:23:56" at bounding box center [331, 184] width 220 height 16
type input "Starter Sets"
click at [419, 216] on button "Confirm" at bounding box center [422, 213] width 39 height 16
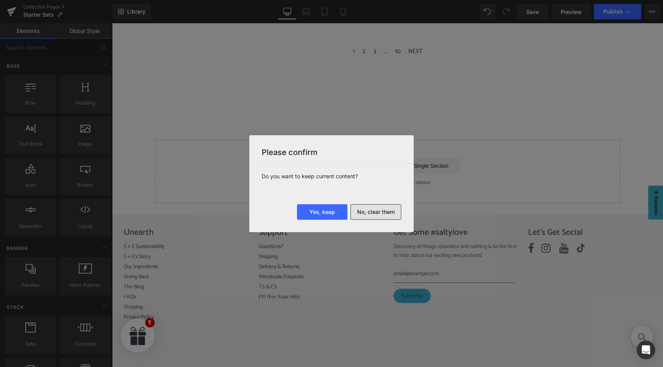
click at [381, 212] on button "No, clear them" at bounding box center [375, 212] width 51 height 16
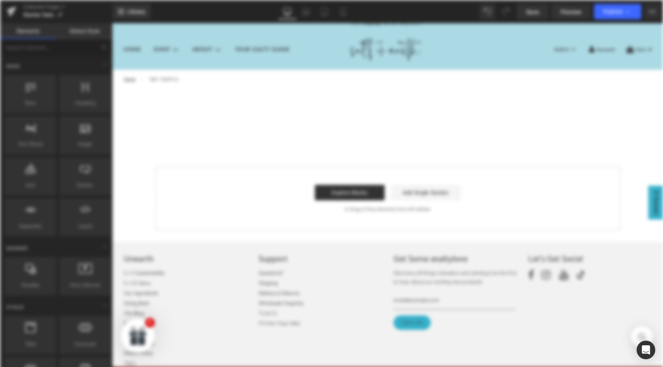
scroll to position [0, 0]
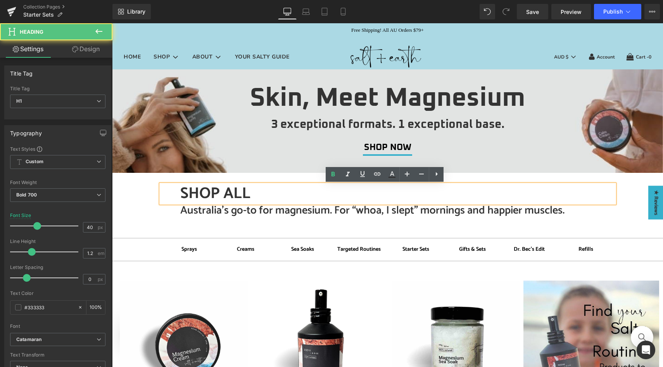
click at [252, 193] on h1 "SHOP ALL" at bounding box center [397, 194] width 434 height 19
drag, startPoint x: 254, startPoint y: 193, endPoint x: 179, endPoint y: 194, distance: 75.6
click at [209, 194] on h1 "SHOP ALL" at bounding box center [397, 194] width 434 height 19
click at [209, 193] on h1 "SHOP ALL" at bounding box center [397, 194] width 434 height 19
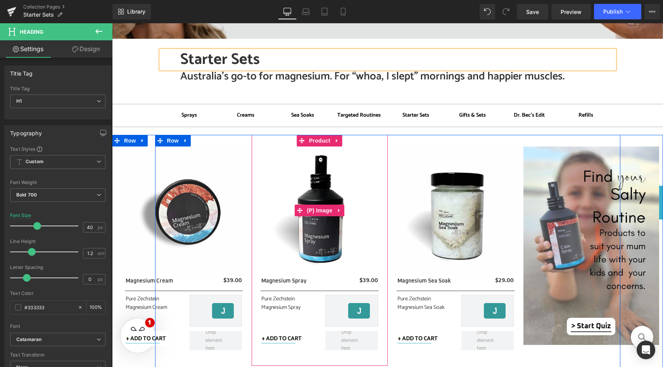
scroll to position [134, 0]
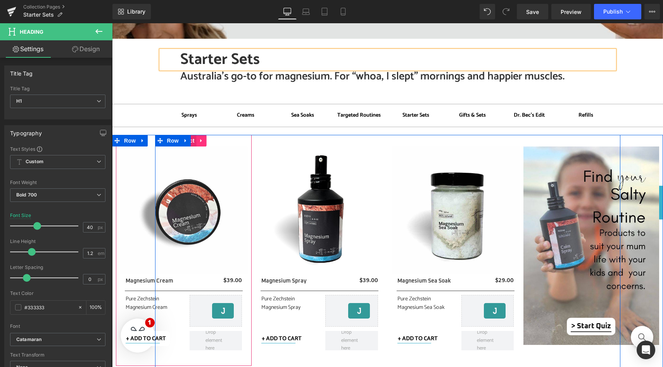
click at [200, 141] on icon at bounding box center [201, 141] width 5 height 6
click at [204, 141] on icon at bounding box center [206, 140] width 5 height 5
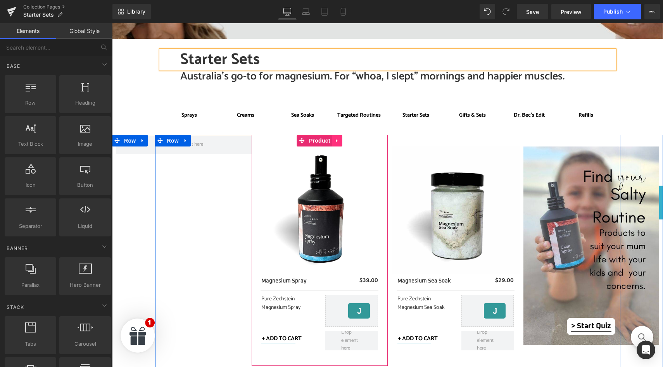
click at [336, 142] on icon at bounding box center [337, 140] width 2 height 3
click at [340, 141] on icon at bounding box center [342, 140] width 5 height 5
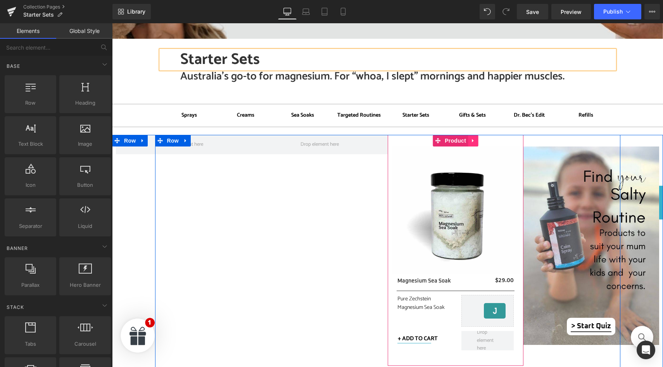
click at [470, 142] on icon at bounding box center [472, 141] width 5 height 6
click at [476, 140] on icon at bounding box center [477, 140] width 5 height 5
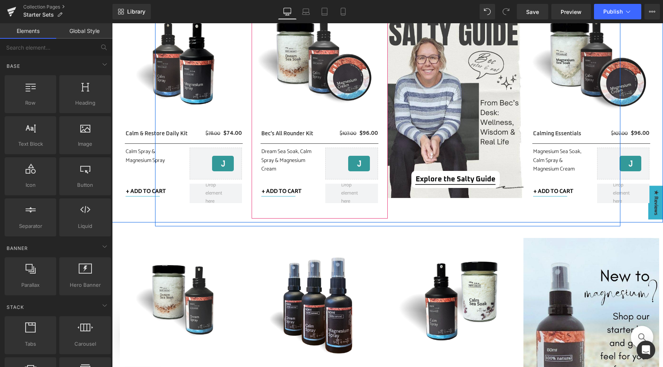
scroll to position [1046, 0]
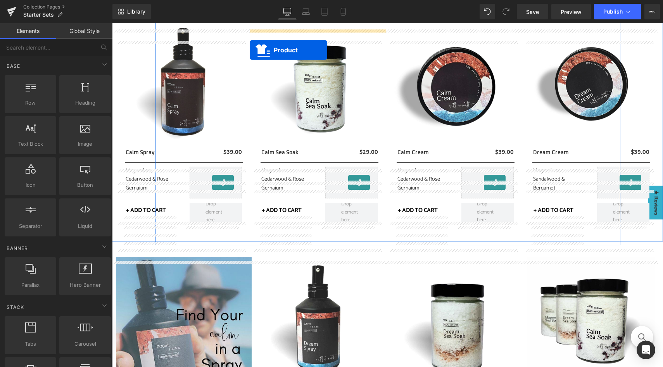
drag, startPoint x: 311, startPoint y: 157, endPoint x: 253, endPoint y: 32, distance: 137.6
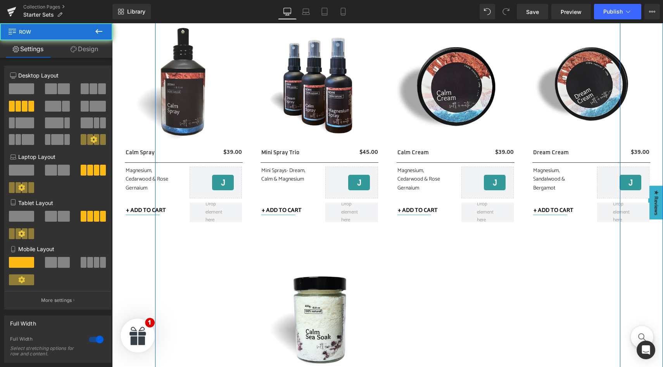
scroll to position [433, 0]
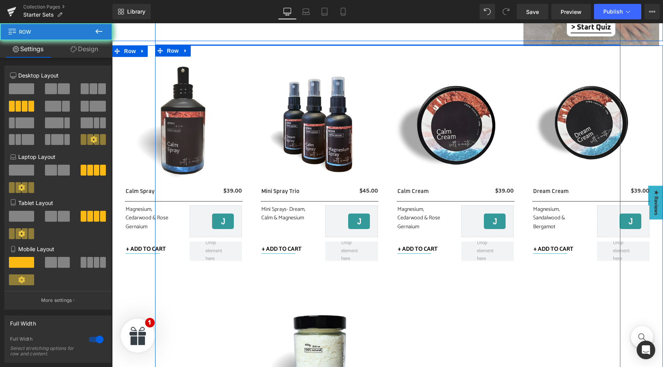
drag, startPoint x: 253, startPoint y: 32, endPoint x: 252, endPoint y: 41, distance: 9.4
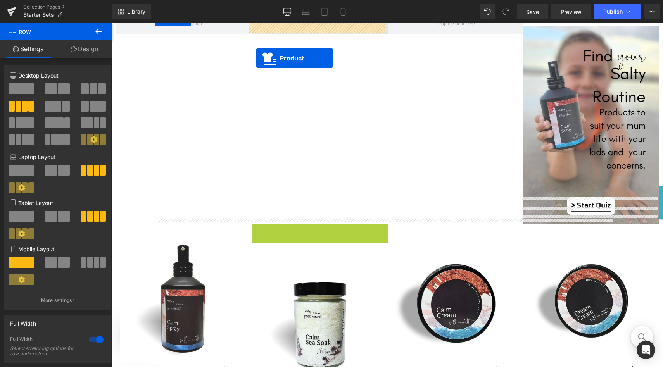
scroll to position [216, 0]
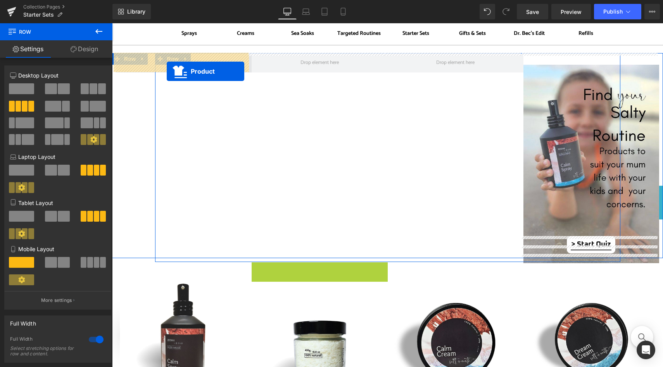
drag, startPoint x: 315, startPoint y: 53, endPoint x: 167, endPoint y: 71, distance: 149.6
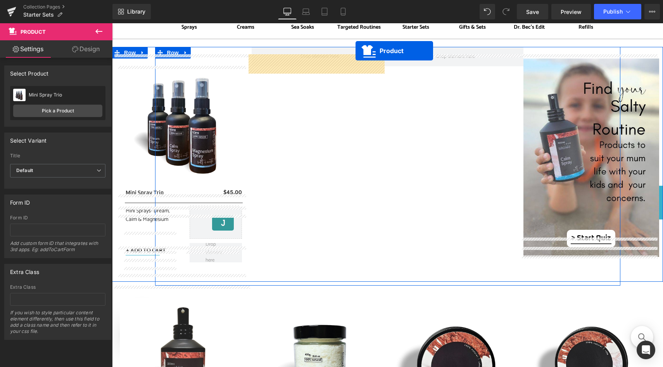
scroll to position [183, 0]
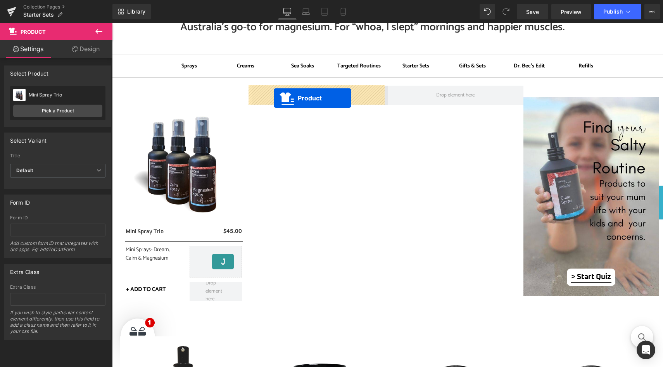
drag, startPoint x: 591, startPoint y: 179, endPoint x: 274, endPoint y: 98, distance: 327.4
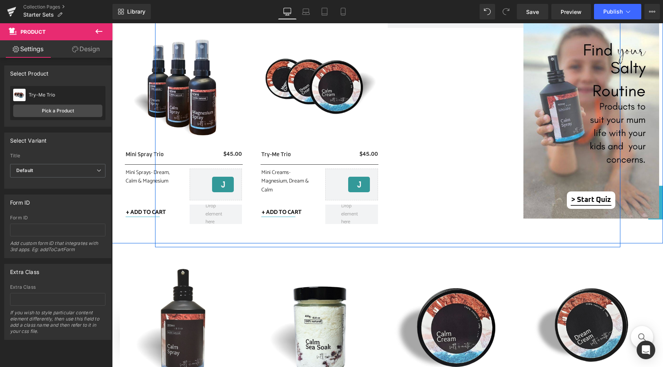
scroll to position [261, 0]
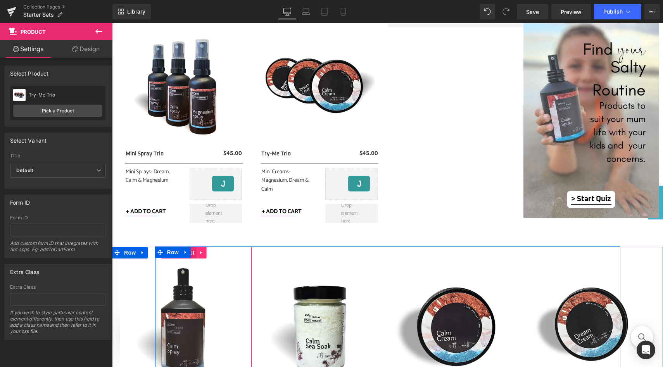
click at [200, 252] on icon at bounding box center [201, 252] width 2 height 3
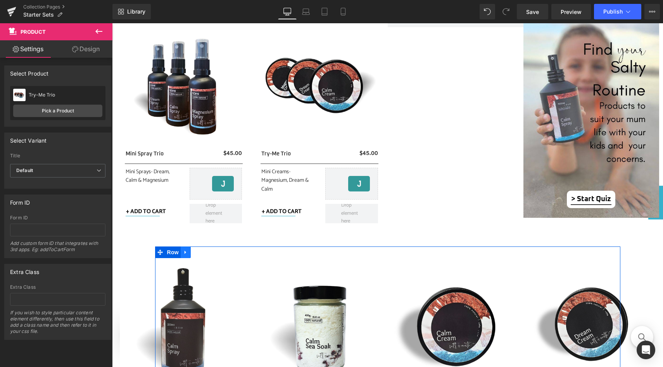
click at [185, 253] on icon at bounding box center [185, 252] width 5 height 6
click at [203, 252] on icon at bounding box center [205, 252] width 5 height 5
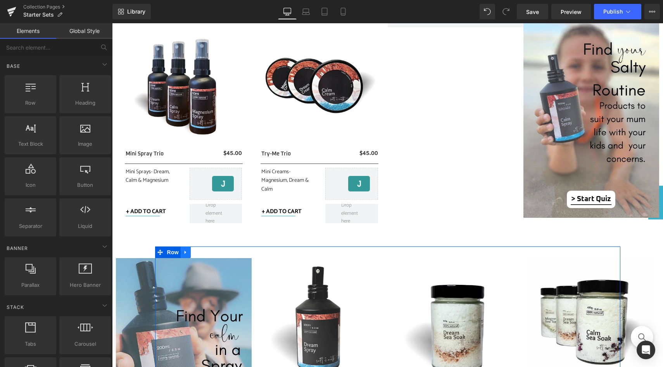
click at [183, 254] on icon at bounding box center [185, 252] width 5 height 6
click at [203, 251] on icon at bounding box center [205, 252] width 5 height 5
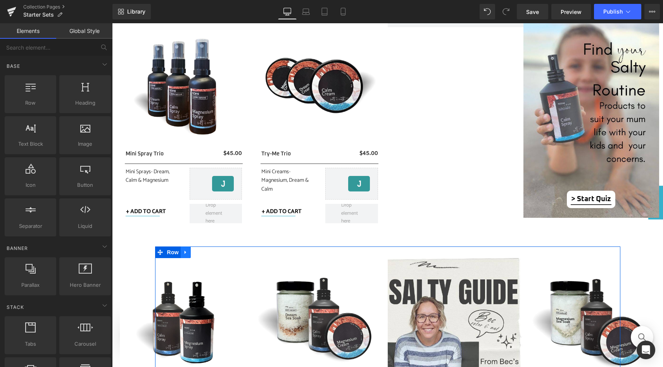
click at [183, 254] on icon at bounding box center [185, 252] width 5 height 6
click at [203, 252] on icon at bounding box center [205, 252] width 5 height 6
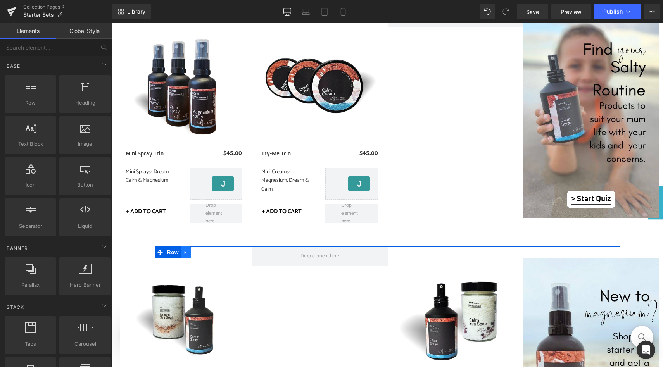
click at [183, 254] on icon at bounding box center [185, 252] width 5 height 6
click at [203, 253] on icon at bounding box center [205, 252] width 5 height 6
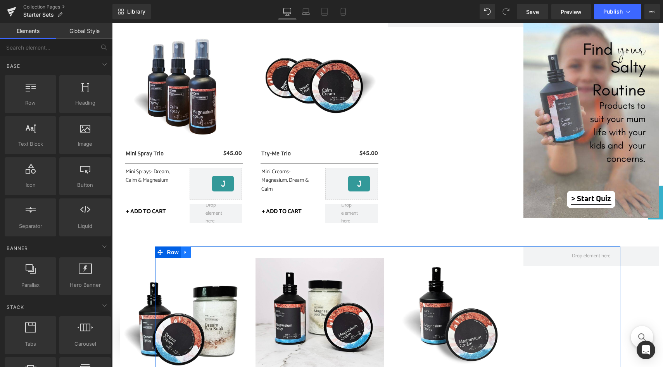
click at [183, 254] on icon at bounding box center [185, 252] width 5 height 6
click at [203, 253] on icon at bounding box center [205, 252] width 5 height 5
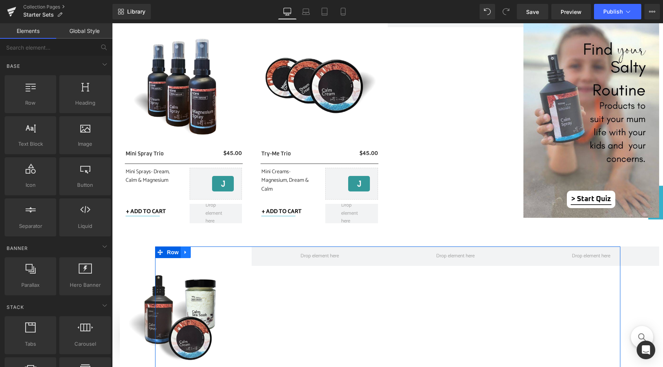
click at [183, 253] on icon at bounding box center [185, 252] width 5 height 6
click at [203, 253] on icon at bounding box center [205, 252] width 5 height 6
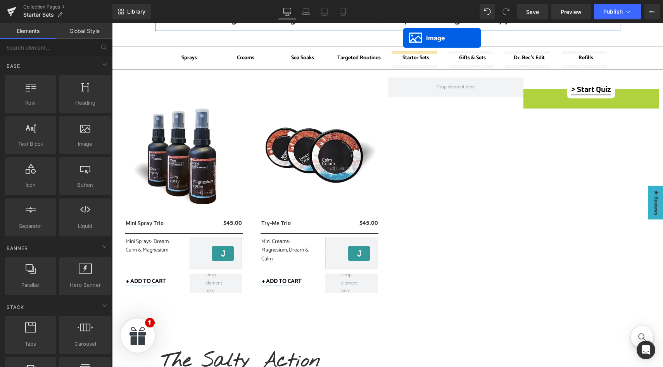
scroll to position [161, 0]
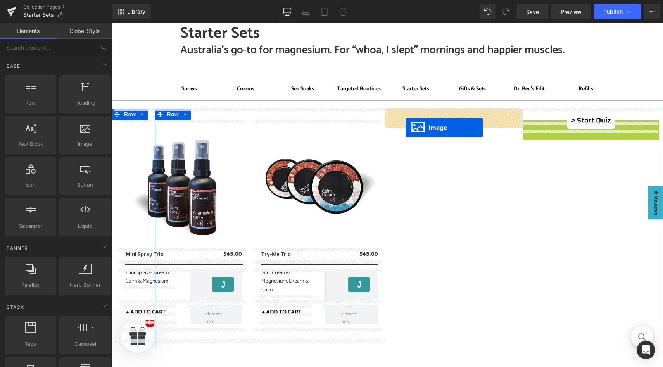
drag, startPoint x: 576, startPoint y: 117, endPoint x: 406, endPoint y: 128, distance: 170.5
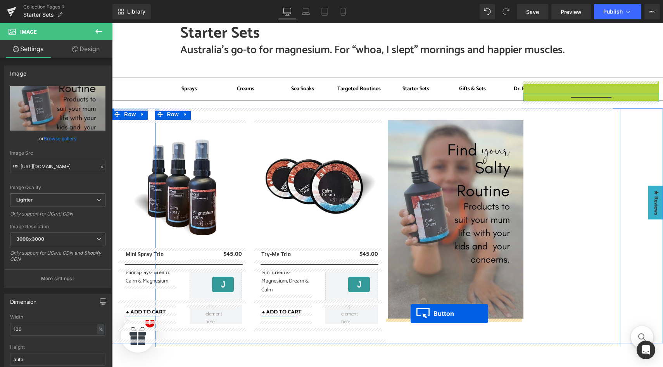
drag, startPoint x: 588, startPoint y: 88, endPoint x: 411, endPoint y: 314, distance: 286.6
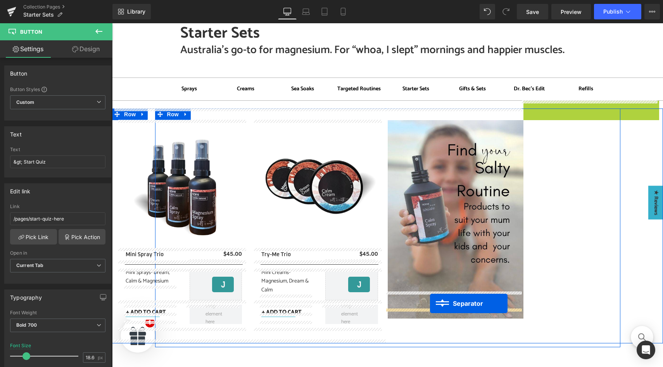
drag, startPoint x: 588, startPoint y: 104, endPoint x: 430, endPoint y: 304, distance: 254.2
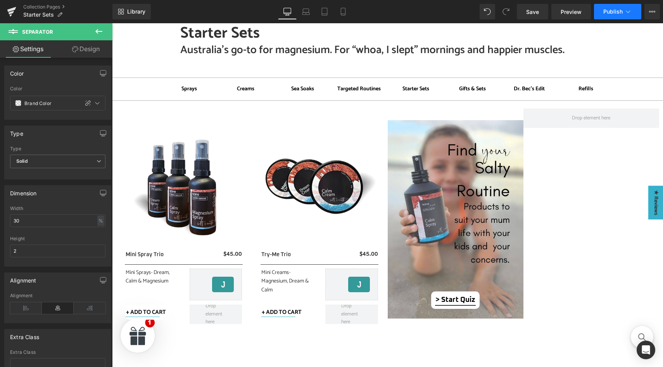
click at [619, 12] on span "Publish" at bounding box center [612, 12] width 19 height 6
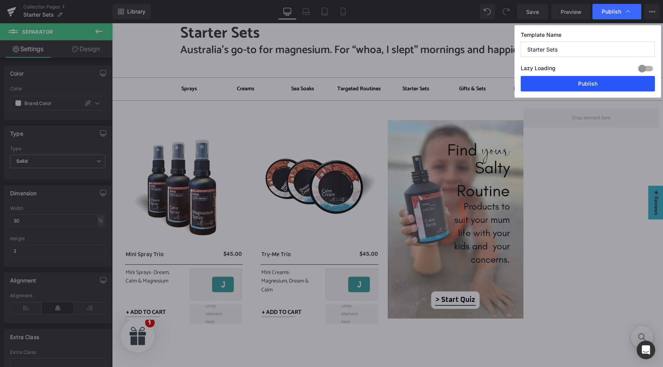
click at [604, 83] on button "Publish" at bounding box center [588, 84] width 134 height 16
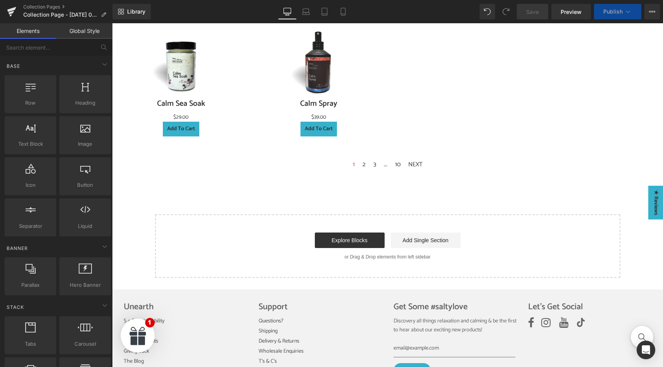
scroll to position [585, 0]
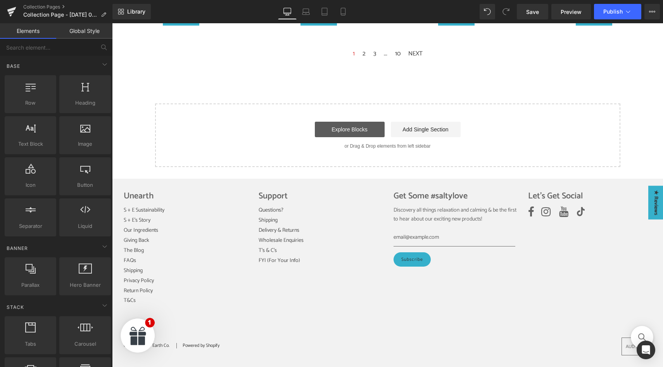
click at [347, 130] on link "Explore Blocks" at bounding box center [350, 130] width 70 height 16
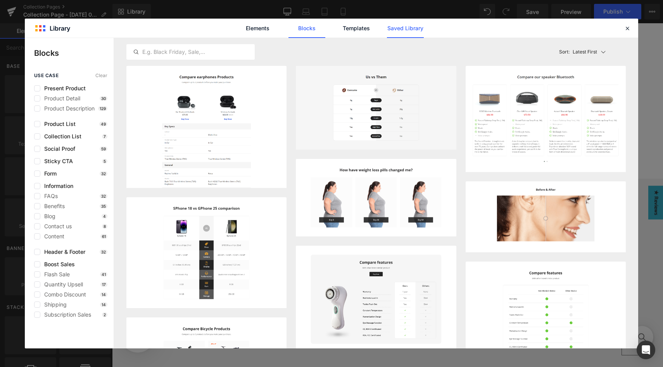
click at [404, 29] on link "Saved Library" at bounding box center [405, 28] width 37 height 19
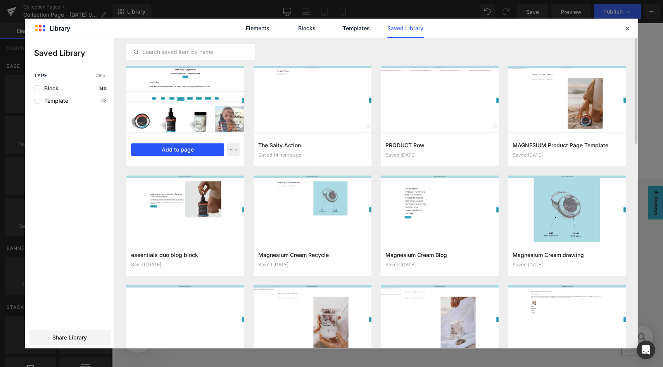
click at [192, 149] on button "Add to page" at bounding box center [177, 149] width 93 height 12
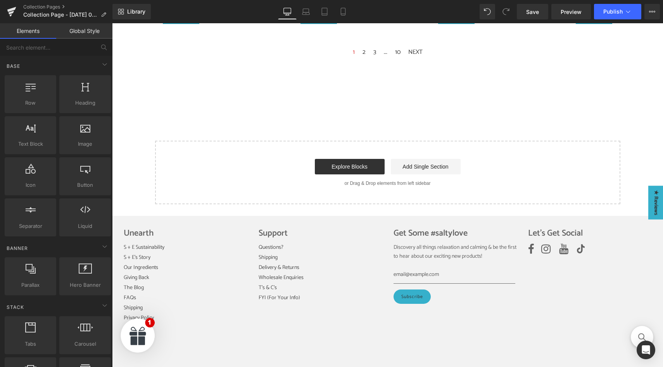
scroll to position [587, 0]
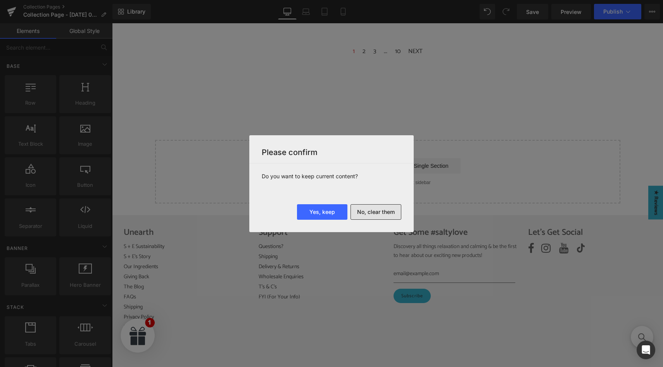
click at [380, 213] on button "No, clear them" at bounding box center [375, 212] width 51 height 16
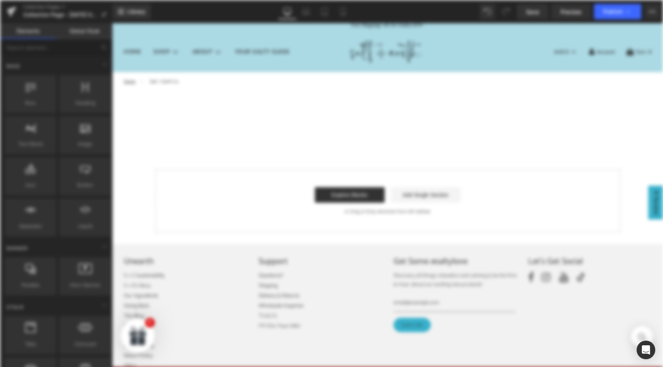
scroll to position [0, 0]
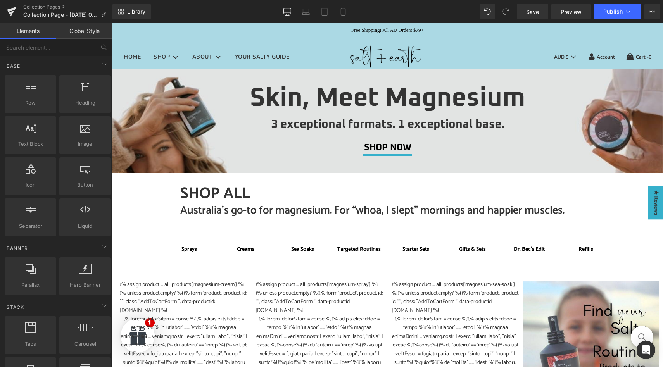
click at [102, 16] on icon at bounding box center [103, 14] width 5 height 5
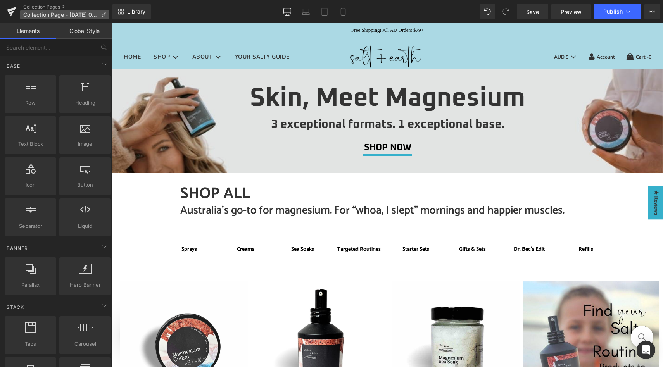
click at [103, 15] on icon at bounding box center [103, 14] width 5 height 5
click at [104, 14] on icon at bounding box center [103, 14] width 5 height 5
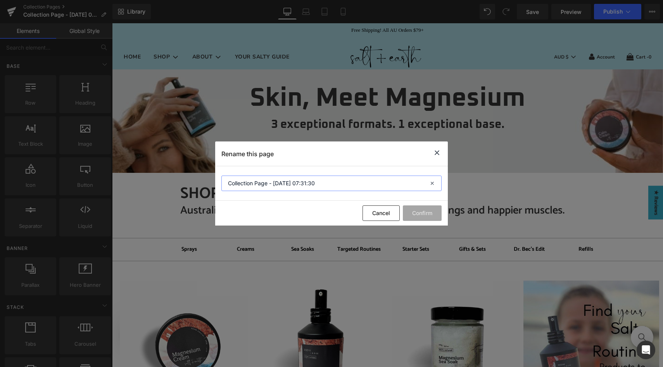
drag, startPoint x: 320, startPoint y: 183, endPoint x: 218, endPoint y: 174, distance: 101.9
click at [218, 174] on section "Collection Page - [DATE] 07:31:30" at bounding box center [331, 183] width 233 height 35
type input "Dr [PERSON_NAME] Edit"
click at [415, 213] on button "Confirm" at bounding box center [422, 213] width 39 height 16
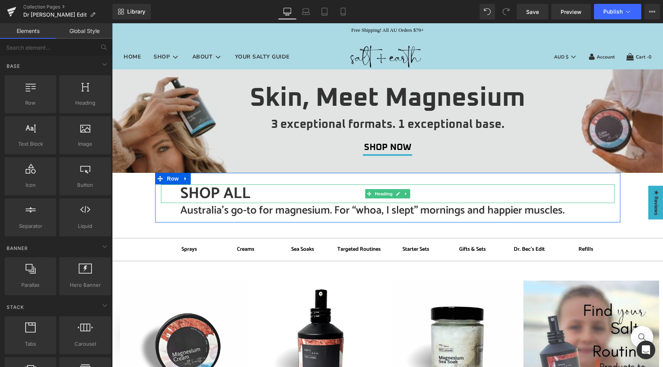
click at [221, 196] on h1 "SHOP ALL" at bounding box center [397, 194] width 434 height 19
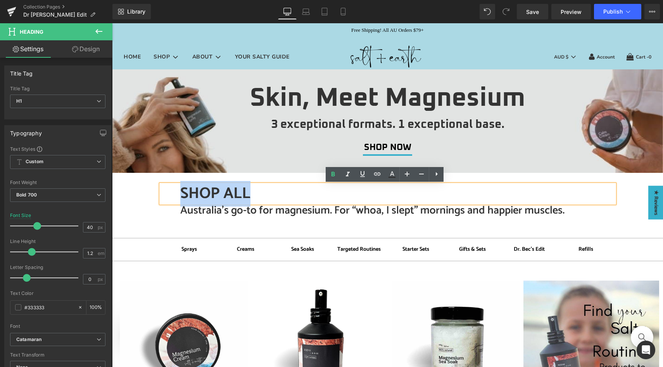
drag, startPoint x: 254, startPoint y: 193, endPoint x: 174, endPoint y: 194, distance: 79.9
click at [174, 194] on div "SHOP ALL" at bounding box center [388, 194] width 454 height 19
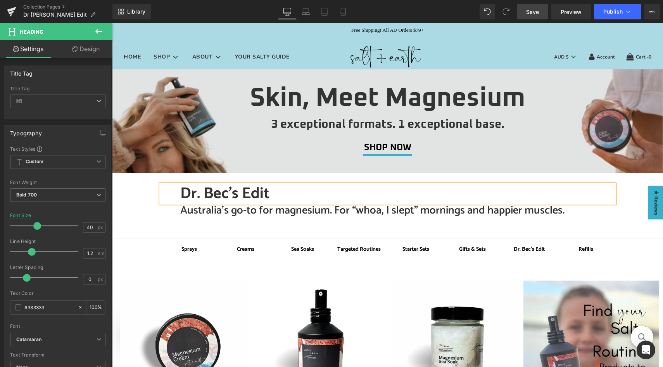
click at [525, 10] on link "Save" at bounding box center [532, 12] width 31 height 16
